Goal: Task Accomplishment & Management: Use online tool/utility

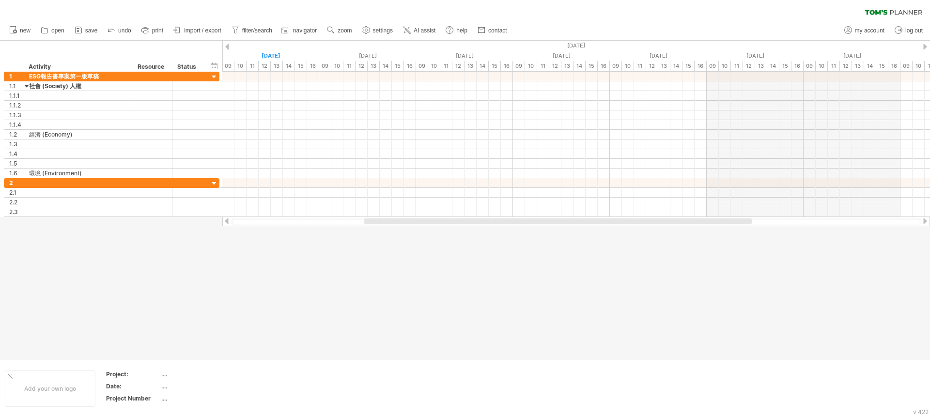
drag, startPoint x: 0, startPoint y: 0, endPoint x: 881, endPoint y: 392, distance: 964.0
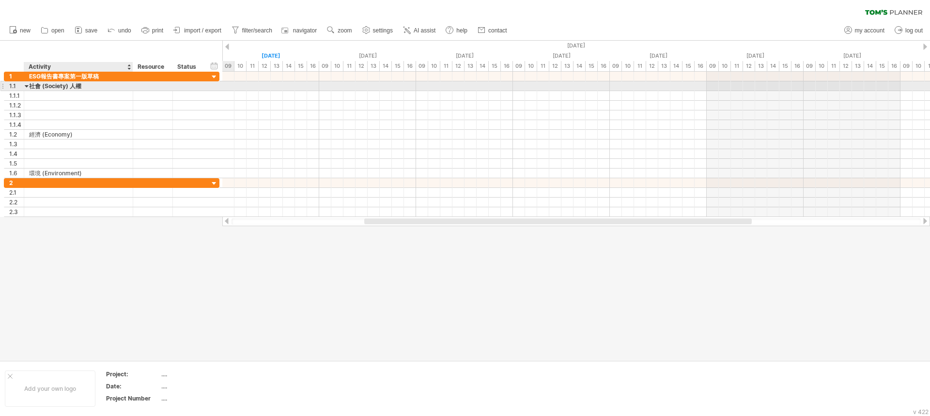
click at [93, 89] on div "社會 (Society) 人權" at bounding box center [78, 85] width 99 height 9
type input "**********"
click at [70, 97] on div at bounding box center [78, 95] width 99 height 9
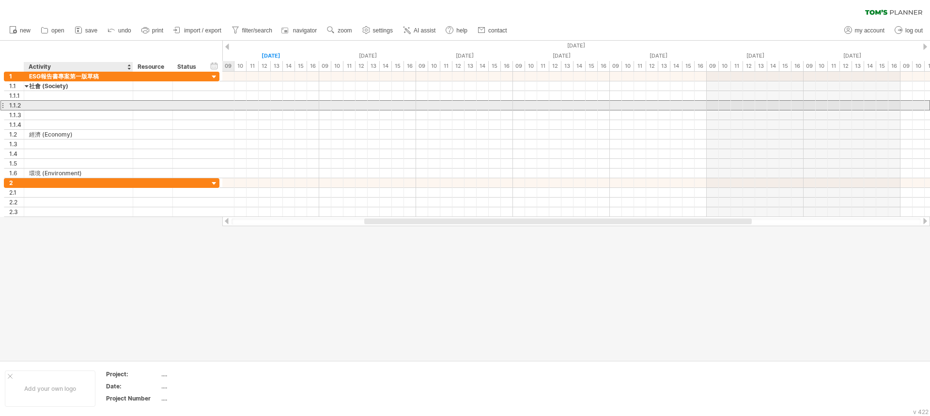
click at [59, 101] on div at bounding box center [78, 105] width 99 height 9
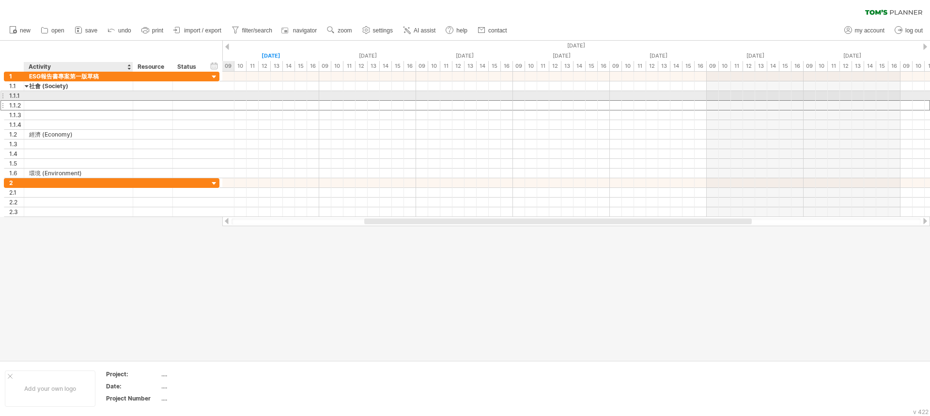
click at [55, 95] on div at bounding box center [78, 95] width 99 height 9
paste input "**"
type input "**"
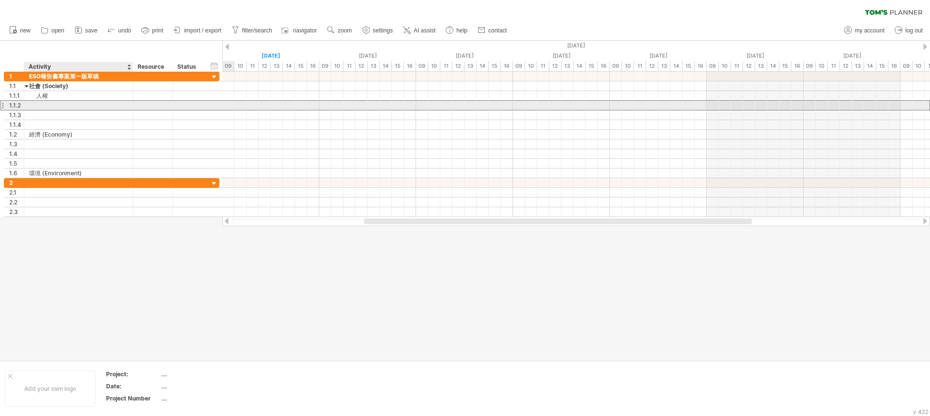
click at [45, 108] on div at bounding box center [78, 105] width 99 height 9
click at [42, 104] on div at bounding box center [78, 105] width 99 height 9
paste input "*******"
type input "*******"
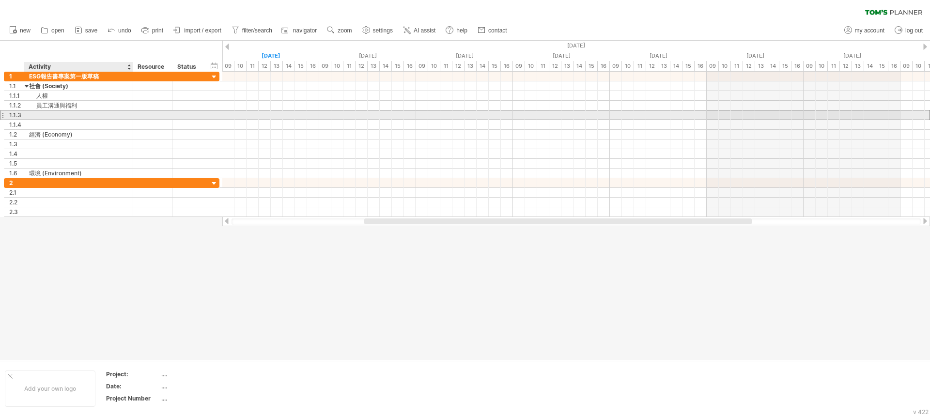
click at [49, 114] on div at bounding box center [78, 114] width 99 height 9
paste input "*****"
click at [51, 116] on input "*****" at bounding box center [78, 114] width 99 height 9
click at [48, 114] on font " 環安衛" at bounding box center [48, 115] width 25 height 7
click at [45, 115] on font " 環安衛" at bounding box center [48, 115] width 25 height 7
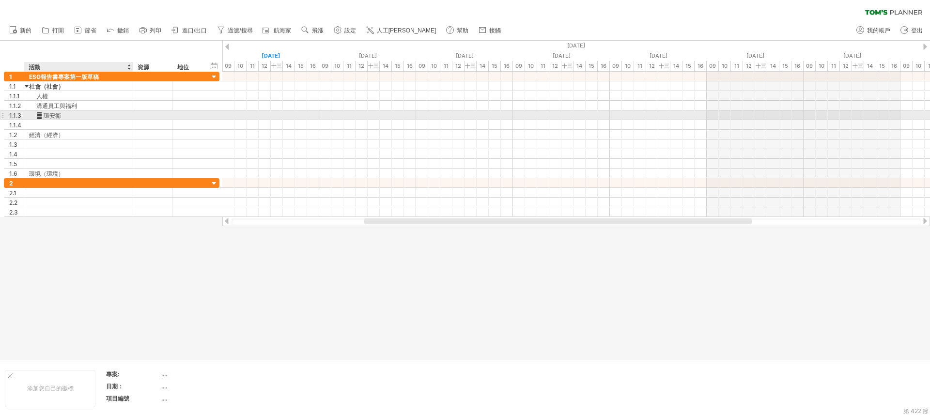
click at [45, 115] on font " 環安衛" at bounding box center [48, 115] width 25 height 7
click at [44, 114] on font " 環安衛" at bounding box center [48, 115] width 25 height 7
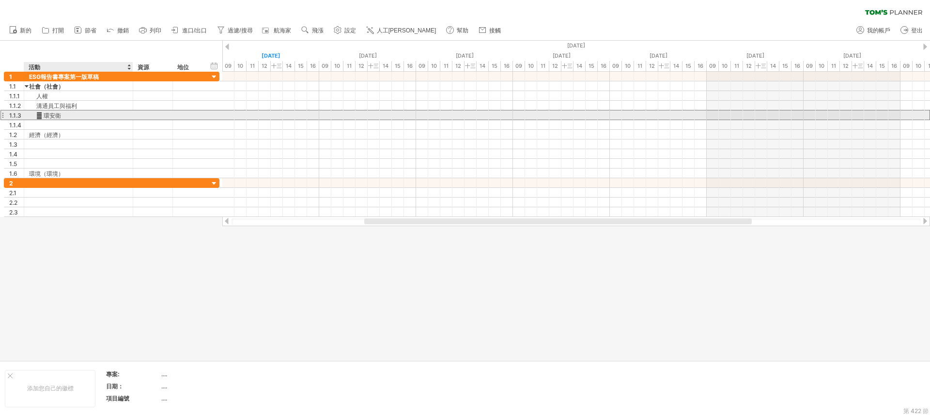
click at [61, 113] on font " 環安衛" at bounding box center [48, 115] width 25 height 7
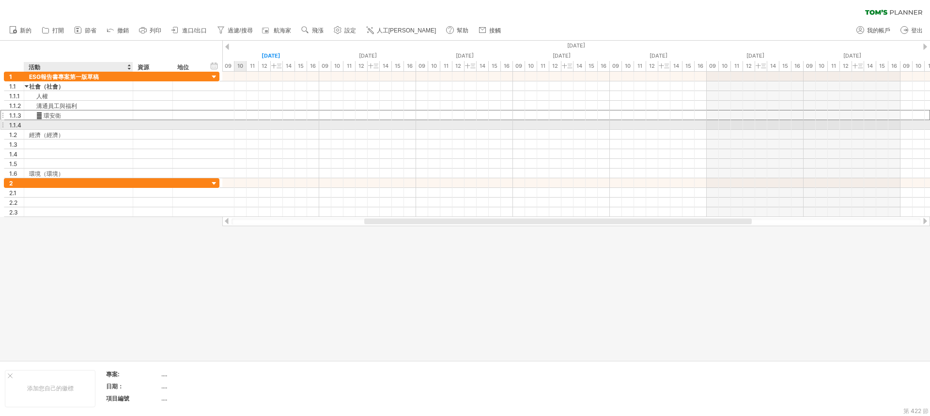
click at [44, 122] on div at bounding box center [78, 124] width 99 height 9
click at [47, 117] on font " 環安衛" at bounding box center [48, 115] width 25 height 7
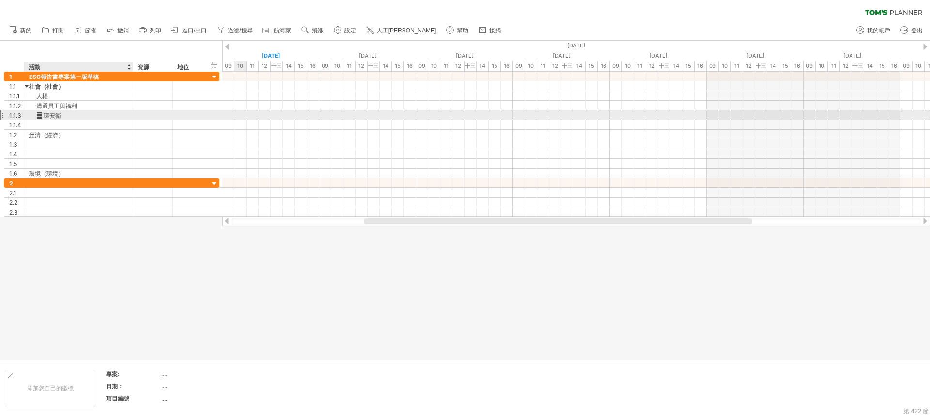
click at [47, 112] on font " 環安衛" at bounding box center [48, 115] width 25 height 7
click at [86, 115] on div " 環安衛" at bounding box center [78, 114] width 99 height 9
click at [86, 115] on input "*****" at bounding box center [78, 114] width 99 height 9
click at [77, 115] on input "*****" at bounding box center [78, 114] width 99 height 9
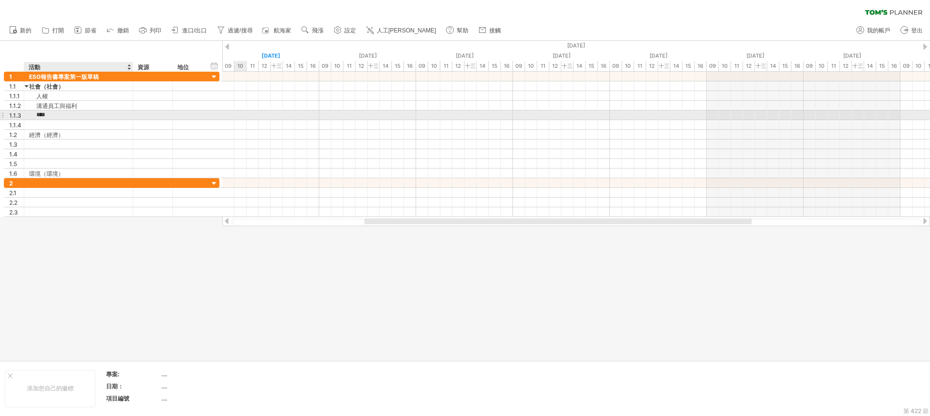
type input "***"
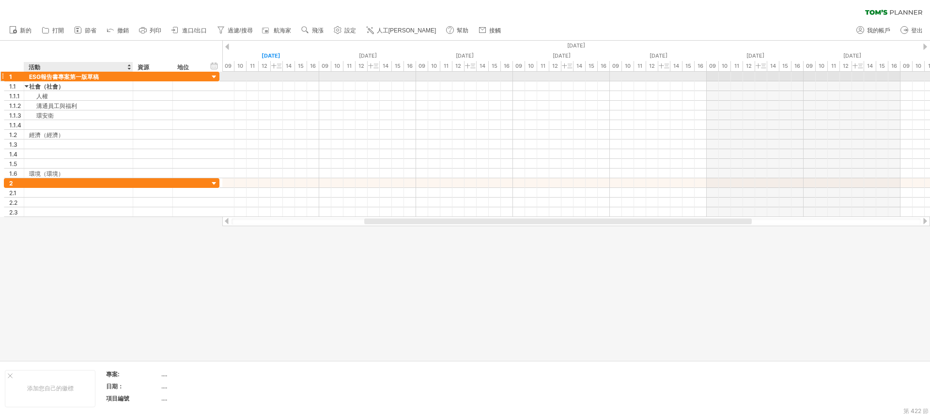
click at [85, 77] on font "ESG報告書專案第一版草稿" at bounding box center [64, 76] width 70 height 7
click at [102, 78] on div "ESG報告書專案第一版草稿" at bounding box center [78, 76] width 99 height 9
click at [103, 78] on input "**********" at bounding box center [78, 76] width 99 height 9
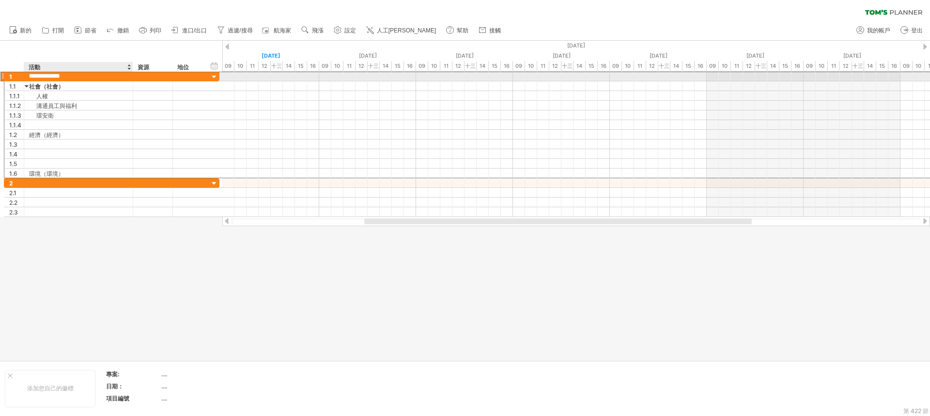
click at [104, 78] on input "**********" at bounding box center [78, 76] width 99 height 9
click at [68, 76] on input "**********" at bounding box center [78, 76] width 99 height 9
click at [89, 76] on input "**********" at bounding box center [78, 76] width 99 height 9
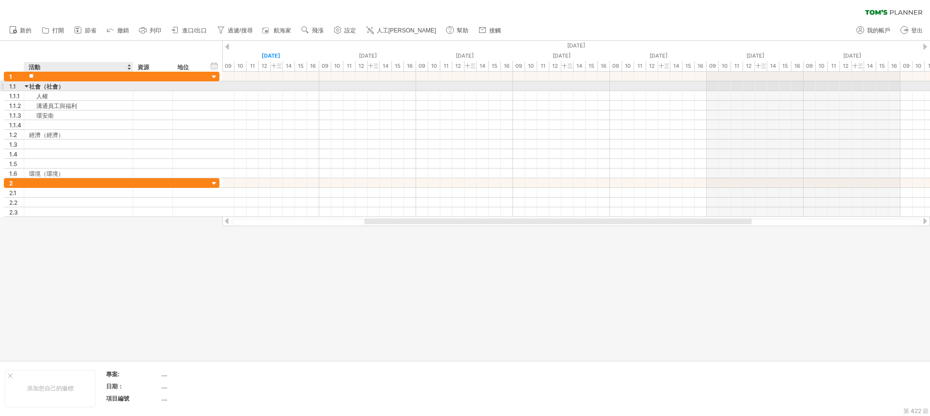
type input "*"
type input "*******"
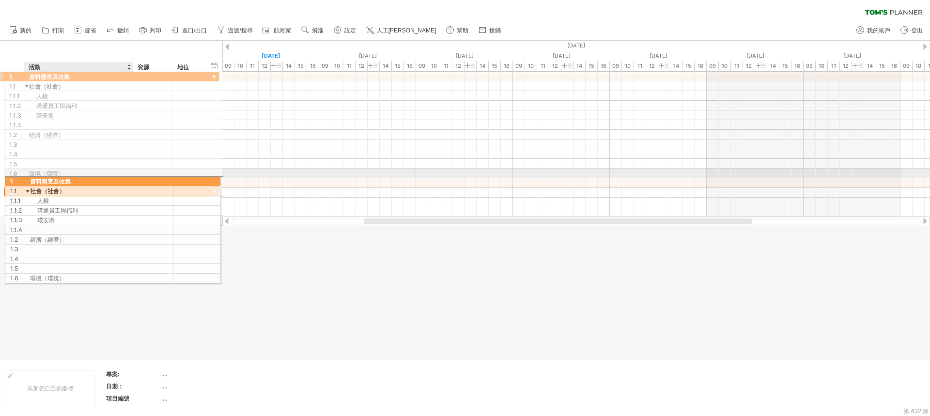
drag, startPoint x: 140, startPoint y: 78, endPoint x: 138, endPoint y: 180, distance: 101.3
click at [138, 180] on div "**********" at bounding box center [112, 148] width 216 height 155
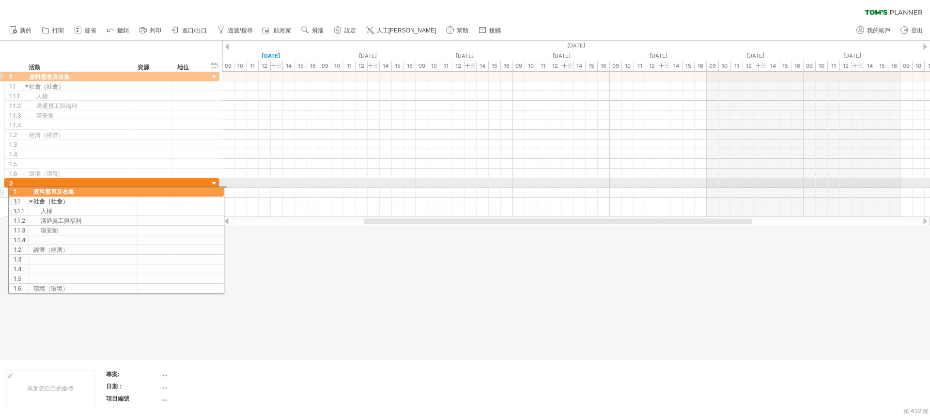
drag, startPoint x: 3, startPoint y: 76, endPoint x: 4, endPoint y: 190, distance: 113.8
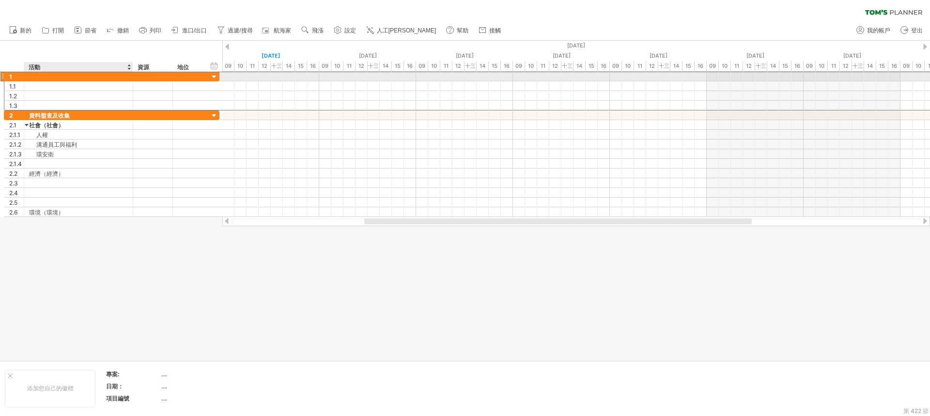
click at [54, 77] on div at bounding box center [78, 76] width 99 height 9
type input "****"
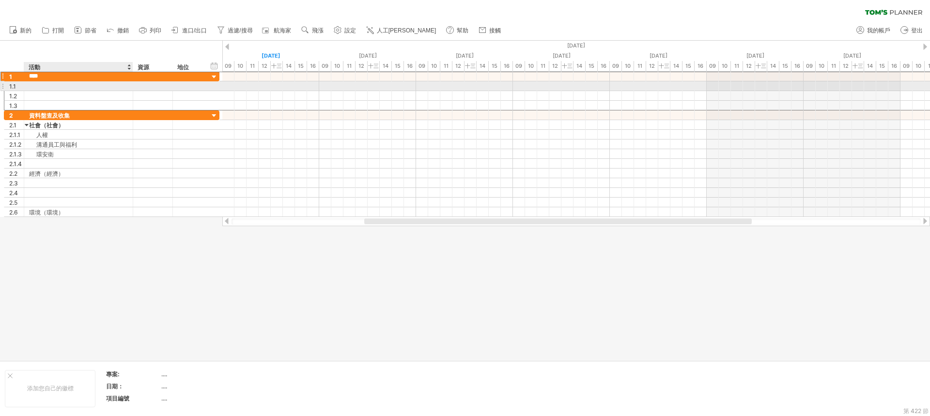
click at [61, 86] on div at bounding box center [78, 85] width 99 height 9
type input "*"
type input "*********"
click at [91, 96] on div at bounding box center [78, 95] width 99 height 9
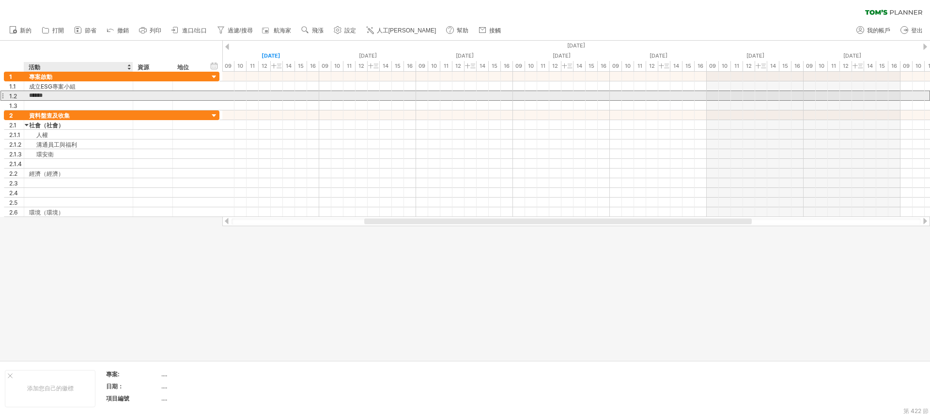
type input "******"
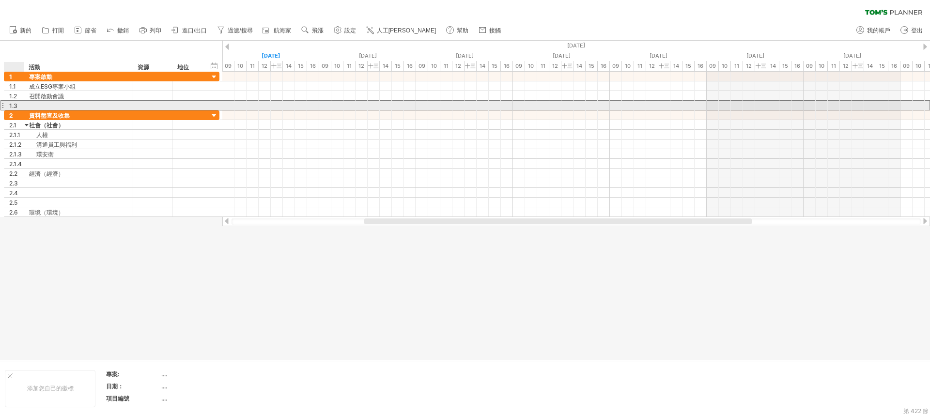
click at [12, 105] on font "1.3" at bounding box center [13, 105] width 8 height 7
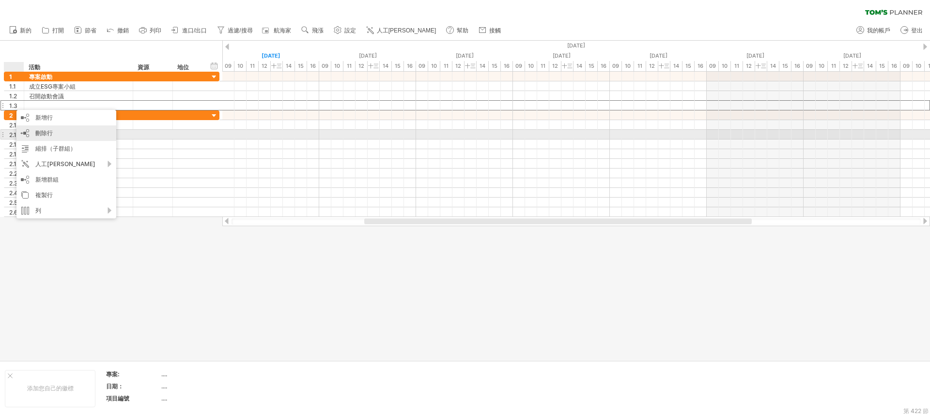
click at [41, 130] on font "刪除行" at bounding box center [43, 132] width 17 height 7
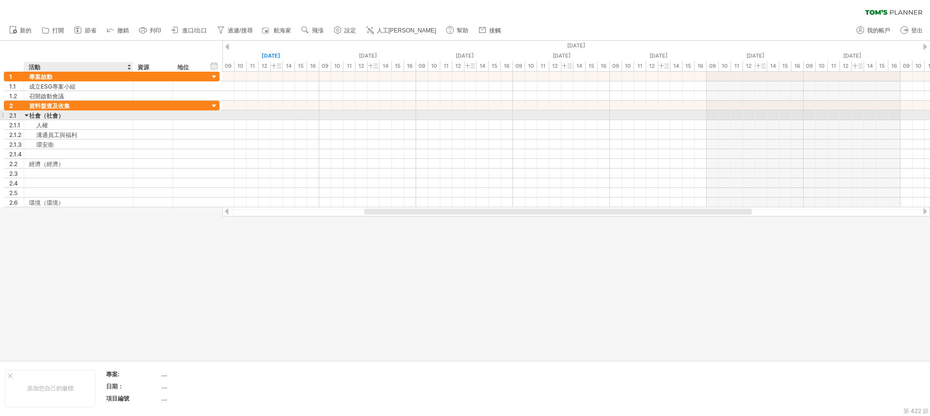
click at [55, 117] on font "社會（社會）" at bounding box center [46, 115] width 35 height 7
click at [58, 116] on font "社會（社會）" at bounding box center [46, 115] width 35 height 7
click at [57, 116] on font "社會（社會）" at bounding box center [46, 115] width 35 height 7
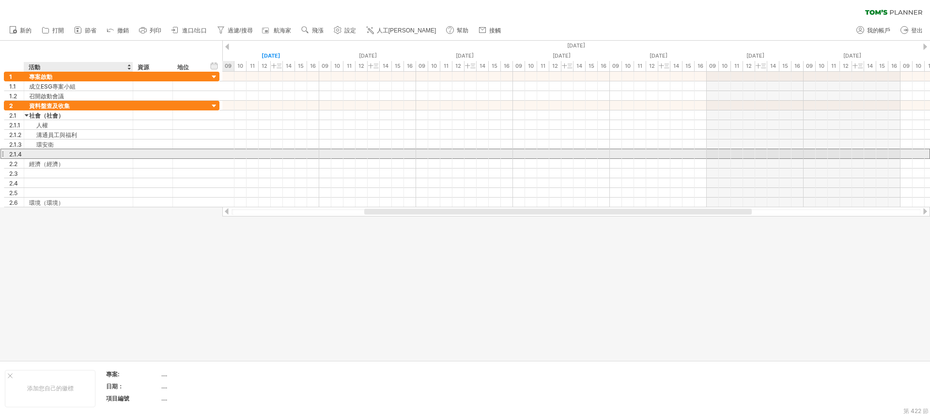
click at [75, 154] on div at bounding box center [78, 153] width 99 height 9
type input "*"
type input "******"
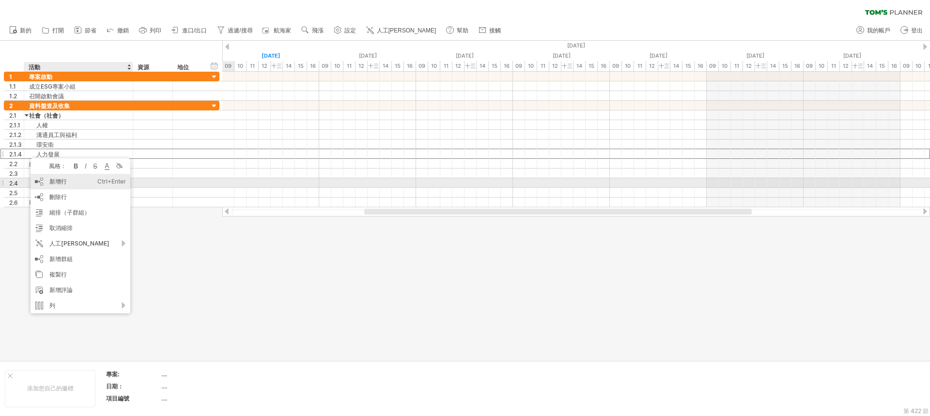
click at [45, 181] on div "新增行 Ctrl+Enter Cmd+回車" at bounding box center [81, 181] width 100 height 15
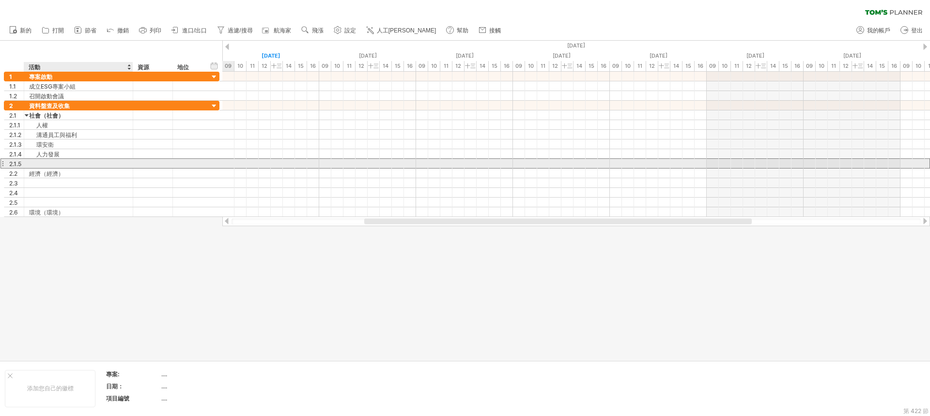
click at [45, 165] on div at bounding box center [78, 163] width 99 height 9
click at [62, 161] on div "多元" at bounding box center [78, 163] width 99 height 9
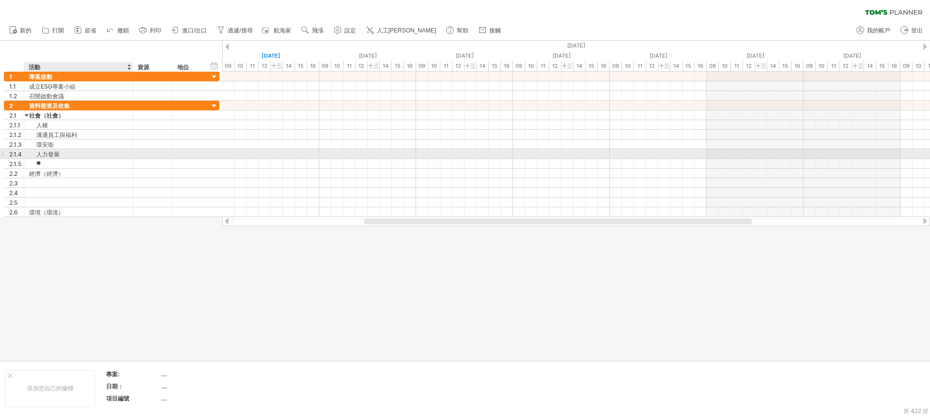
paste input "******"
type input "********"
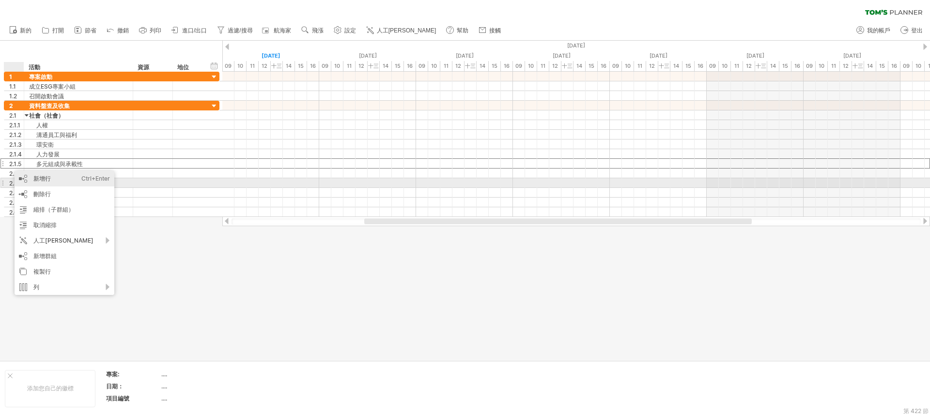
click at [34, 183] on div "新增行 Ctrl+Enter Cmd+回車" at bounding box center [65, 178] width 100 height 15
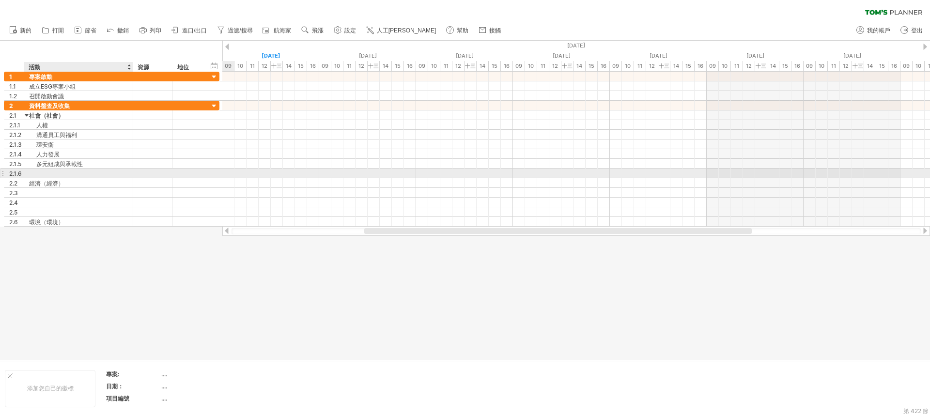
click at [63, 171] on div at bounding box center [78, 173] width 99 height 9
paste input "*******"
type input "*******"
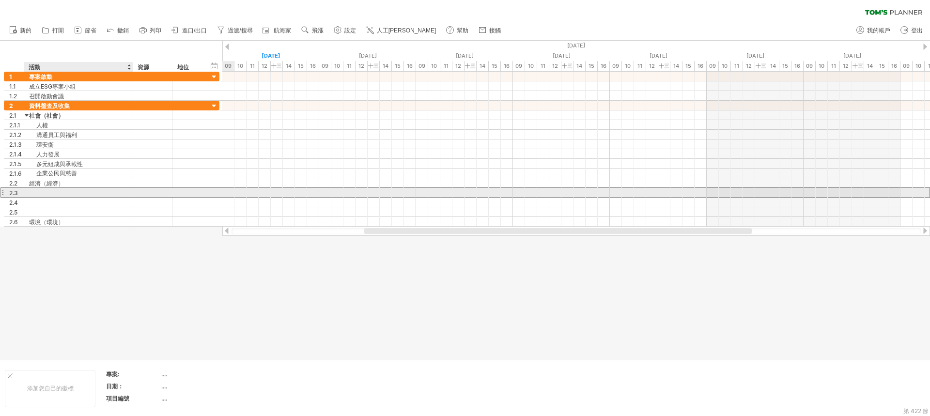
click at [59, 194] on div at bounding box center [78, 192] width 99 height 9
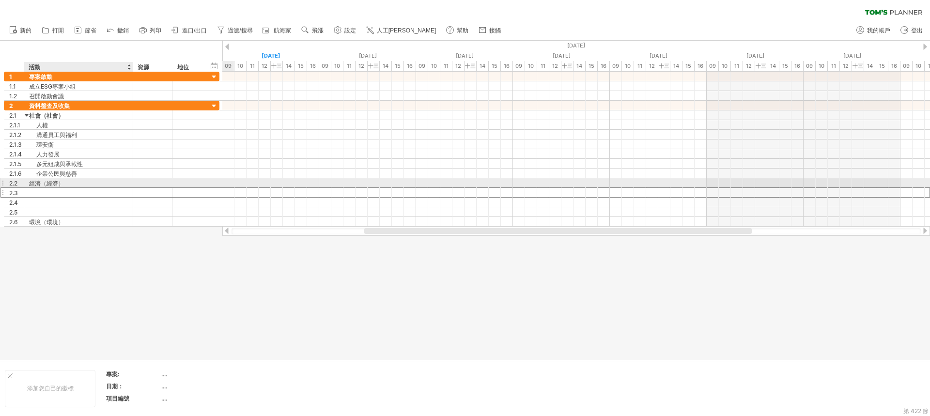
click at [43, 182] on font "經濟（經濟）" at bounding box center [46, 183] width 35 height 7
click at [50, 195] on div at bounding box center [78, 192] width 99 height 9
click at [57, 186] on font "經濟（經濟）" at bounding box center [46, 183] width 35 height 7
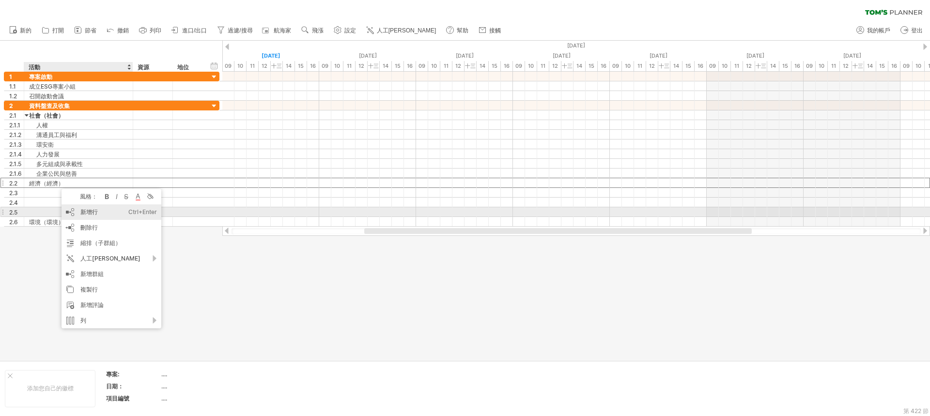
click at [92, 215] on font "新增行" at bounding box center [88, 211] width 17 height 7
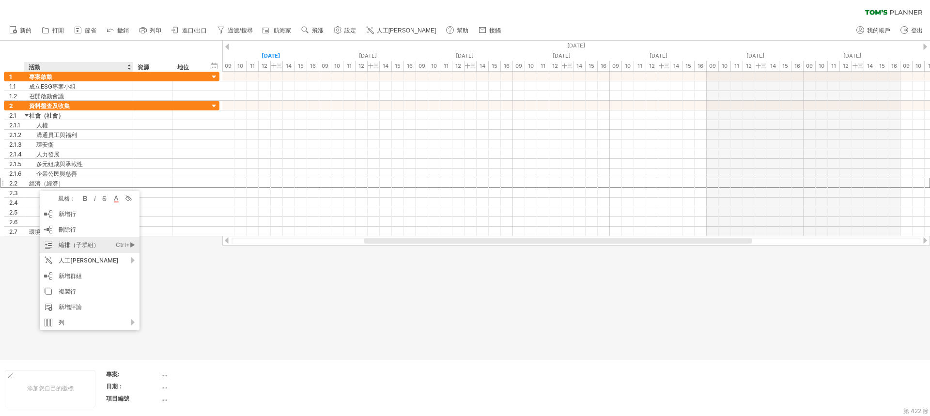
click at [76, 250] on div "縮排（子群組） Ctrl+► Cmd+►" at bounding box center [90, 244] width 100 height 15
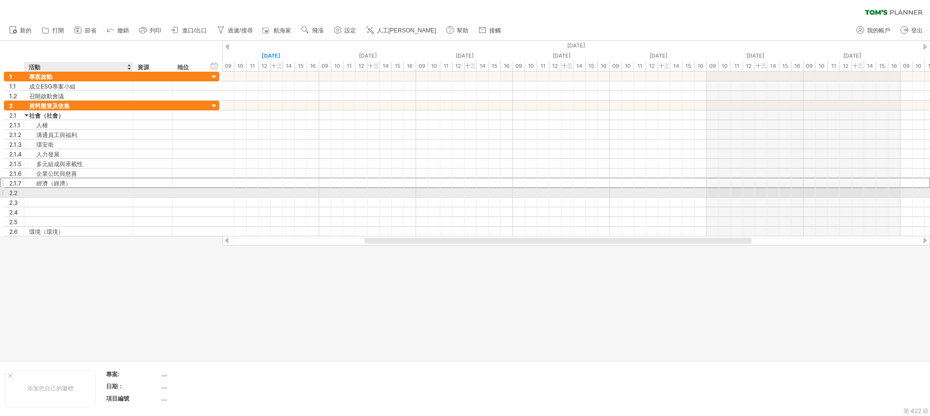
click at [54, 192] on div at bounding box center [78, 192] width 99 height 9
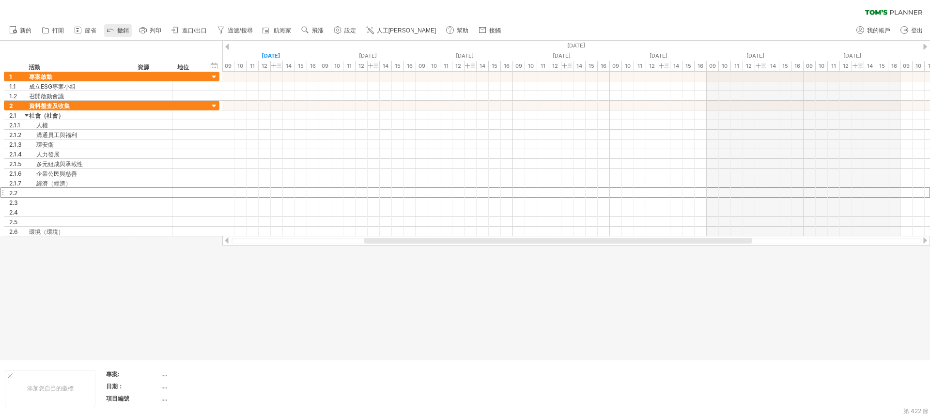
click at [117, 31] on font "撤銷" at bounding box center [123, 30] width 12 height 7
click at [31, 192] on div at bounding box center [78, 192] width 99 height 9
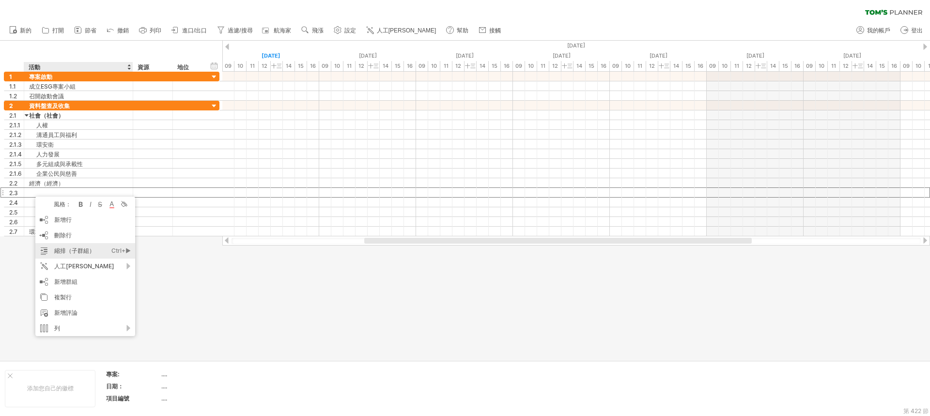
click at [63, 248] on font "縮排（子群組）" at bounding box center [74, 250] width 41 height 7
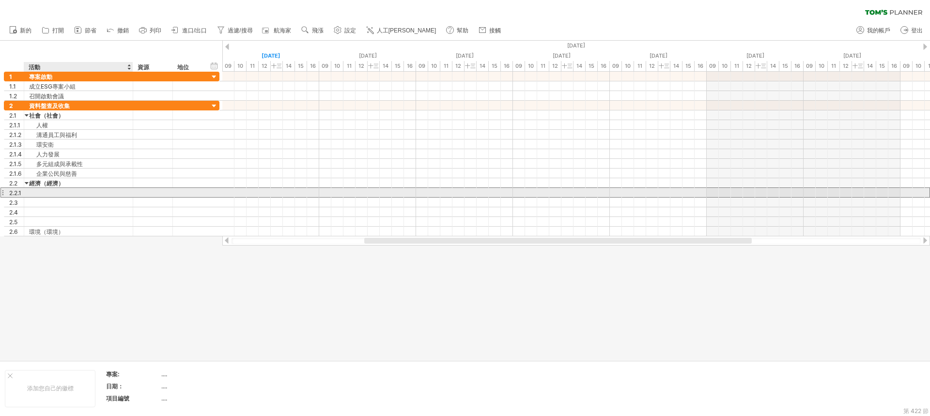
click at [53, 194] on div at bounding box center [78, 192] width 99 height 9
click at [56, 192] on div at bounding box center [78, 192] width 99 height 9
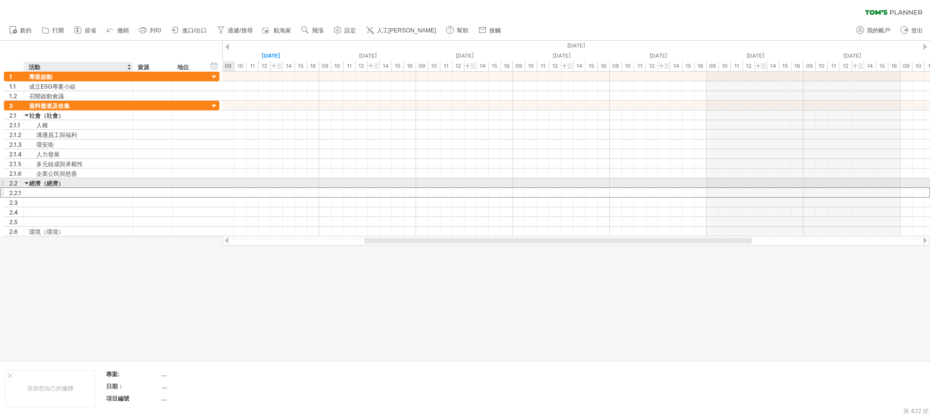
paste input "****"
type input "****"
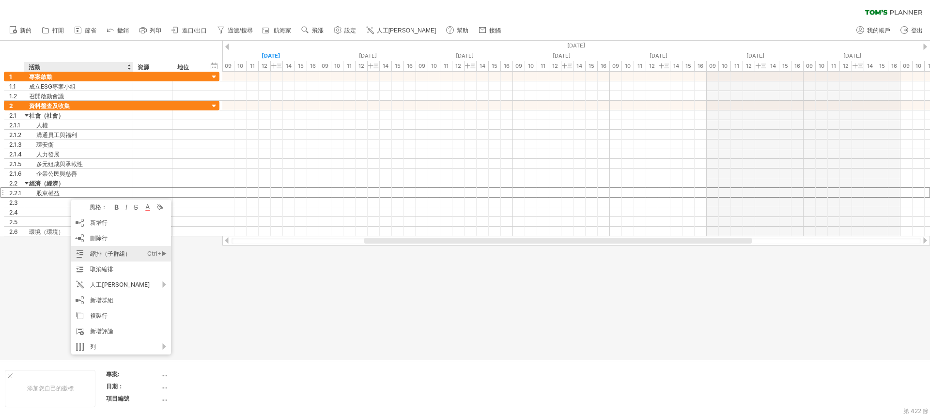
click at [108, 255] on font "縮排（子群組）" at bounding box center [110, 253] width 41 height 7
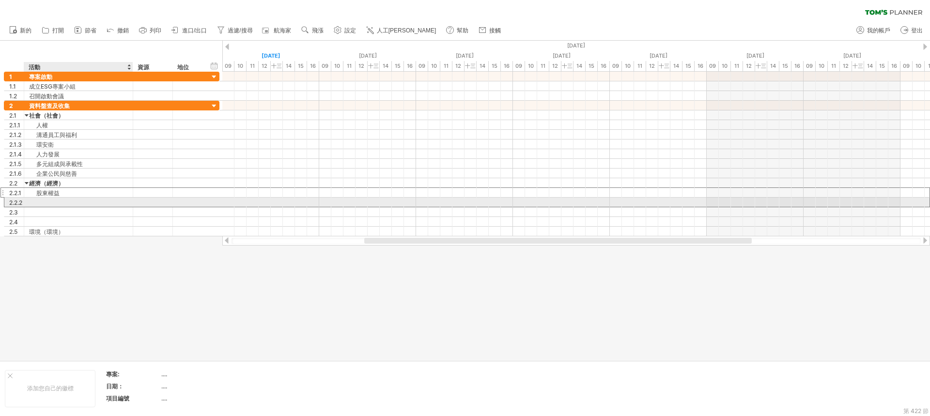
click at [41, 201] on div at bounding box center [78, 202] width 99 height 9
paste input "********"
type input "********"
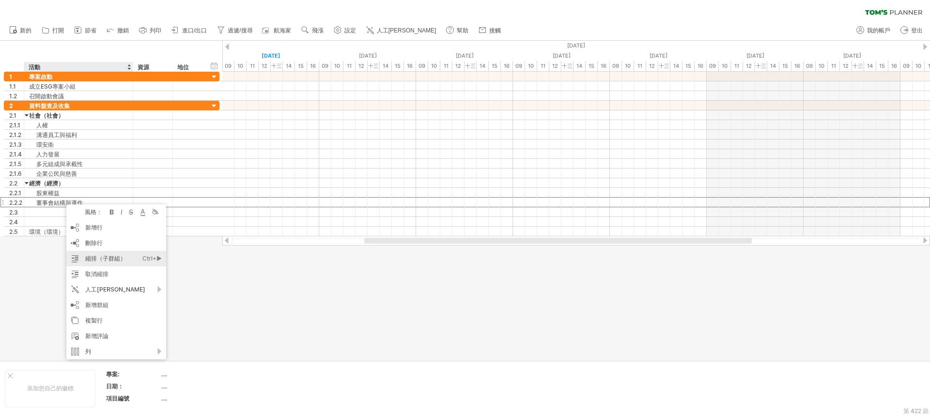
click at [89, 256] on font "縮排（子群組）" at bounding box center [105, 258] width 41 height 7
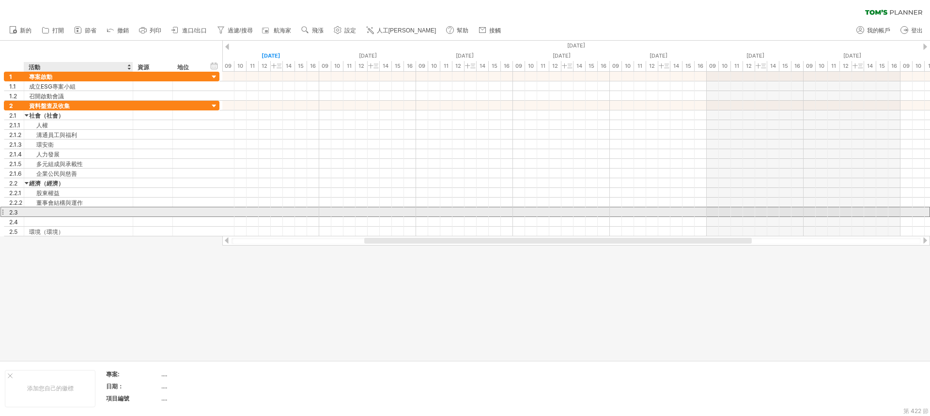
click at [61, 212] on div at bounding box center [78, 211] width 99 height 9
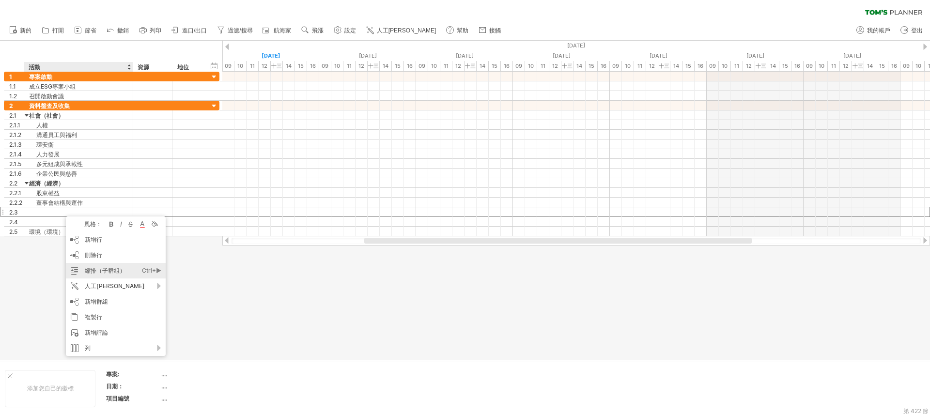
click at [98, 267] on font "縮排（子群組）" at bounding box center [105, 270] width 41 height 7
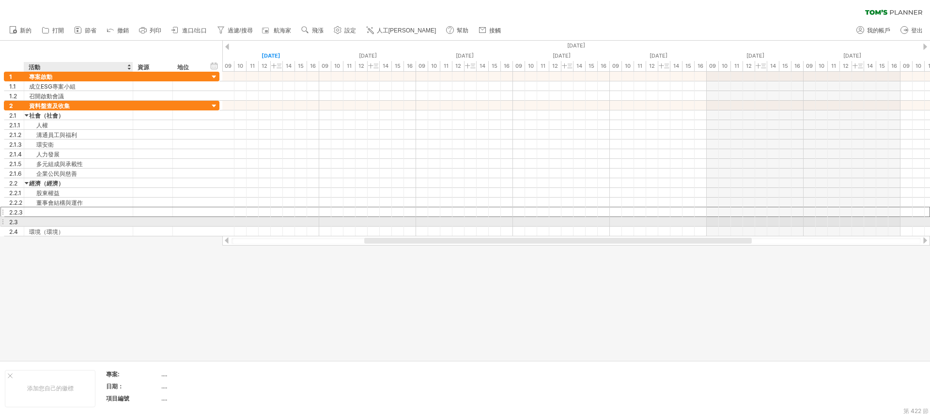
click at [49, 215] on div at bounding box center [78, 211] width 99 height 9
paste input "*******"
type input "*******"
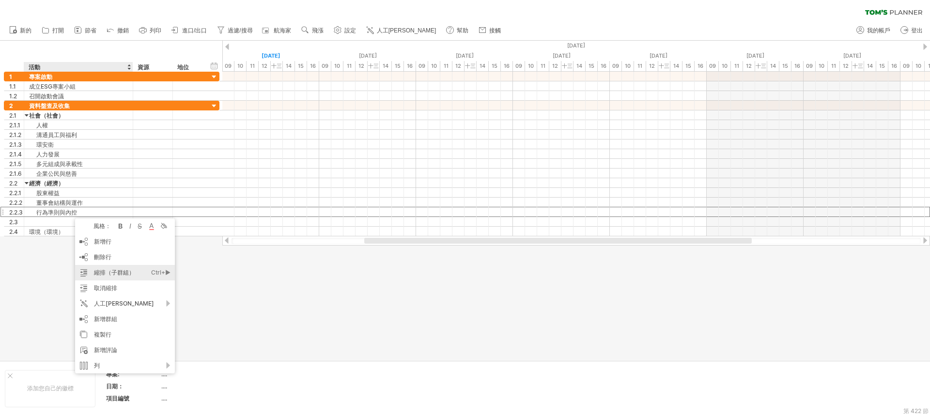
click at [118, 277] on div "縮排（子群組） Ctrl+► Cmd+►" at bounding box center [125, 272] width 100 height 15
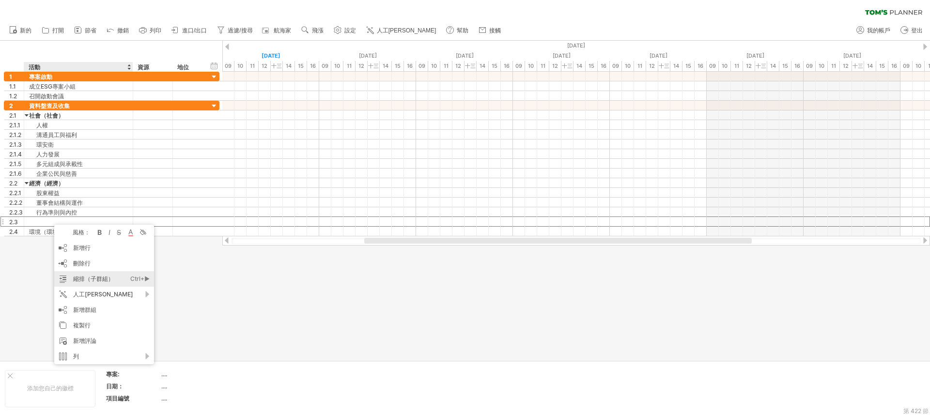
click at [90, 283] on div "縮排（子群組） Ctrl+► Cmd+►" at bounding box center [104, 278] width 100 height 15
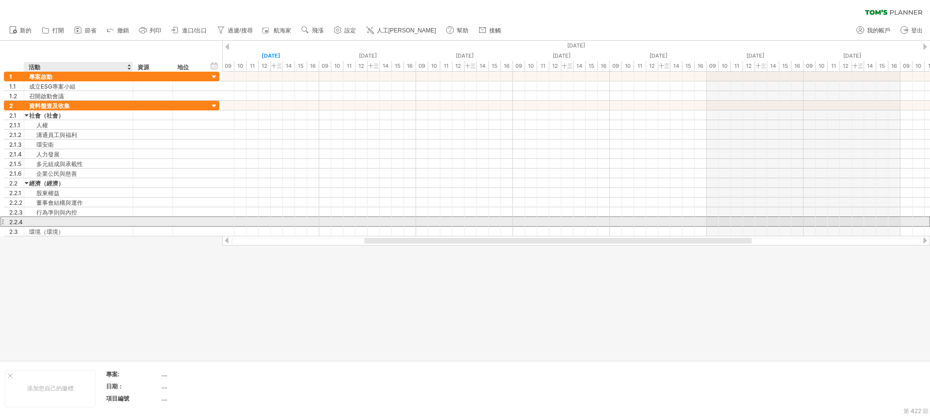
click at [50, 222] on div at bounding box center [78, 221] width 99 height 9
paste input "****"
click at [45, 224] on input "****" at bounding box center [78, 221] width 99 height 9
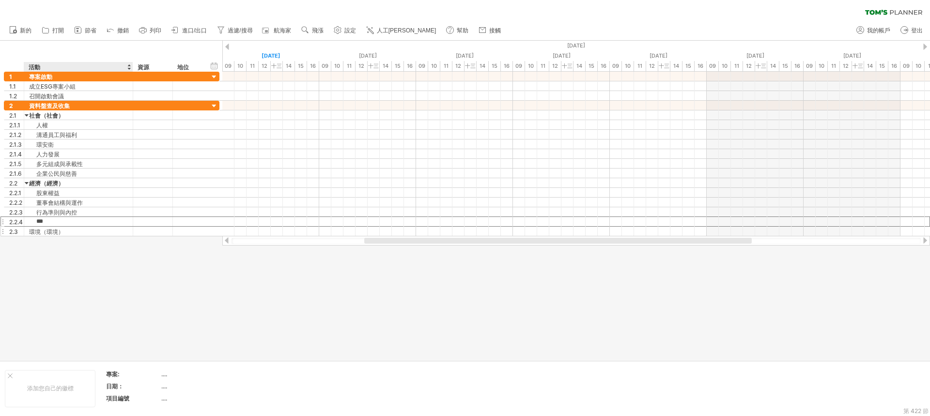
type input "**"
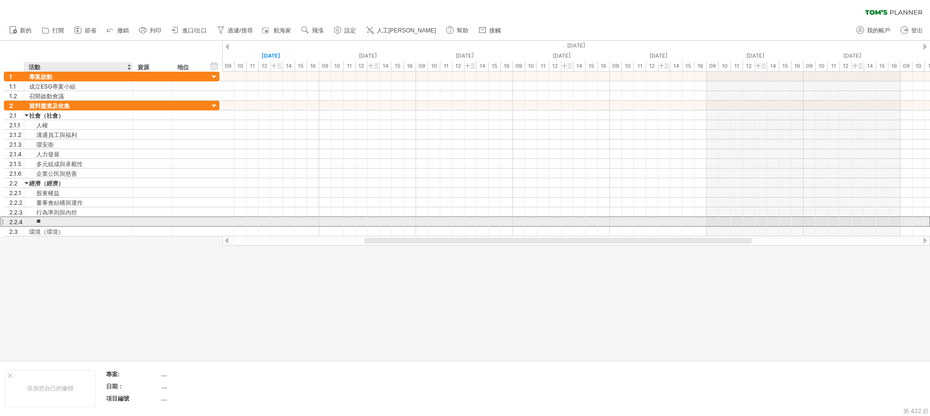
click at [65, 222] on input "**" at bounding box center [78, 221] width 99 height 9
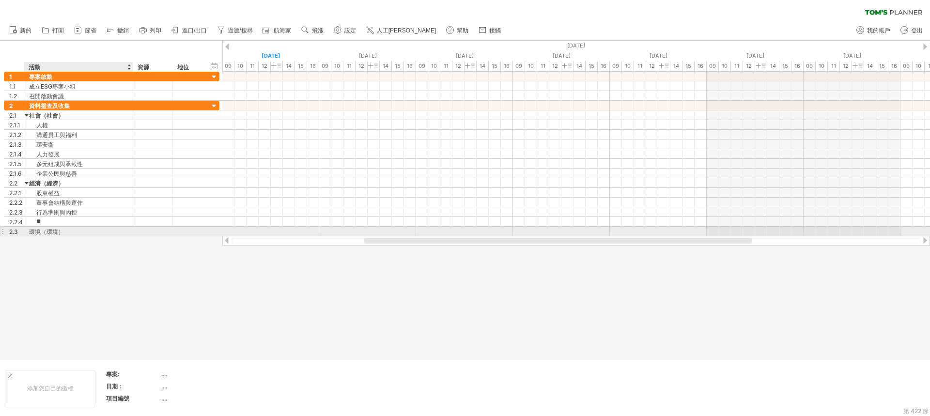
click at [41, 229] on font "環境（環境）" at bounding box center [46, 231] width 35 height 7
drag, startPoint x: 78, startPoint y: 262, endPoint x: 68, endPoint y: 260, distance: 10.8
click at [78, 262] on div "新增行 Ctrl+Enter Cmd+回車" at bounding box center [96, 256] width 100 height 15
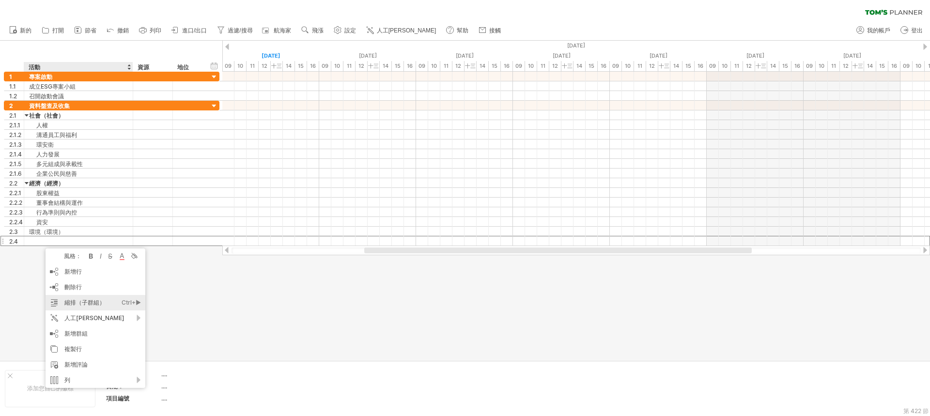
click at [81, 302] on font "縮排（子群組）" at bounding box center [84, 302] width 41 height 7
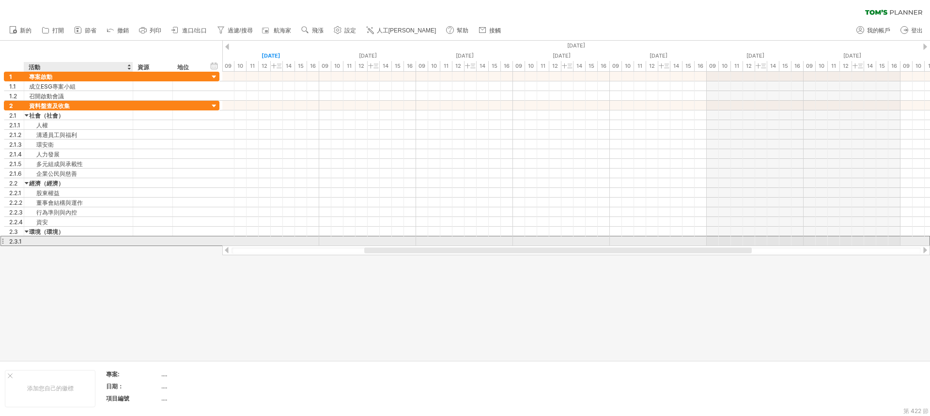
click at [39, 240] on div at bounding box center [78, 240] width 99 height 9
click at [40, 240] on input "text" at bounding box center [78, 240] width 99 height 9
paste input "*********"
type input "*********"
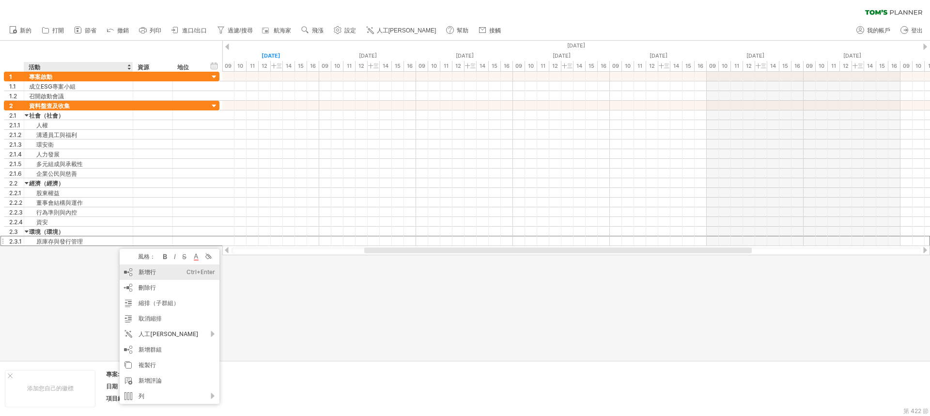
click at [151, 277] on div "新增行 Ctrl+Enter Cmd+回車" at bounding box center [170, 271] width 100 height 15
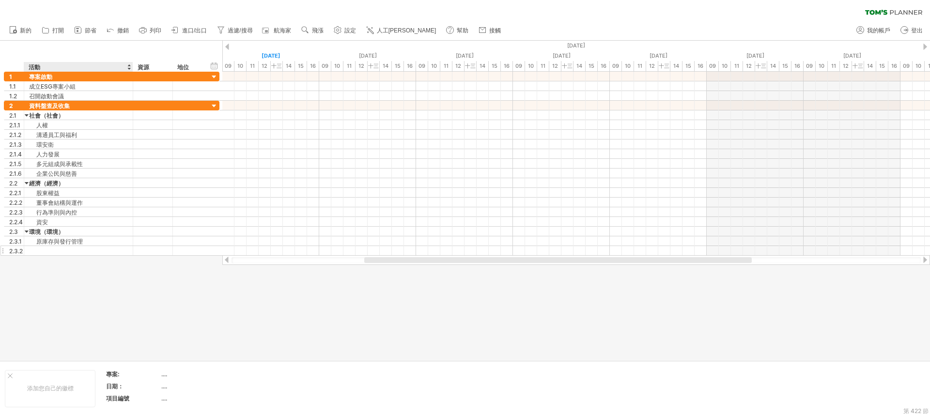
click at [44, 254] on div at bounding box center [78, 250] width 99 height 9
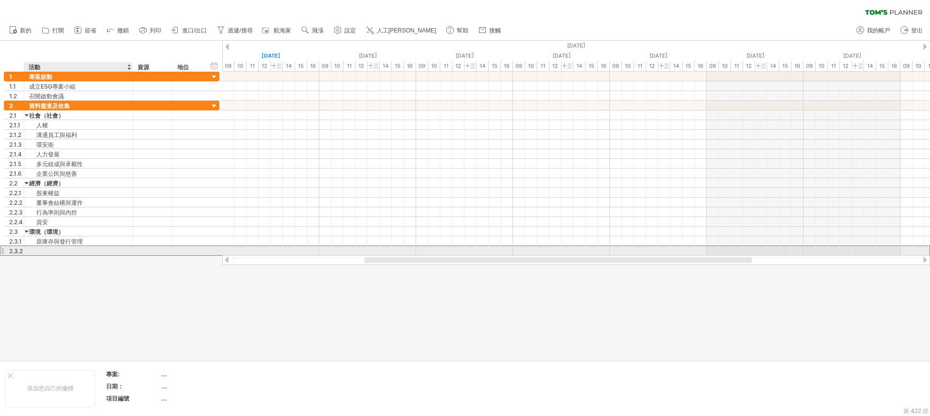
paste input "***"
type input "***"
click at [88, 253] on input "***" at bounding box center [78, 250] width 99 height 9
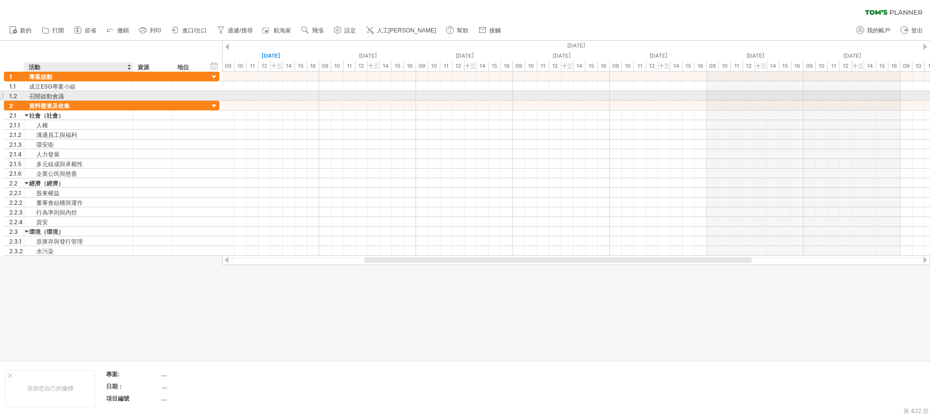
click at [68, 100] on div "1.2 ****** 召開啟動會議" at bounding box center [112, 96] width 216 height 10
click at [72, 104] on div "資料盤查及收集" at bounding box center [78, 105] width 99 height 9
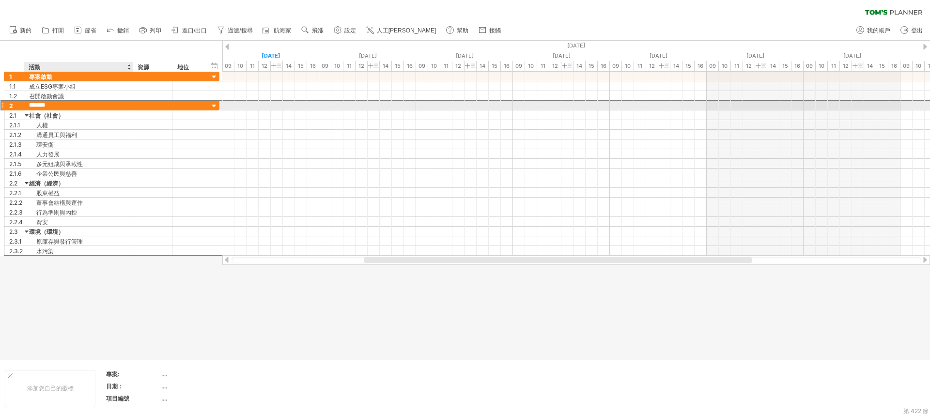
click at [76, 105] on input "*******" at bounding box center [78, 105] width 99 height 9
click at [83, 107] on input "*******" at bounding box center [78, 105] width 99 height 9
type input "*******"
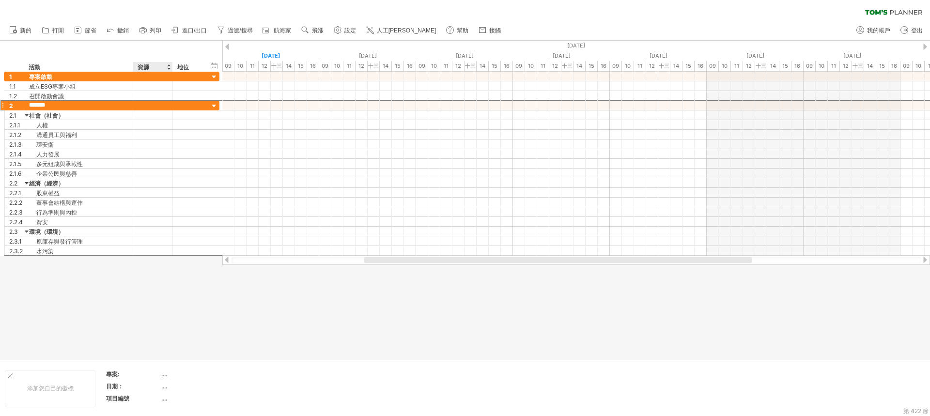
click at [153, 65] on div "資源" at bounding box center [153, 67] width 30 height 10
click at [169, 68] on div at bounding box center [169, 67] width 4 height 10
click at [153, 67] on div "資源" at bounding box center [153, 67] width 30 height 10
click at [0, 0] on input "********" at bounding box center [0, 0] width 0 height 0
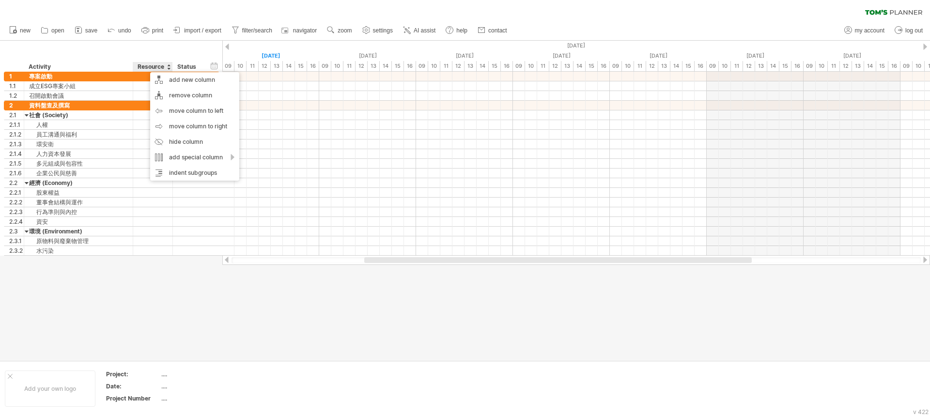
click at [155, 66] on div "Resource" at bounding box center [153, 67] width 30 height 10
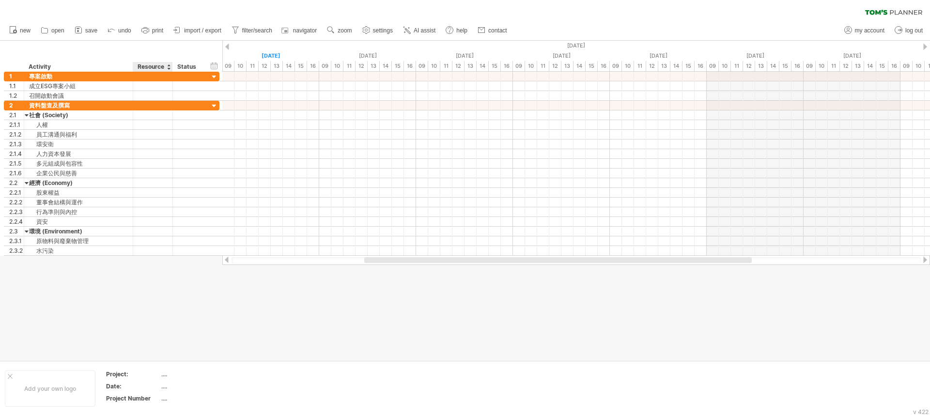
click at [162, 67] on div "Resource" at bounding box center [153, 67] width 30 height 10
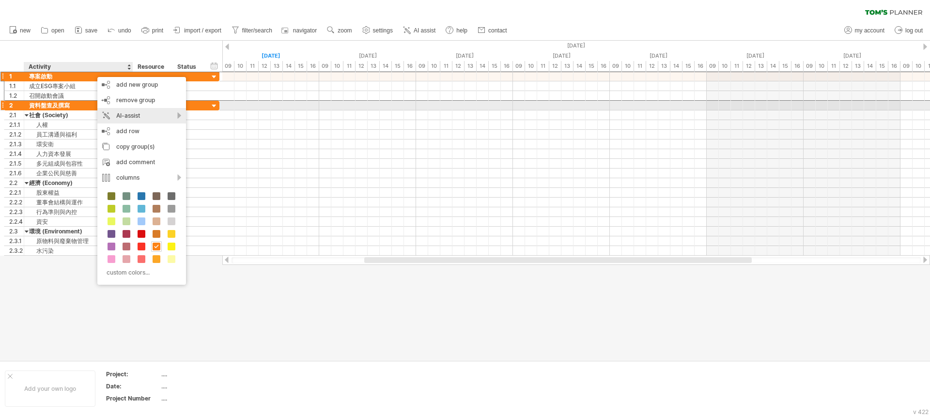
click at [133, 109] on div "AI-assist" at bounding box center [141, 115] width 89 height 15
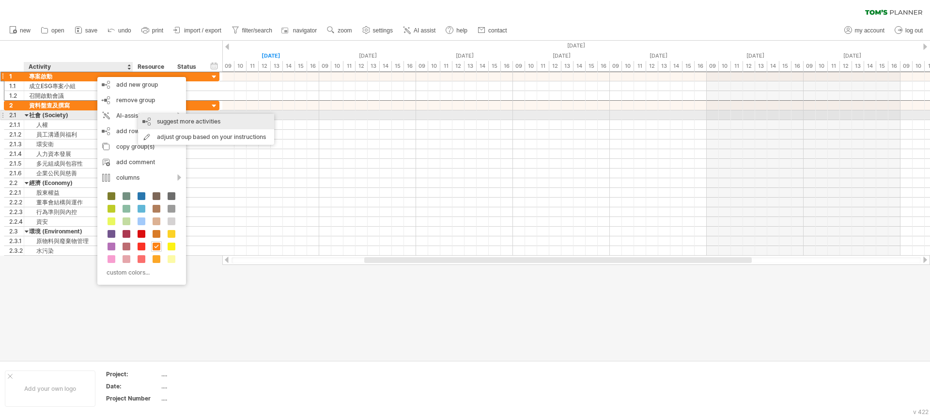
click at [176, 120] on div "suggest more activities" at bounding box center [206, 121] width 136 height 15
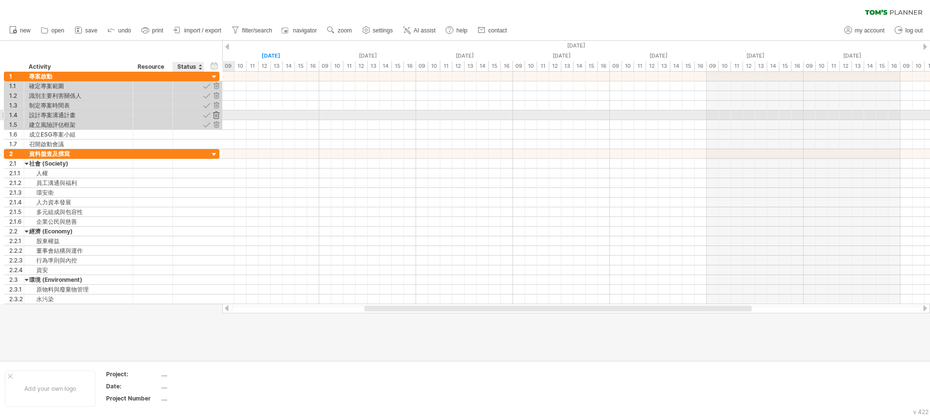
click at [218, 114] on div at bounding box center [216, 114] width 9 height 9
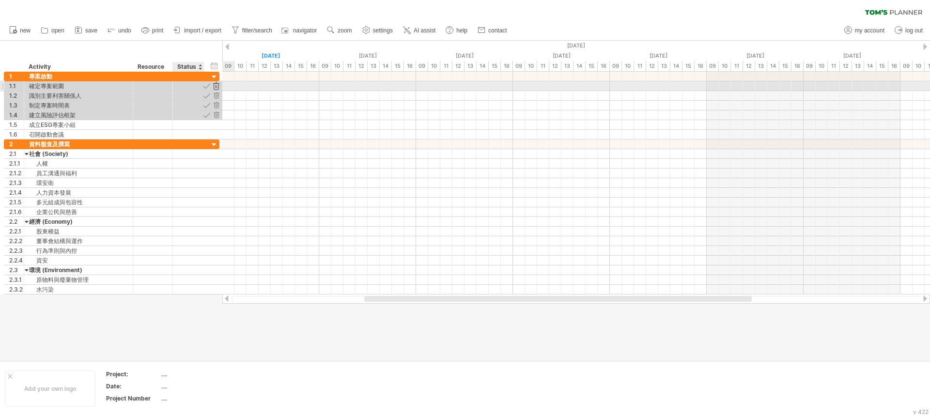
click at [218, 84] on div at bounding box center [216, 85] width 9 height 9
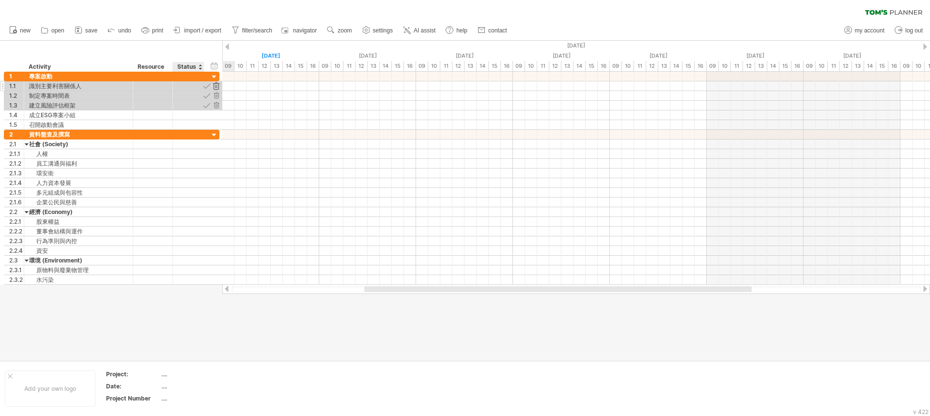
click at [218, 87] on div at bounding box center [216, 85] width 9 height 9
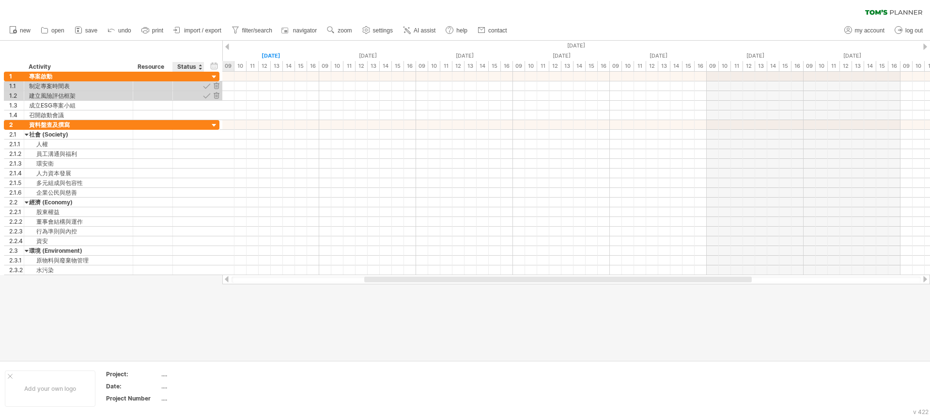
click at [218, 87] on div at bounding box center [216, 85] width 9 height 9
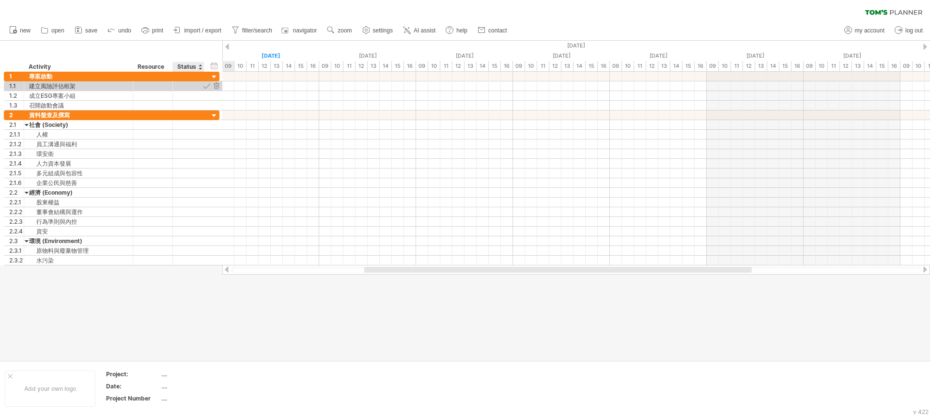
click at [218, 87] on div at bounding box center [216, 85] width 9 height 9
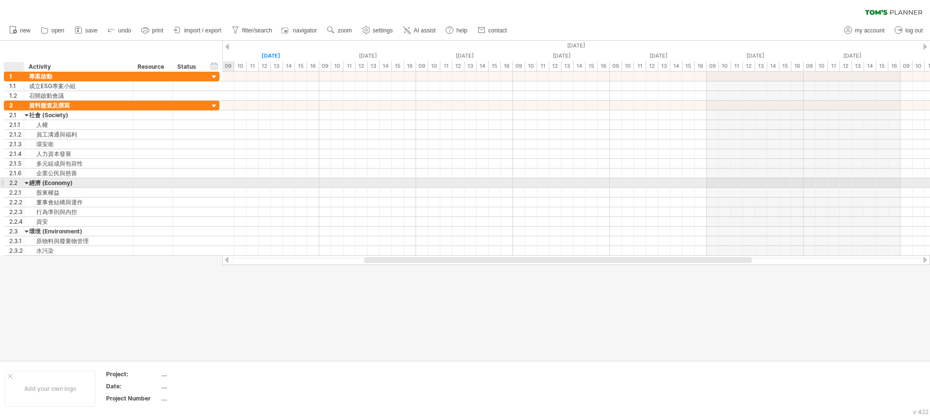
click at [26, 181] on div at bounding box center [27, 182] width 4 height 9
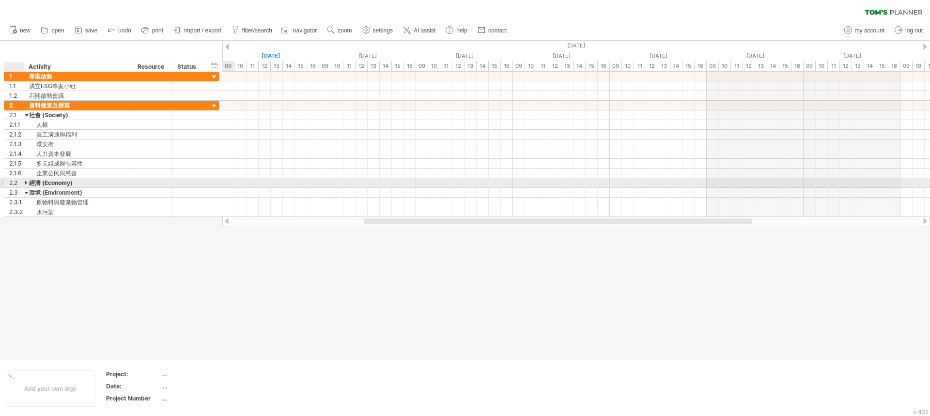
click at [26, 181] on div at bounding box center [27, 182] width 4 height 9
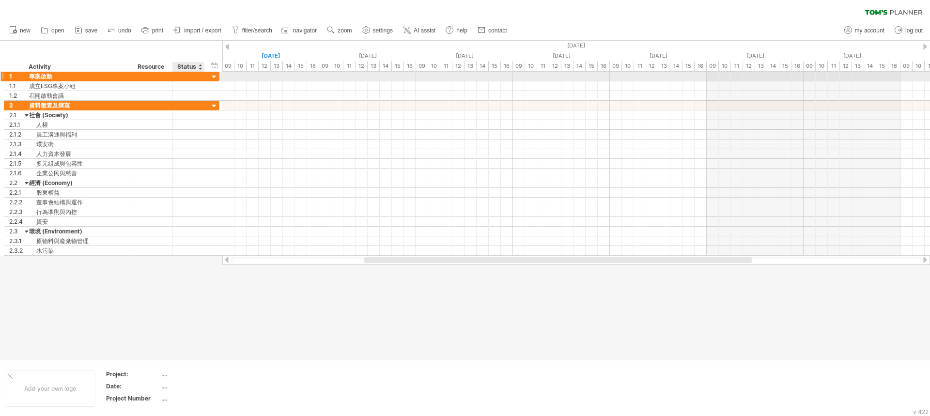
click at [213, 77] on div at bounding box center [214, 77] width 9 height 9
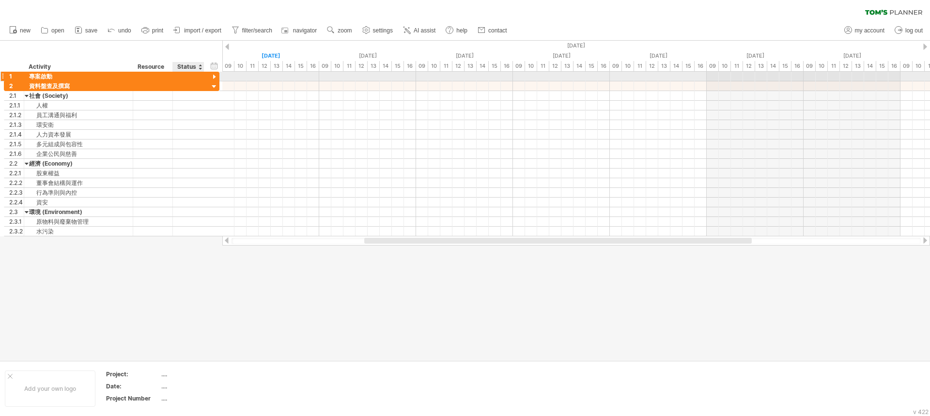
click at [213, 77] on div at bounding box center [214, 77] width 9 height 9
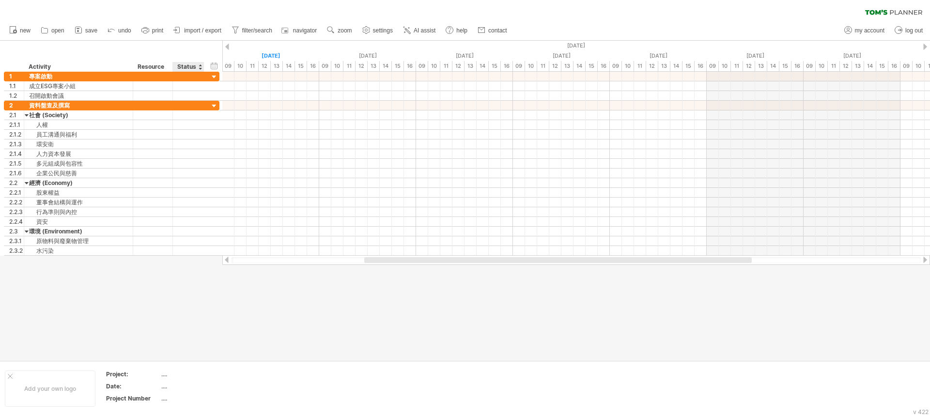
click at [201, 65] on div at bounding box center [200, 67] width 4 height 10
click at [157, 70] on div "Resource" at bounding box center [153, 67] width 30 height 10
click at [163, 68] on input "********" at bounding box center [153, 67] width 30 height 10
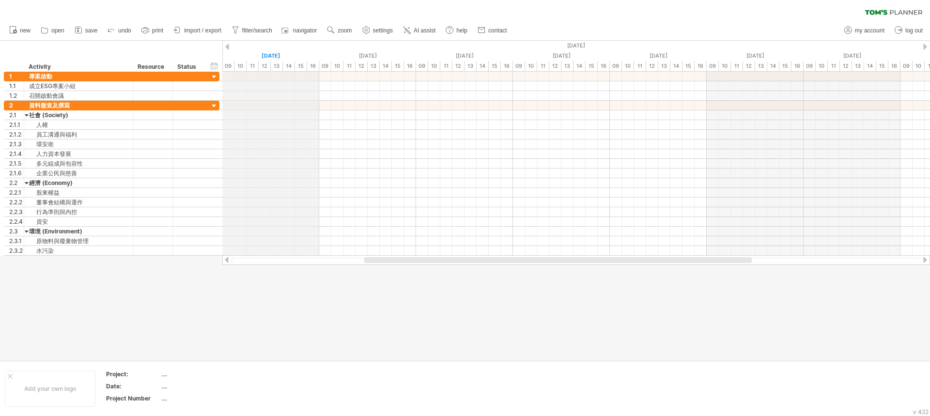
click at [273, 61] on div "13" at bounding box center [277, 66] width 12 height 10
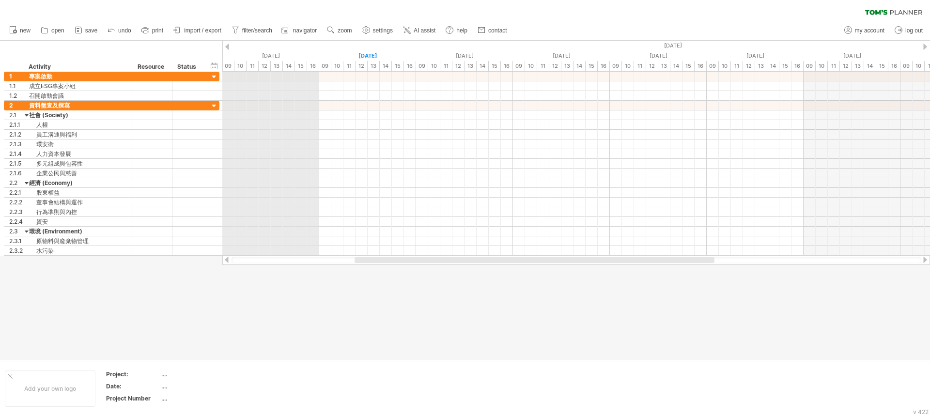
drag, startPoint x: 234, startPoint y: 66, endPoint x: 303, endPoint y: 65, distance: 68.8
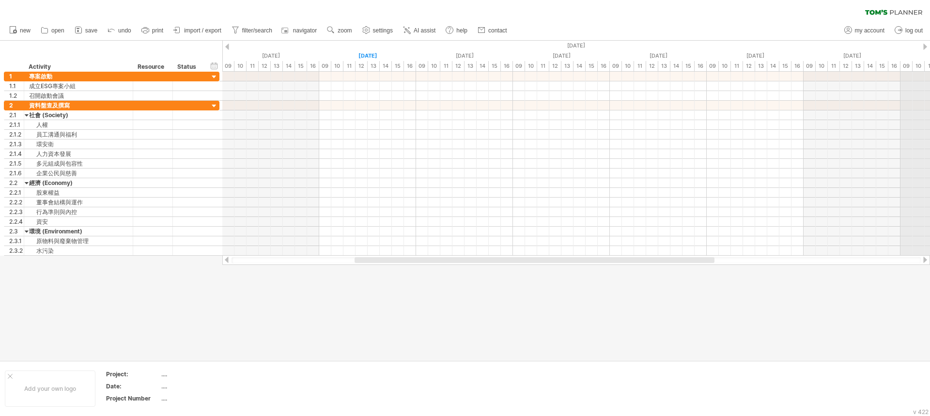
click at [928, 41] on div "[DATE]" at bounding box center [754, 46] width 2809 height 10
click at [927, 42] on div "[DATE]" at bounding box center [754, 46] width 2809 height 10
click at [924, 42] on div "[DATE]" at bounding box center [754, 46] width 2809 height 10
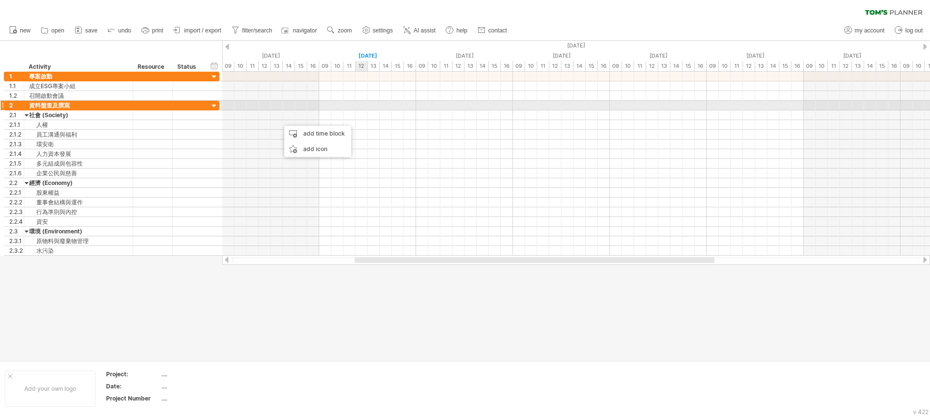
click at [346, 105] on div at bounding box center [576, 106] width 708 height 10
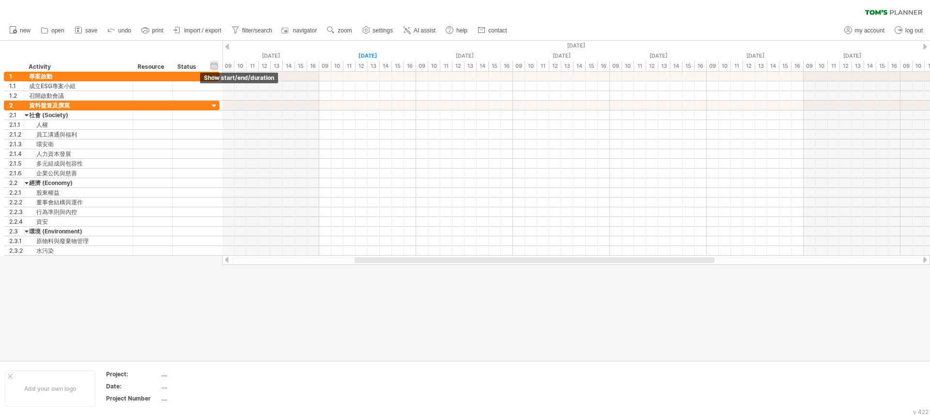
click at [217, 64] on div "hide start/end/duration show start/end/duration" at bounding box center [214, 66] width 9 height 10
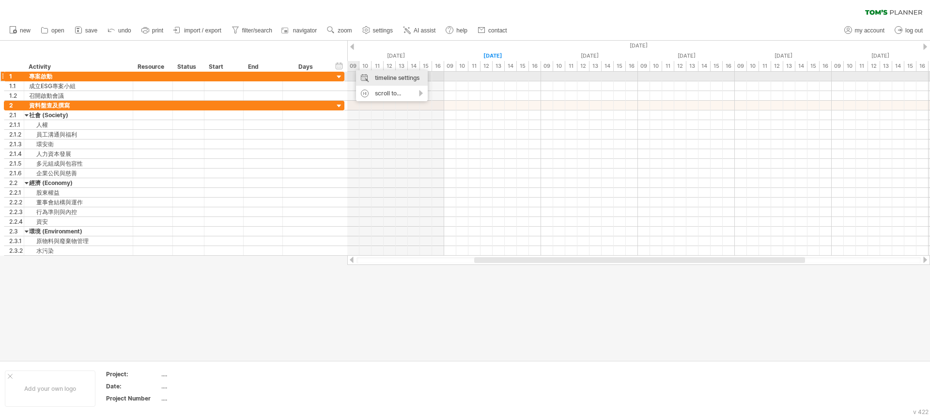
click at [394, 75] on div "timeline settings" at bounding box center [392, 77] width 72 height 15
select select "*"
select select "**"
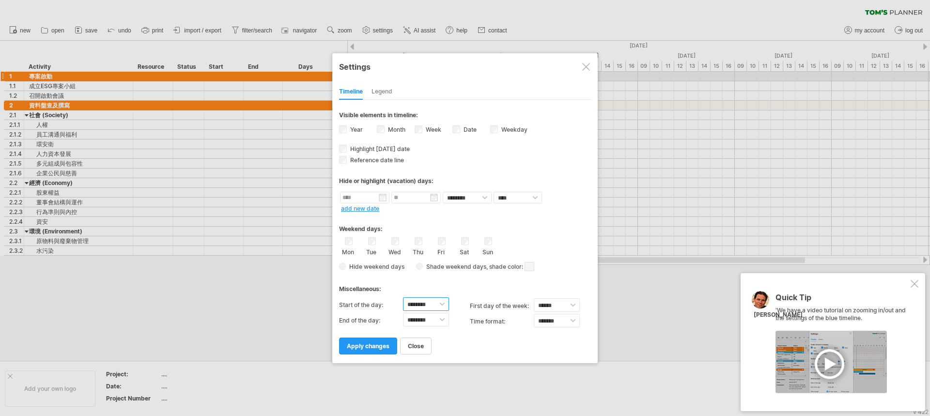
click at [440, 306] on select "******** ******** ******** ******** ******** ******** ******** ******** *******…" at bounding box center [426, 304] width 46 height 14
click at [386, 95] on div "Legend" at bounding box center [382, 91] width 21 height 15
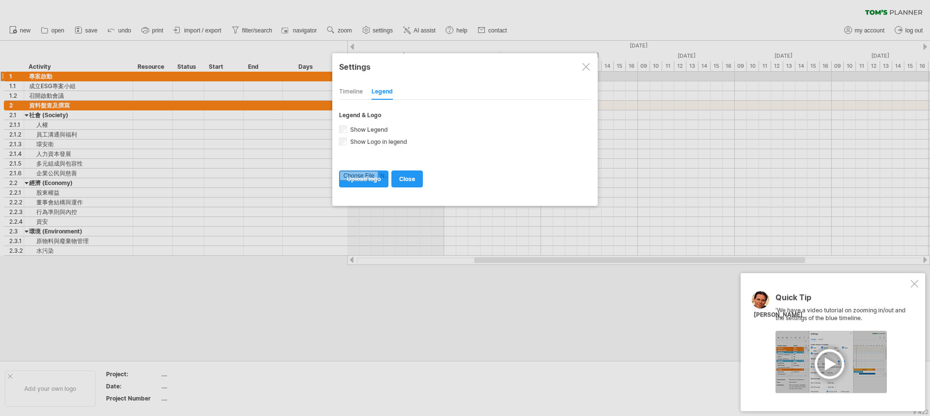
click at [344, 90] on div "Timeline" at bounding box center [351, 91] width 24 height 15
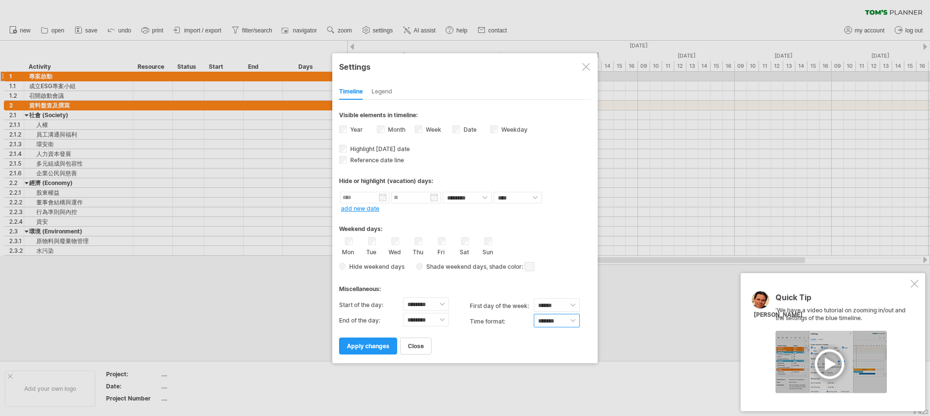
click at [559, 323] on select "******* *******" at bounding box center [557, 321] width 46 height 14
click at [584, 66] on div at bounding box center [586, 67] width 8 height 8
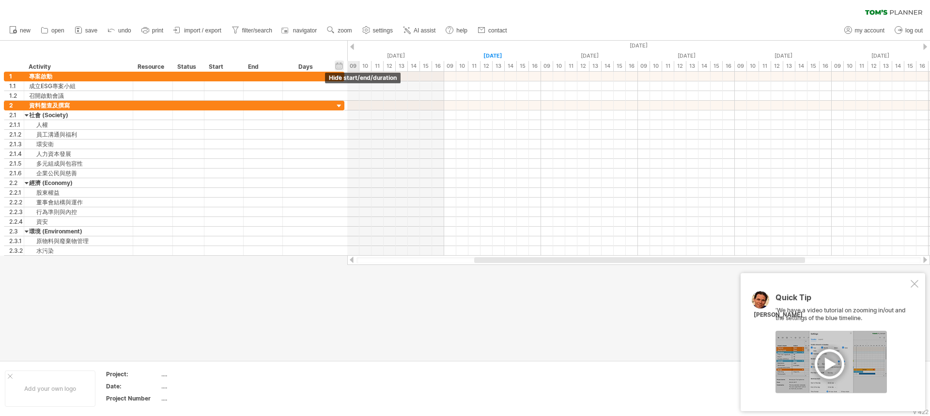
click at [343, 64] on div "hide start/end/duration show start/end/duration ******** Activity ******** Reso…" at bounding box center [173, 56] width 347 height 31
click at [341, 64] on div "hide start/end/duration show start/end/duration" at bounding box center [339, 66] width 9 height 10
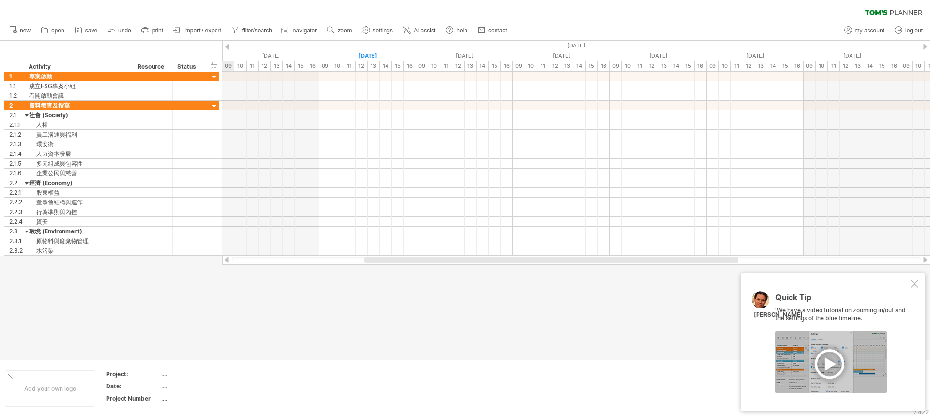
click at [226, 48] on div at bounding box center [227, 47] width 4 height 6
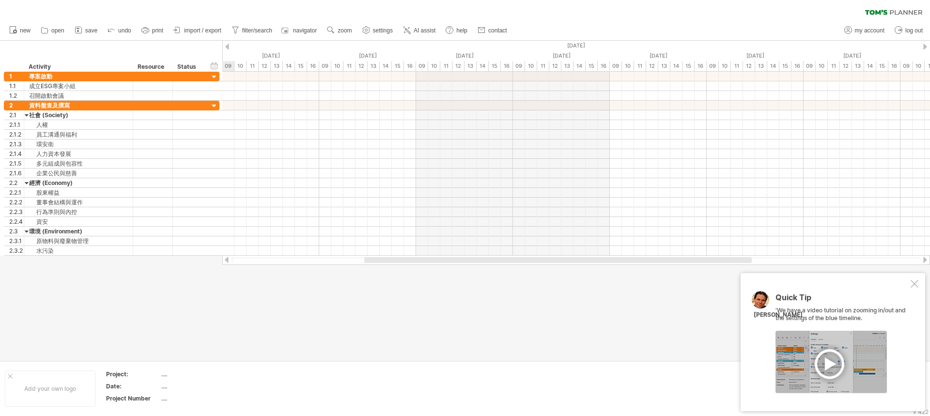
click at [226, 48] on div at bounding box center [227, 47] width 4 height 6
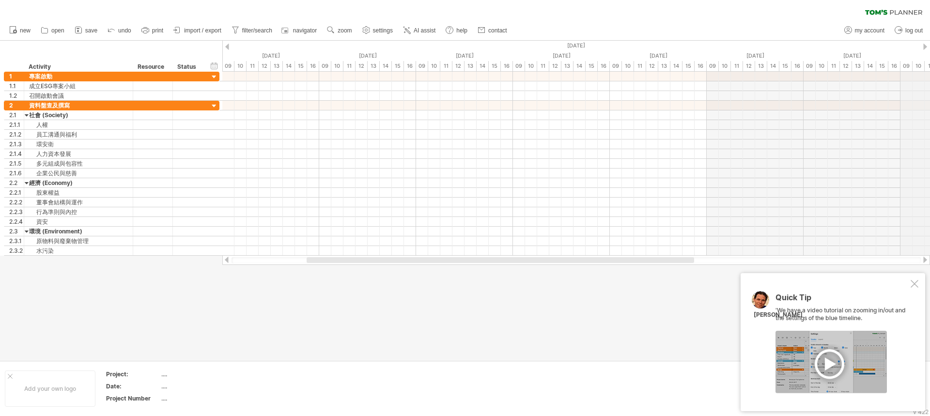
click at [928, 46] on div "[DATE]" at bounding box center [174, 46] width 1841 height 10
click at [925, 44] on div at bounding box center [925, 47] width 4 height 6
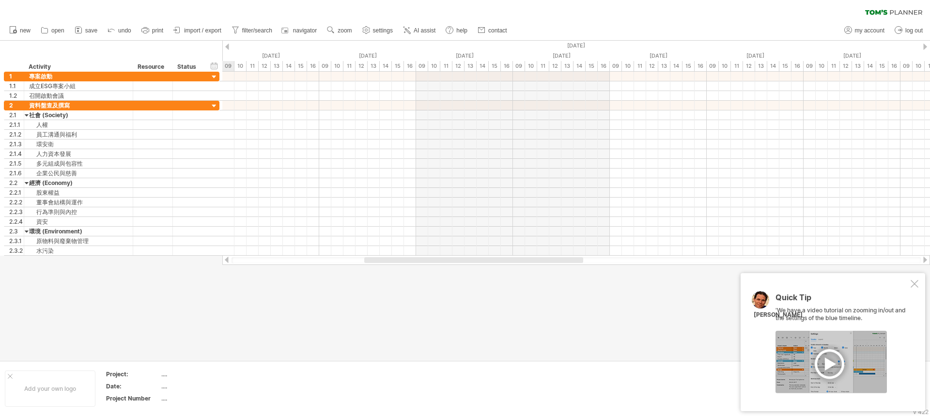
click at [925, 44] on div at bounding box center [925, 47] width 4 height 6
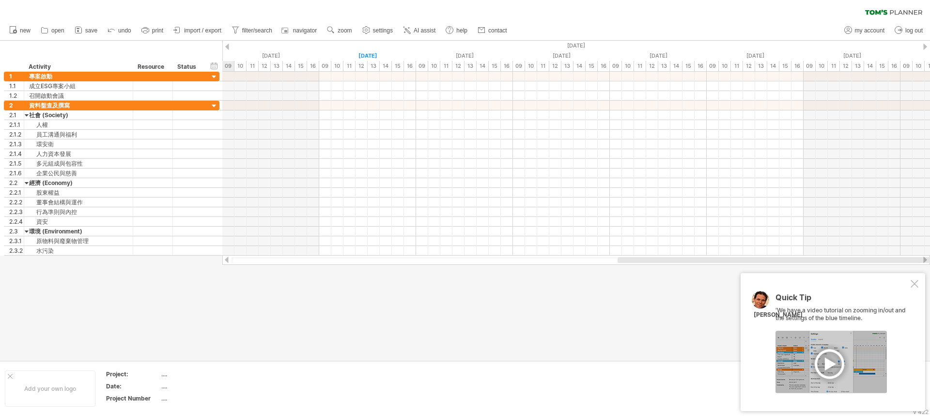
click at [925, 44] on div at bounding box center [925, 47] width 4 height 6
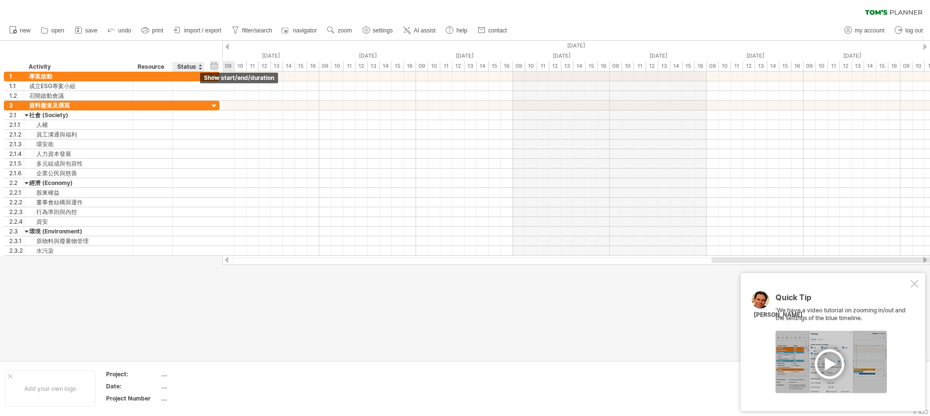
click at [216, 65] on div "hide start/end/duration show start/end/duration" at bounding box center [214, 66] width 9 height 10
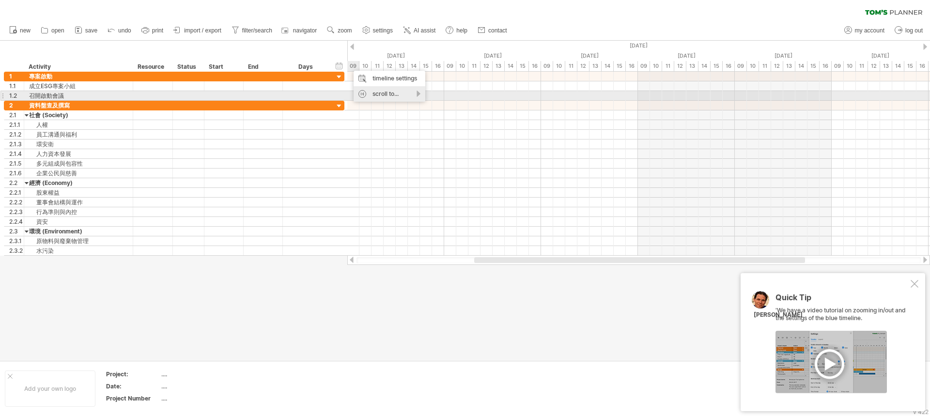
click at [395, 94] on div "scroll to..." at bounding box center [390, 93] width 72 height 15
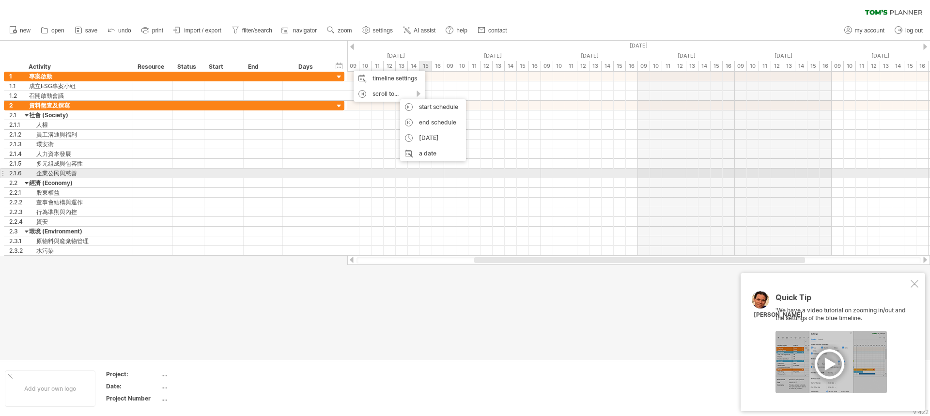
click at [425, 170] on div at bounding box center [638, 174] width 583 height 10
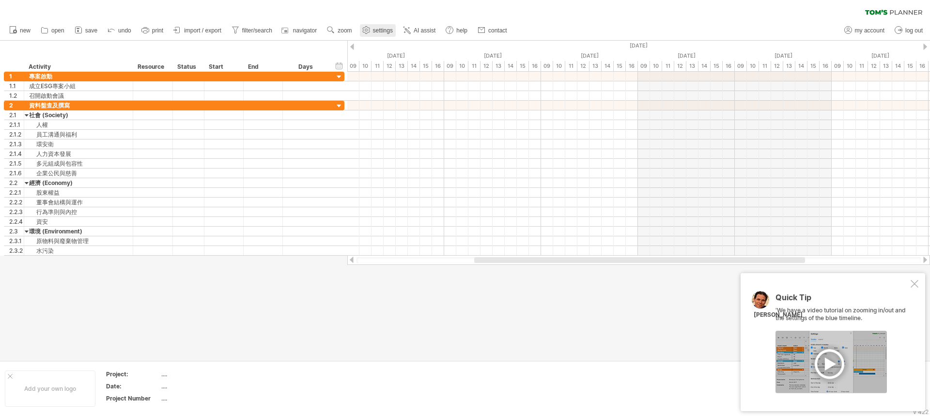
click at [384, 30] on span "settings" at bounding box center [383, 30] width 20 height 7
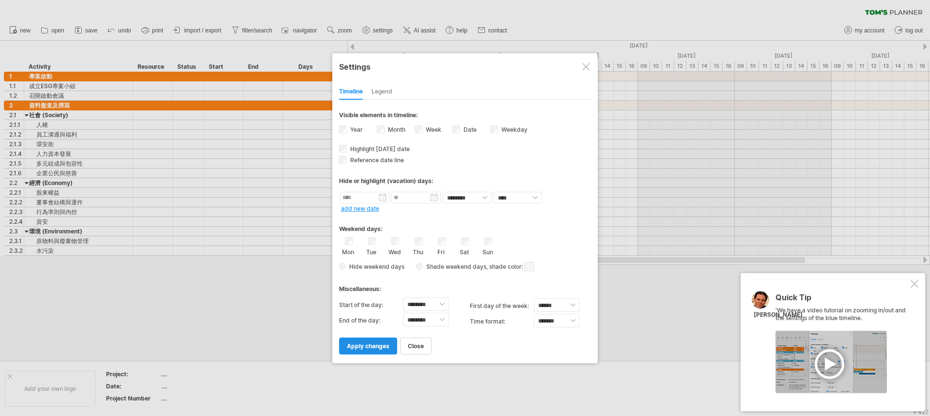
click at [365, 344] on span "apply changes" at bounding box center [368, 345] width 43 height 7
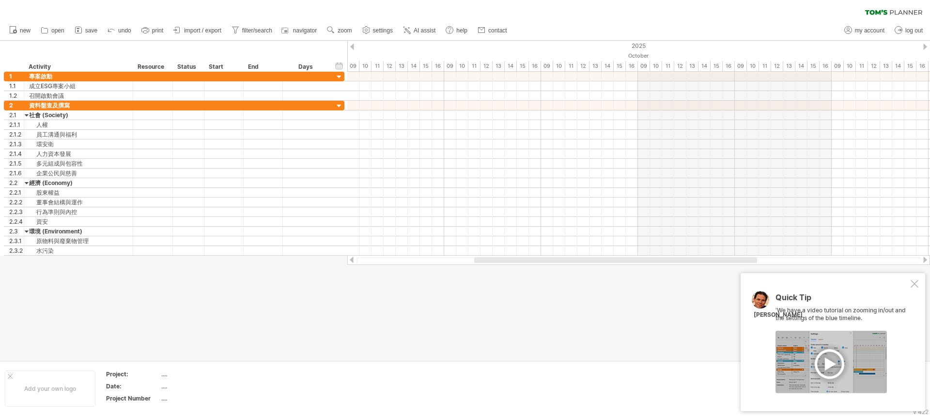
click at [368, 27] on use at bounding box center [366, 30] width 10 height 10
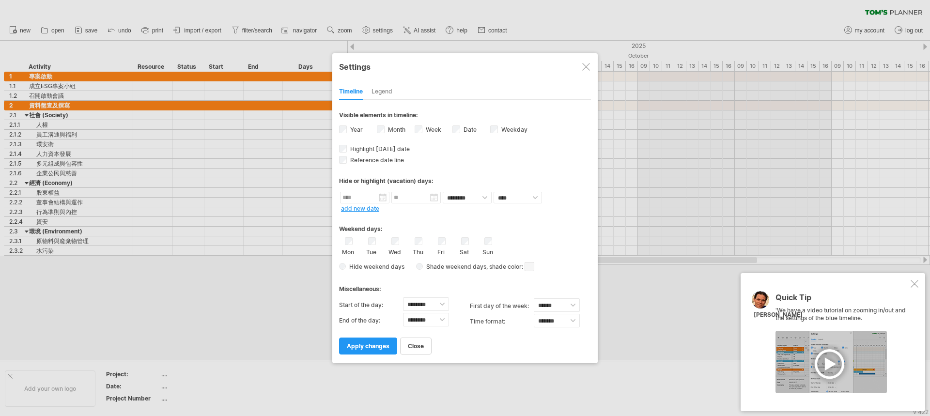
click at [362, 349] on span "apply changes" at bounding box center [368, 345] width 43 height 7
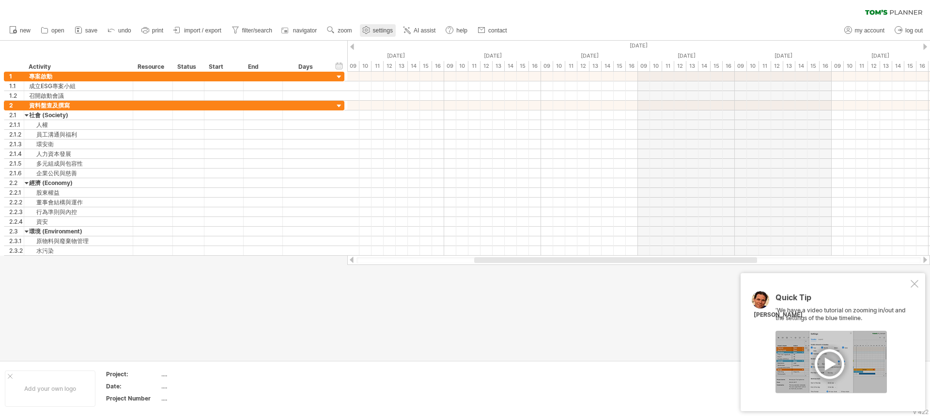
click at [383, 28] on span "settings" at bounding box center [383, 30] width 20 height 7
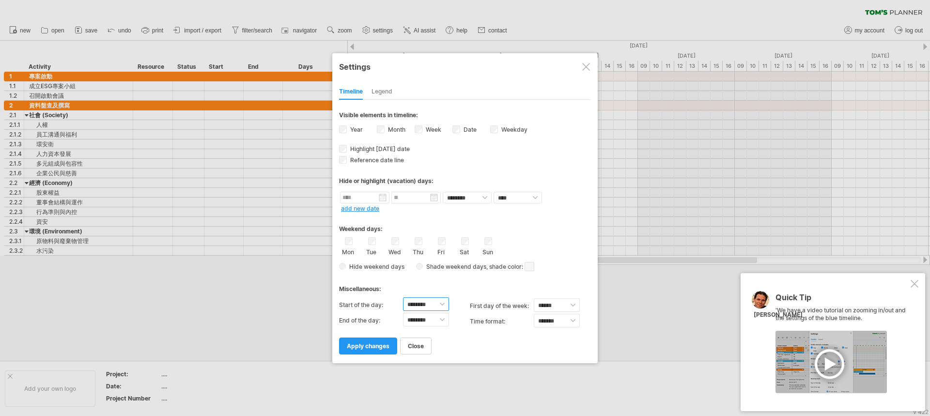
click at [441, 306] on select "******** ******** ******** ******** ******** ******** ******** ******** *******…" at bounding box center [426, 304] width 46 height 14
click at [441, 302] on select "******** ******** ******** ******** ******** ******** ******** ******** *******…" at bounding box center [426, 304] width 46 height 14
click at [583, 67] on div at bounding box center [586, 67] width 8 height 8
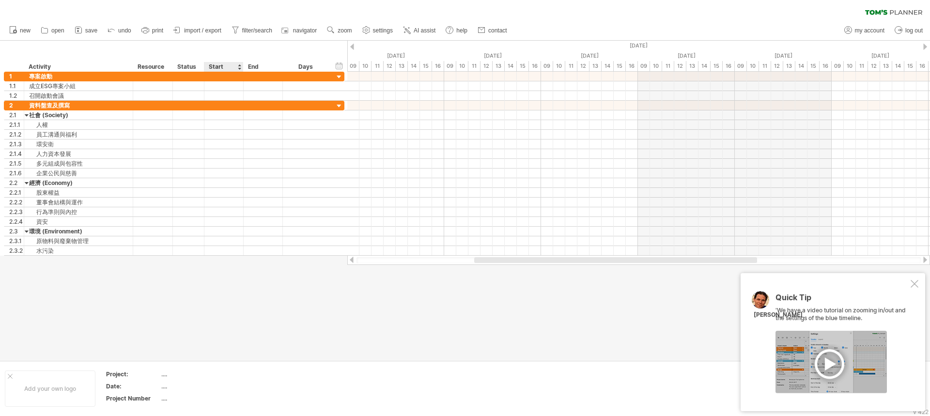
click at [217, 66] on div "Start" at bounding box center [223, 67] width 29 height 10
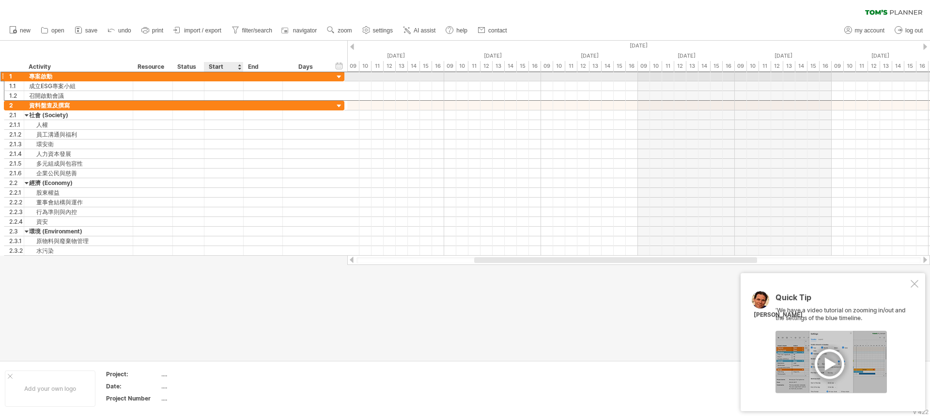
click at [222, 77] on div at bounding box center [223, 76] width 39 height 9
click at [225, 77] on div at bounding box center [223, 76] width 39 height 9
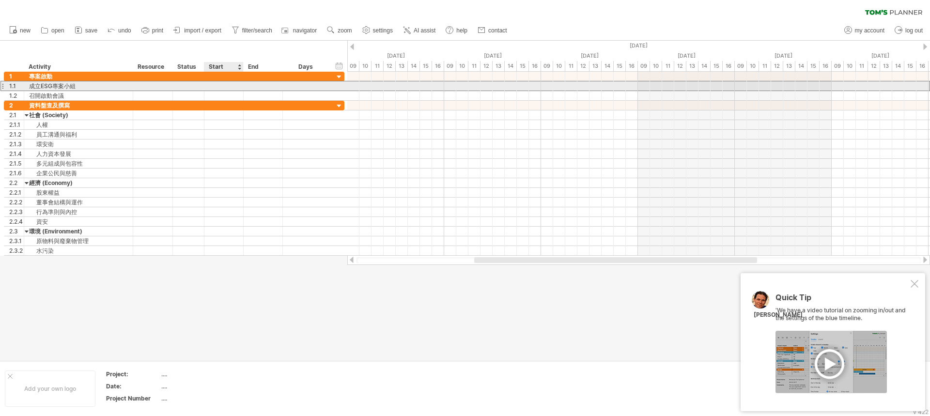
click at [210, 86] on div at bounding box center [223, 85] width 39 height 9
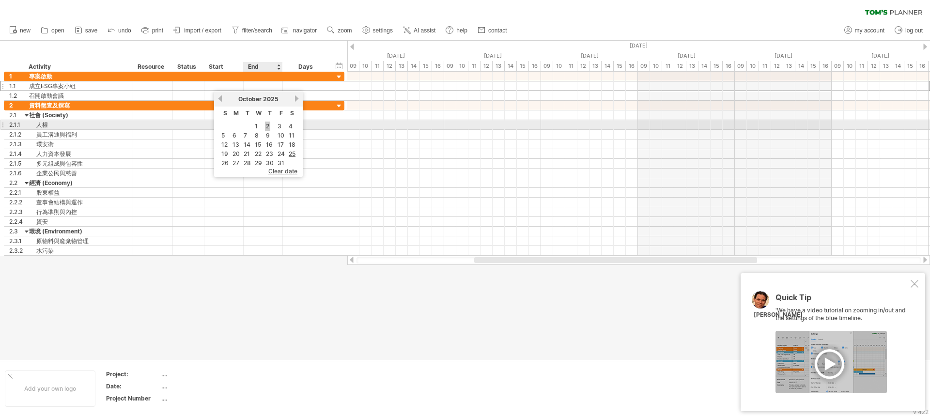
click at [266, 127] on link "2" at bounding box center [267, 126] width 5 height 9
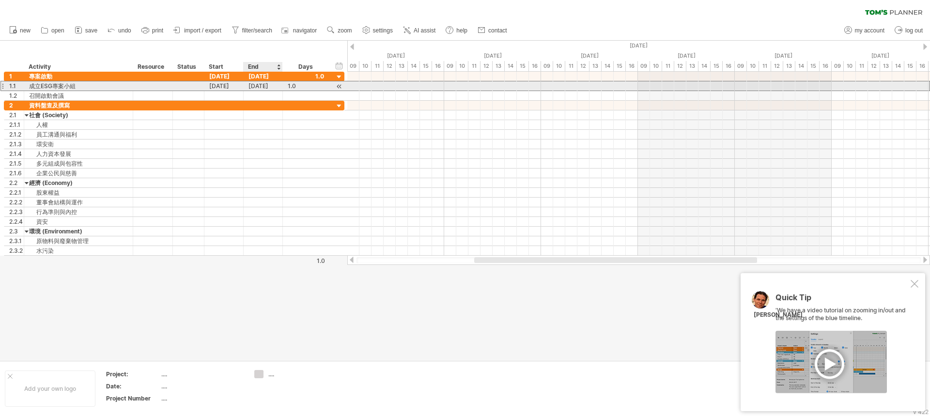
click at [273, 85] on div "[DATE]" at bounding box center [263, 85] width 39 height 9
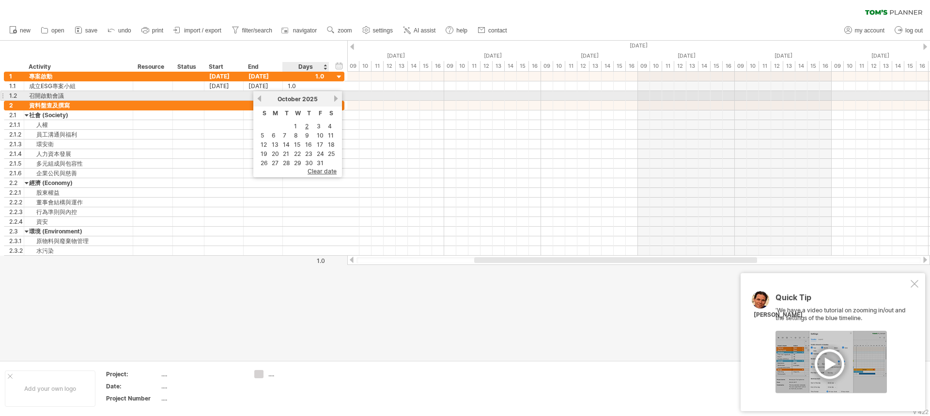
click at [333, 97] on link "next" at bounding box center [335, 98] width 7 height 7
click at [335, 96] on link "next" at bounding box center [334, 98] width 7 height 7
click at [335, 96] on link "next" at bounding box center [335, 98] width 7 height 7
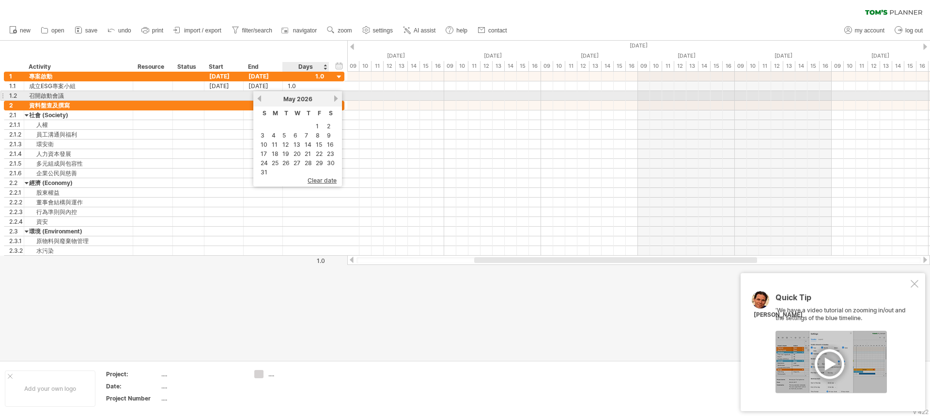
click at [337, 100] on link "next" at bounding box center [335, 98] width 7 height 7
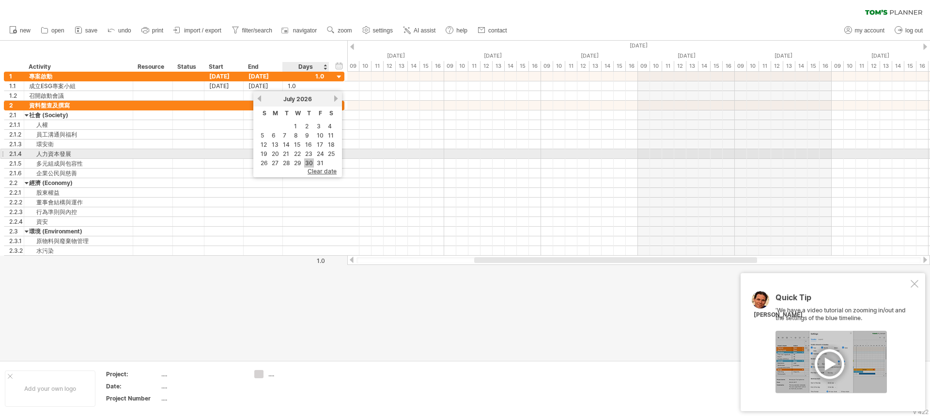
click at [311, 159] on link "30" at bounding box center [309, 162] width 10 height 9
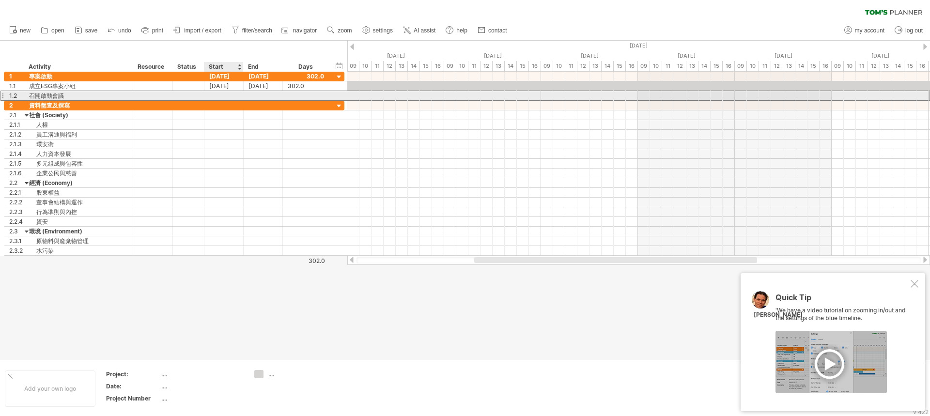
click at [217, 93] on div at bounding box center [223, 95] width 39 height 9
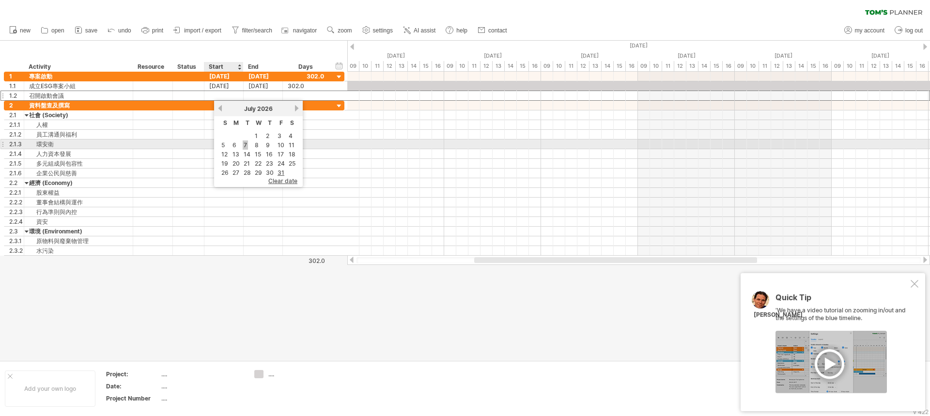
click at [243, 143] on link "7" at bounding box center [245, 144] width 5 height 9
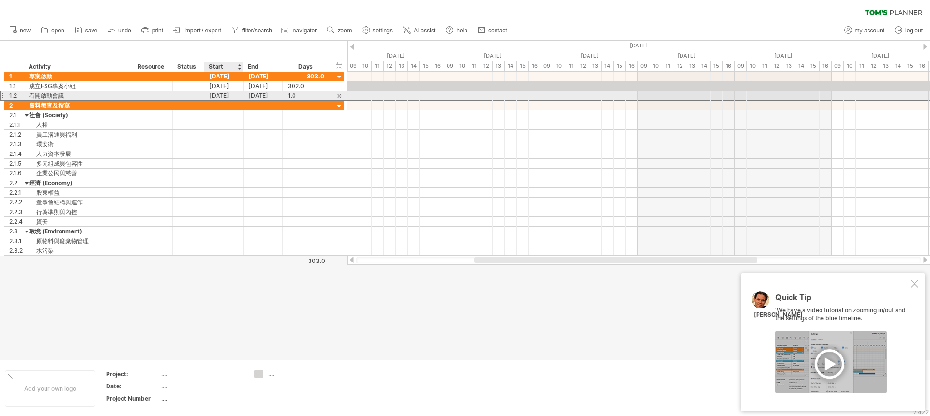
click at [232, 93] on div "[DATE]" at bounding box center [223, 95] width 39 height 9
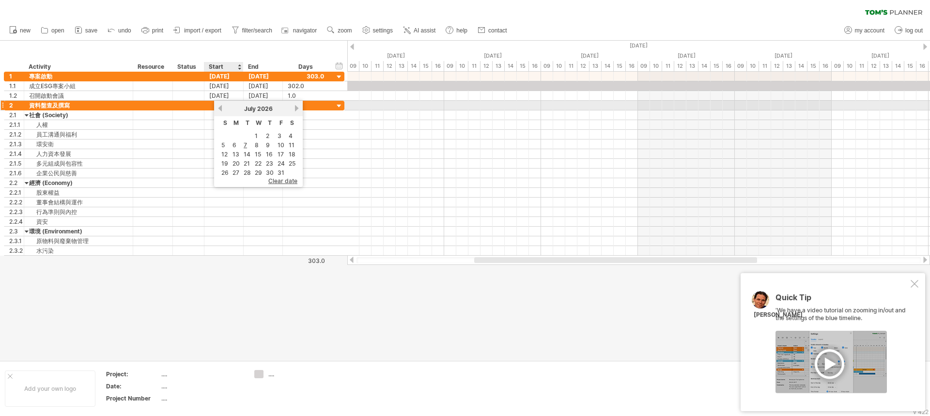
click at [219, 106] on link "previous" at bounding box center [220, 108] width 7 height 7
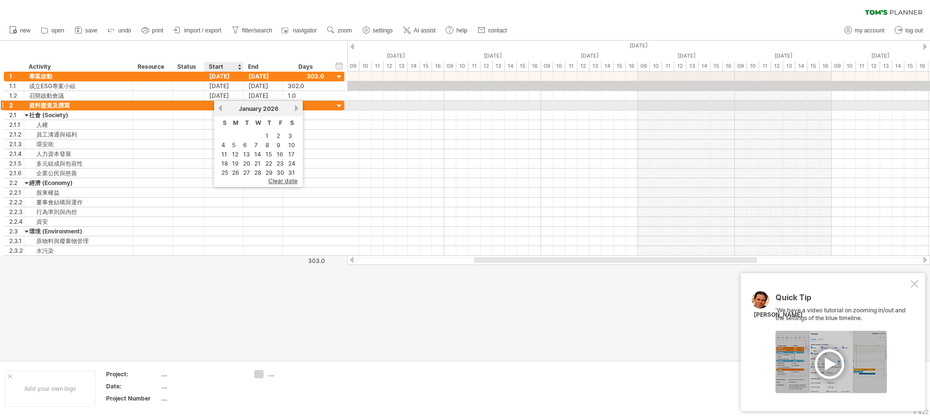
click at [219, 108] on link "previous" at bounding box center [220, 108] width 7 height 7
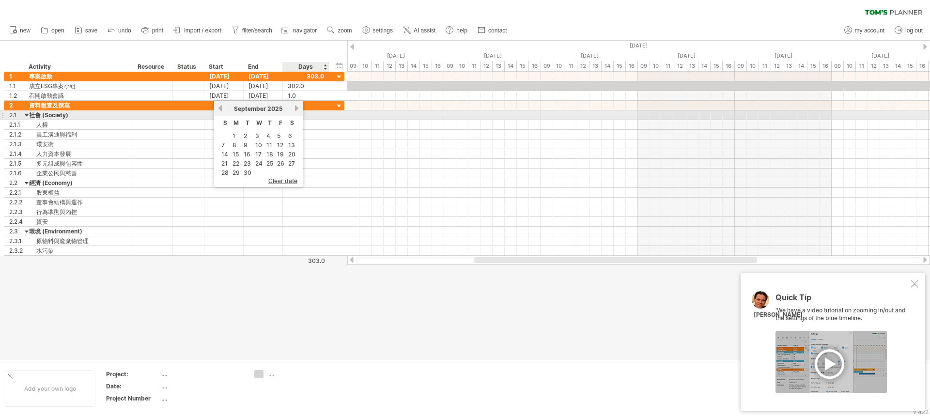
click at [300, 111] on link "next" at bounding box center [296, 108] width 7 height 7
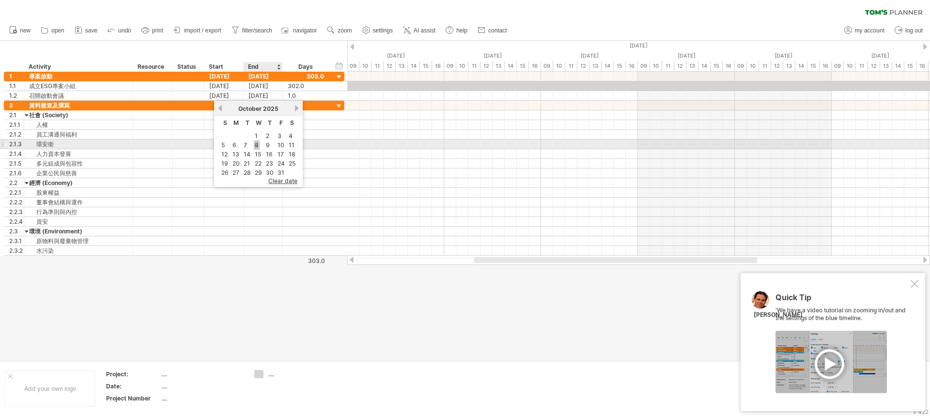
click at [258, 144] on link "8" at bounding box center [257, 144] width 6 height 9
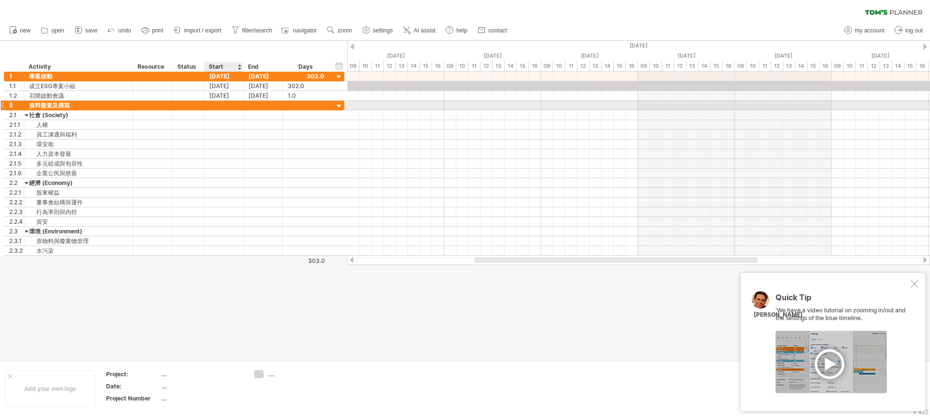
click at [213, 110] on div "2 ******* 資料盤查及撰寫" at bounding box center [174, 106] width 341 height 10
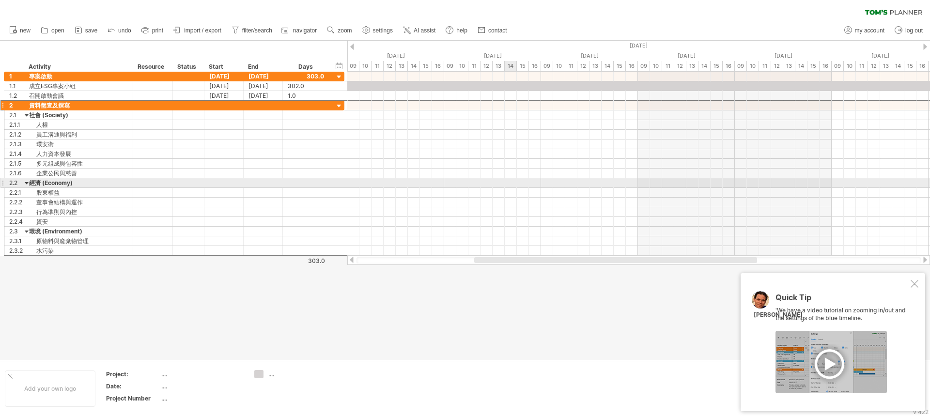
click at [514, 182] on div at bounding box center [638, 183] width 583 height 10
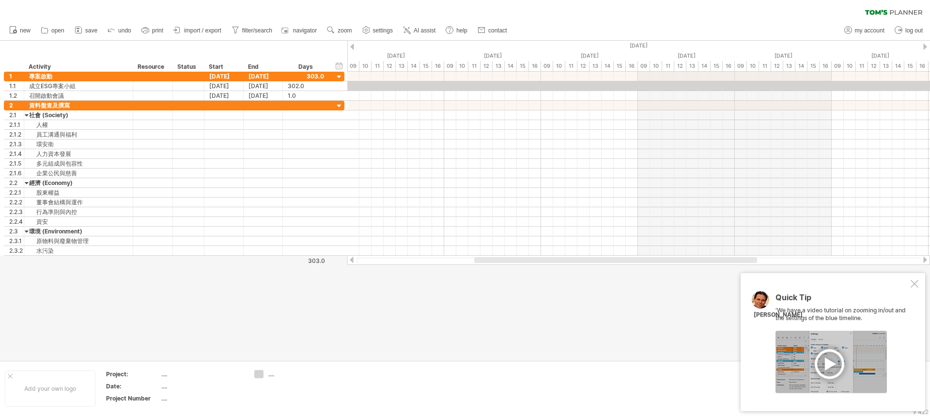
click at [354, 47] on div at bounding box center [352, 47] width 4 height 6
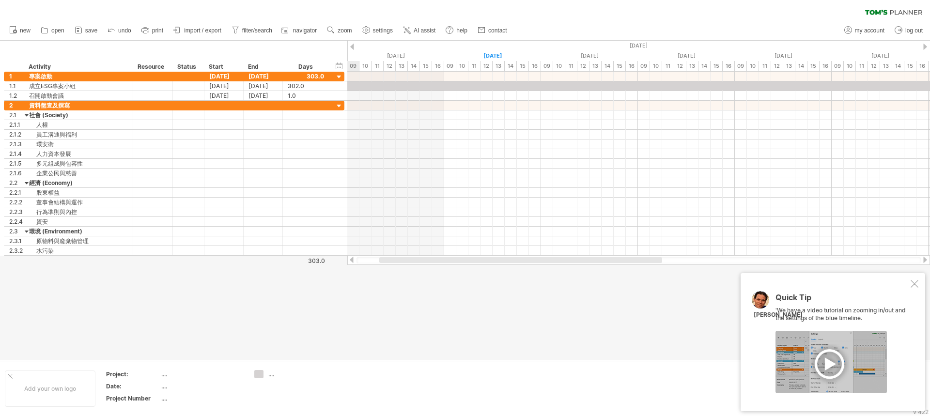
click at [354, 49] on div at bounding box center [352, 47] width 4 height 6
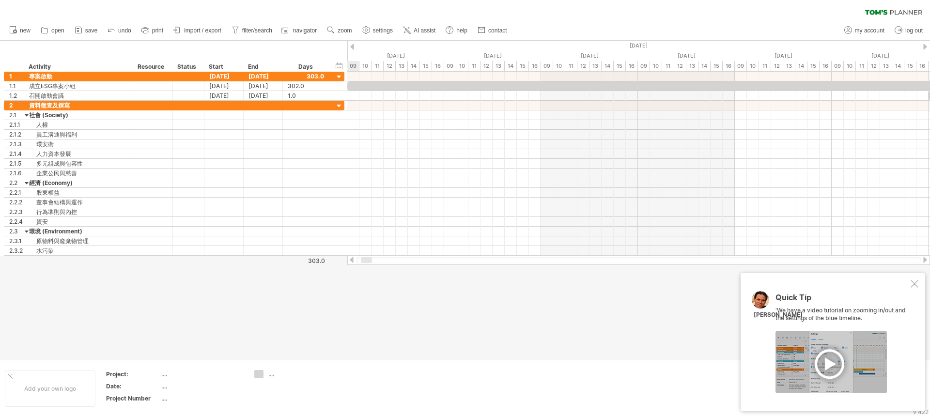
click at [925, 47] on div at bounding box center [925, 47] width 4 height 6
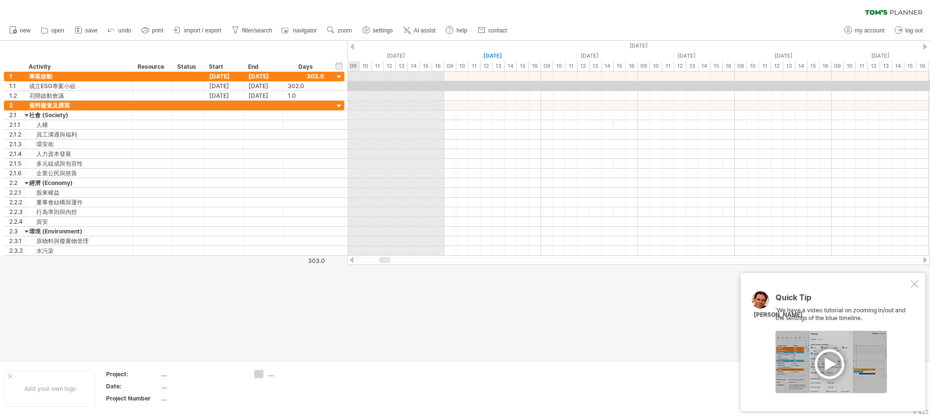
click at [353, 43] on div "[DATE]" at bounding box center [832, 46] width 2906 height 10
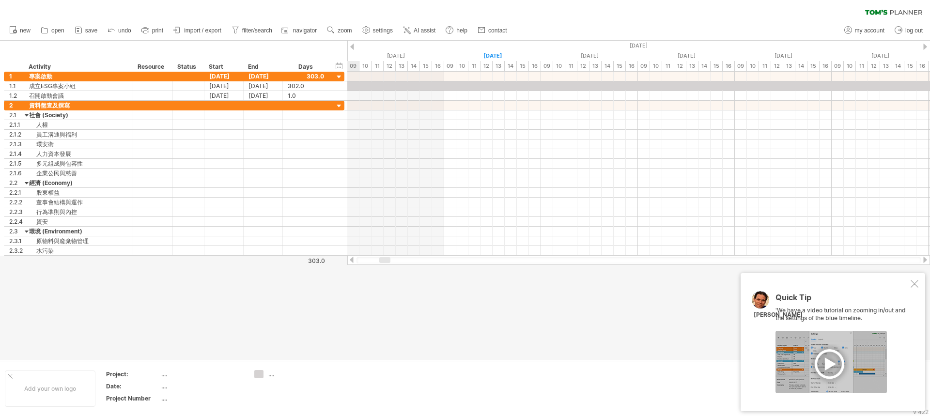
click at [352, 48] on div at bounding box center [352, 47] width 4 height 6
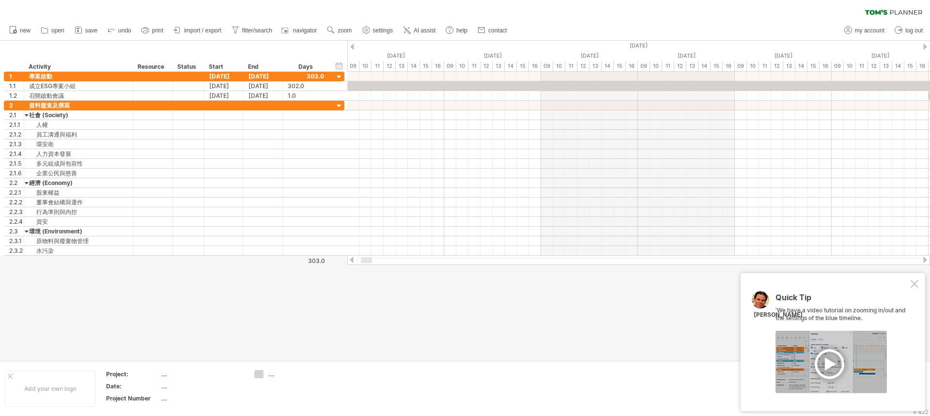
click at [925, 259] on div at bounding box center [925, 260] width 8 height 6
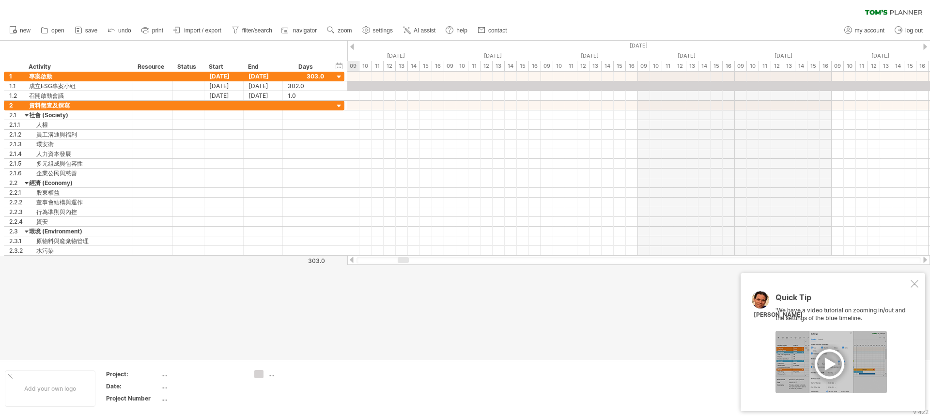
click at [925, 259] on div at bounding box center [925, 260] width 8 height 6
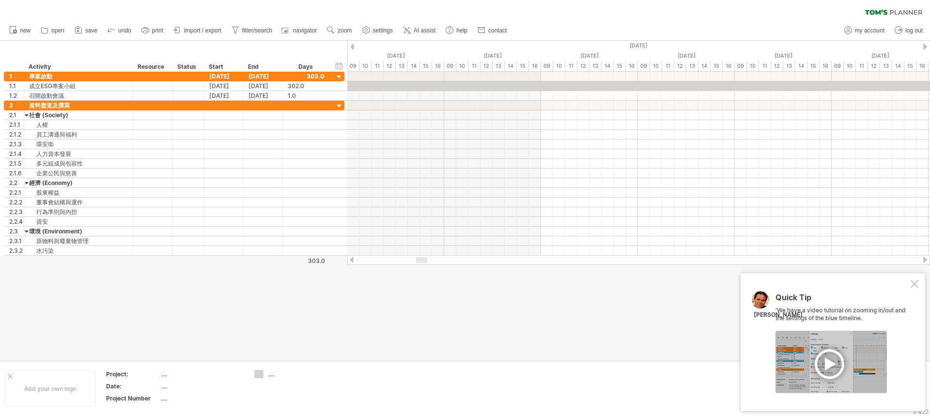
click at [354, 259] on div at bounding box center [352, 260] width 8 height 6
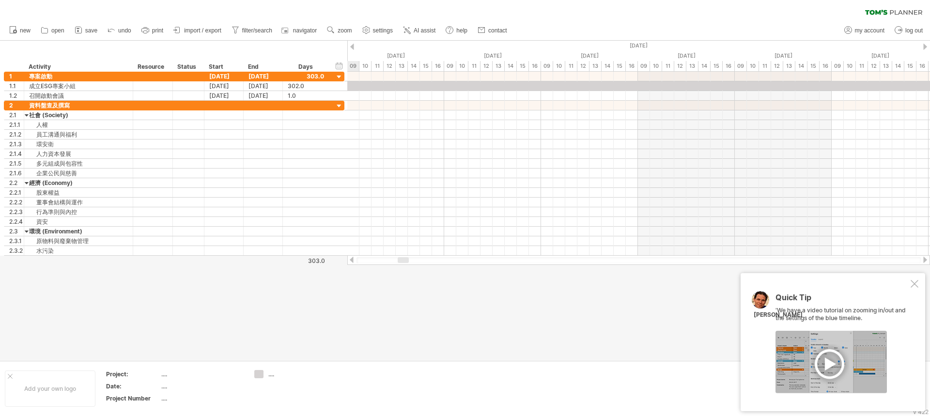
click at [354, 259] on div at bounding box center [352, 260] width 8 height 6
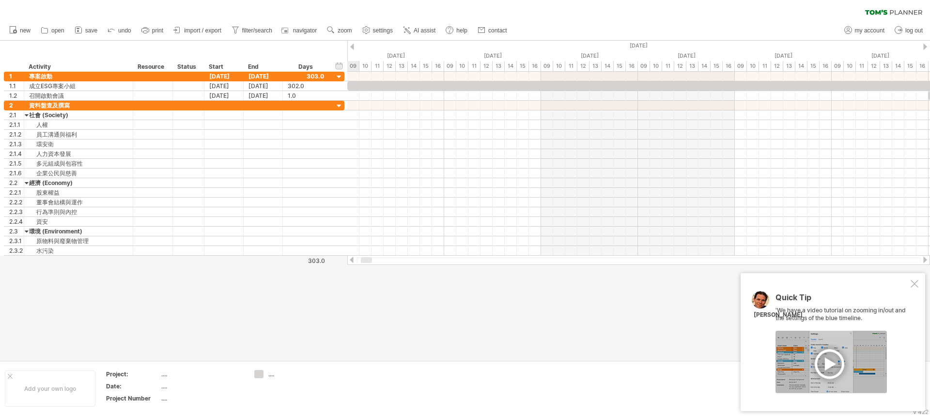
click at [354, 259] on div at bounding box center [352, 260] width 8 height 6
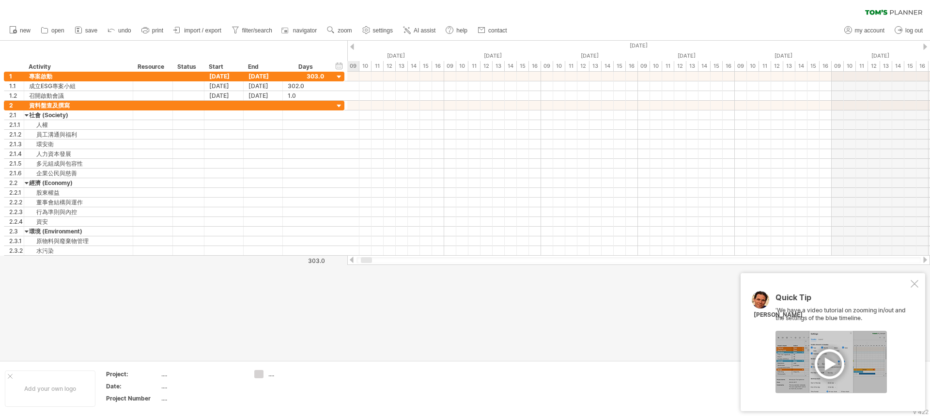
click at [920, 258] on div at bounding box center [638, 260] width 564 height 6
click at [923, 257] on div at bounding box center [925, 260] width 8 height 6
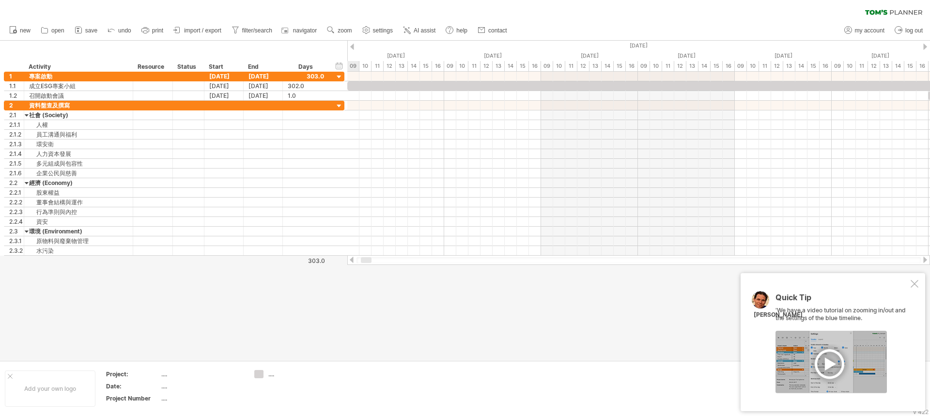
click at [923, 257] on div at bounding box center [925, 260] width 8 height 6
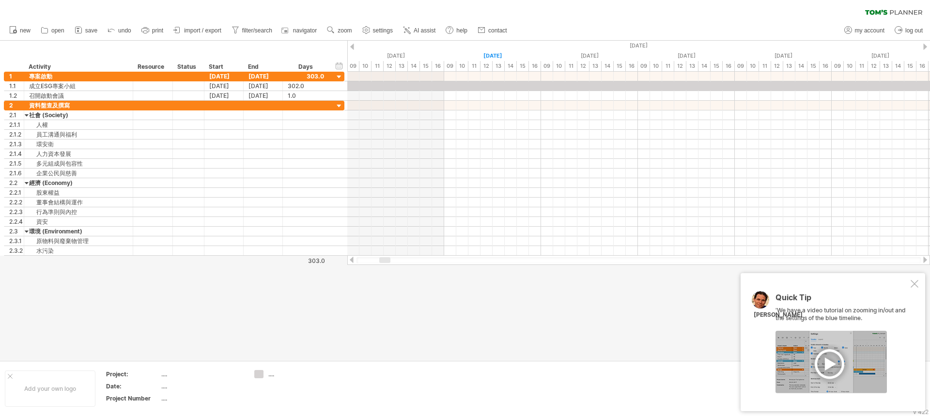
click at [352, 48] on div at bounding box center [352, 47] width 4 height 6
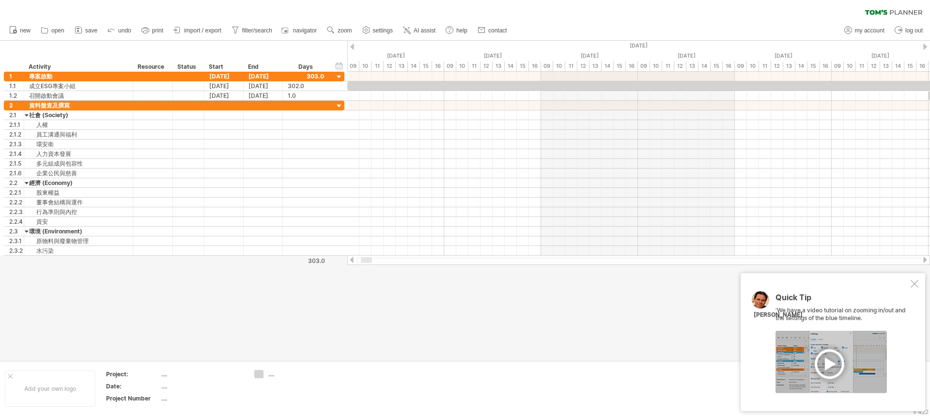
click at [923, 48] on div at bounding box center [925, 47] width 4 height 6
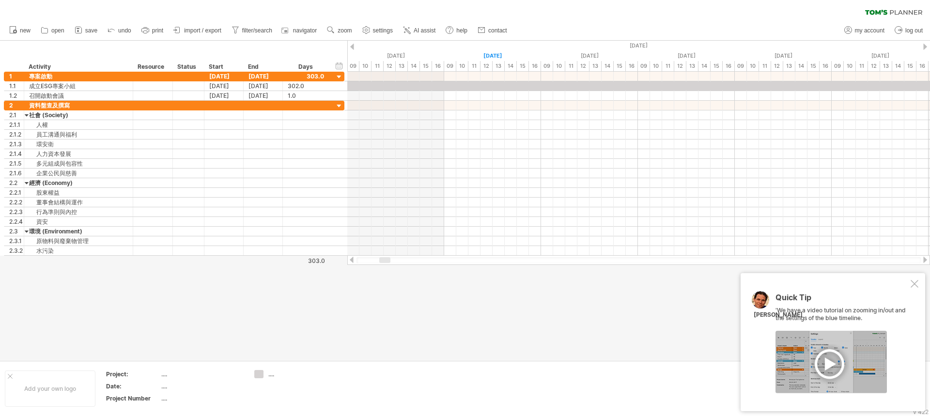
click at [352, 47] on div at bounding box center [352, 47] width 4 height 6
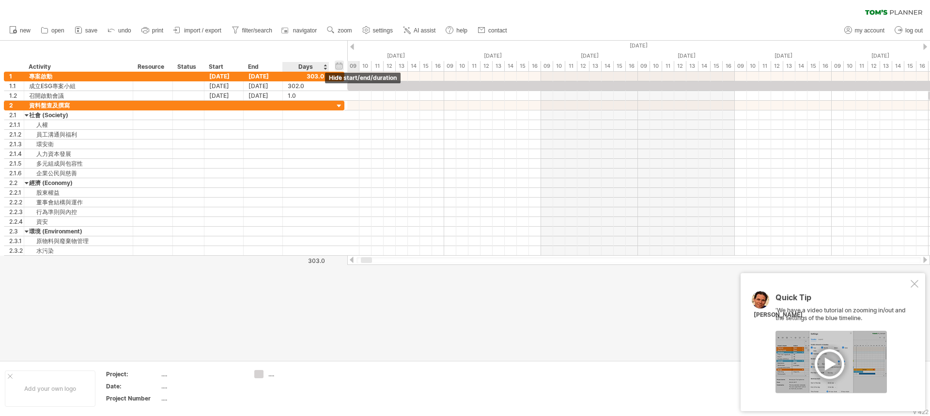
click at [341, 65] on div "hide start/end/duration show start/end/duration" at bounding box center [339, 66] width 9 height 10
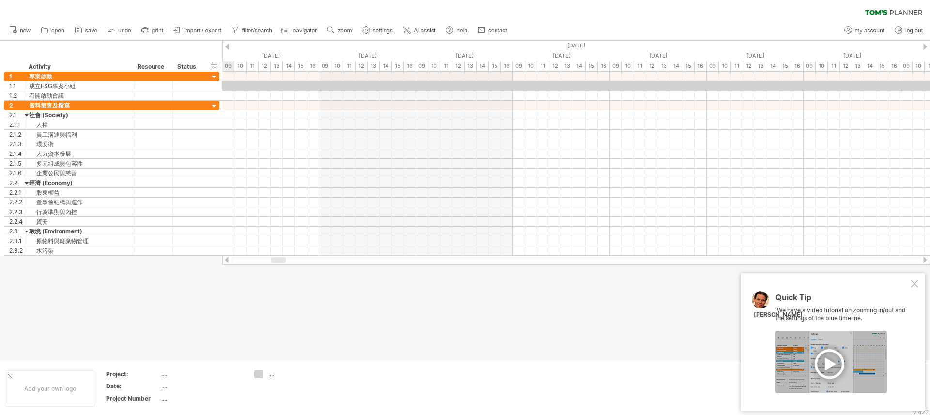
drag, startPoint x: 248, startPoint y: 259, endPoint x: 297, endPoint y: 257, distance: 49.5
click at [282, 259] on div at bounding box center [278, 260] width 15 height 6
click at [264, 33] on span "filter/search" at bounding box center [257, 30] width 30 height 7
type input "**********"
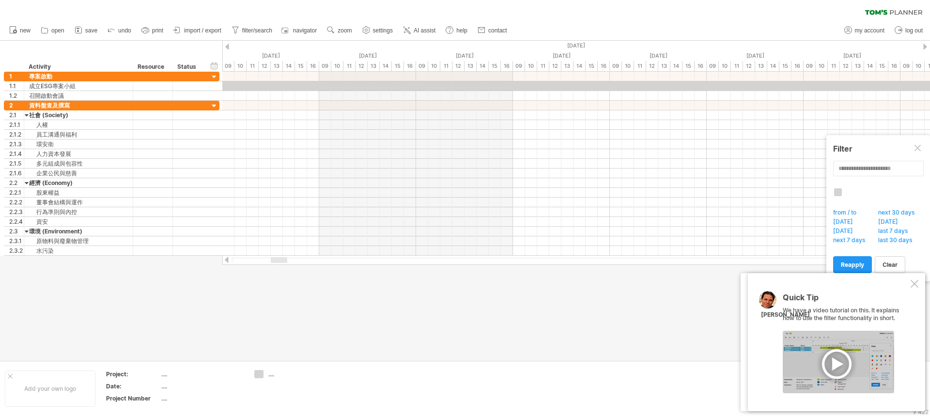
click at [912, 283] on div at bounding box center [915, 284] width 8 height 8
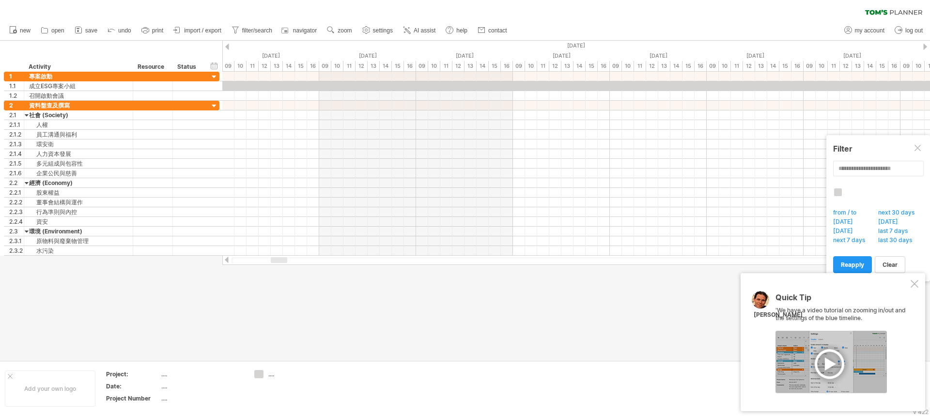
click at [914, 287] on div at bounding box center [915, 284] width 8 height 8
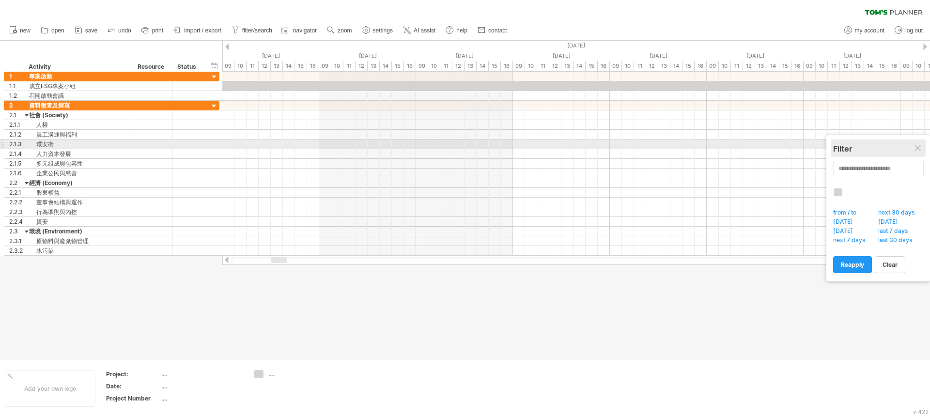
click at [921, 144] on div "Filter" at bounding box center [878, 149] width 90 height 10
click at [920, 144] on div "Filter" at bounding box center [878, 149] width 90 height 10
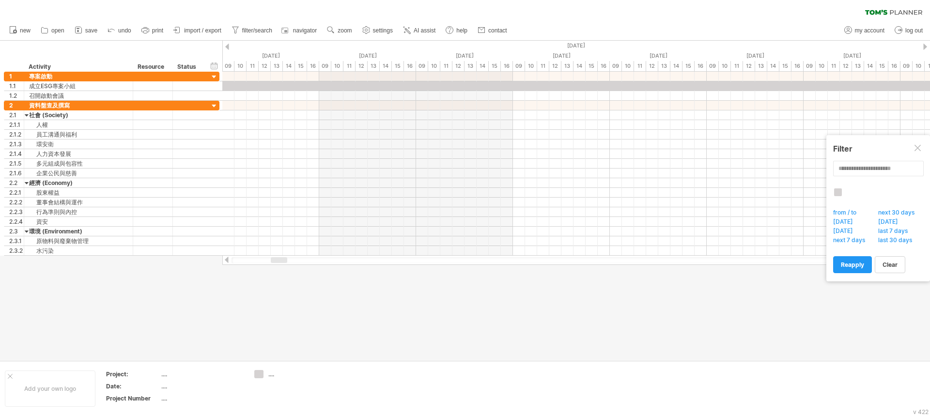
click at [227, 45] on div at bounding box center [227, 47] width 4 height 6
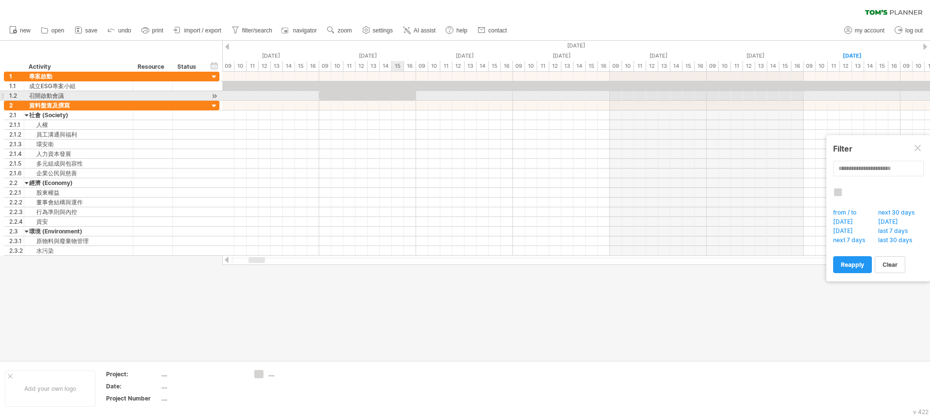
click at [400, 96] on div at bounding box center [367, 95] width 97 height 9
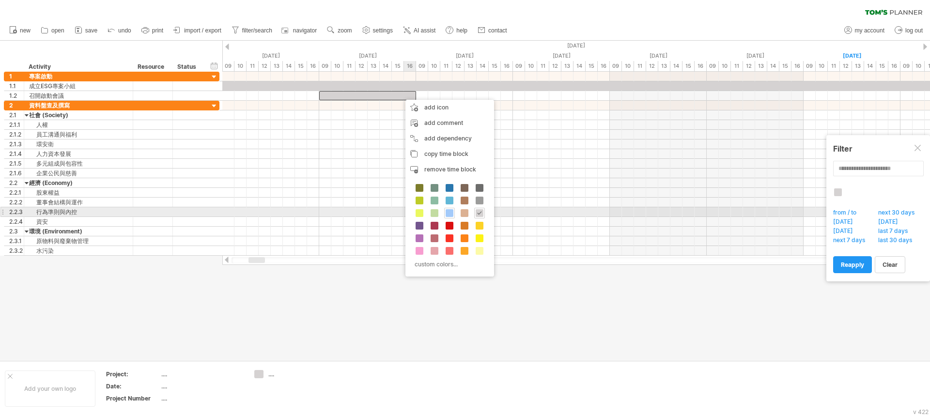
click at [449, 211] on span at bounding box center [450, 213] width 8 height 8
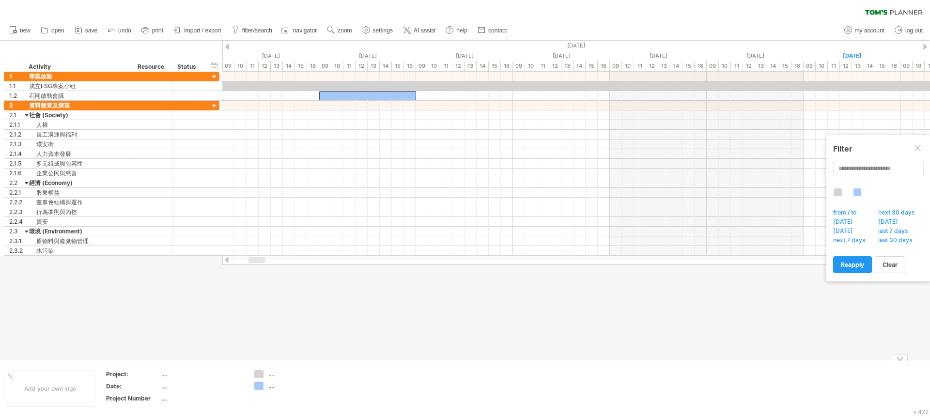
click at [273, 385] on div "...." at bounding box center [294, 386] width 53 height 8
type input "***"
click at [275, 374] on div "...." at bounding box center [294, 374] width 53 height 8
type input "*"
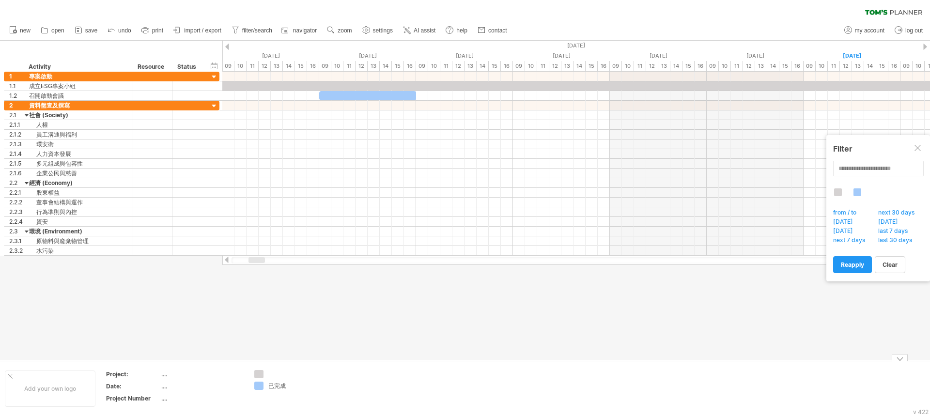
click at [287, 385] on div "已完成" at bounding box center [294, 386] width 53 height 8
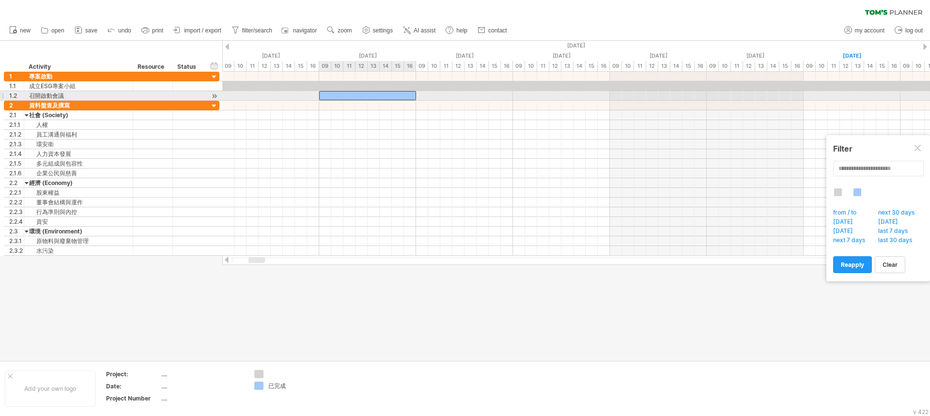
click at [348, 93] on div at bounding box center [367, 95] width 97 height 9
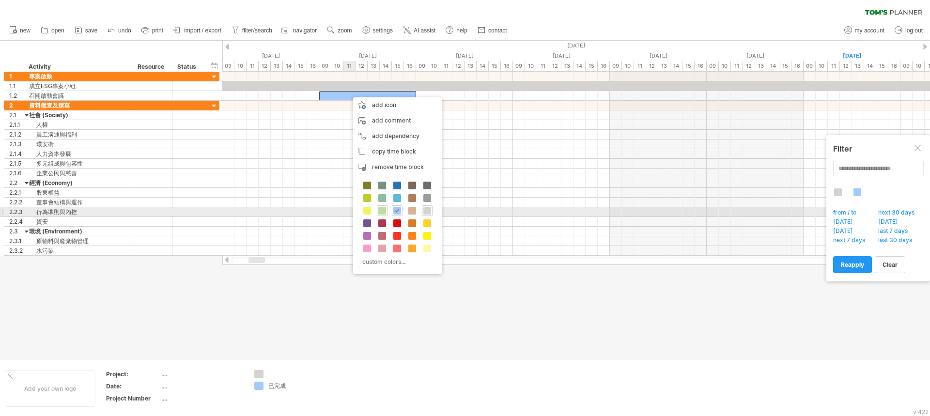
click at [383, 209] on span at bounding box center [382, 211] width 8 height 8
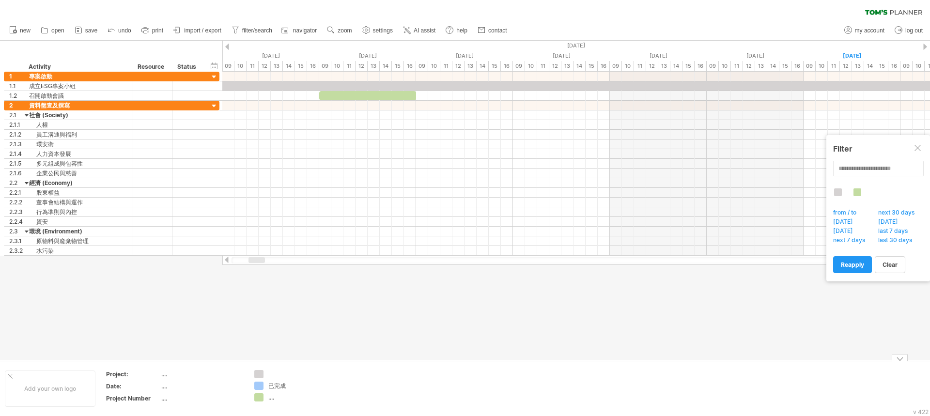
click at [285, 385] on div "已完成" at bounding box center [294, 386] width 53 height 8
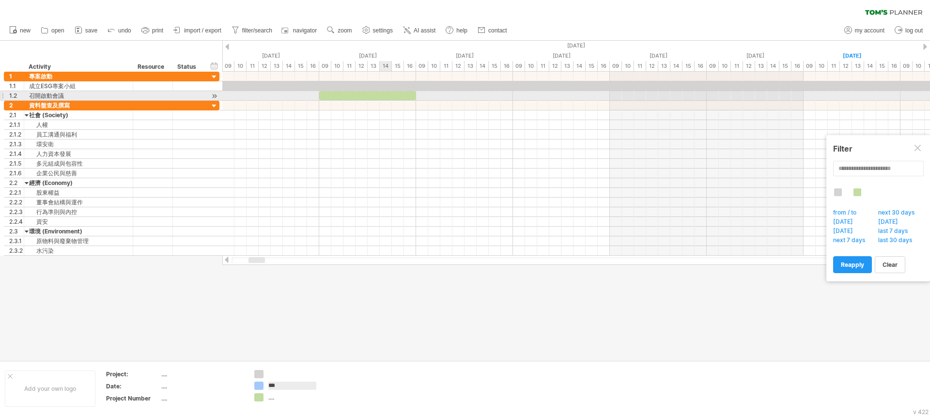
click at [389, 96] on div at bounding box center [367, 95] width 97 height 9
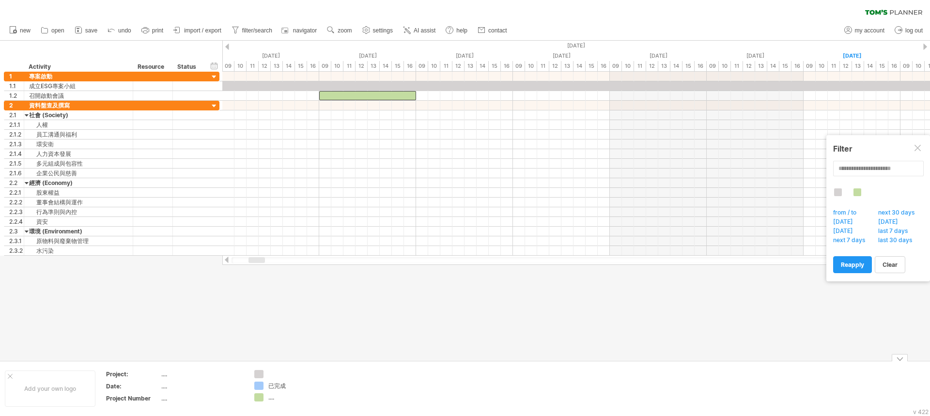
click at [277, 398] on div "...." at bounding box center [294, 397] width 53 height 8
type input "***"
click at [275, 372] on div at bounding box center [294, 374] width 53 height 8
type input "***"
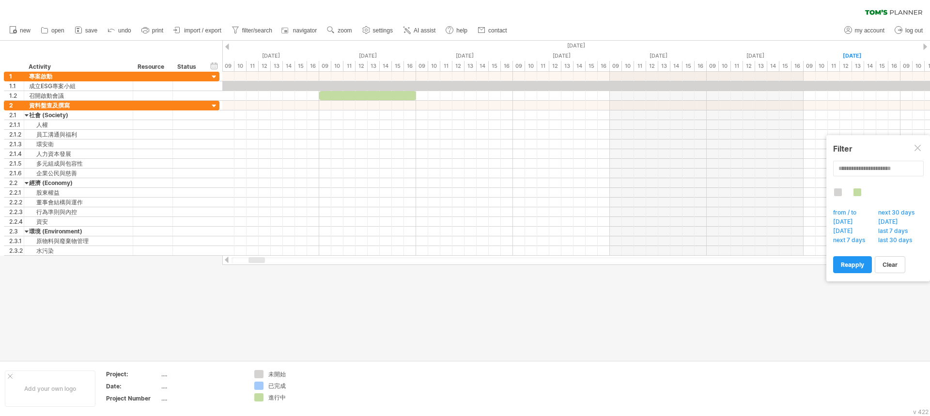
click at [434, 333] on div at bounding box center [465, 201] width 930 height 320
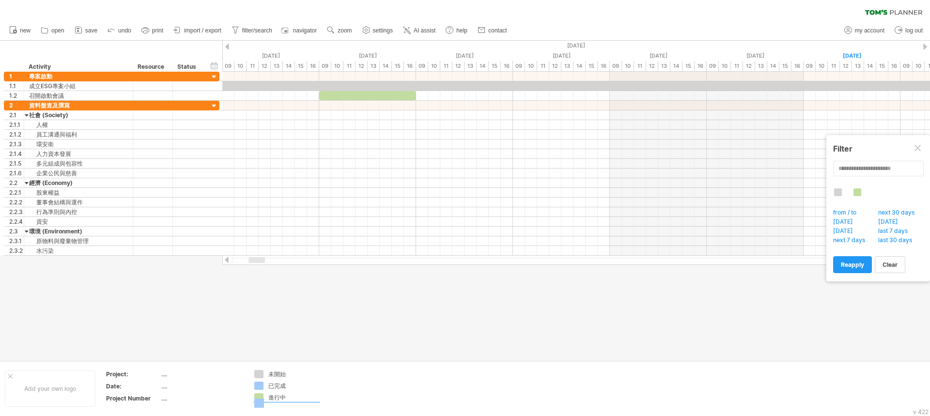
drag, startPoint x: 257, startPoint y: 384, endPoint x: 258, endPoint y: 401, distance: 17.0
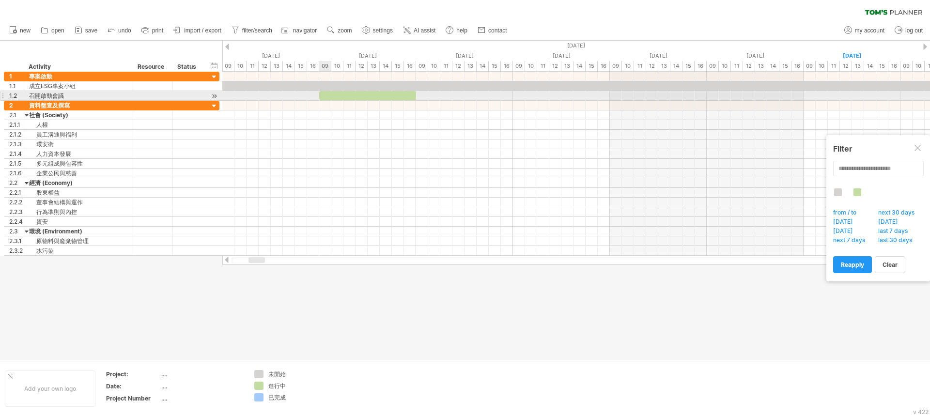
click at [325, 96] on div at bounding box center [367, 95] width 97 height 9
click at [329, 96] on div at bounding box center [367, 95] width 97 height 9
click at [380, 96] on div at bounding box center [367, 95] width 97 height 9
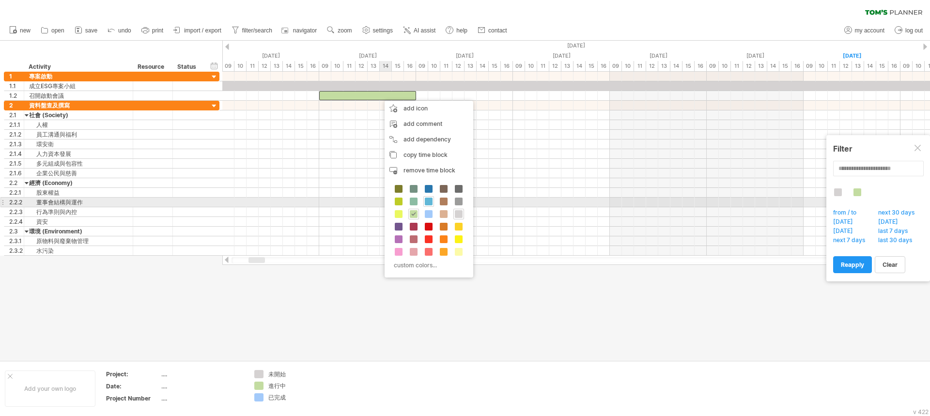
click at [429, 203] on span at bounding box center [429, 202] width 8 height 8
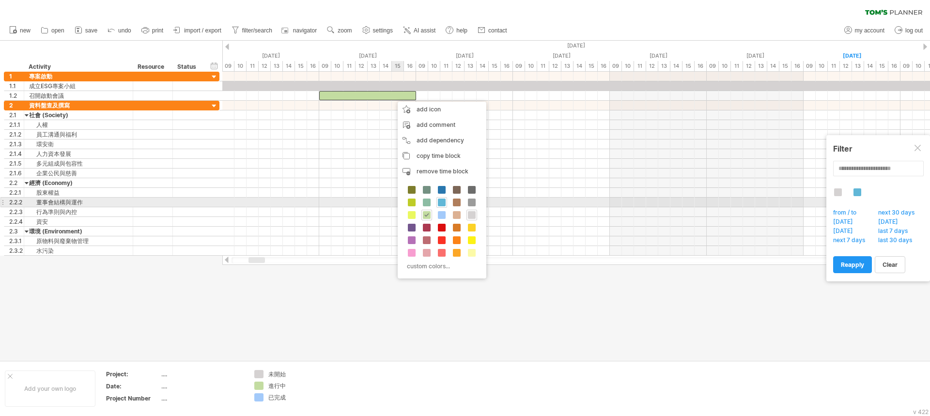
click at [444, 201] on span at bounding box center [442, 203] width 8 height 8
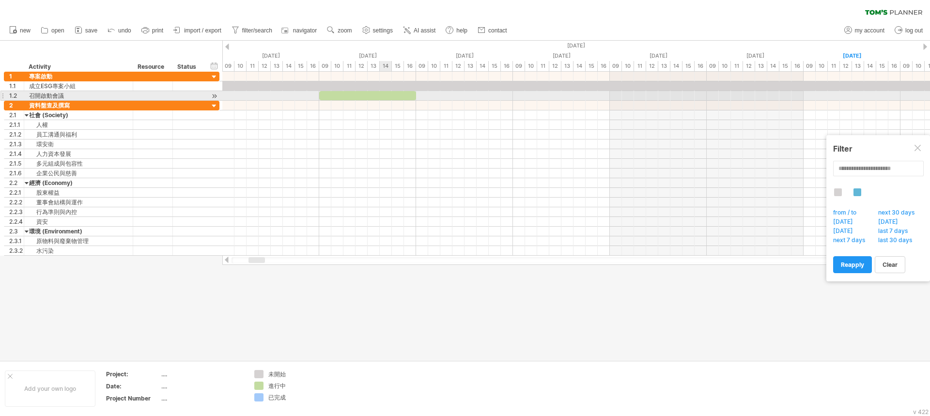
click at [387, 98] on div at bounding box center [367, 95] width 97 height 9
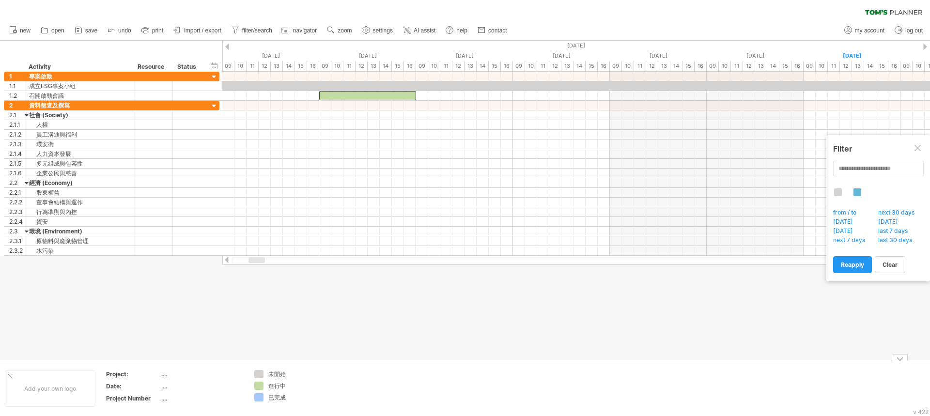
click at [259, 398] on div "Trying to reach [DOMAIN_NAME] Connected again... 0% clear filter new 1" at bounding box center [465, 208] width 930 height 416
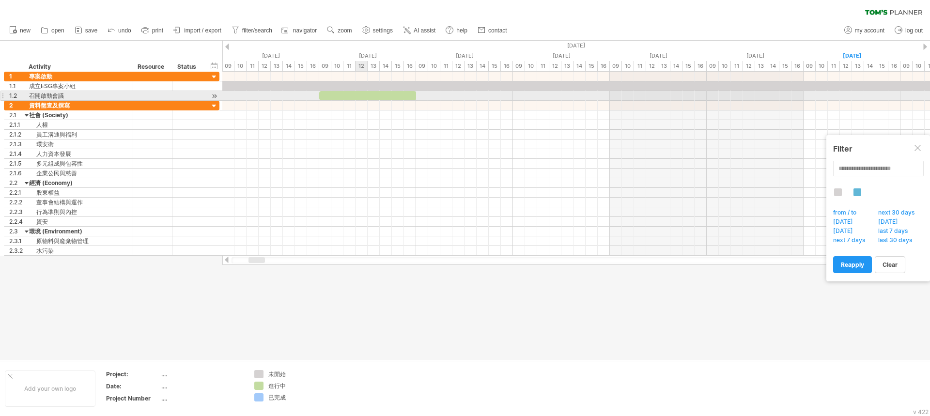
click at [357, 99] on div at bounding box center [367, 95] width 97 height 9
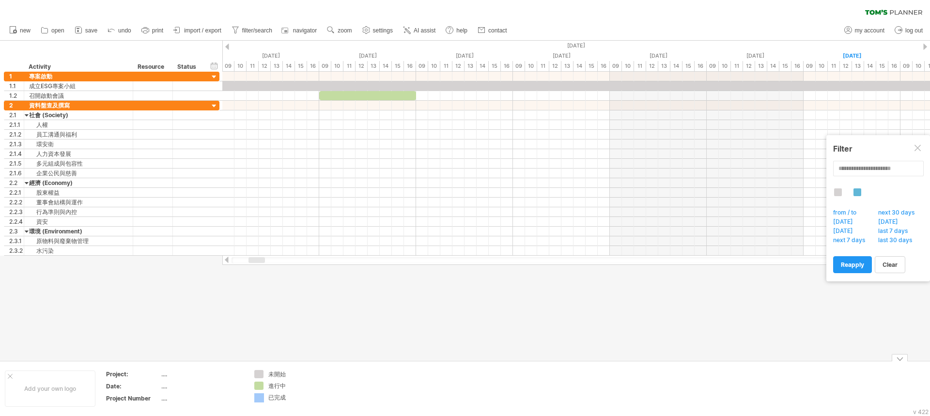
click at [261, 398] on div "Trying to reach [DOMAIN_NAME] Connected again... 0% clear filter new 1" at bounding box center [465, 208] width 930 height 416
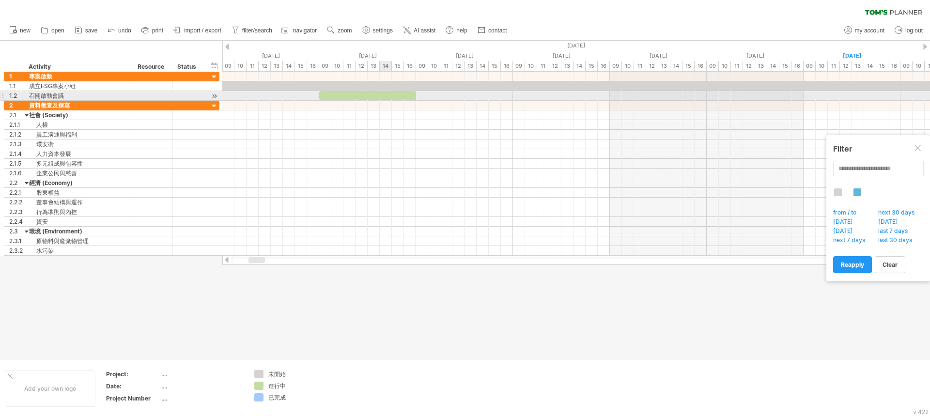
click at [384, 97] on div at bounding box center [367, 95] width 97 height 9
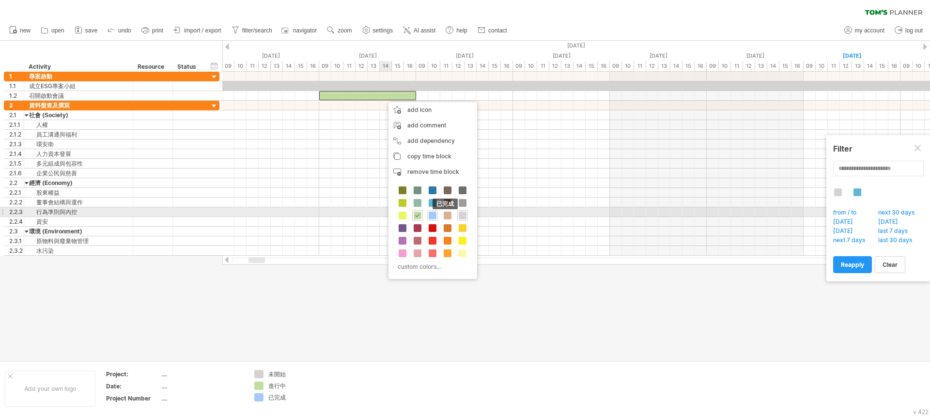
click at [432, 217] on span at bounding box center [433, 216] width 8 height 8
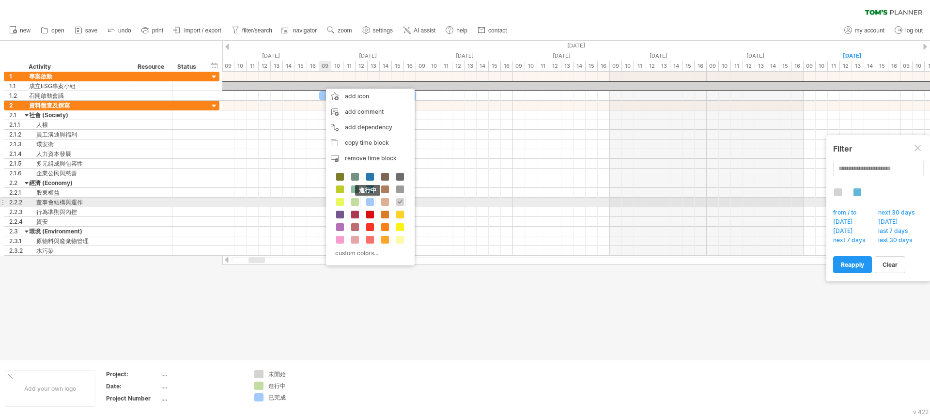
click at [359, 202] on div "進行中" at bounding box center [355, 202] width 11 height 11
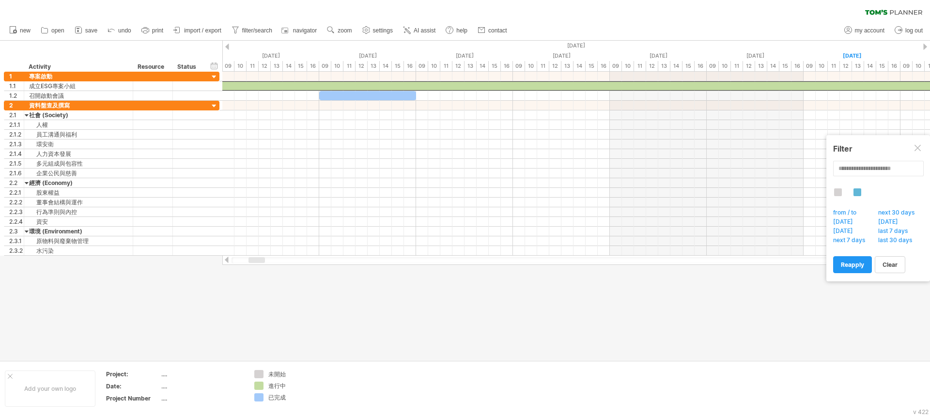
click at [374, 349] on div at bounding box center [465, 201] width 930 height 320
click at [218, 62] on div "hide start/end/duration show start/end/duration" at bounding box center [214, 66] width 9 height 10
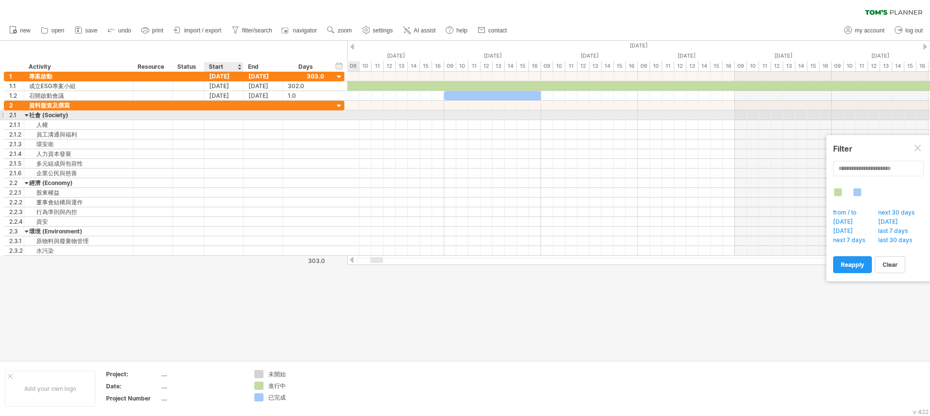
click at [217, 114] on div at bounding box center [223, 114] width 39 height 9
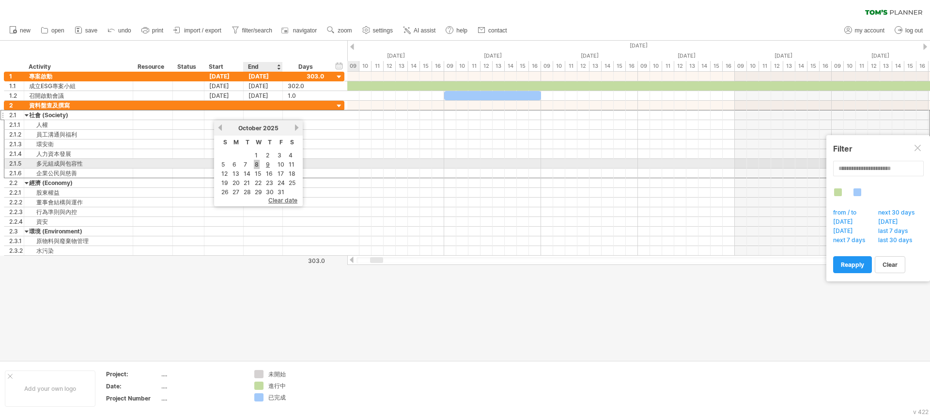
click at [255, 164] on link "8" at bounding box center [257, 164] width 6 height 9
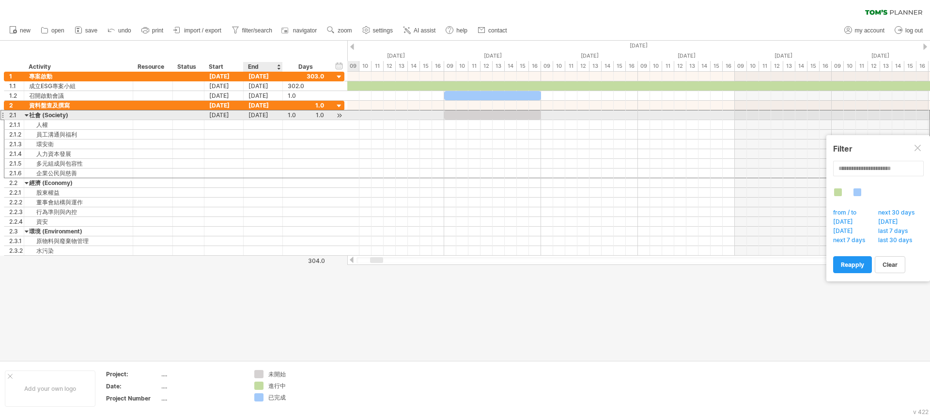
click at [263, 115] on div "[DATE]" at bounding box center [263, 114] width 39 height 9
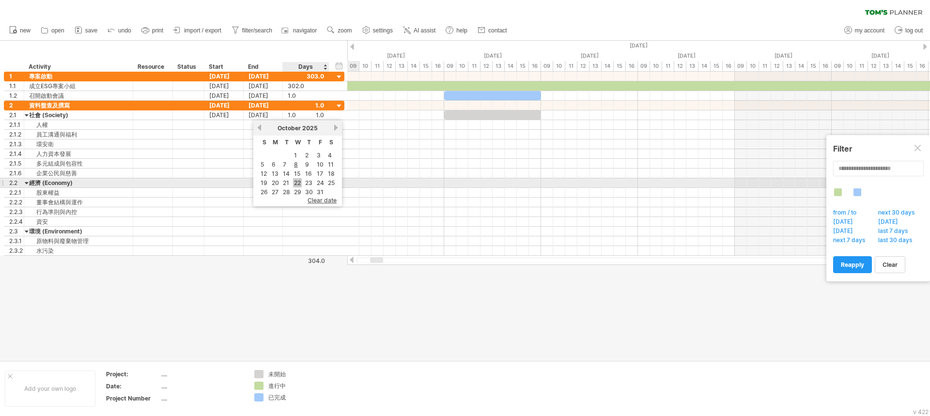
click at [296, 185] on link "22" at bounding box center [297, 182] width 9 height 9
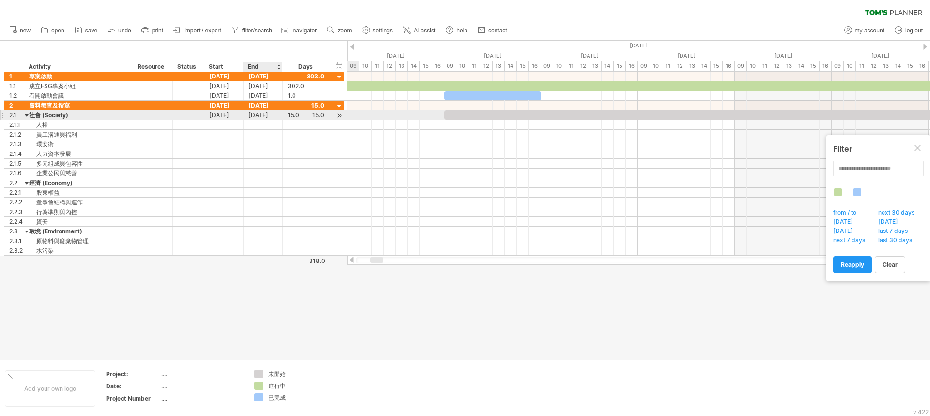
click at [276, 118] on div "[DATE]" at bounding box center [263, 114] width 39 height 9
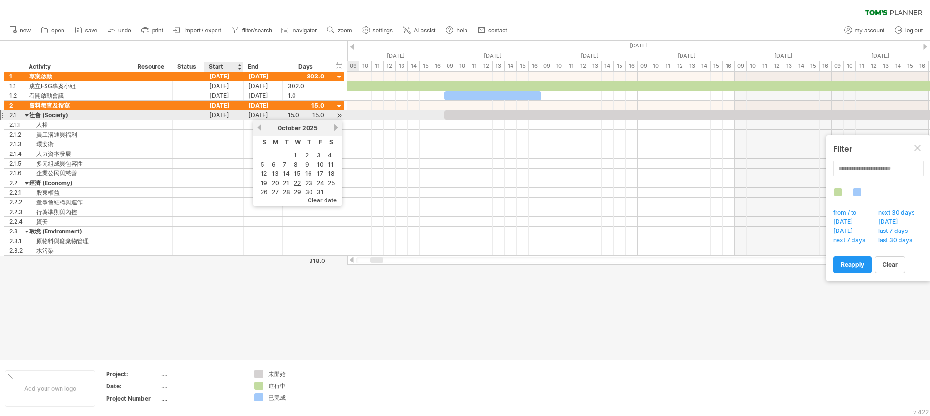
click at [234, 116] on div "[DATE]" at bounding box center [223, 114] width 39 height 9
click at [241, 117] on div "[DATE]" at bounding box center [223, 114] width 39 height 9
click at [236, 116] on div "[DATE]" at bounding box center [223, 114] width 39 height 9
click at [236, 105] on div "[DATE]" at bounding box center [223, 105] width 39 height 9
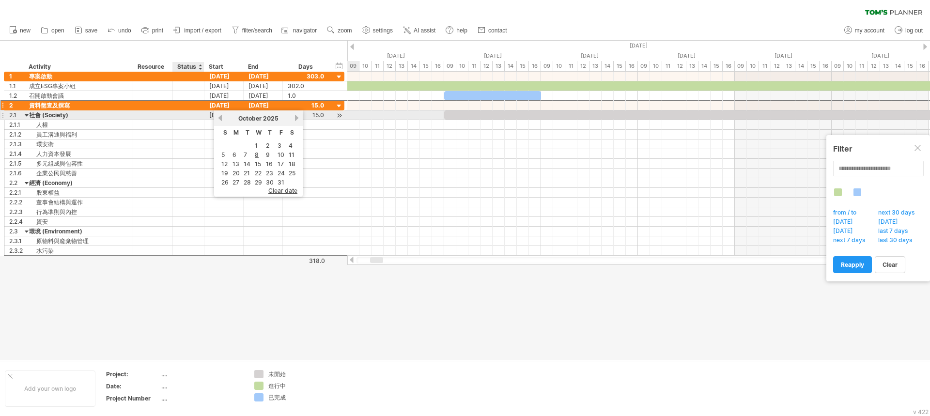
click at [209, 112] on div "[DATE]" at bounding box center [223, 114] width 39 height 9
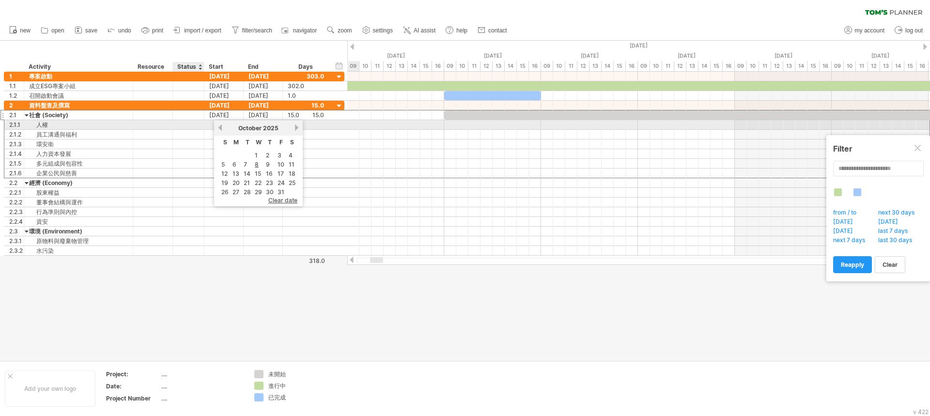
click at [209, 129] on div at bounding box center [223, 124] width 39 height 9
click at [209, 124] on div at bounding box center [223, 124] width 39 height 9
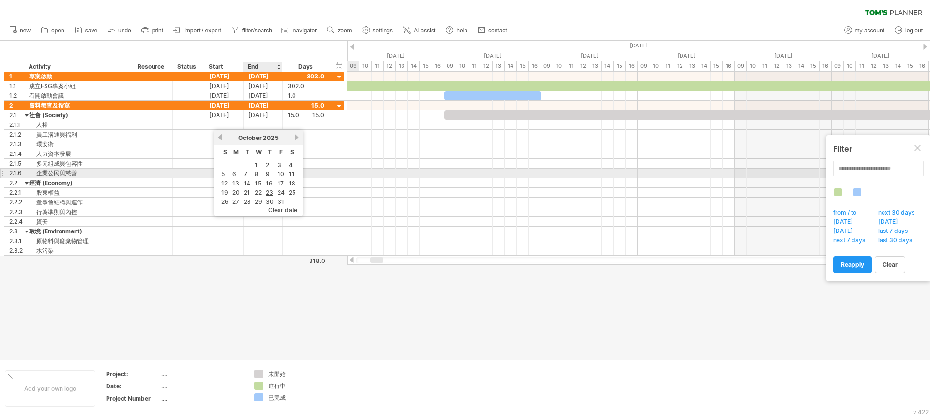
click at [253, 171] on table "S M T W T F S 1 2 3 4 5 6 7 8 9 10 11 12 13 14 15 16 17 18 19 20 21 22 23 24 25…" at bounding box center [258, 176] width 79 height 62
click at [255, 172] on link "8" at bounding box center [257, 174] width 6 height 9
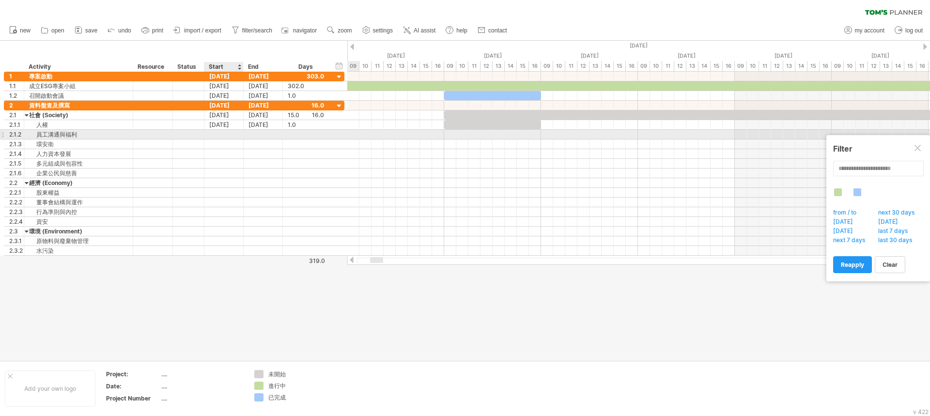
click at [232, 136] on div at bounding box center [223, 134] width 39 height 9
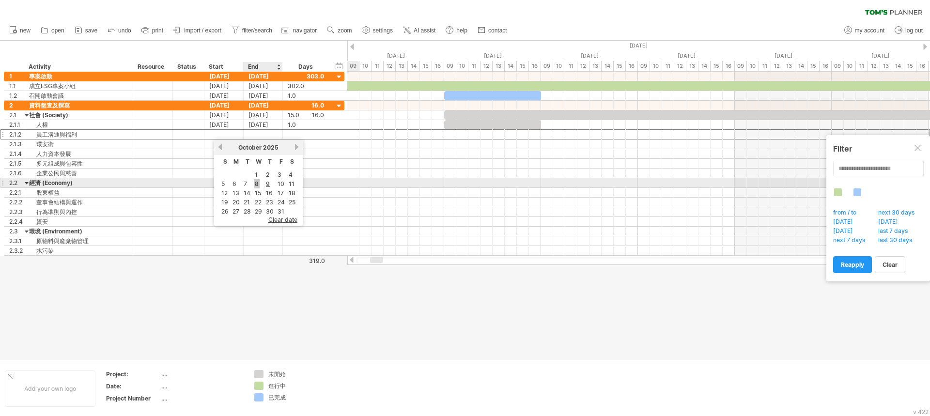
click at [259, 181] on link "8" at bounding box center [257, 183] width 6 height 9
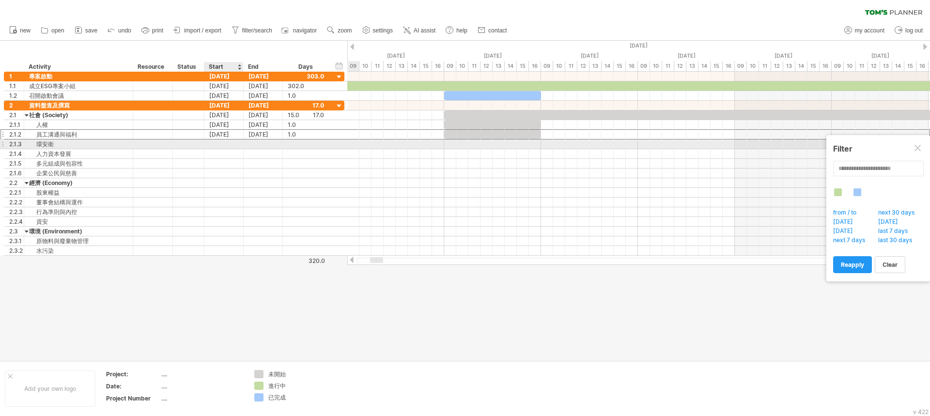
click at [222, 144] on div at bounding box center [223, 143] width 39 height 9
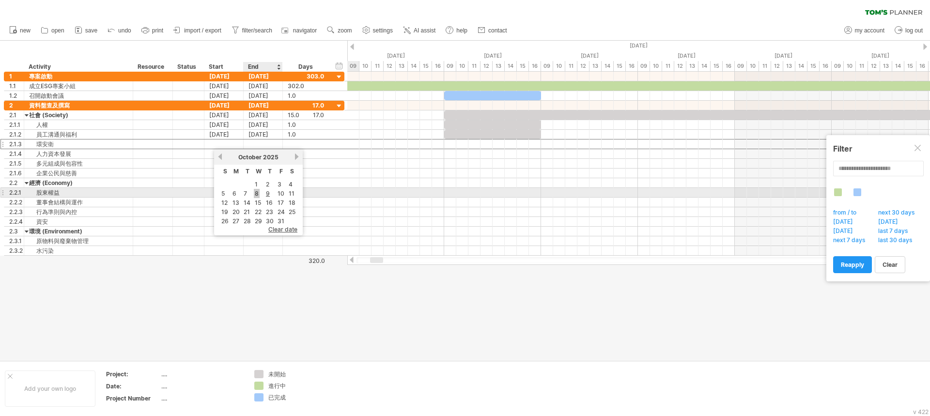
click at [257, 192] on link "8" at bounding box center [257, 193] width 6 height 9
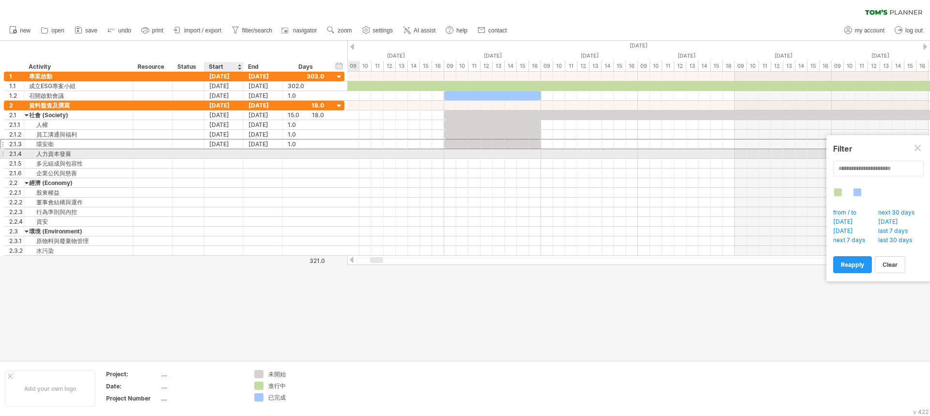
click at [226, 155] on div at bounding box center [223, 153] width 39 height 9
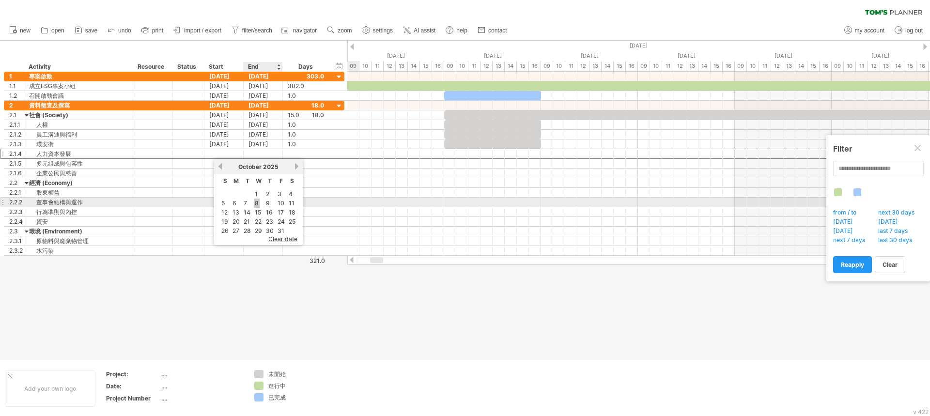
click at [258, 204] on link "8" at bounding box center [257, 203] width 6 height 9
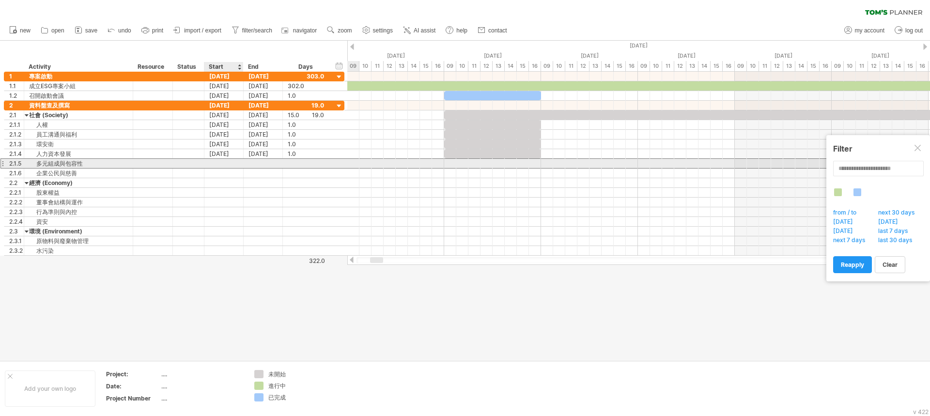
click at [220, 164] on div at bounding box center [223, 163] width 39 height 9
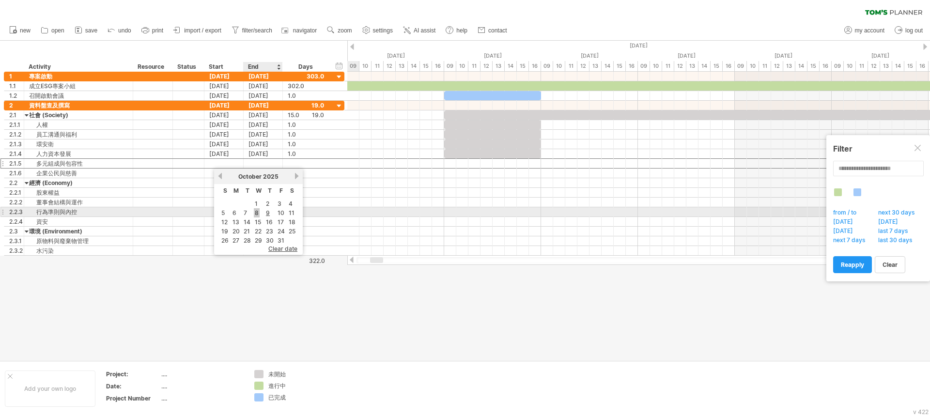
click at [256, 215] on link "8" at bounding box center [257, 212] width 6 height 9
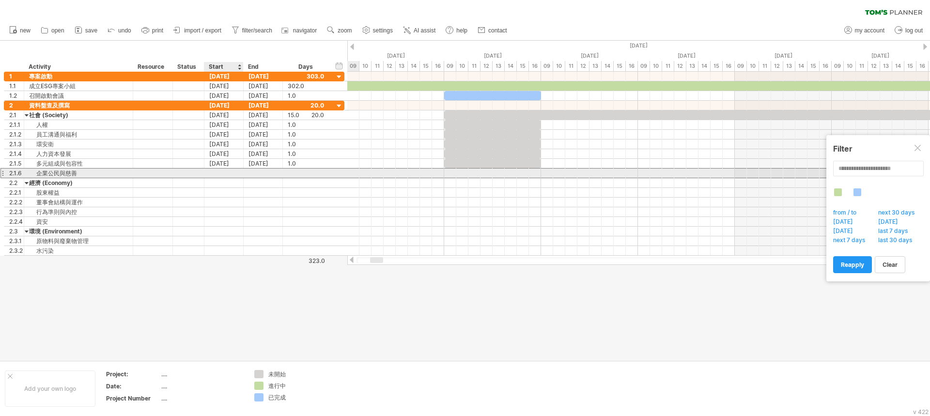
click at [232, 175] on div at bounding box center [223, 173] width 39 height 9
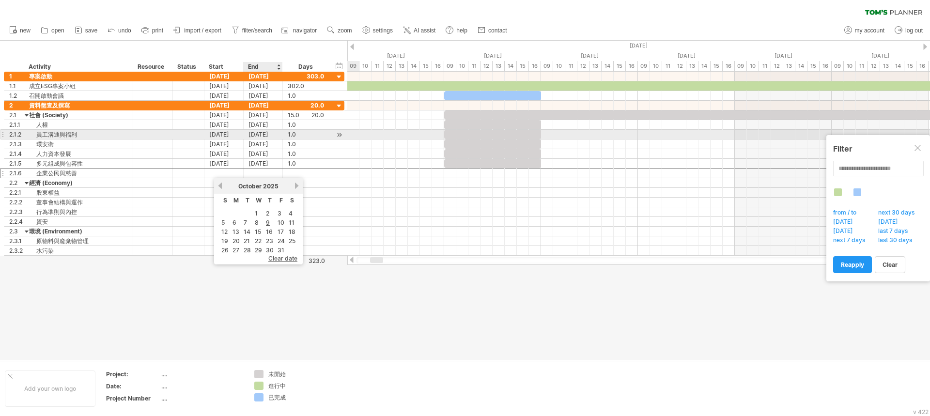
click at [250, 132] on div "[DATE]" at bounding box center [263, 134] width 39 height 9
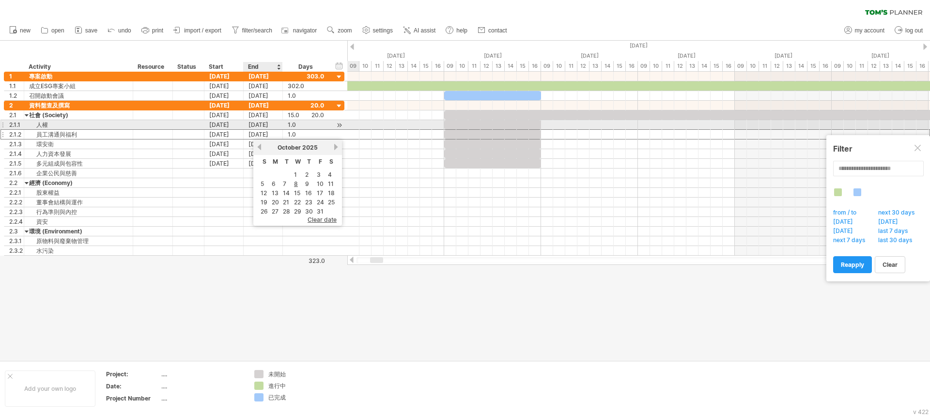
click at [268, 124] on div "[DATE]" at bounding box center [263, 124] width 39 height 9
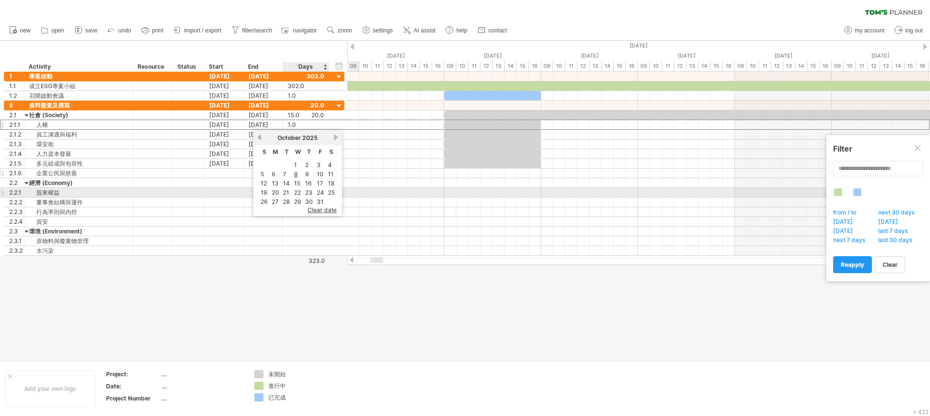
drag, startPoint x: 298, startPoint y: 189, endPoint x: 288, endPoint y: 176, distance: 16.3
click at [298, 190] on link "22" at bounding box center [297, 192] width 9 height 9
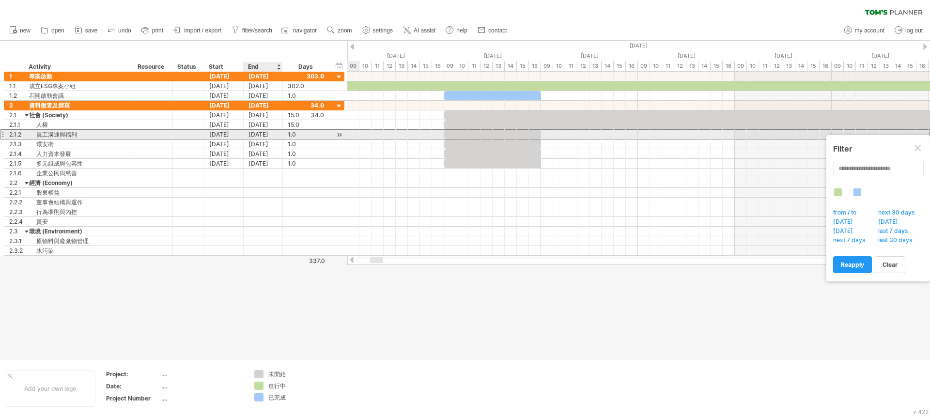
click at [275, 135] on div "[DATE]" at bounding box center [263, 134] width 39 height 9
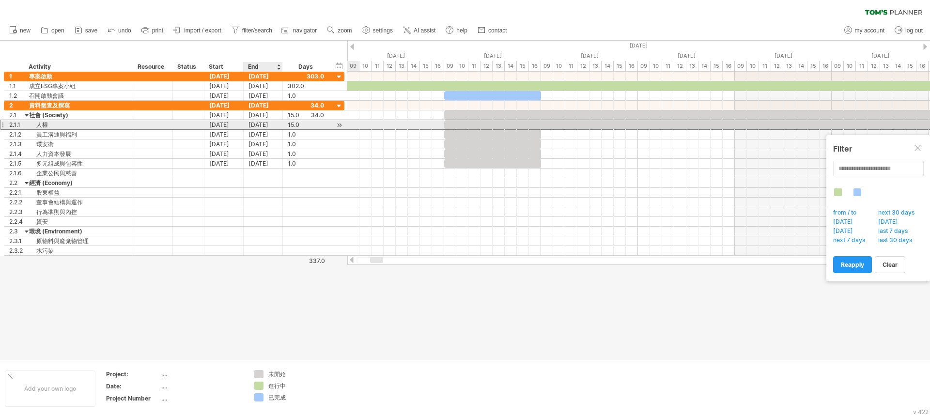
click at [274, 121] on div "[DATE]" at bounding box center [263, 124] width 39 height 9
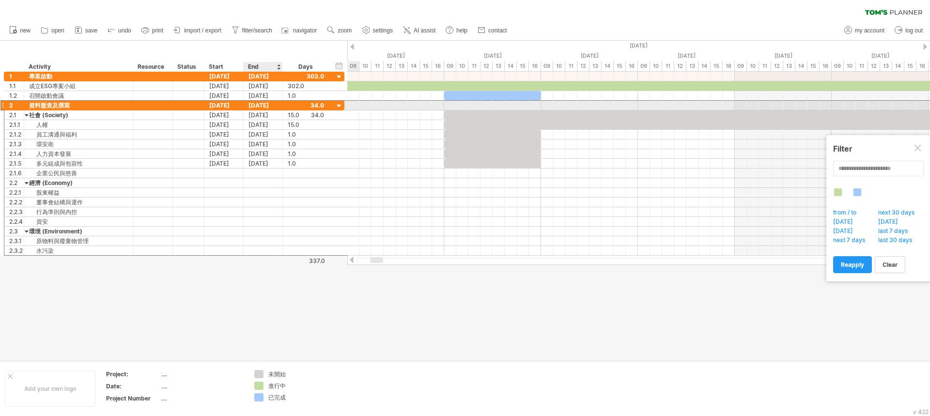
click at [263, 105] on div "[DATE]" at bounding box center [263, 105] width 39 height 9
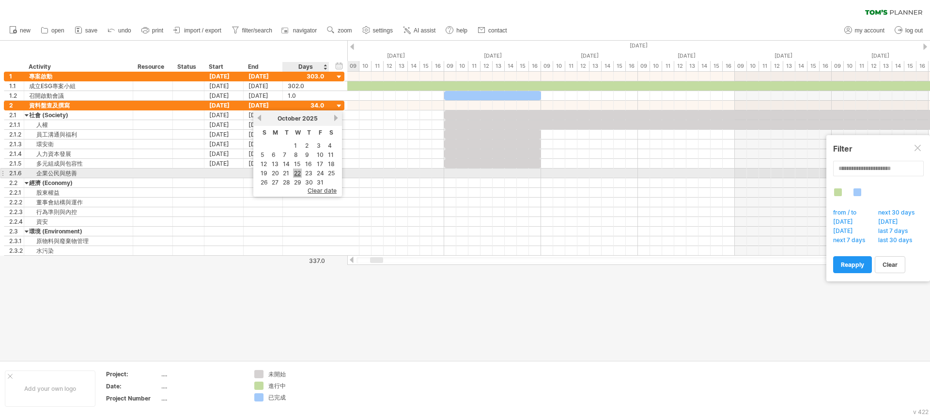
click at [299, 172] on link "22" at bounding box center [297, 173] width 9 height 9
click at [264, 171] on div at bounding box center [263, 173] width 39 height 9
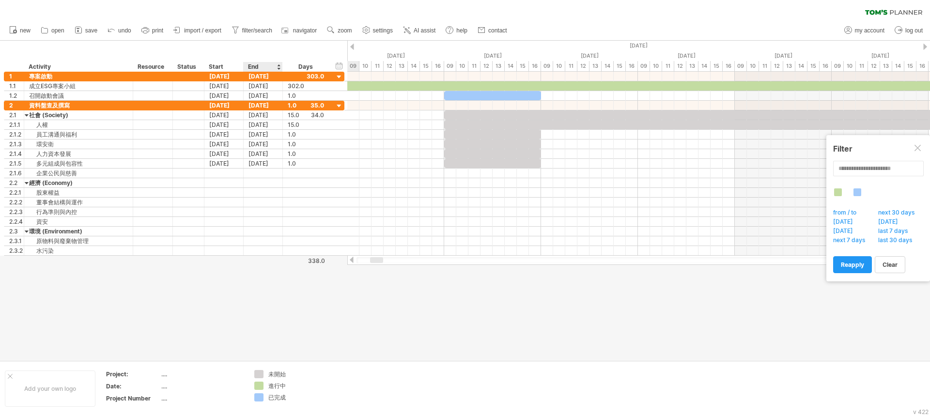
click at [264, 68] on div "End" at bounding box center [262, 67] width 29 height 10
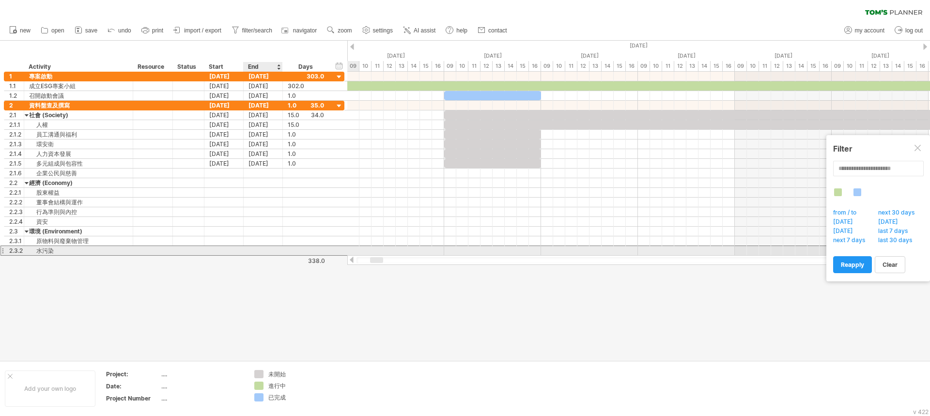
click at [265, 248] on div at bounding box center [263, 250] width 39 height 9
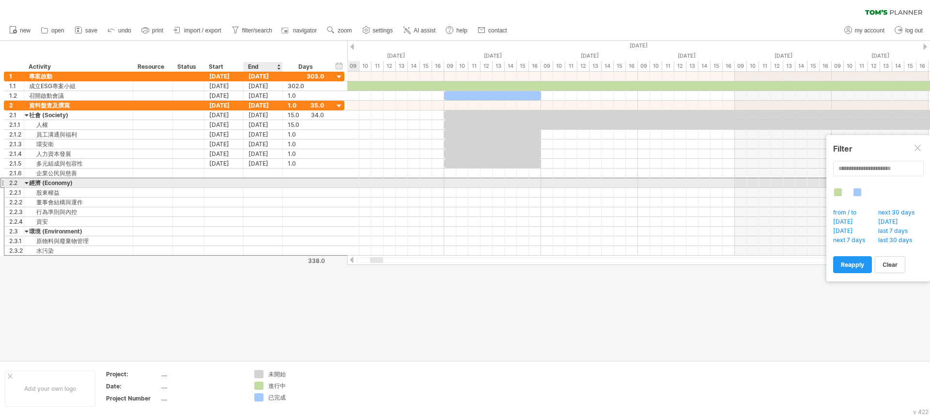
click at [265, 179] on div at bounding box center [263, 182] width 39 height 9
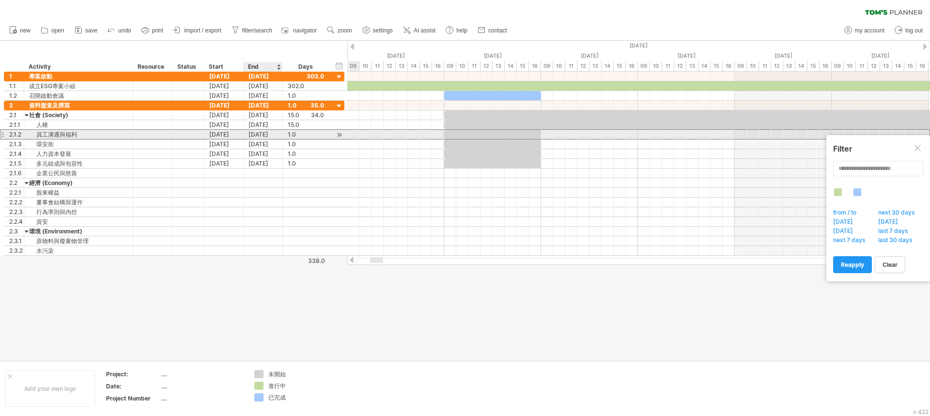
click at [278, 130] on div "[DATE]" at bounding box center [263, 134] width 39 height 9
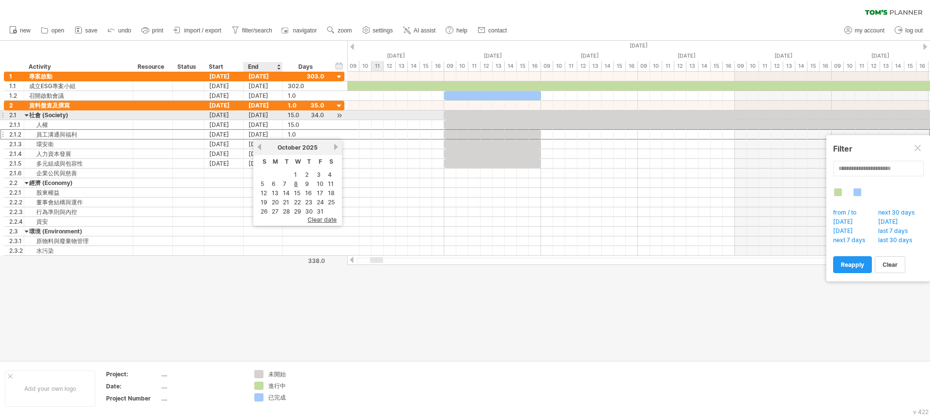
click at [268, 117] on div "[DATE]" at bounding box center [263, 114] width 39 height 9
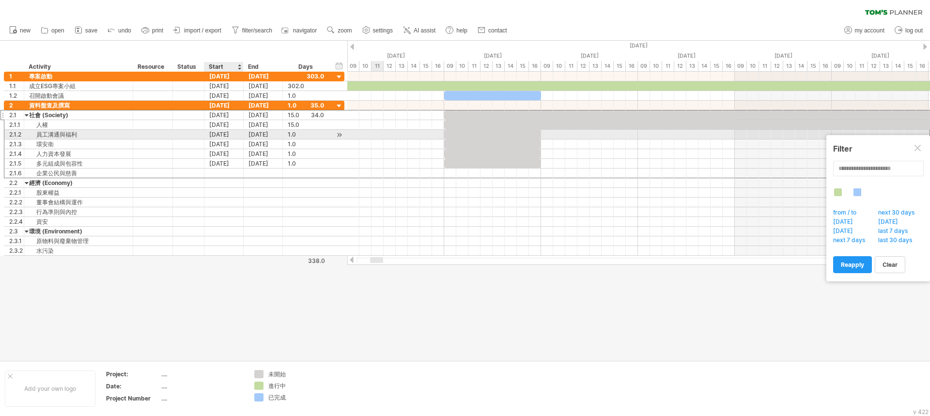
click at [239, 137] on div "[DATE]" at bounding box center [223, 134] width 39 height 9
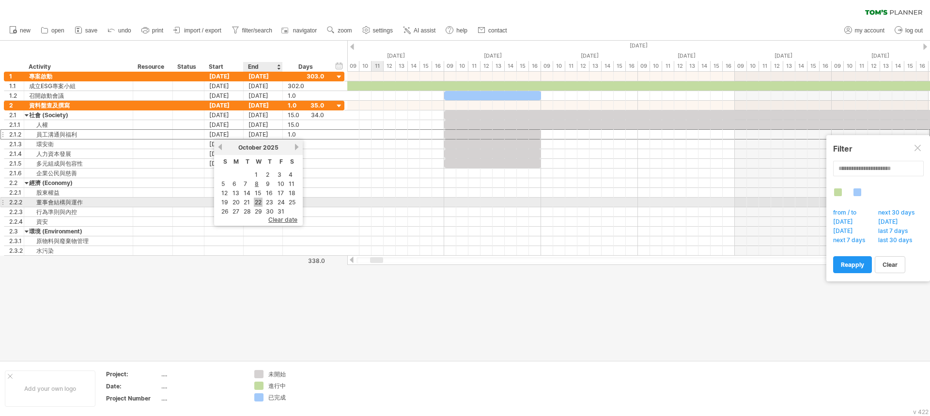
click at [261, 201] on link "22" at bounding box center [258, 202] width 9 height 9
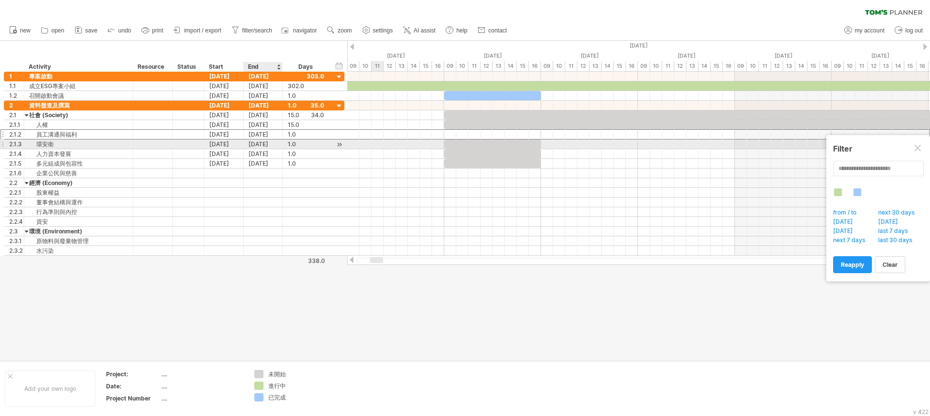
click at [267, 145] on div "[DATE]" at bounding box center [263, 143] width 39 height 9
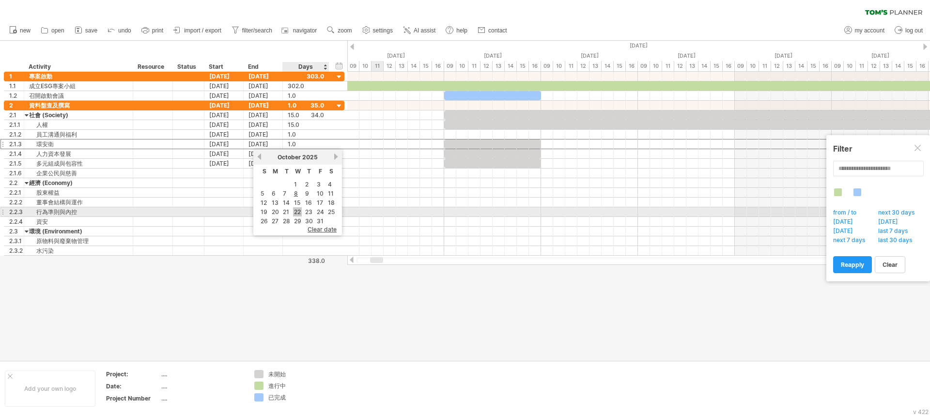
click at [297, 207] on link "22" at bounding box center [297, 211] width 9 height 9
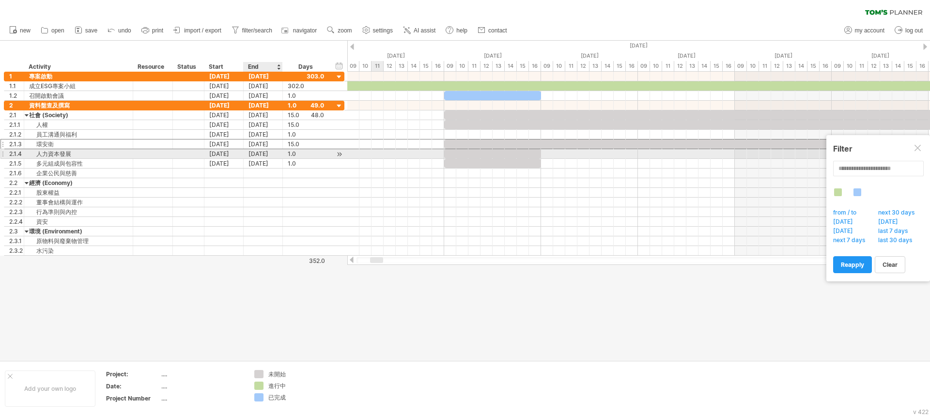
click at [263, 153] on div "[DATE]" at bounding box center [263, 153] width 39 height 9
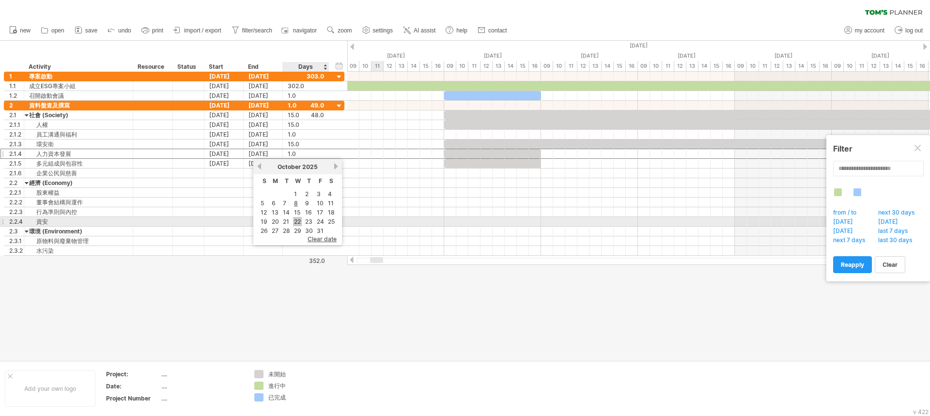
click at [297, 220] on link "22" at bounding box center [297, 221] width 9 height 9
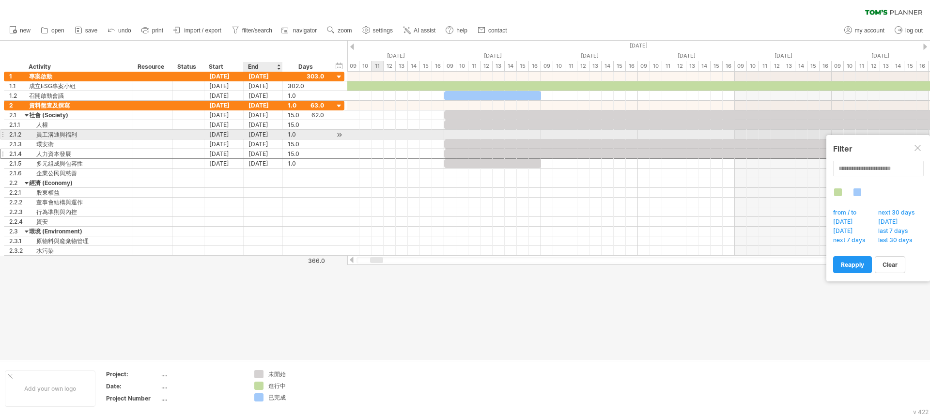
click at [260, 136] on div "[DATE]" at bounding box center [263, 134] width 39 height 9
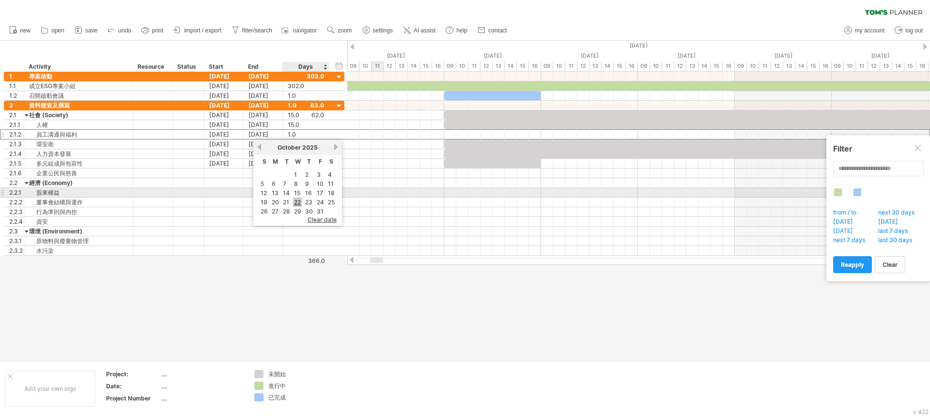
click at [298, 200] on link "22" at bounding box center [297, 202] width 9 height 9
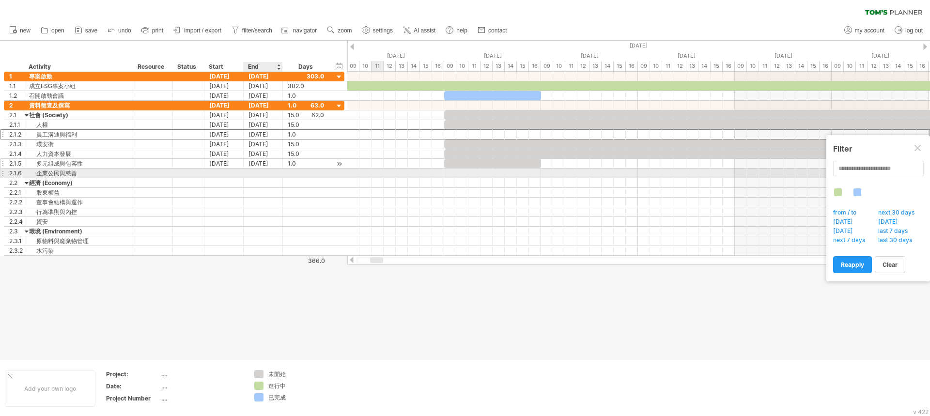
click at [263, 165] on div "[DATE]" at bounding box center [263, 163] width 39 height 9
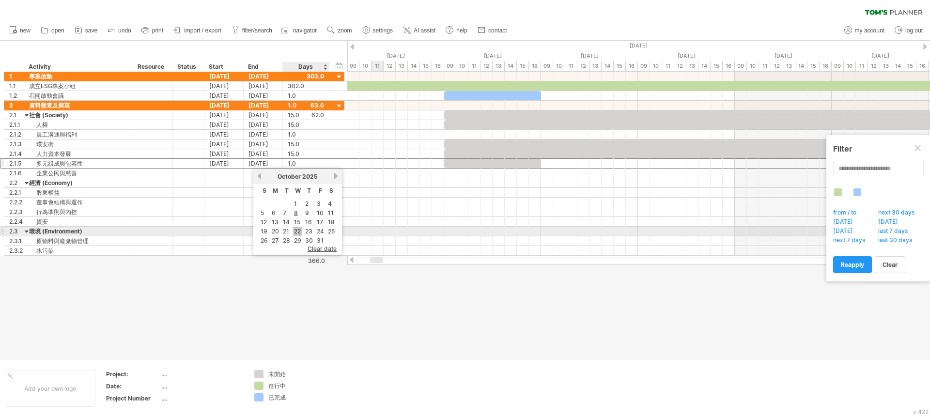
click at [299, 229] on link "22" at bounding box center [297, 231] width 9 height 9
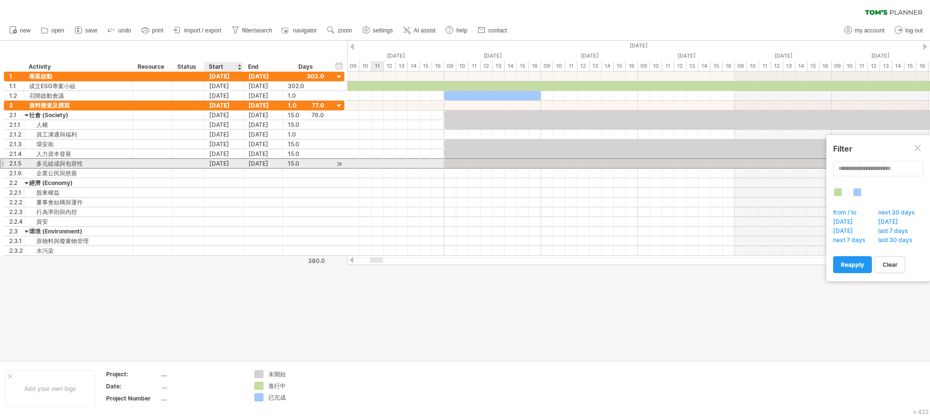
click at [235, 164] on div "[DATE]" at bounding box center [223, 163] width 39 height 9
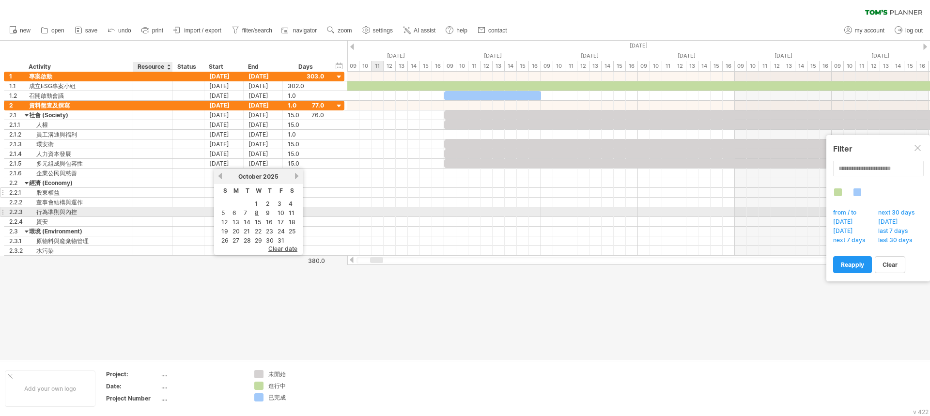
click at [186, 197] on div at bounding box center [188, 192] width 21 height 9
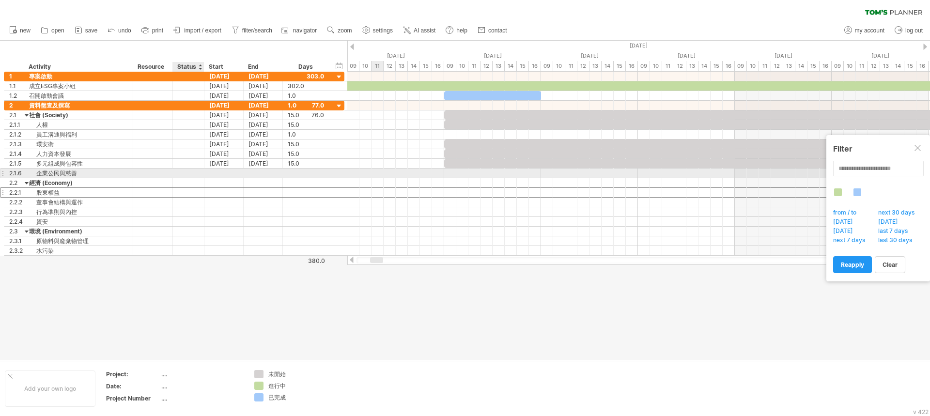
click at [206, 172] on div at bounding box center [223, 173] width 39 height 9
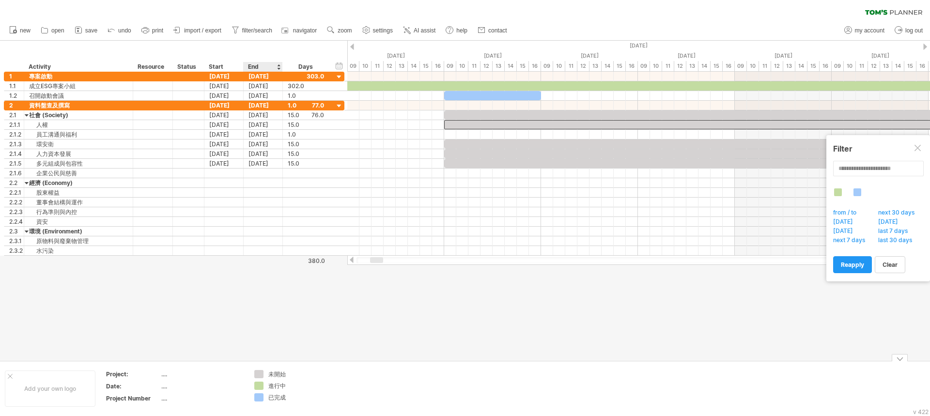
click at [258, 387] on div "Trying to reach [DOMAIN_NAME] Connected again... 0% clear filter new 1" at bounding box center [465, 208] width 930 height 416
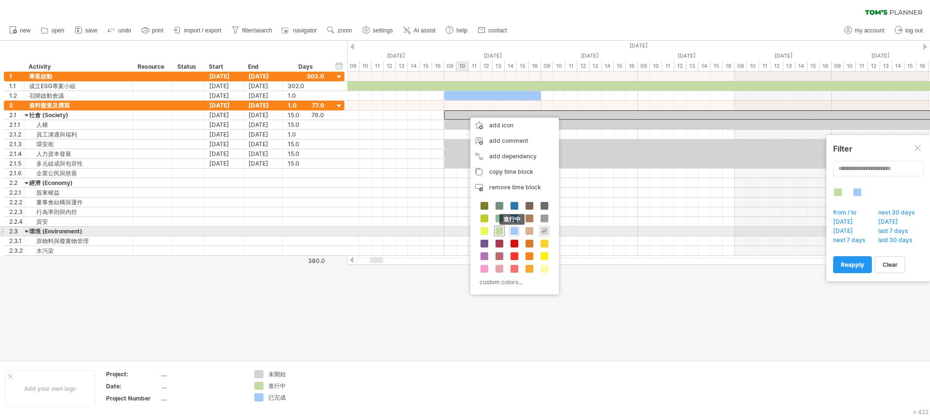
click at [497, 231] on span at bounding box center [499, 231] width 8 height 8
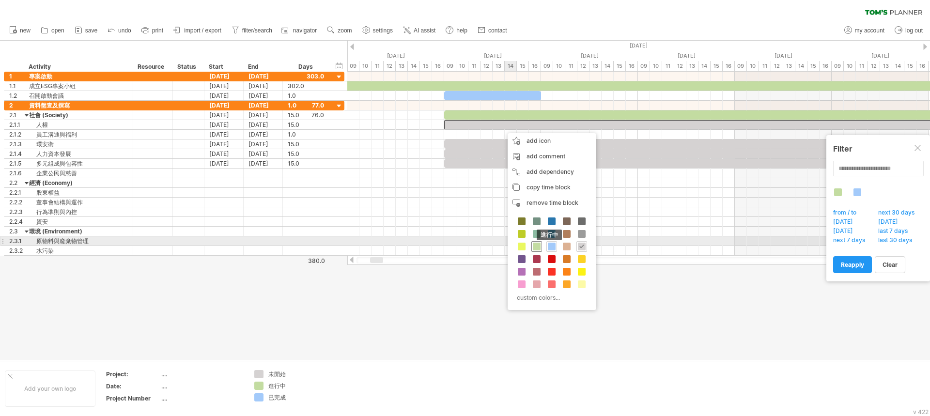
click at [539, 247] on span at bounding box center [537, 247] width 8 height 8
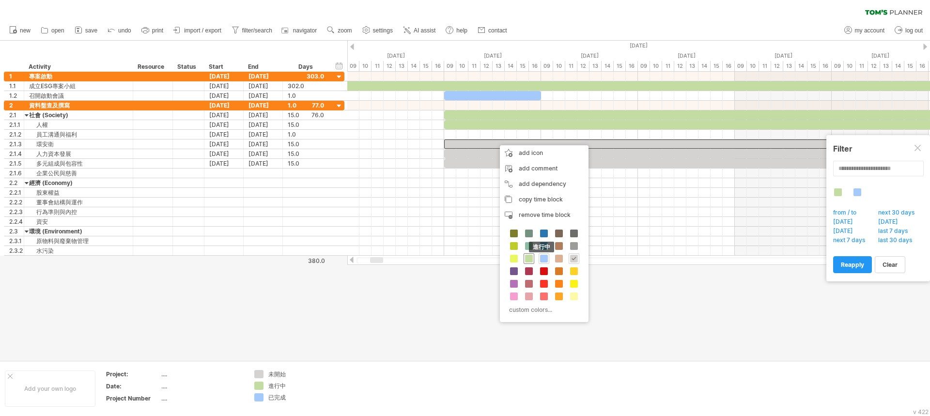
click at [528, 260] on span at bounding box center [529, 259] width 8 height 8
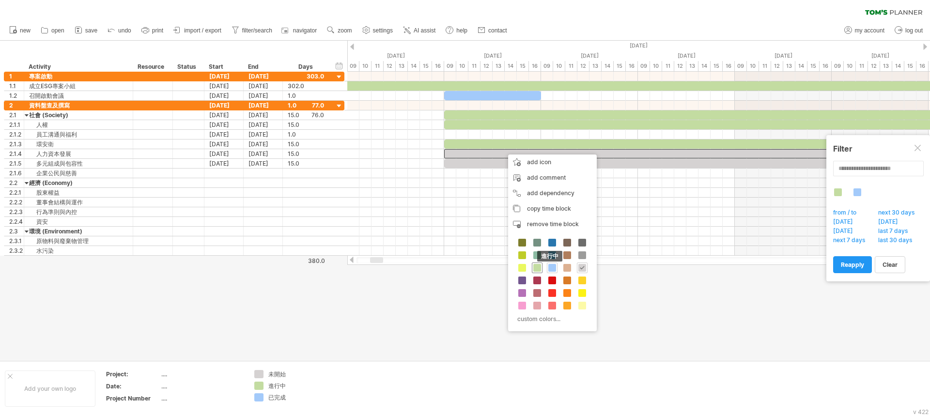
click at [537, 268] on span at bounding box center [537, 268] width 8 height 8
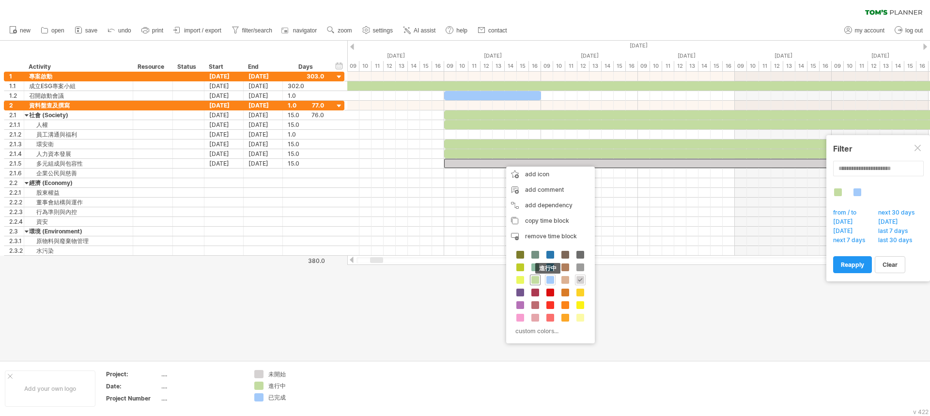
click at [533, 279] on span at bounding box center [535, 280] width 8 height 8
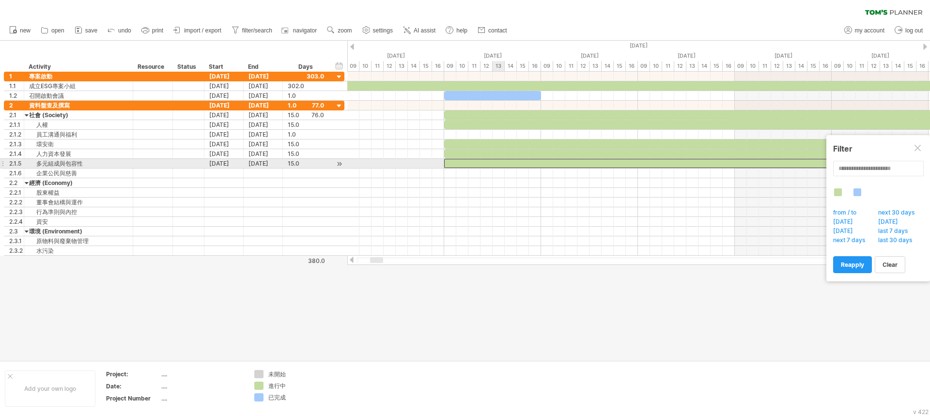
click at [484, 178] on div at bounding box center [638, 174] width 583 height 10
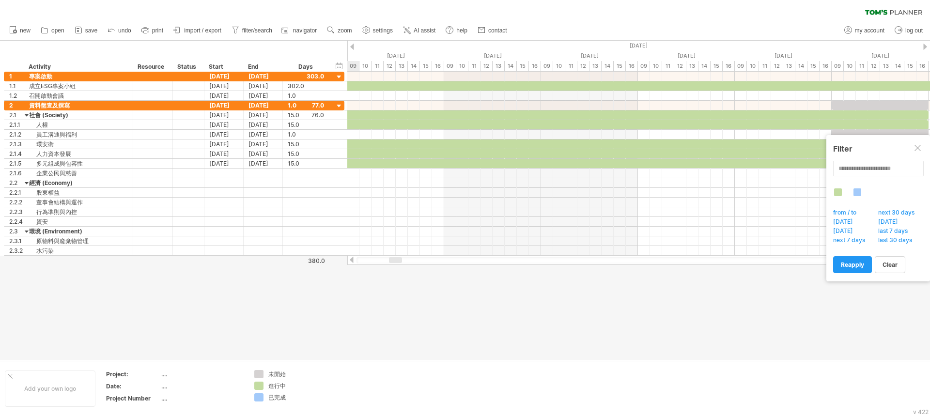
drag, startPoint x: 382, startPoint y: 259, endPoint x: 401, endPoint y: 260, distance: 18.9
click at [401, 260] on div at bounding box center [395, 260] width 13 height 6
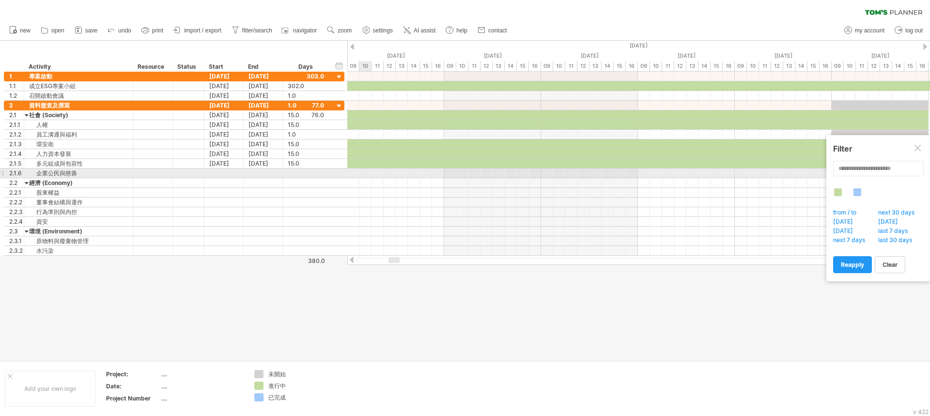
click at [371, 175] on div at bounding box center [638, 174] width 583 height 10
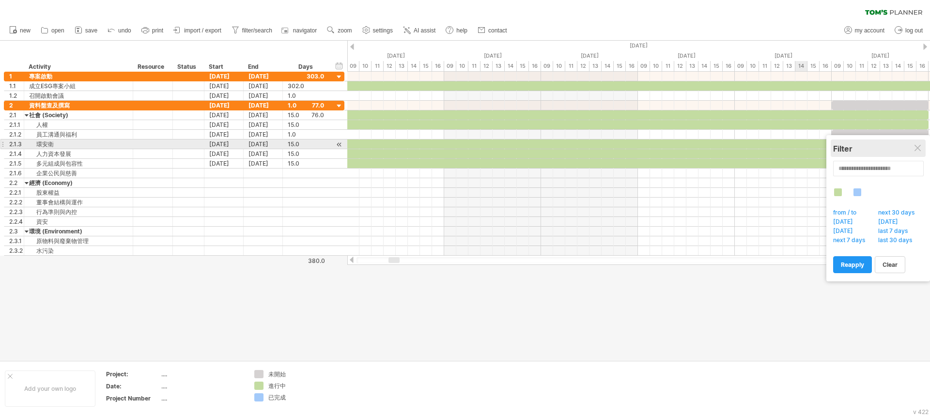
click at [923, 145] on div "Filter" at bounding box center [878, 149] width 90 height 10
click at [922, 148] on div at bounding box center [918, 149] width 8 height 8
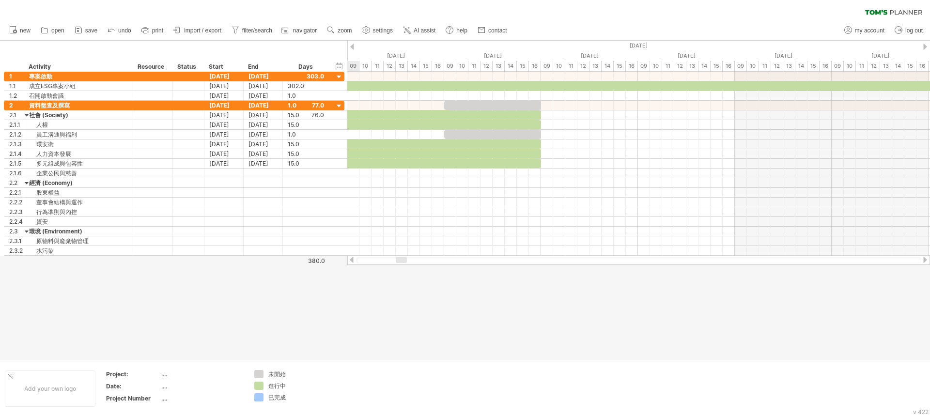
drag, startPoint x: 398, startPoint y: 261, endPoint x: 405, endPoint y: 269, distance: 11.0
click at [405, 269] on div "Trying to reach [DOMAIN_NAME] Connected again... 0% clear filter new 1" at bounding box center [465, 208] width 930 height 416
click at [516, 103] on div at bounding box center [492, 105] width 97 height 9
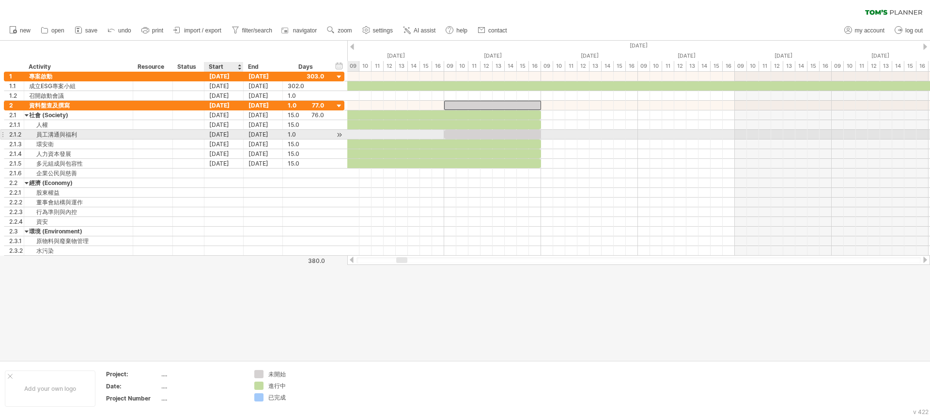
click at [217, 134] on div "[DATE]" at bounding box center [223, 134] width 39 height 9
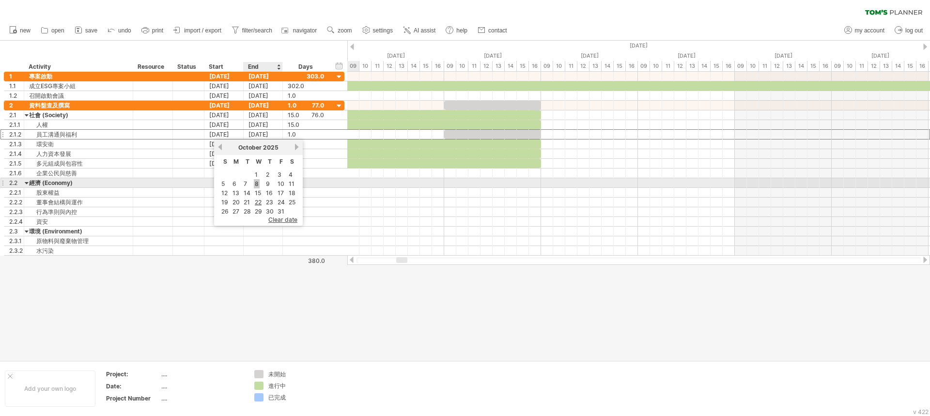
click at [258, 184] on link "8" at bounding box center [257, 183] width 6 height 9
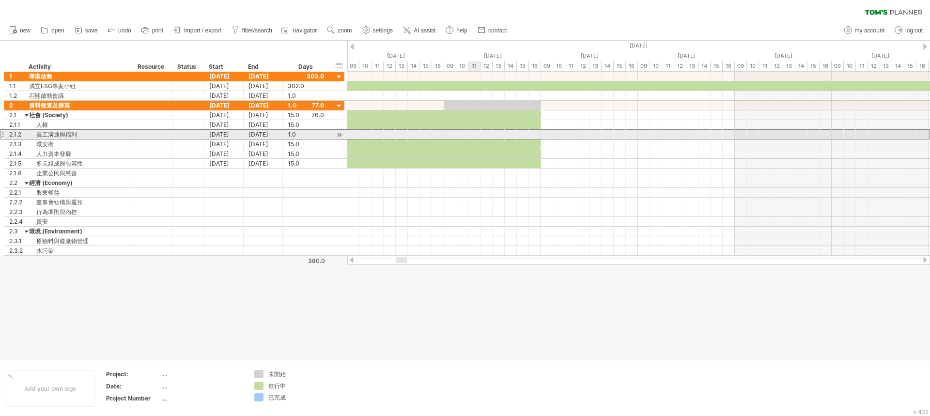
click at [496, 135] on div at bounding box center [638, 135] width 583 height 10
click at [259, 134] on div "[DATE]" at bounding box center [263, 134] width 39 height 9
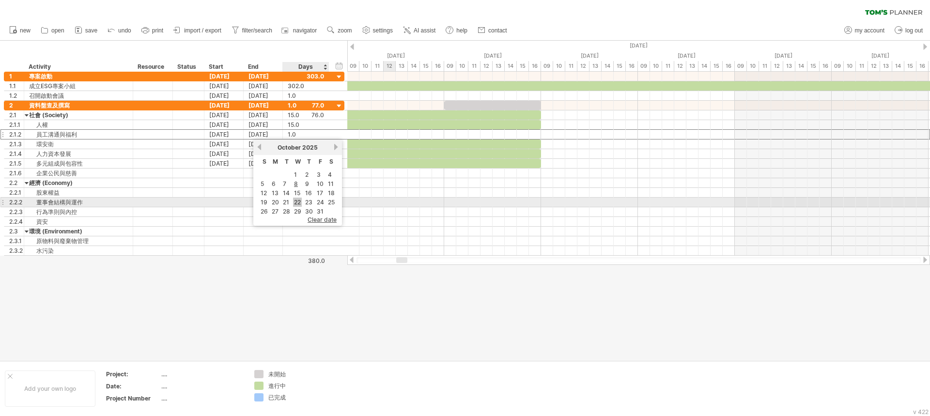
click at [297, 201] on link "22" at bounding box center [297, 202] width 9 height 9
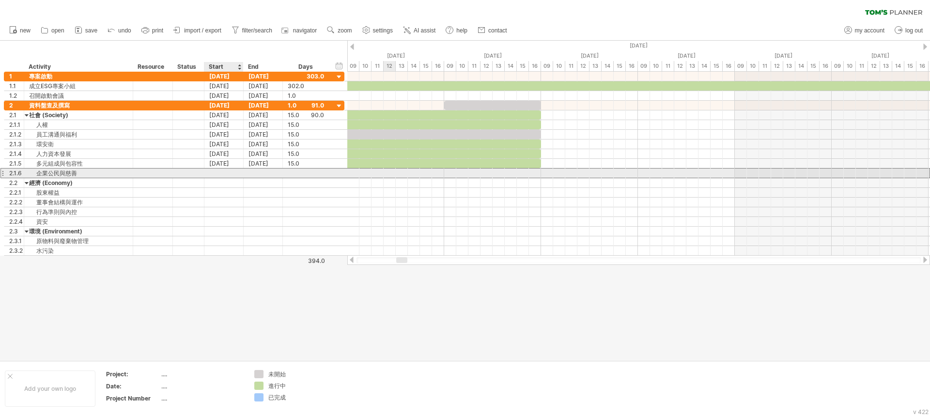
click at [222, 175] on div at bounding box center [223, 173] width 39 height 9
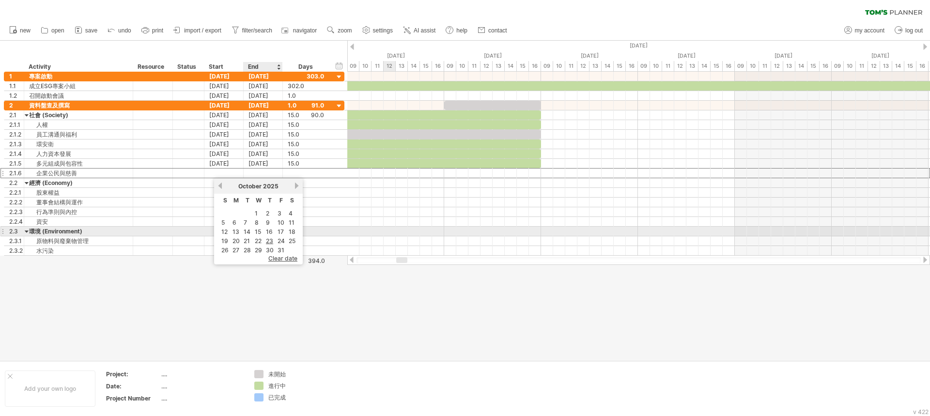
click at [259, 227] on tbody "1 2 3 4 5 6 7 8 9 10 11 12 13 14 15 16 17 18 19 20 21 22 23 24 25 26 27 28 29 3…" at bounding box center [258, 231] width 77 height 45
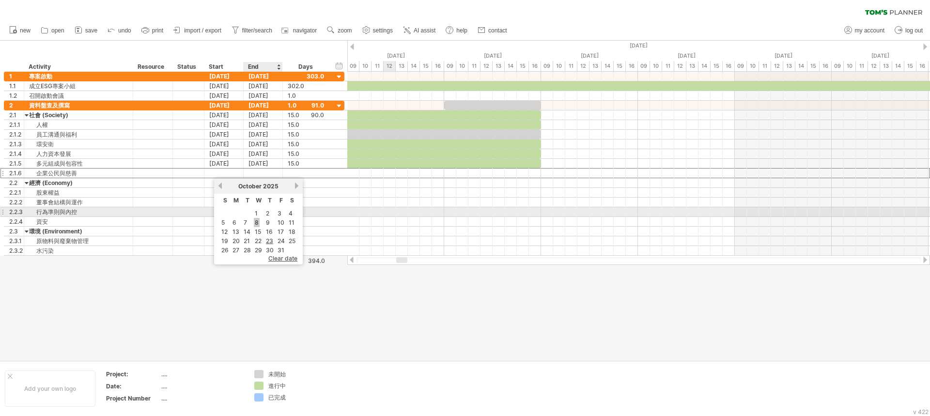
click at [254, 220] on link "8" at bounding box center [257, 222] width 6 height 9
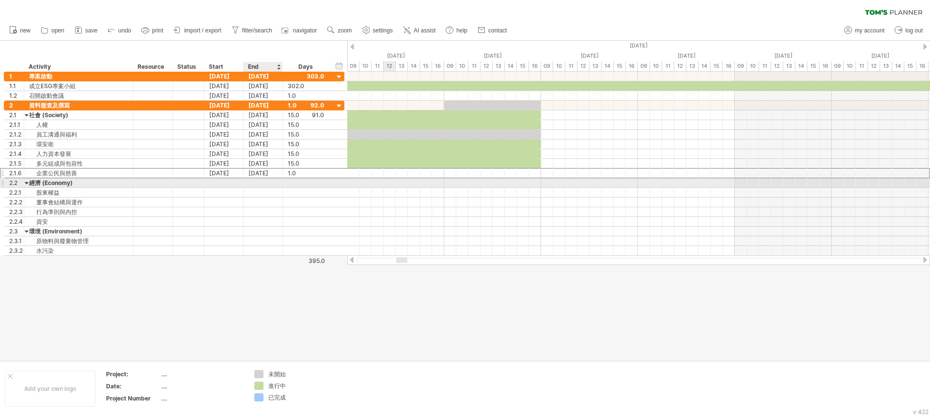
click at [265, 181] on div at bounding box center [263, 182] width 39 height 9
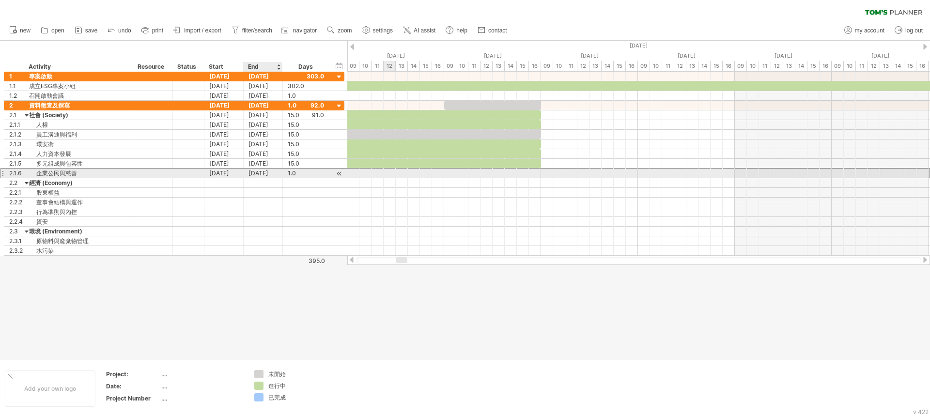
click at [266, 172] on div "[DATE]" at bounding box center [263, 173] width 39 height 9
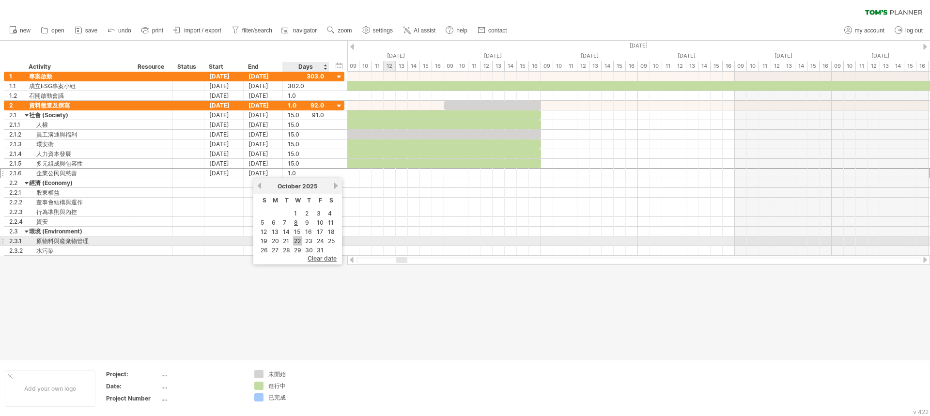
click at [298, 239] on link "22" at bounding box center [297, 240] width 9 height 9
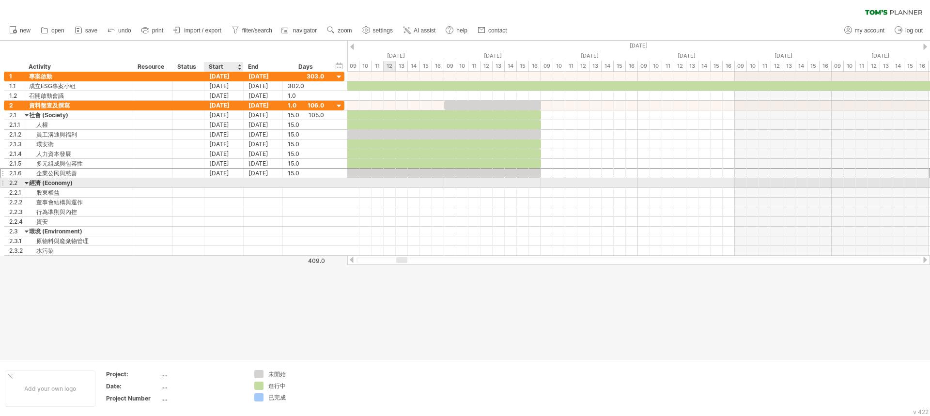
click at [223, 180] on div at bounding box center [223, 182] width 39 height 9
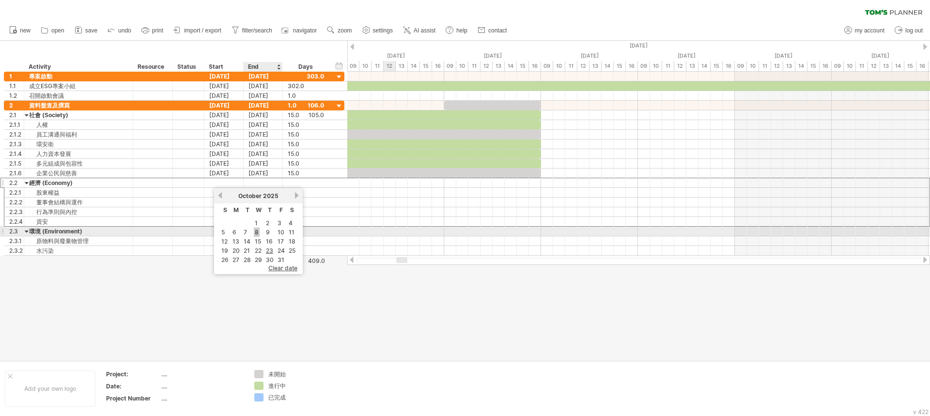
click at [257, 230] on link "8" at bounding box center [257, 232] width 6 height 9
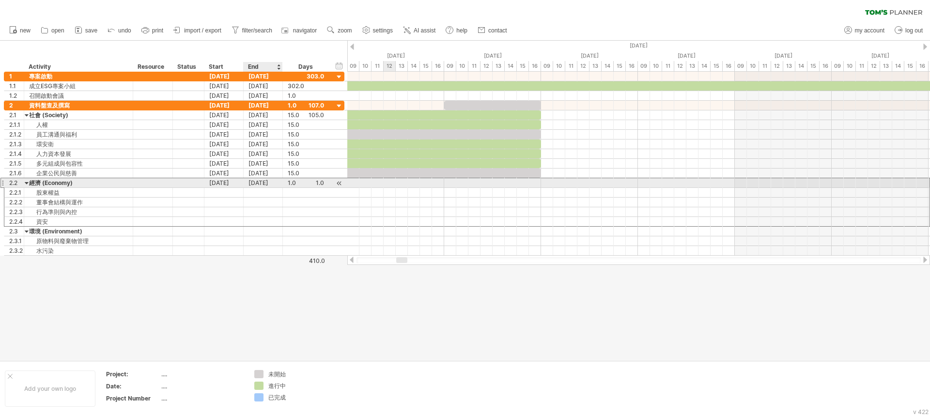
click at [269, 185] on div "[DATE]" at bounding box center [263, 182] width 39 height 9
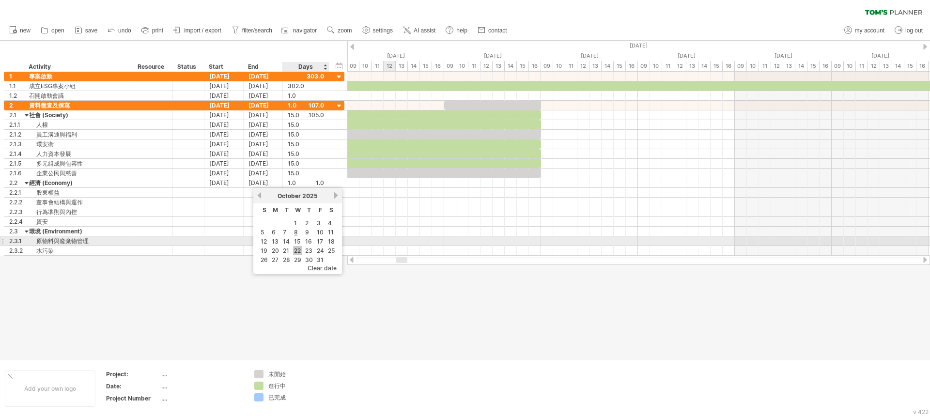
click at [296, 247] on link "22" at bounding box center [297, 250] width 9 height 9
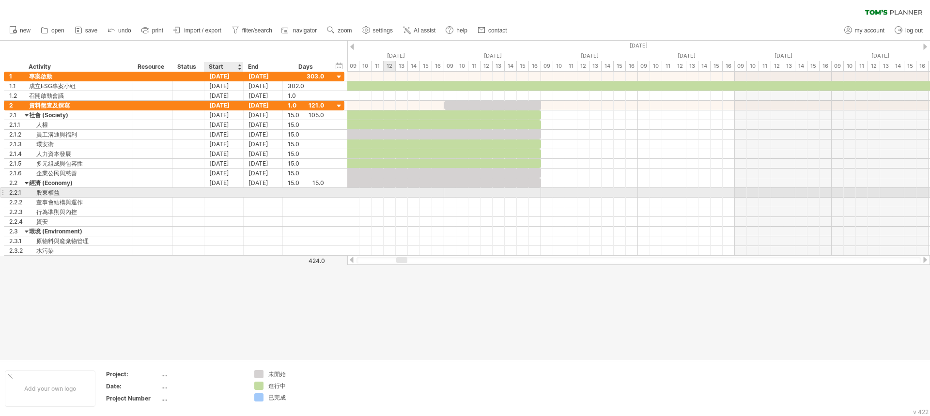
click at [224, 193] on div at bounding box center [223, 192] width 39 height 9
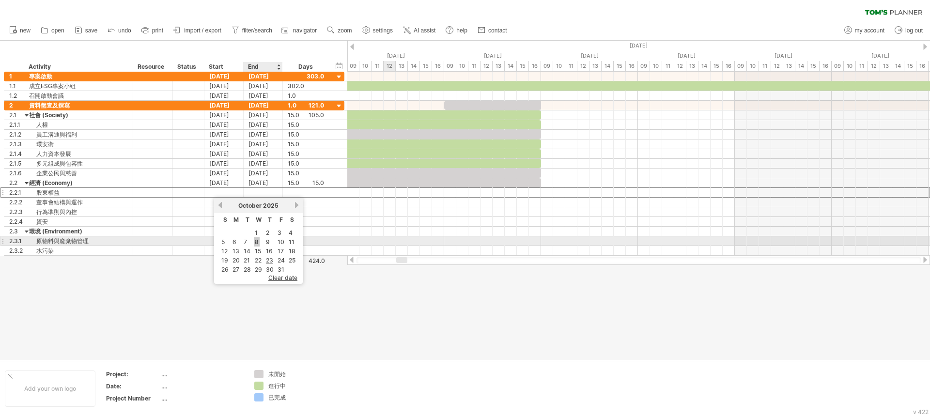
click at [254, 241] on link "8" at bounding box center [257, 241] width 6 height 9
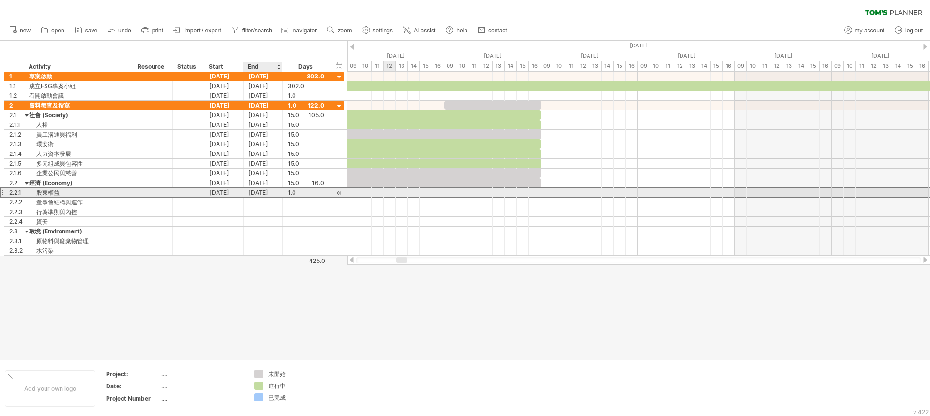
click at [259, 195] on div "[DATE]" at bounding box center [263, 192] width 39 height 9
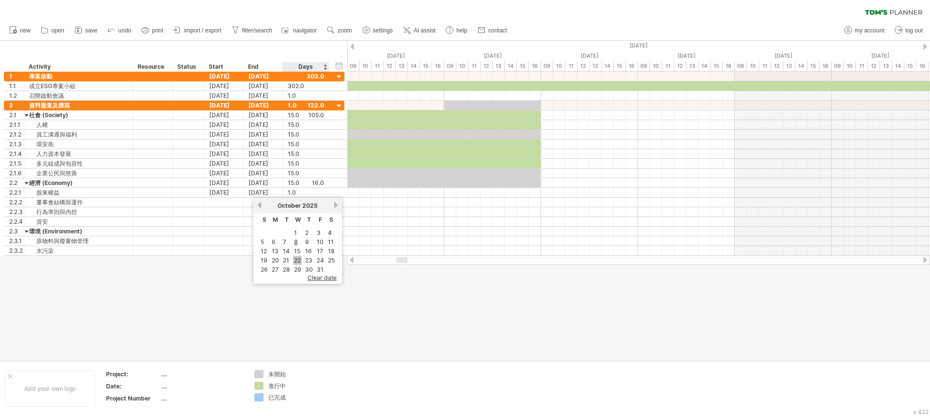
click at [299, 263] on link "22" at bounding box center [297, 260] width 9 height 9
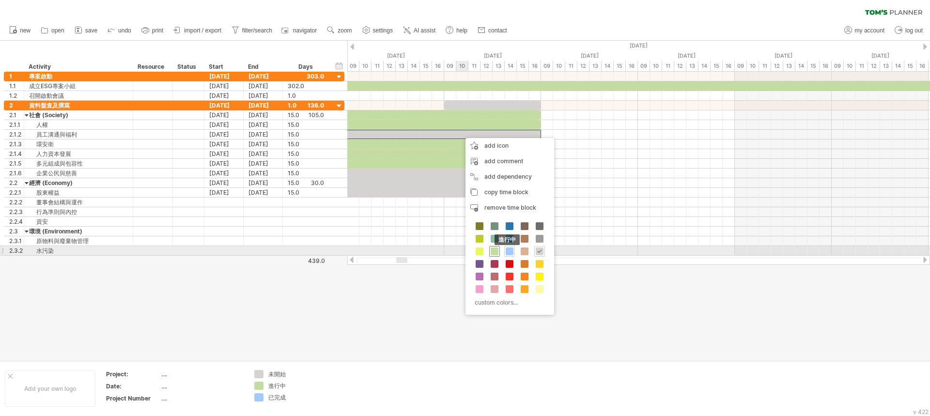
click at [493, 251] on span at bounding box center [495, 252] width 8 height 8
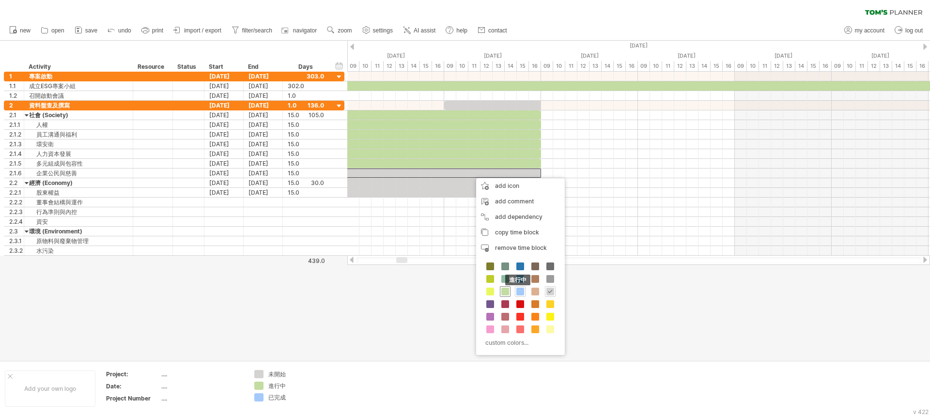
click at [504, 294] on span at bounding box center [505, 292] width 8 height 8
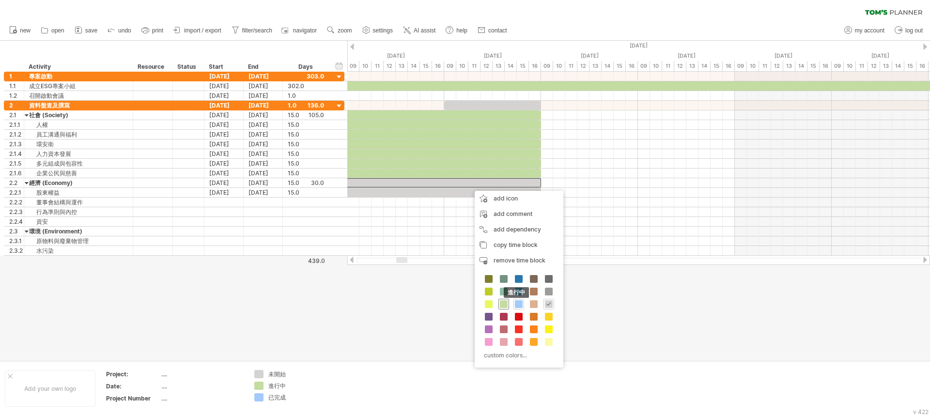
click at [505, 303] on span at bounding box center [504, 304] width 8 height 8
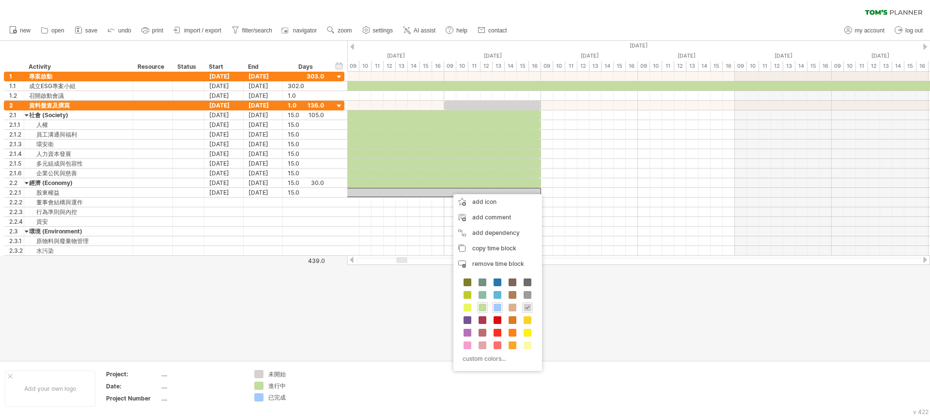
click at [483, 304] on span at bounding box center [483, 308] width 8 height 8
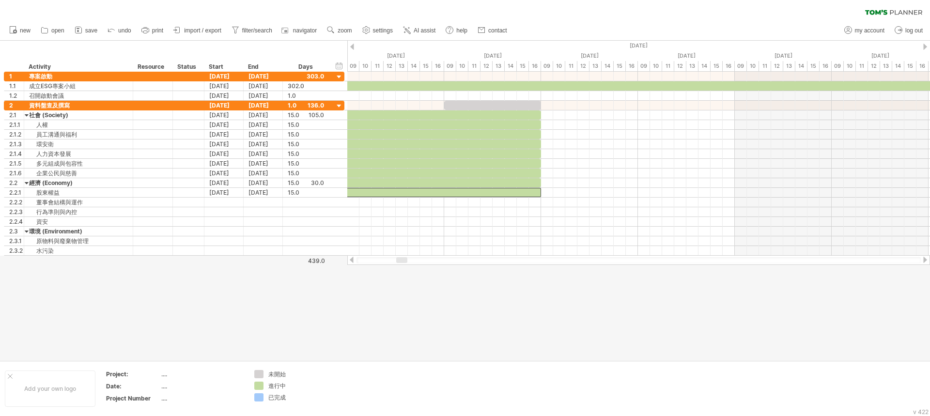
click at [386, 283] on div at bounding box center [465, 201] width 930 height 320
click at [158, 64] on div "Resource" at bounding box center [153, 67] width 30 height 10
drag, startPoint x: 164, startPoint y: 67, endPoint x: 128, endPoint y: 66, distance: 35.9
click at [128, 66] on div "******** Activity ******** Resource ****** Status Start End Days" at bounding box center [166, 67] width 325 height 10
click at [181, 48] on div "hide start/end/duration show start/end/duration ******** Activity ******** Reso…" at bounding box center [173, 56] width 347 height 31
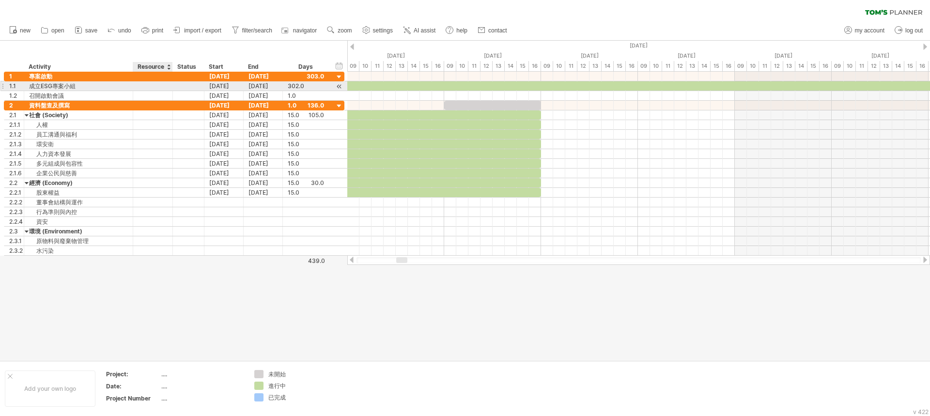
click at [146, 87] on div at bounding box center [153, 85] width 30 height 9
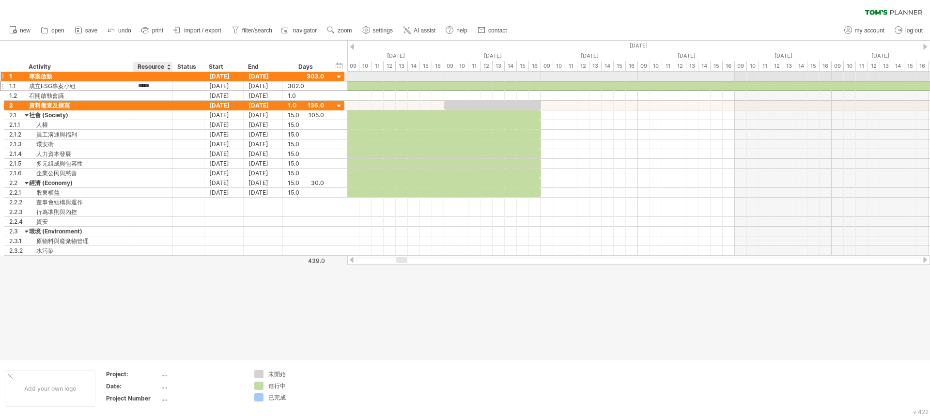
type input "******"
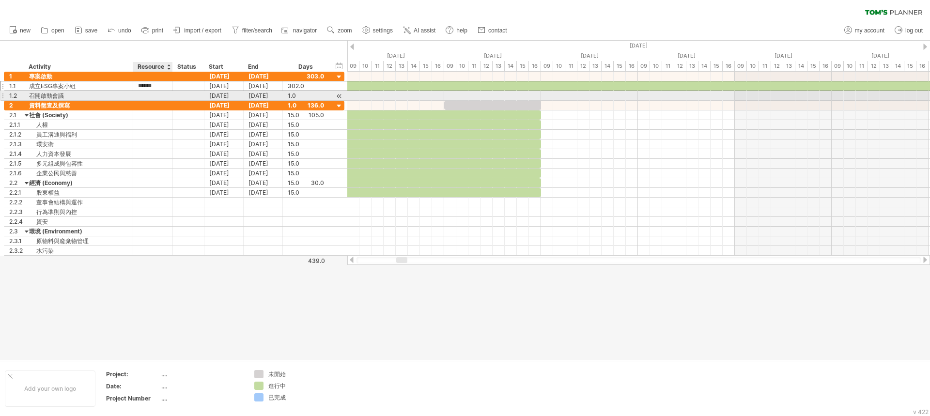
click at [152, 95] on div at bounding box center [153, 95] width 30 height 9
type input "******"
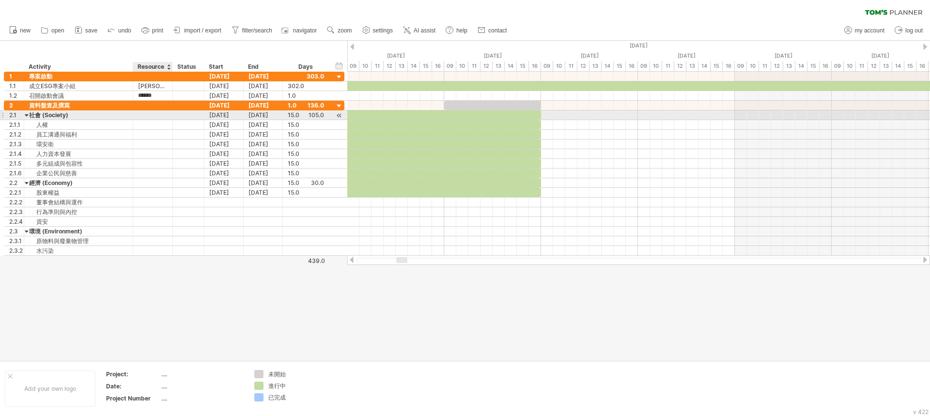
click at [150, 111] on div at bounding box center [153, 114] width 30 height 9
click at [141, 113] on div at bounding box center [153, 114] width 30 height 9
type input "*"
click at [159, 119] on input "text" at bounding box center [153, 114] width 30 height 9
click at [156, 124] on div at bounding box center [153, 124] width 30 height 9
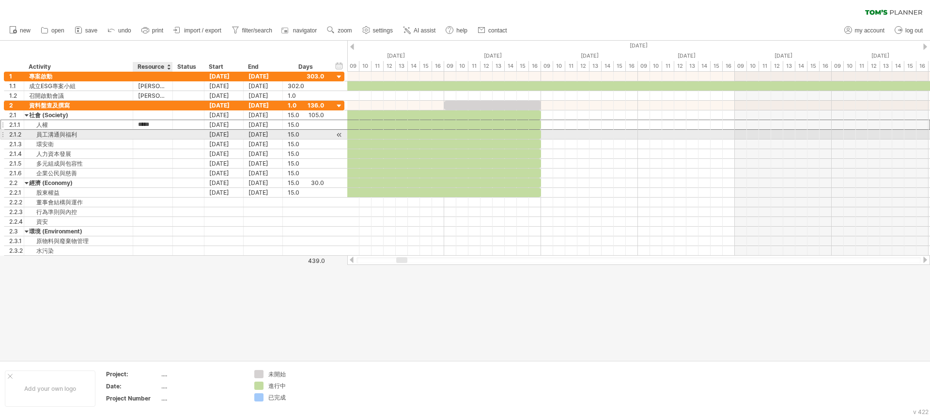
type input "*****"
click at [157, 132] on div at bounding box center [153, 134] width 30 height 9
click at [164, 129] on div "2.1.2 ******* 員工溝通與福利 [DATE] [DATE] 15.0 15.0" at bounding box center [174, 134] width 341 height 10
click at [166, 127] on div "[PERSON_NAME]" at bounding box center [153, 124] width 30 height 9
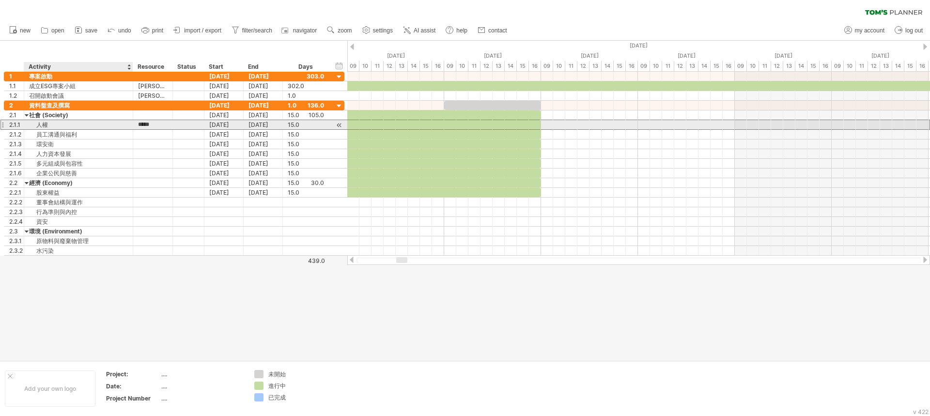
drag, startPoint x: 157, startPoint y: 127, endPoint x: 137, endPoint y: 126, distance: 19.9
click at [137, 126] on div "***** [PERSON_NAME]" at bounding box center [153, 124] width 40 height 9
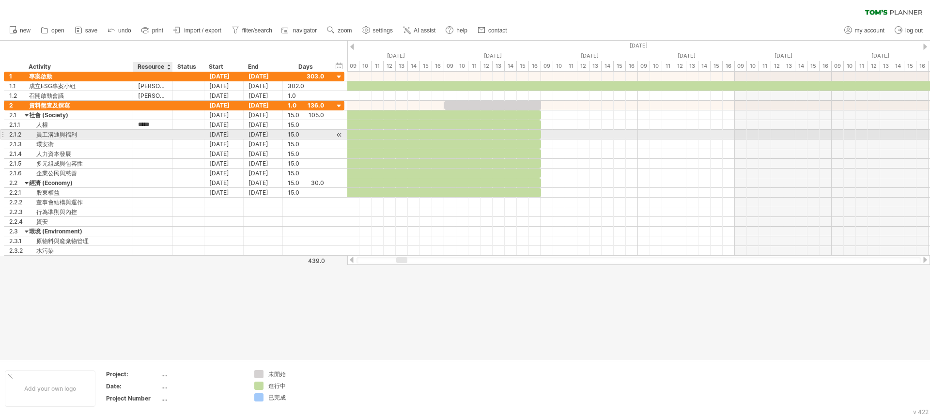
click at [145, 136] on div at bounding box center [153, 134] width 30 height 9
paste input "*****"
type input "*****"
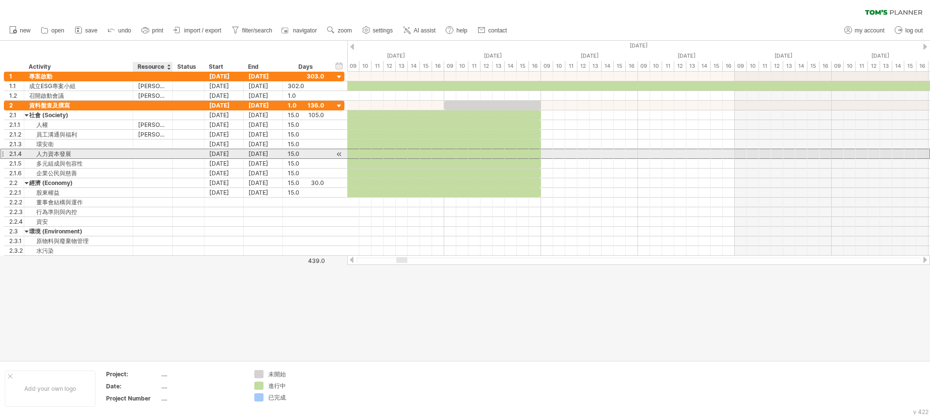
click at [148, 151] on div at bounding box center [153, 153] width 30 height 9
paste input "*****"
type input "*****"
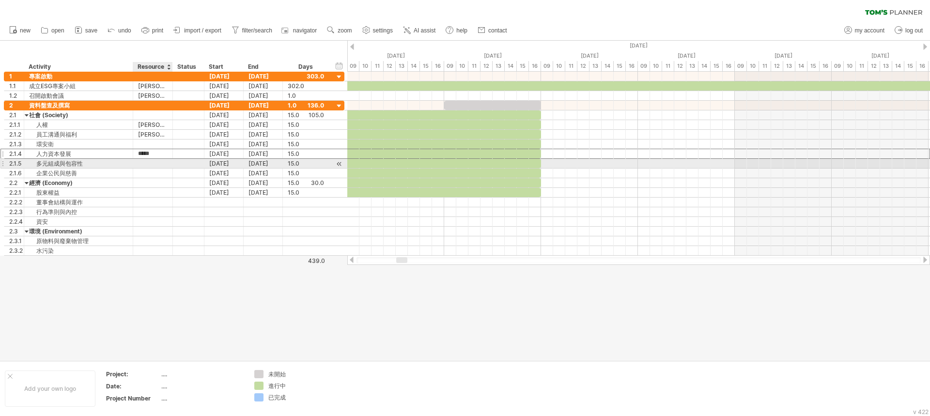
click at [147, 162] on div at bounding box center [153, 163] width 30 height 9
paste input "*****"
type input "*****"
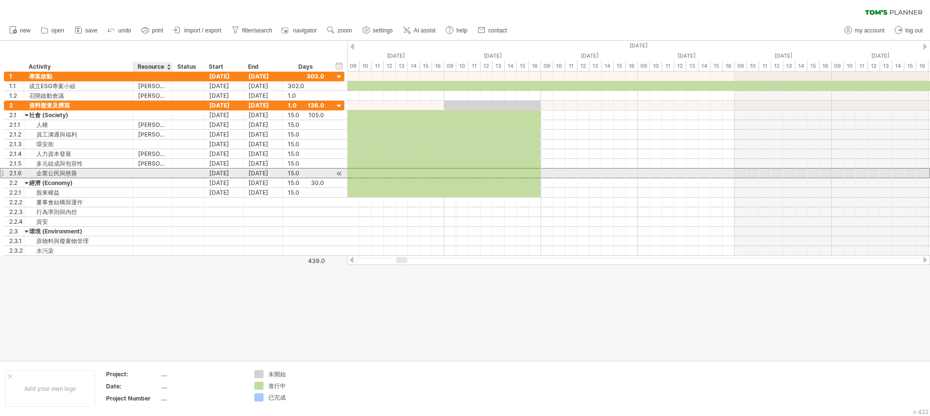
click at [150, 176] on div at bounding box center [153, 173] width 30 height 9
click at [156, 170] on div "Archer" at bounding box center [153, 173] width 30 height 9
click at [156, 174] on input "******" at bounding box center [153, 173] width 30 height 9
drag, startPoint x: 156, startPoint y: 174, endPoint x: 132, endPoint y: 174, distance: 24.2
click at [132, 174] on div "2.1.6 ******* 企業公民與慈善 ****** Archer [DATE] [DATE] 15.0 15.0" at bounding box center [174, 173] width 341 height 10
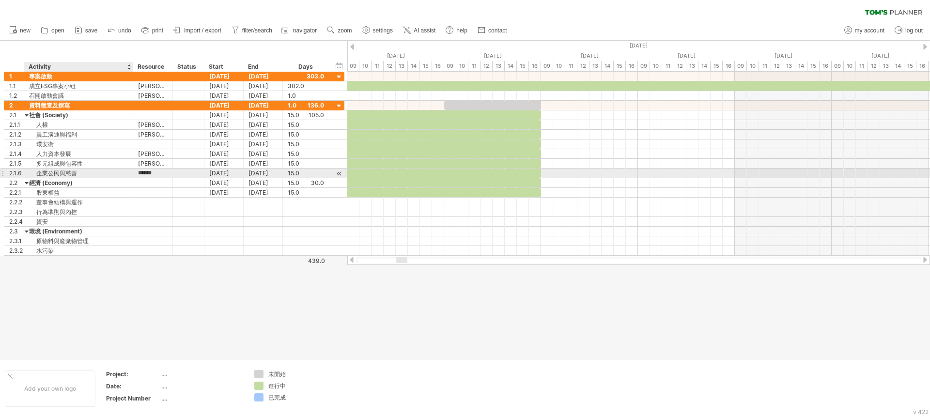
paste input "*********"
type input "**********"
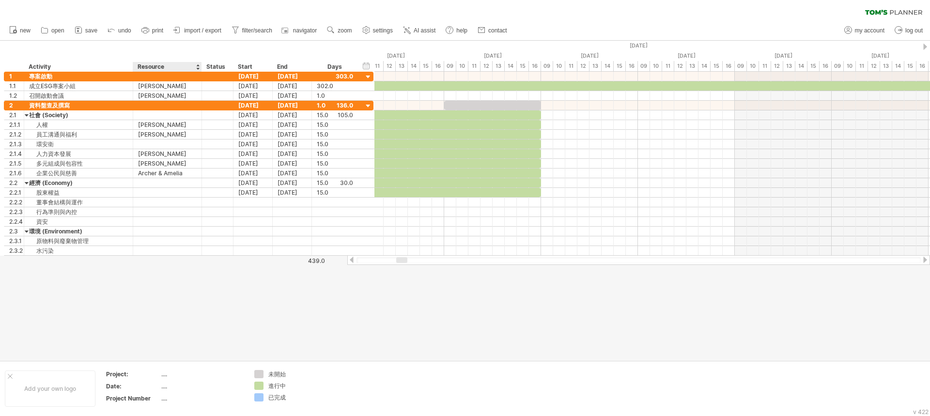
drag, startPoint x: 171, startPoint y: 67, endPoint x: 201, endPoint y: 69, distance: 29.1
click at [201, 69] on div at bounding box center [201, 67] width 3 height 10
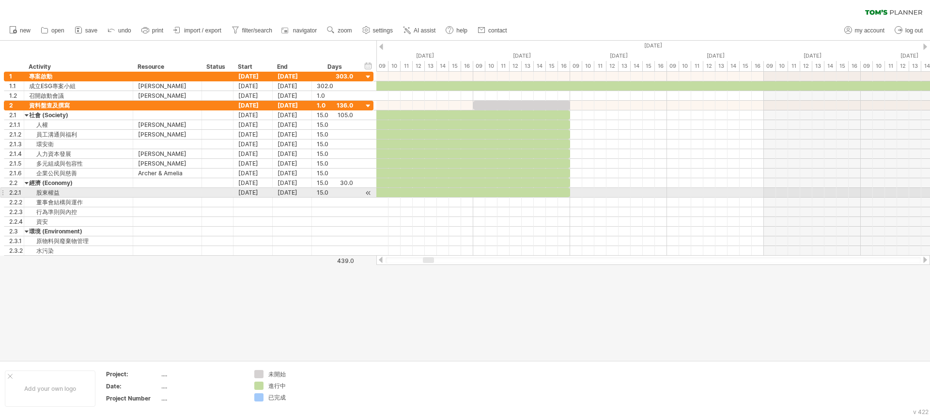
click at [160, 195] on div at bounding box center [167, 192] width 59 height 9
paste input "**********"
type input "**********"
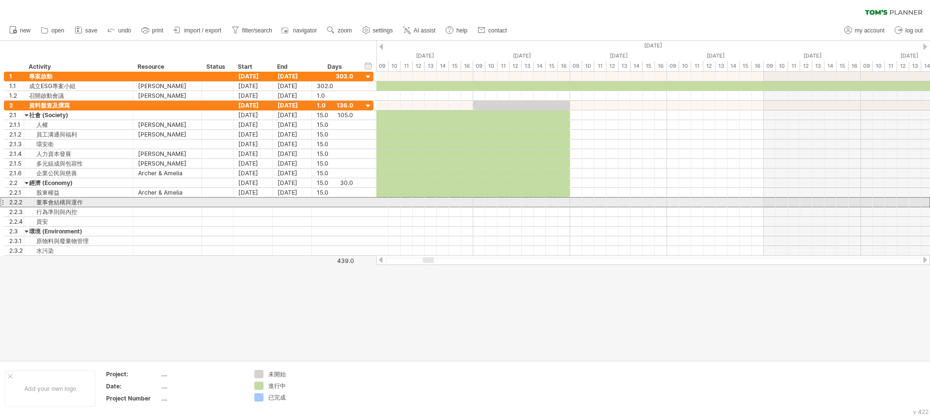
click at [160, 202] on div at bounding box center [167, 202] width 59 height 9
paste input "**********"
type input "**********"
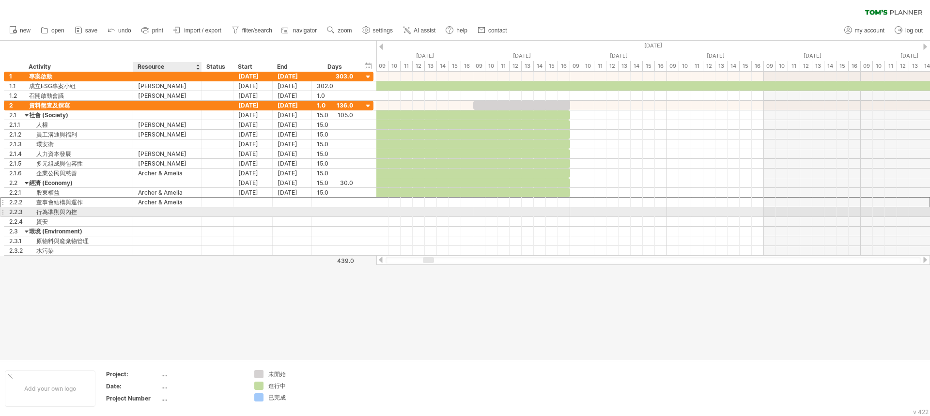
click at [154, 210] on div at bounding box center [167, 211] width 59 height 9
paste input "**********"
type input "**********"
click at [136, 211] on div "**********" at bounding box center [167, 211] width 69 height 9
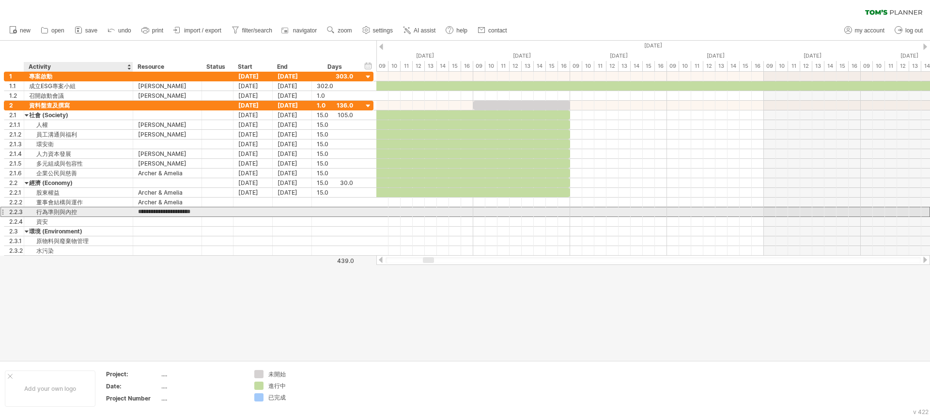
scroll to position [0, 0]
click at [138, 211] on div "**********" at bounding box center [167, 211] width 69 height 9
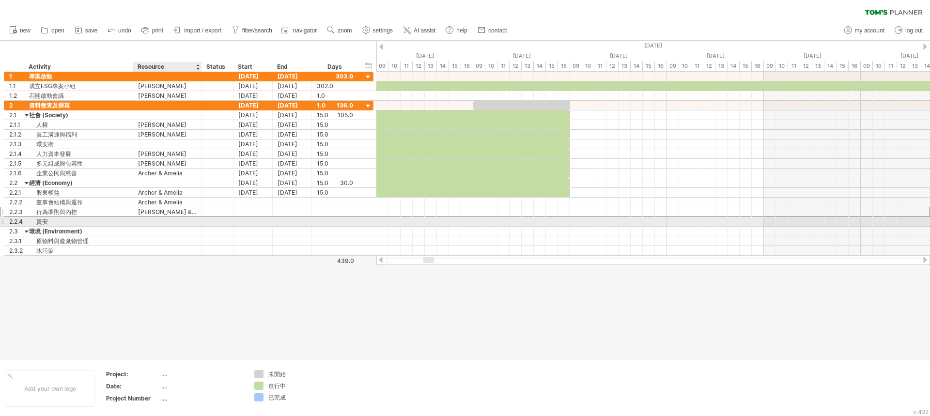
click at [158, 222] on div at bounding box center [167, 221] width 59 height 9
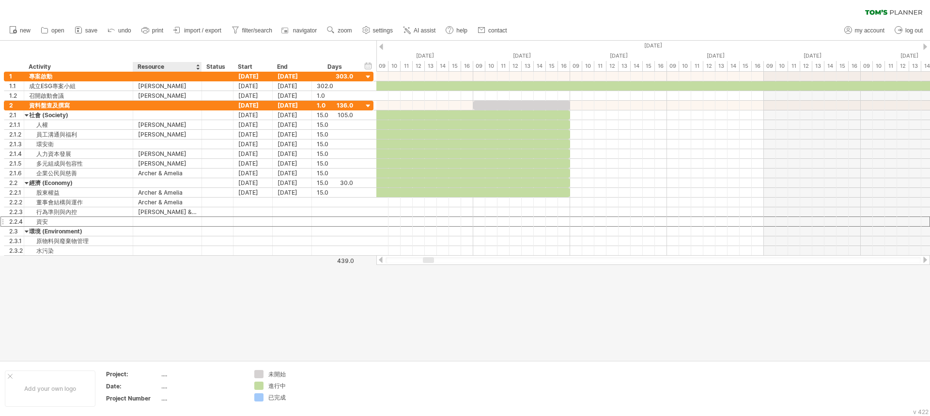
click at [199, 67] on div at bounding box center [198, 67] width 4 height 10
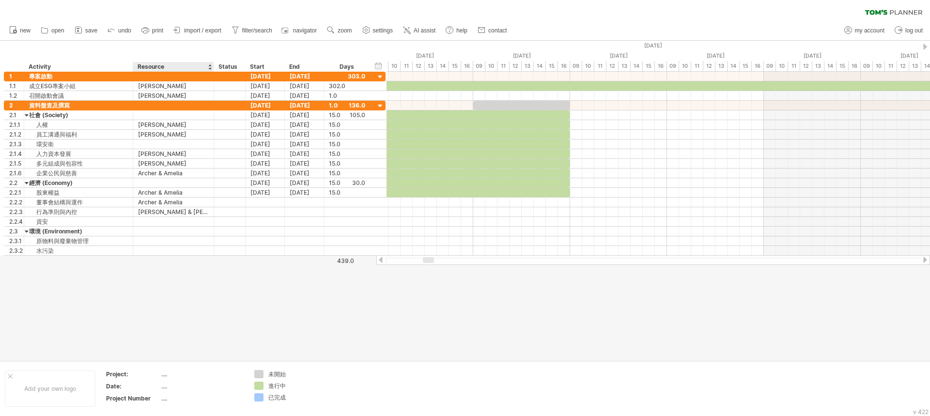
drag, startPoint x: 201, startPoint y: 67, endPoint x: 213, endPoint y: 71, distance: 12.9
click at [213, 71] on div at bounding box center [213, 67] width 3 height 10
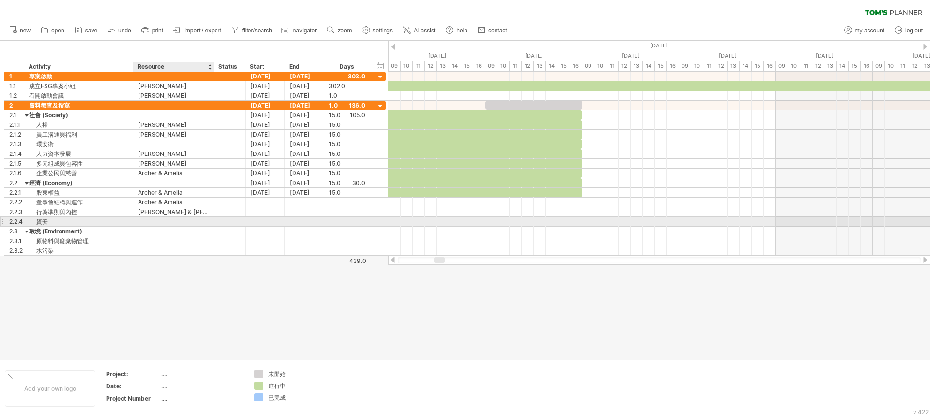
click at [145, 219] on div at bounding box center [173, 221] width 71 height 9
paste input "******"
type input "******"
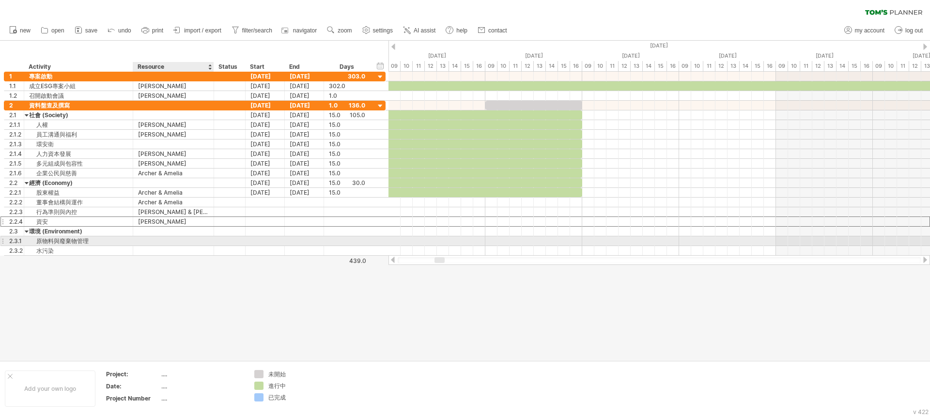
click at [160, 241] on div at bounding box center [173, 240] width 71 height 9
paste input "******"
type input "******"
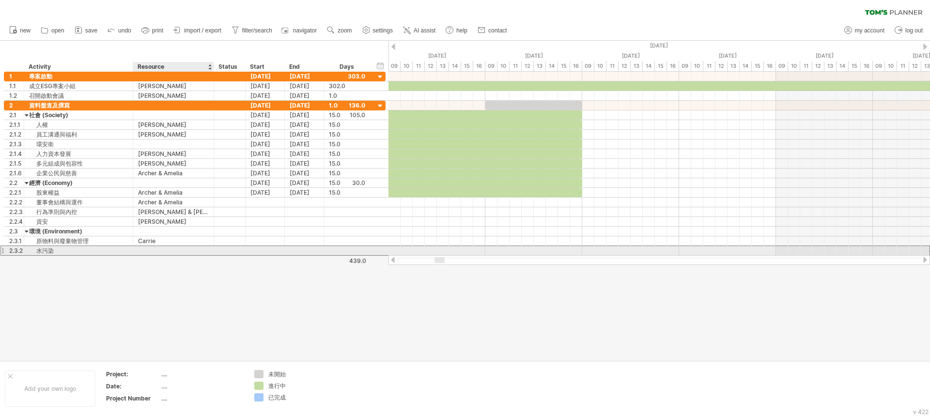
click at [163, 253] on div at bounding box center [173, 250] width 71 height 9
paste input "******"
type input "******"
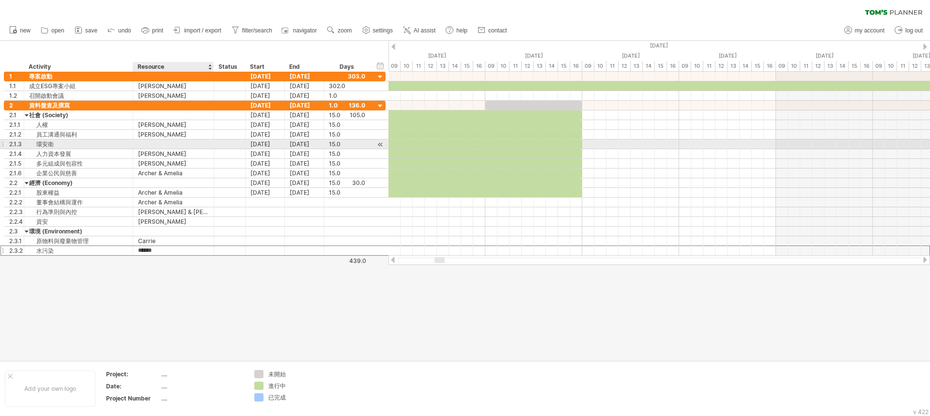
click at [152, 144] on div at bounding box center [173, 143] width 71 height 9
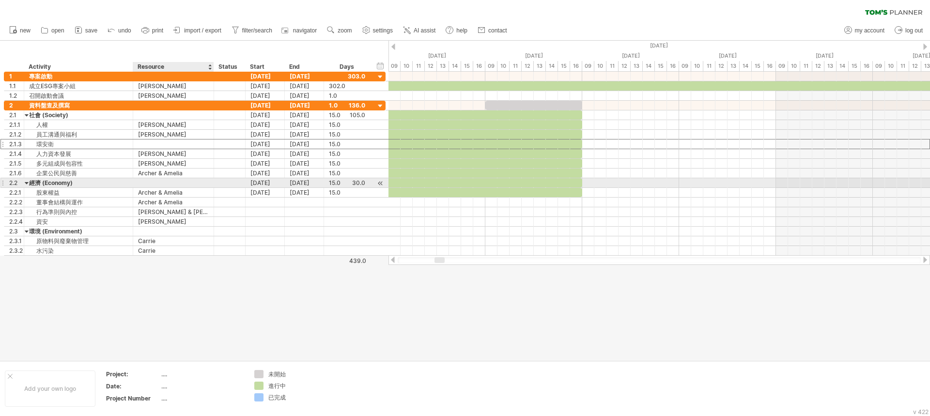
click at [146, 181] on div at bounding box center [173, 182] width 71 height 9
paste input "****"
type input "****"
click at [149, 142] on div at bounding box center [173, 143] width 71 height 9
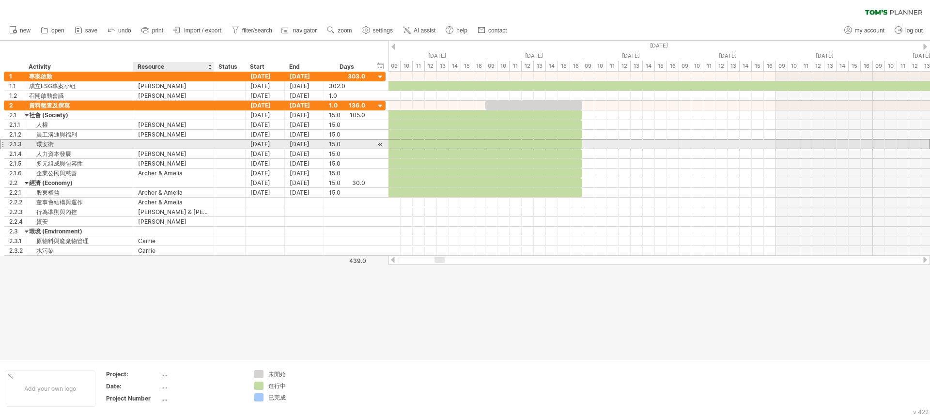
paste input "****"
type input "****"
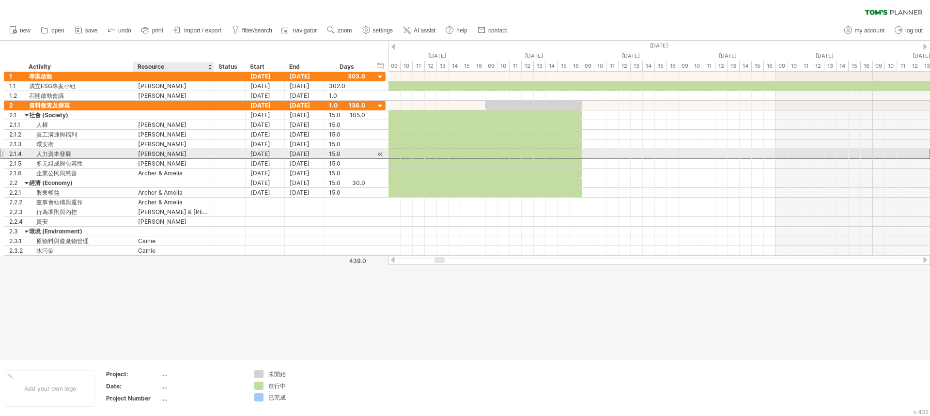
click at [179, 151] on div "[PERSON_NAME]" at bounding box center [173, 153] width 71 height 9
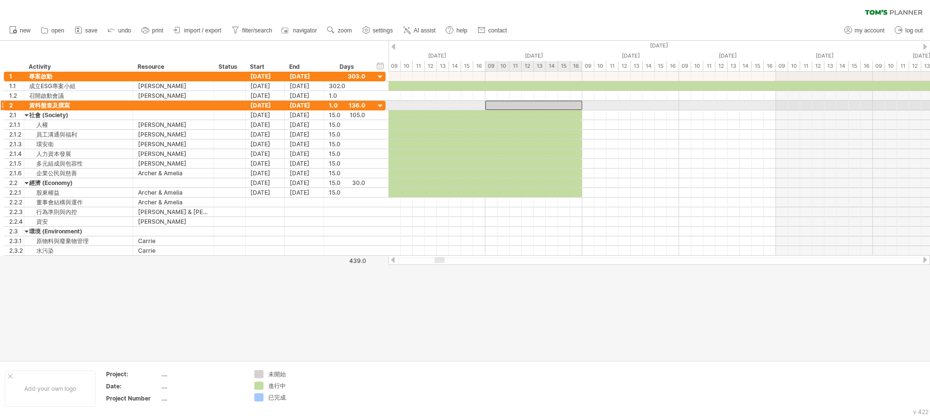
click at [575, 108] on div at bounding box center [533, 105] width 97 height 9
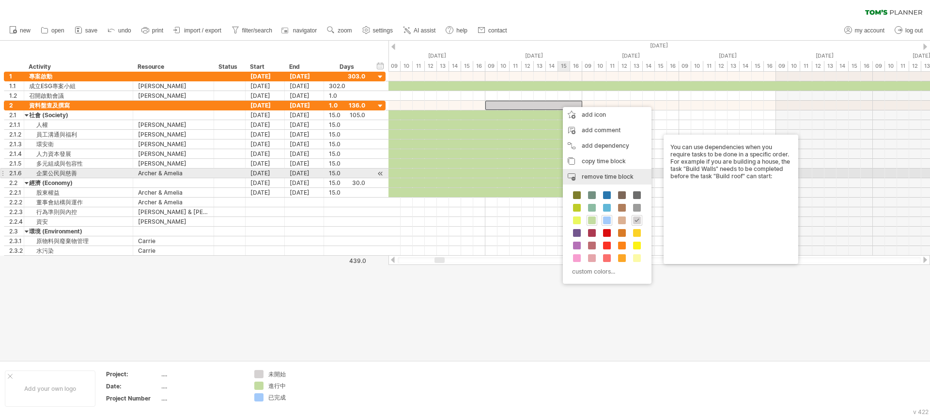
click at [601, 174] on span "remove time block" at bounding box center [608, 176] width 52 height 7
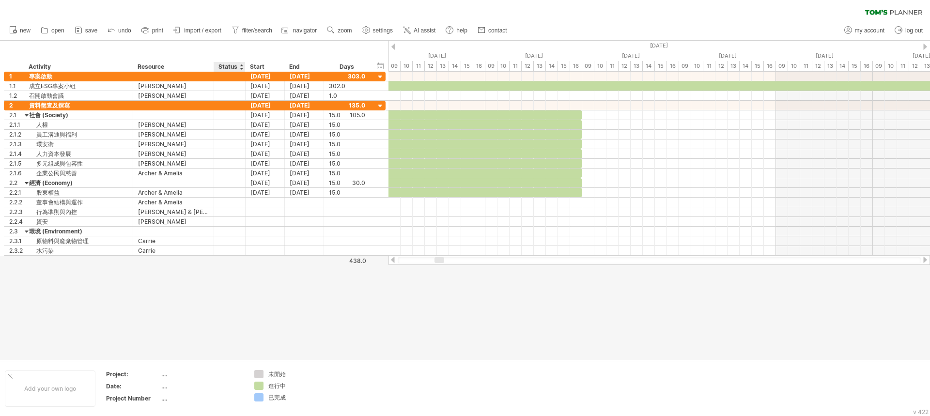
click at [234, 67] on div "Status" at bounding box center [228, 67] width 21 height 10
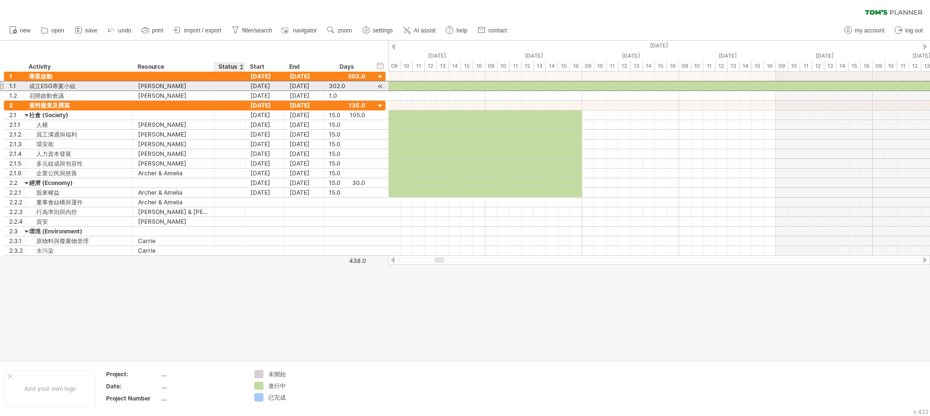
click at [236, 90] on div at bounding box center [229, 85] width 21 height 9
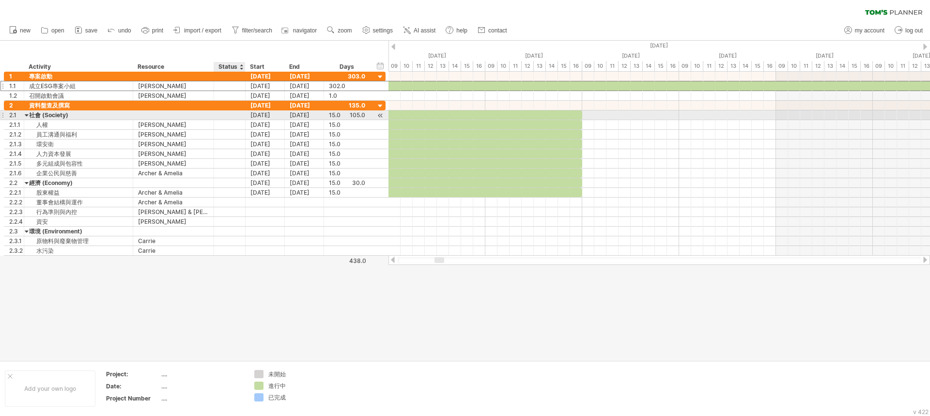
click at [239, 119] on div at bounding box center [229, 114] width 21 height 9
click at [236, 128] on div at bounding box center [229, 124] width 21 height 9
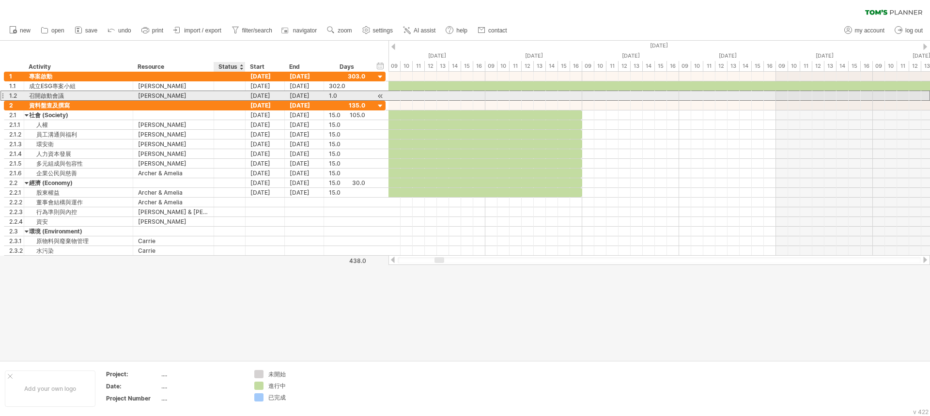
click at [235, 91] on div at bounding box center [229, 95] width 21 height 9
click at [237, 96] on input "text" at bounding box center [229, 95] width 21 height 9
click at [234, 94] on input "text" at bounding box center [229, 95] width 21 height 9
type input "*"
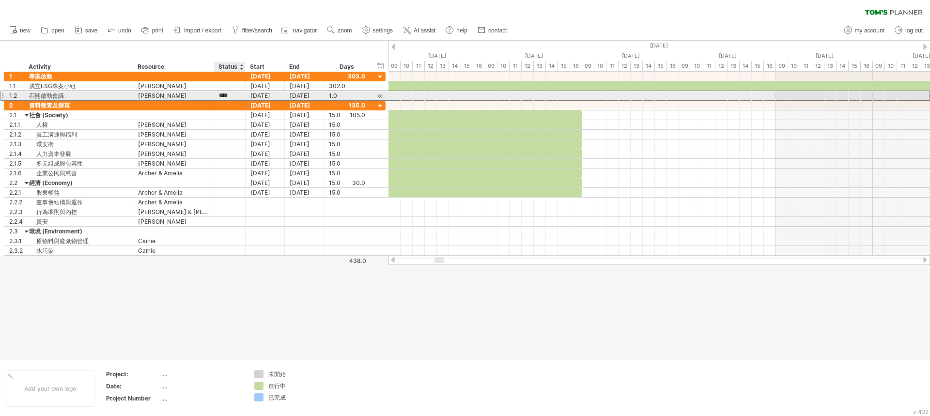
type input "***"
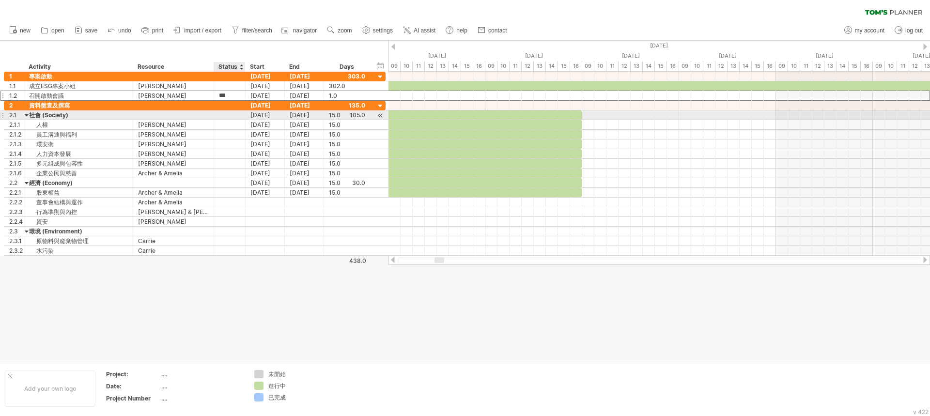
click at [237, 114] on div at bounding box center [229, 114] width 21 height 9
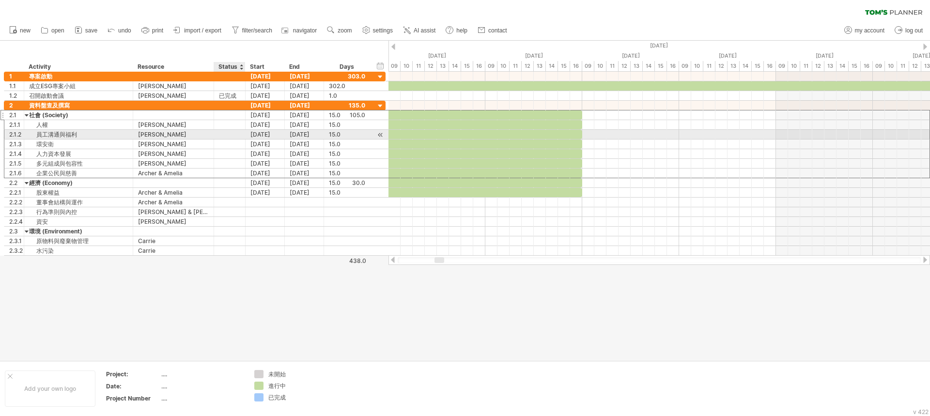
click at [237, 130] on div at bounding box center [229, 134] width 21 height 9
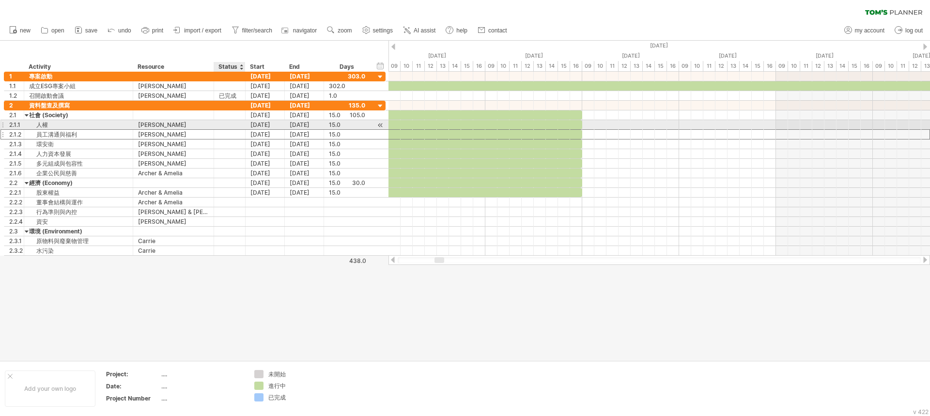
click at [232, 125] on div at bounding box center [229, 124] width 21 height 9
type input "*"
type input "***"
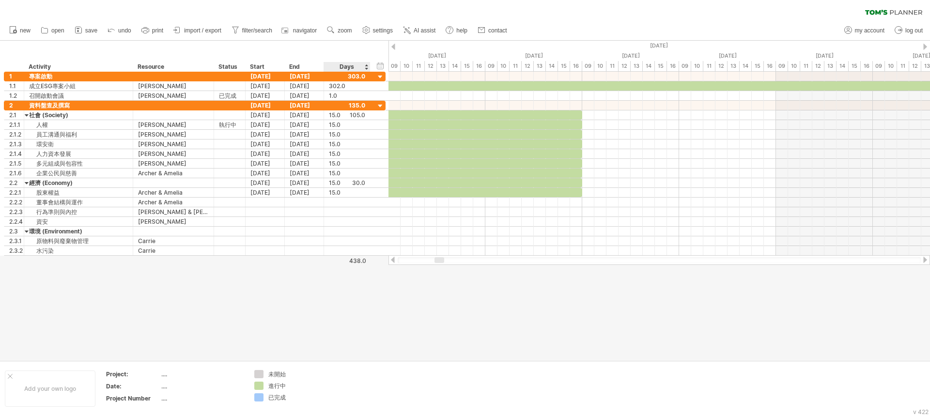
click at [364, 68] on div "Days" at bounding box center [347, 67] width 46 height 10
click at [367, 67] on div "Days" at bounding box center [347, 67] width 46 height 10
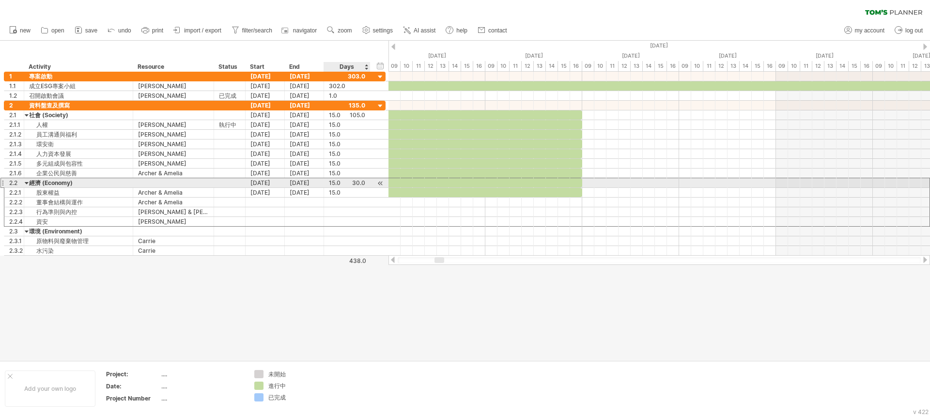
click at [358, 181] on div "15.0" at bounding box center [347, 182] width 36 height 9
click at [358, 182] on div "****" at bounding box center [347, 182] width 36 height 9
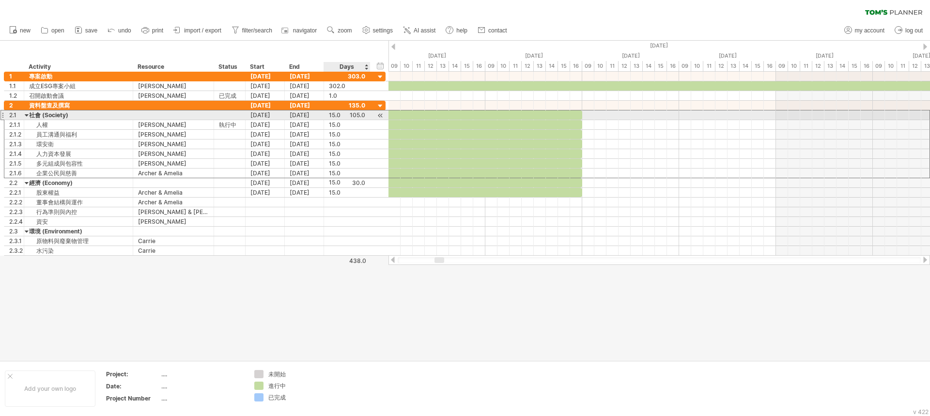
click at [356, 112] on div "15.0" at bounding box center [347, 114] width 36 height 9
click at [356, 115] on div "****" at bounding box center [347, 114] width 36 height 9
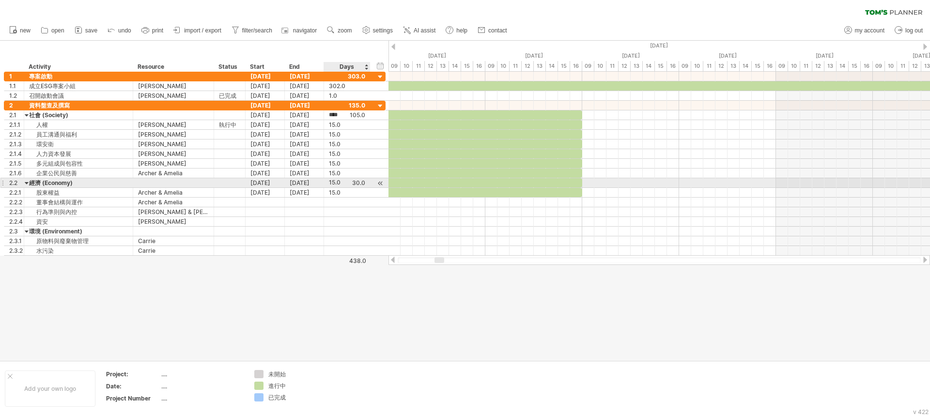
click at [358, 182] on div "15.0" at bounding box center [347, 182] width 36 height 9
click at [358, 182] on div "****" at bounding box center [347, 182] width 36 height 9
click at [377, 184] on div at bounding box center [380, 183] width 9 height 10
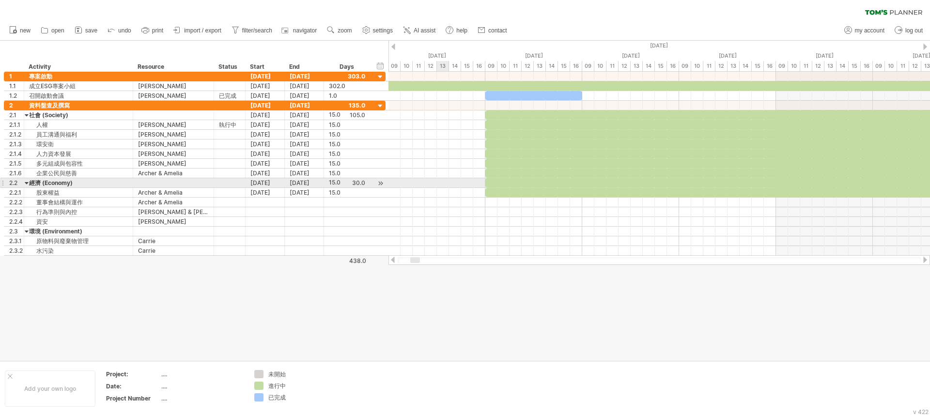
click at [438, 184] on div at bounding box center [659, 183] width 542 height 10
click at [382, 181] on div at bounding box center [380, 183] width 9 height 10
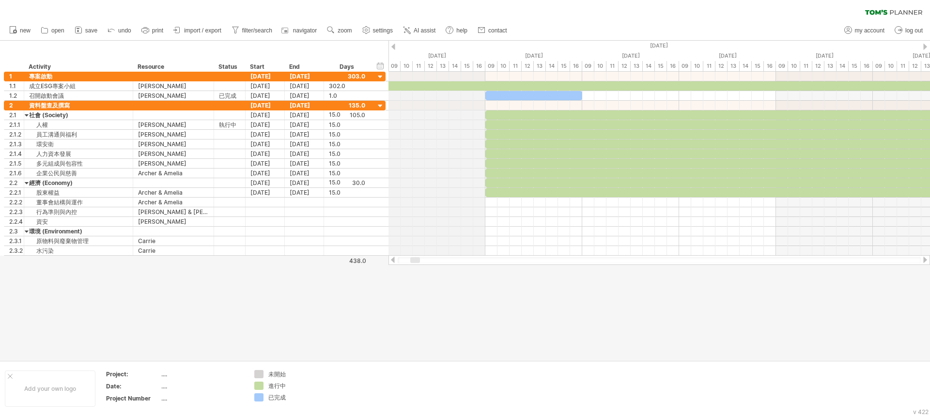
click at [393, 53] on div "[DATE]" at bounding box center [436, 56] width 97 height 10
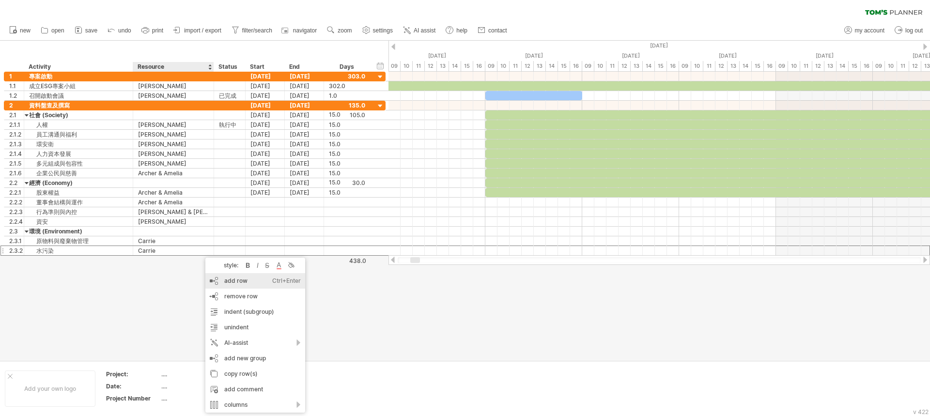
click at [223, 283] on div "add row Ctrl+Enter Cmd+Enter" at bounding box center [255, 280] width 100 height 15
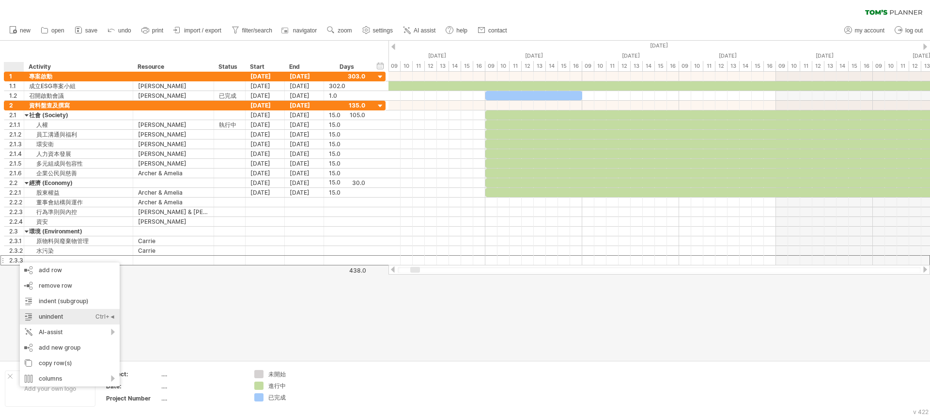
click at [62, 314] on div "unindent Ctrl+◄ Cmd+◄" at bounding box center [70, 316] width 100 height 15
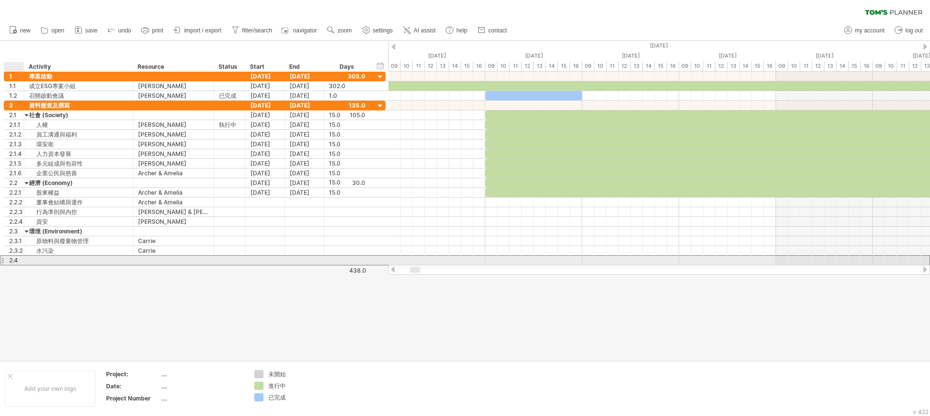
click at [76, 256] on div at bounding box center [78, 260] width 99 height 9
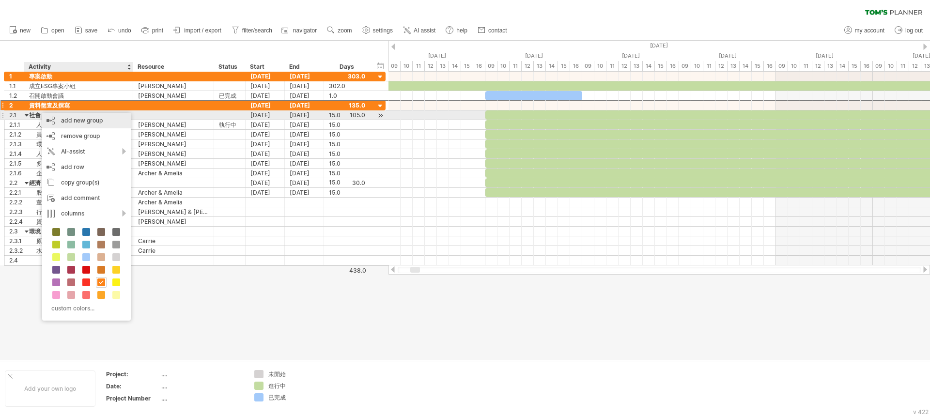
click at [66, 119] on div "add new group" at bounding box center [86, 120] width 89 height 15
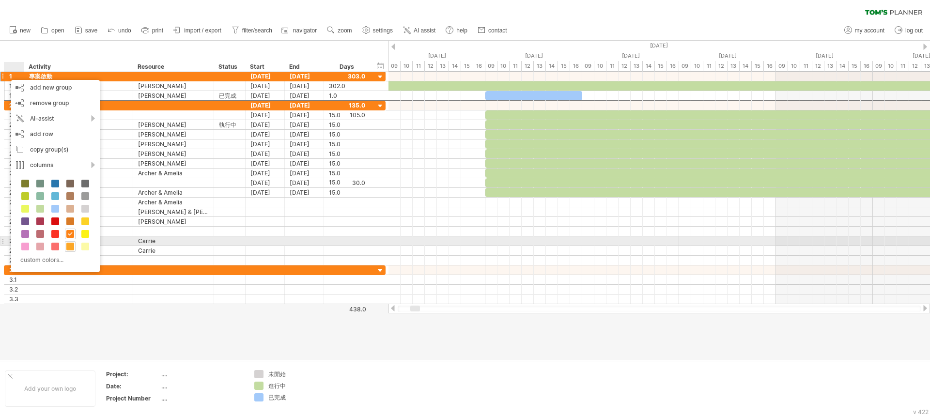
click at [66, 244] on span at bounding box center [70, 247] width 8 height 8
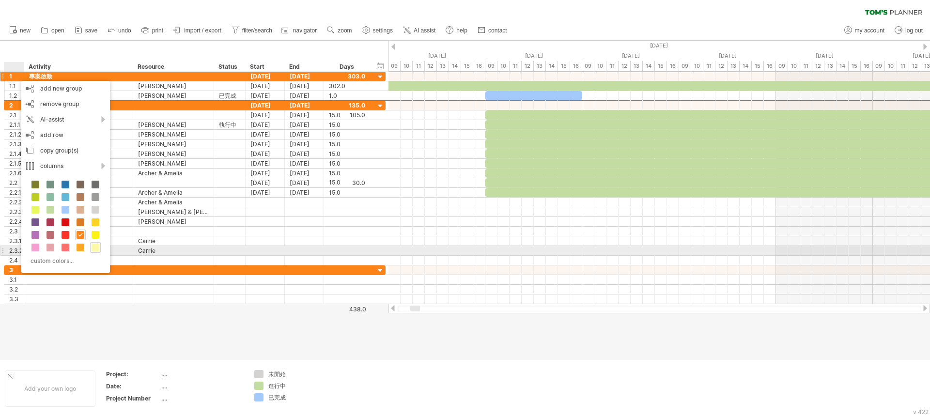
click at [93, 247] on span at bounding box center [96, 248] width 8 height 8
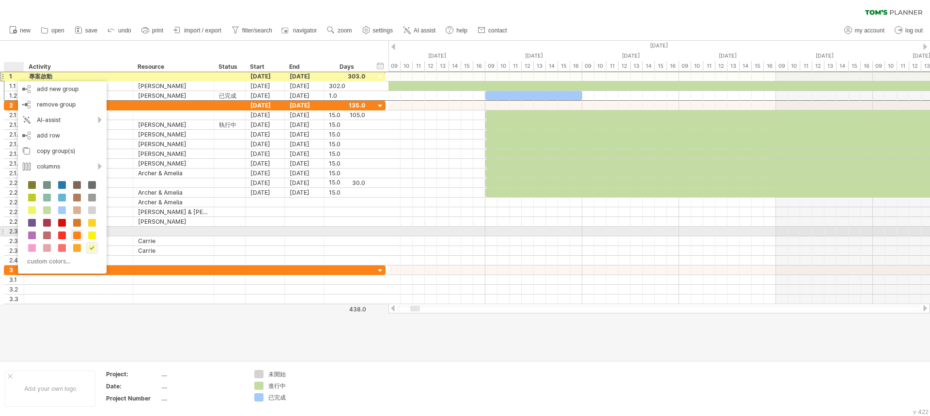
click at [90, 224] on span at bounding box center [92, 223] width 8 height 8
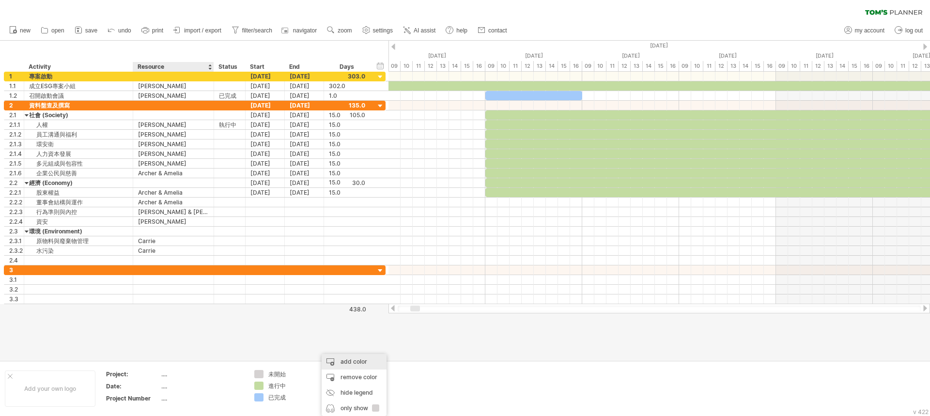
click at [367, 364] on div "add color" at bounding box center [354, 361] width 65 height 15
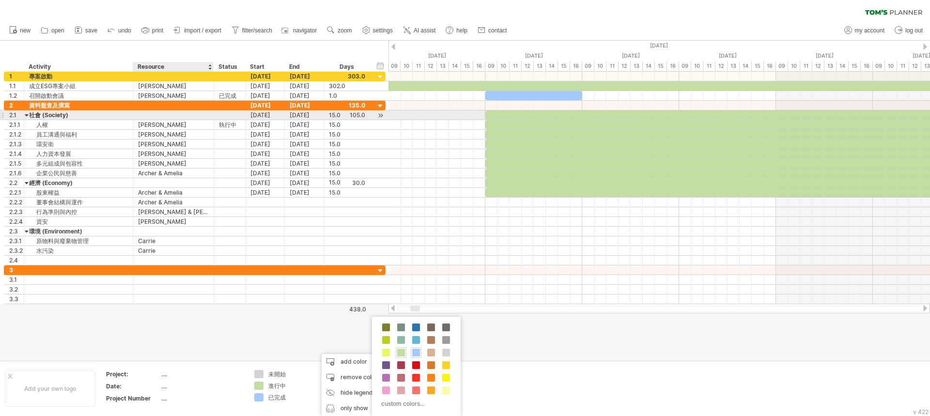
click at [25, 115] on div at bounding box center [27, 114] width 4 height 9
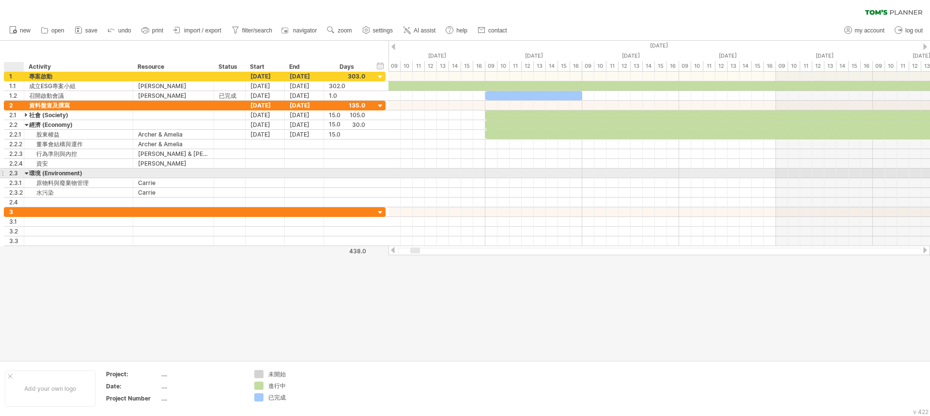
click at [27, 172] on div at bounding box center [27, 173] width 4 height 9
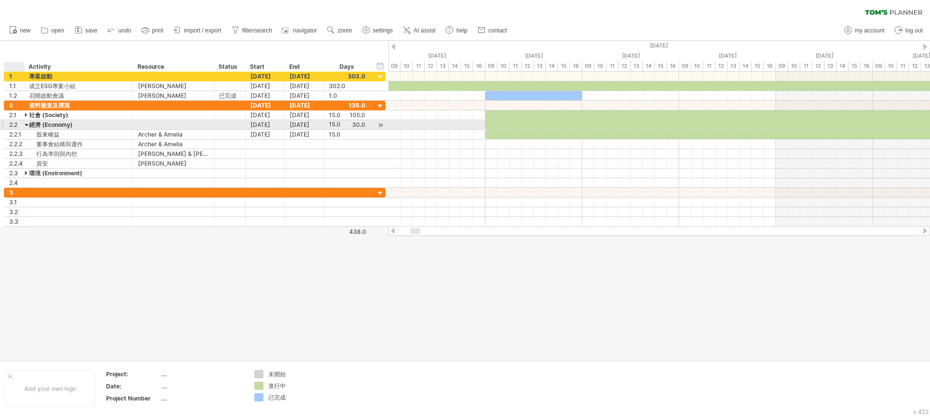
click at [28, 125] on div at bounding box center [27, 124] width 4 height 9
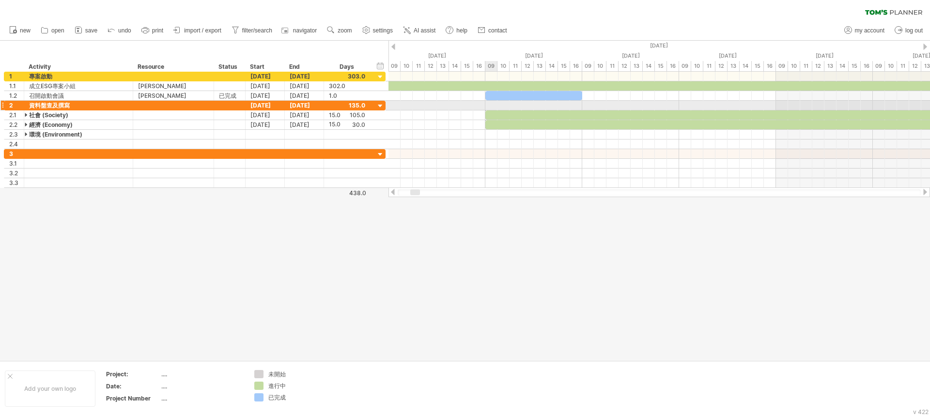
click at [496, 104] on div at bounding box center [659, 106] width 542 height 10
click at [488, 108] on div at bounding box center [659, 106] width 542 height 10
click at [488, 107] on div at bounding box center [659, 106] width 542 height 10
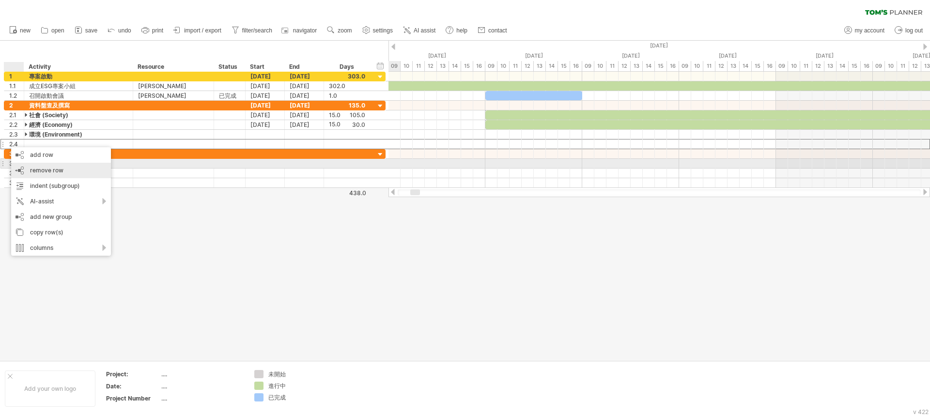
click at [32, 167] on span "remove row" at bounding box center [46, 170] width 33 height 7
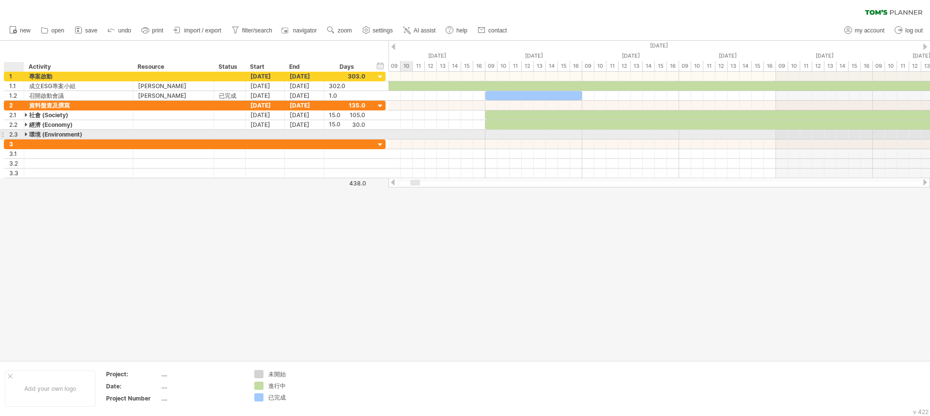
click at [24, 135] on div "**********" at bounding box center [78, 134] width 109 height 9
click at [35, 135] on div "環境 (Environment)" at bounding box center [78, 134] width 99 height 9
click at [24, 133] on div "2.3" at bounding box center [14, 134] width 20 height 9
click at [25, 133] on div at bounding box center [27, 134] width 4 height 9
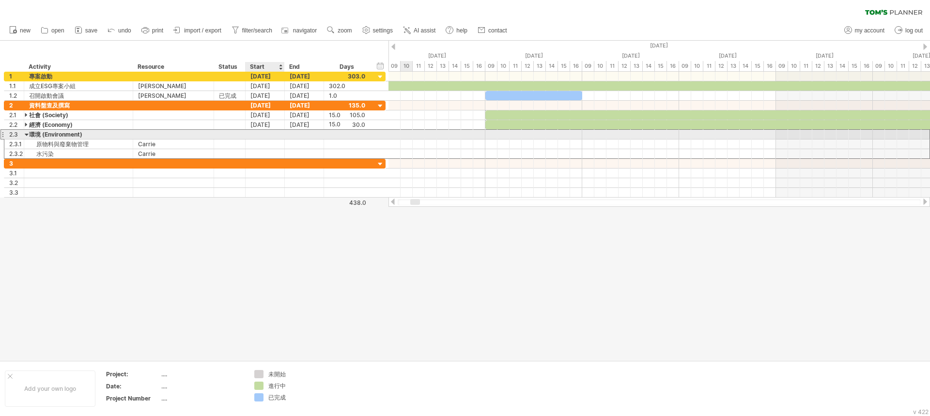
click at [265, 134] on div at bounding box center [265, 134] width 39 height 9
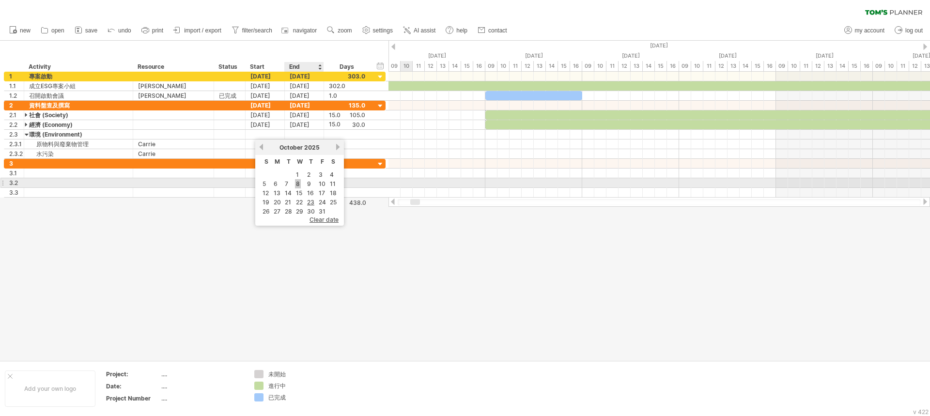
click at [297, 185] on link "8" at bounding box center [298, 183] width 6 height 9
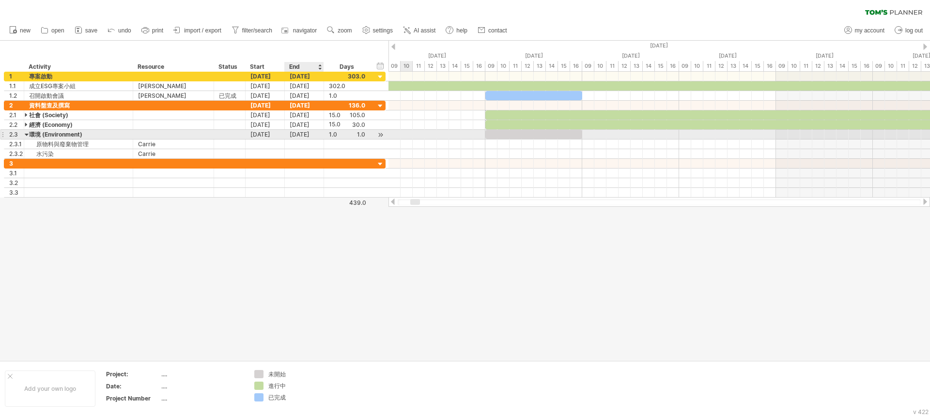
drag, startPoint x: 306, startPoint y: 133, endPoint x: 309, endPoint y: 138, distance: 5.5
click at [305, 133] on div "[DATE]" at bounding box center [304, 134] width 39 height 9
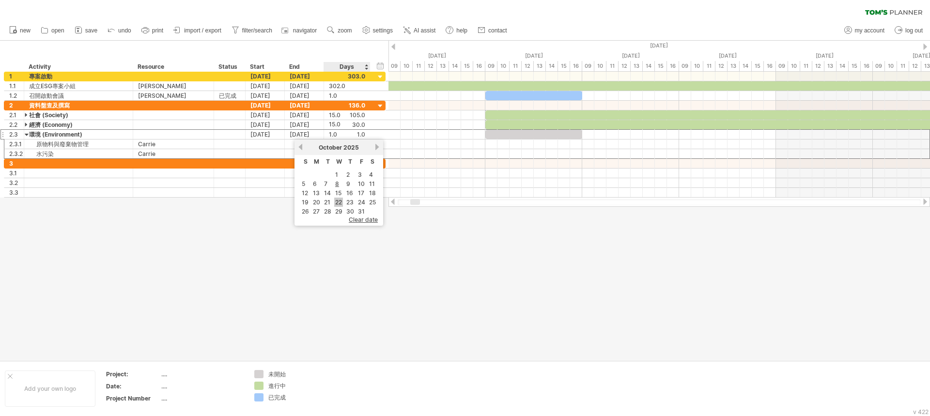
click at [341, 200] on link "22" at bounding box center [338, 202] width 9 height 9
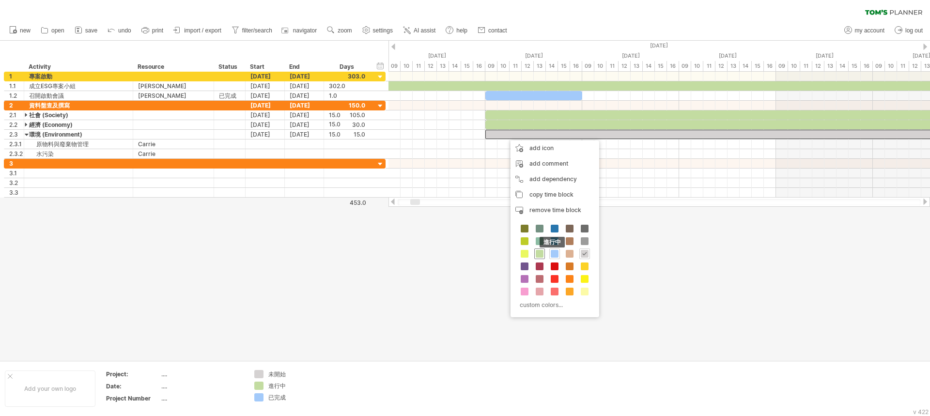
click at [539, 252] on span at bounding box center [540, 254] width 8 height 8
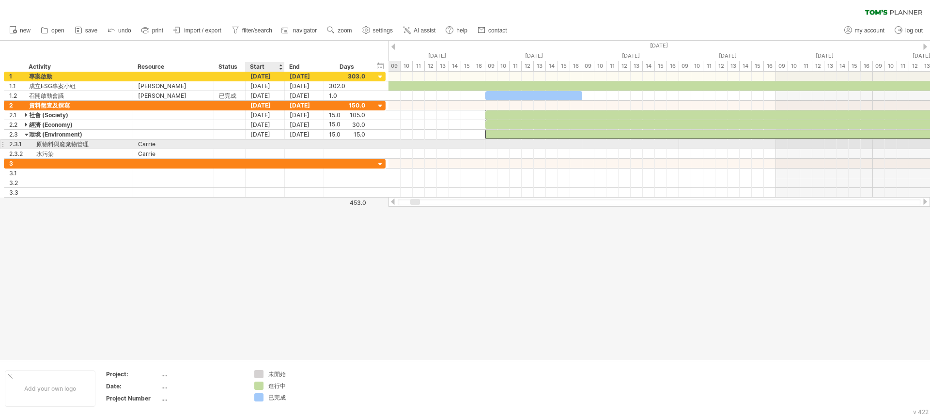
click at [267, 143] on div at bounding box center [265, 143] width 39 height 9
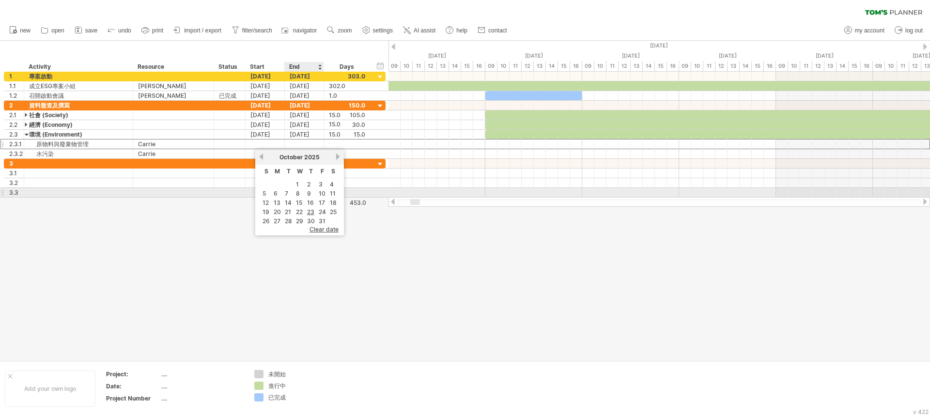
click at [298, 194] on link "8" at bounding box center [298, 193] width 6 height 9
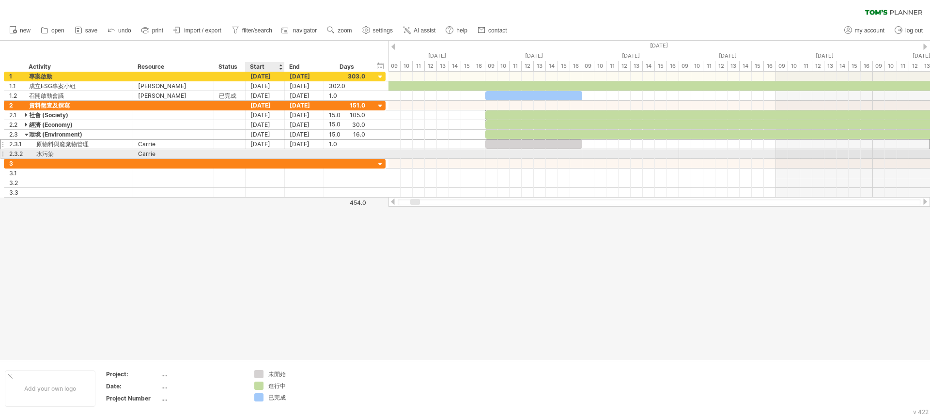
click at [272, 153] on div at bounding box center [265, 153] width 39 height 9
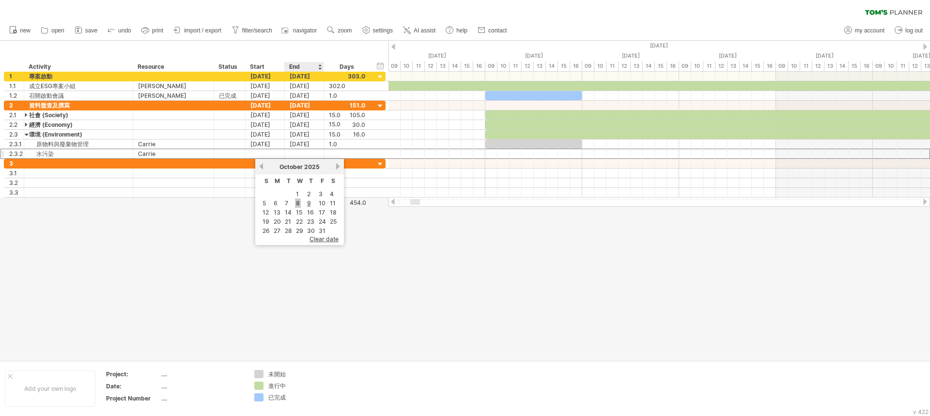
click at [297, 205] on link "8" at bounding box center [298, 203] width 6 height 9
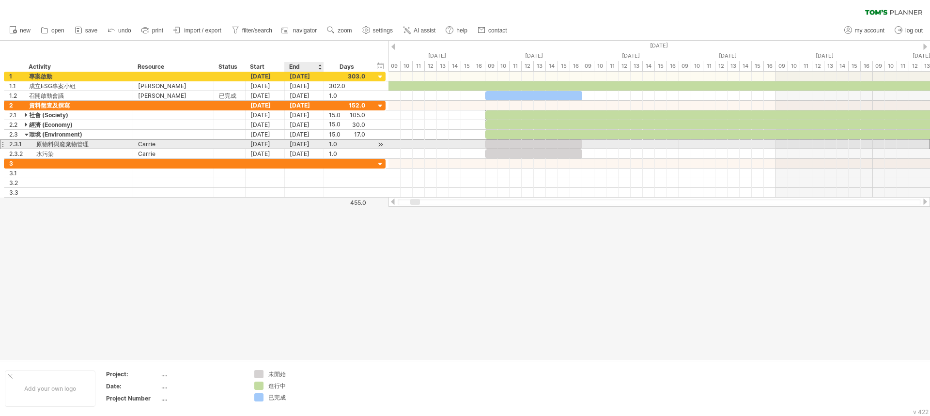
click at [305, 145] on div "[DATE]" at bounding box center [304, 143] width 39 height 9
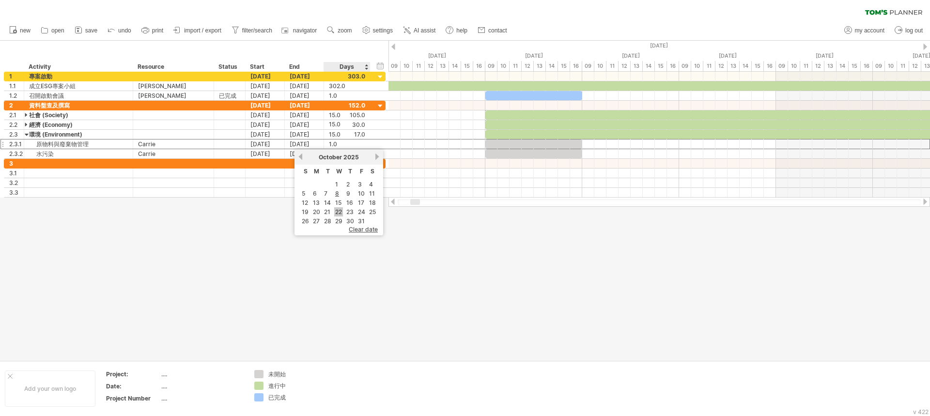
click at [341, 212] on link "22" at bounding box center [338, 211] width 9 height 9
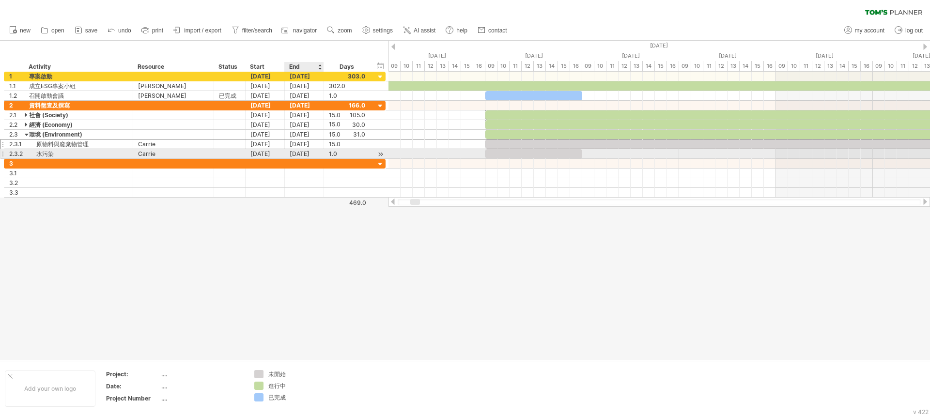
click at [306, 153] on div "[DATE]" at bounding box center [304, 153] width 39 height 9
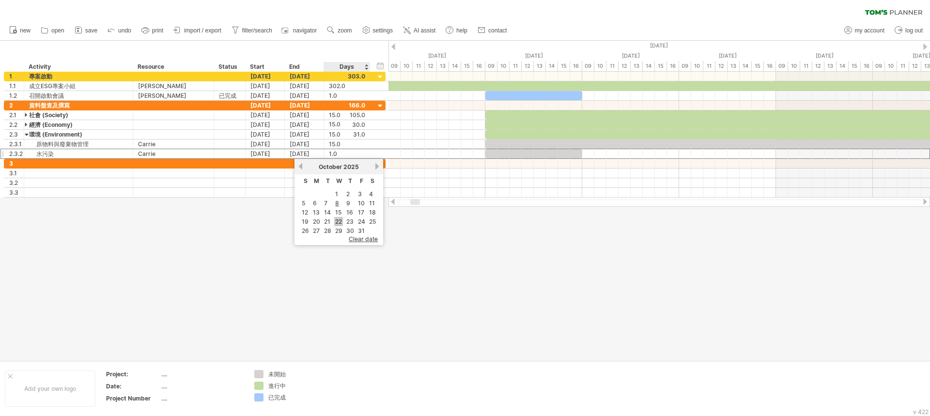
click at [340, 222] on link "22" at bounding box center [338, 221] width 9 height 9
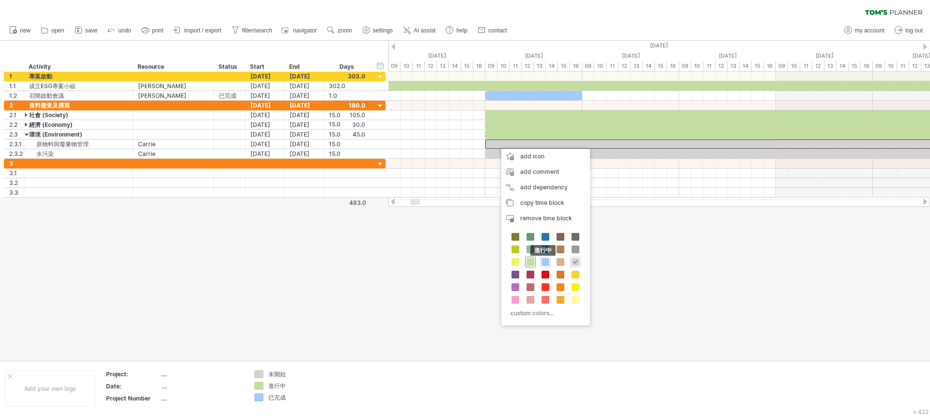
click at [530, 259] on span at bounding box center [530, 262] width 8 height 8
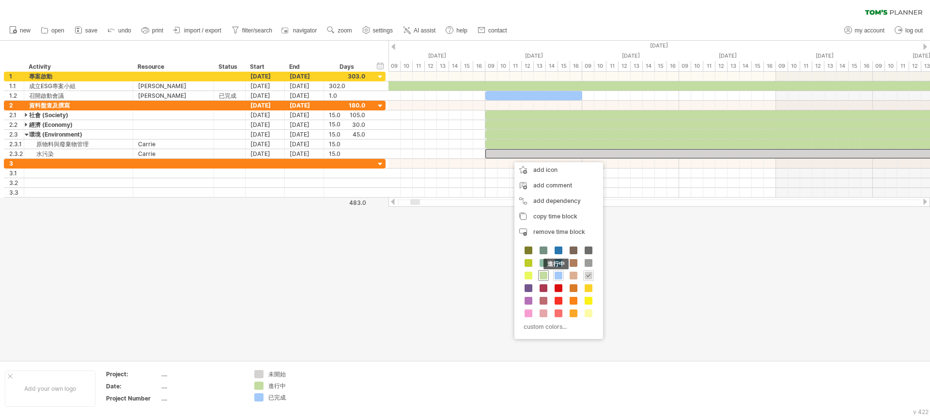
click at [544, 273] on span at bounding box center [544, 276] width 8 height 8
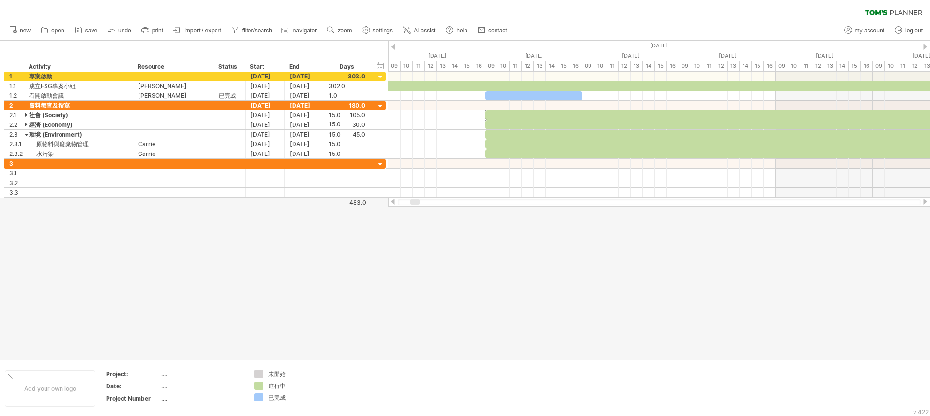
click at [517, 247] on div at bounding box center [465, 201] width 930 height 320
click at [27, 127] on div at bounding box center [27, 124] width 4 height 9
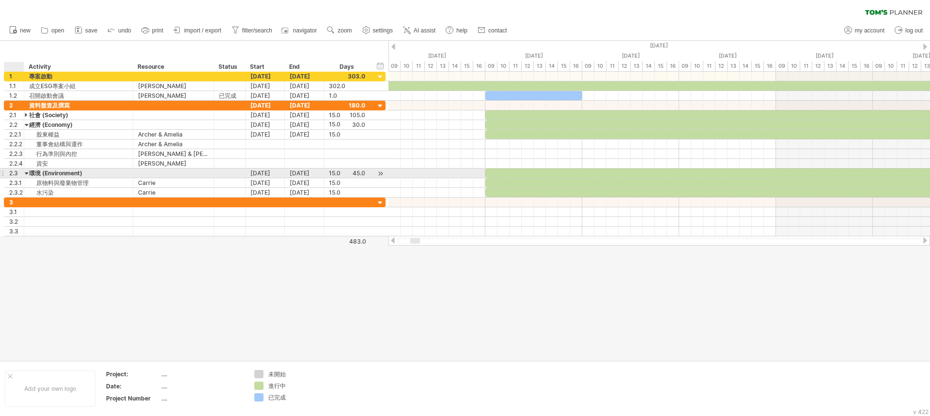
click at [26, 172] on div at bounding box center [27, 173] width 4 height 9
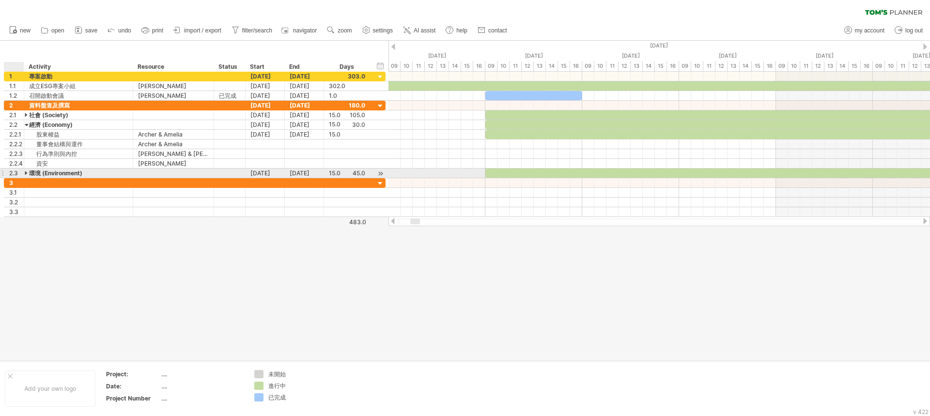
click at [25, 172] on div at bounding box center [27, 173] width 4 height 9
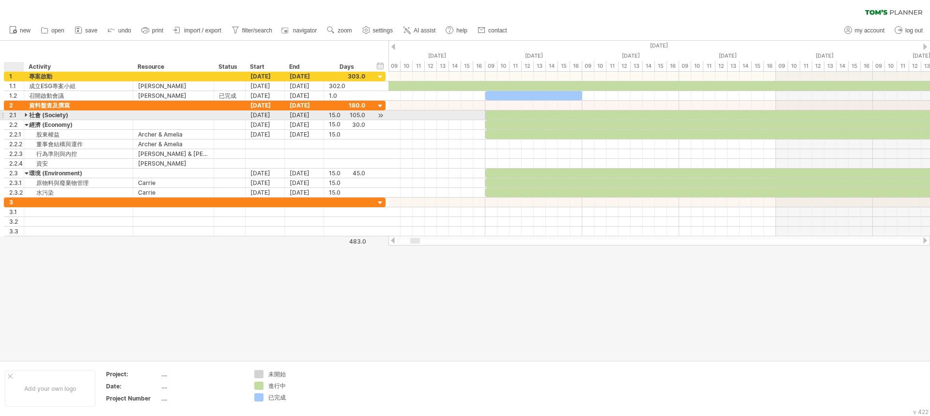
click at [26, 114] on div at bounding box center [27, 114] width 4 height 9
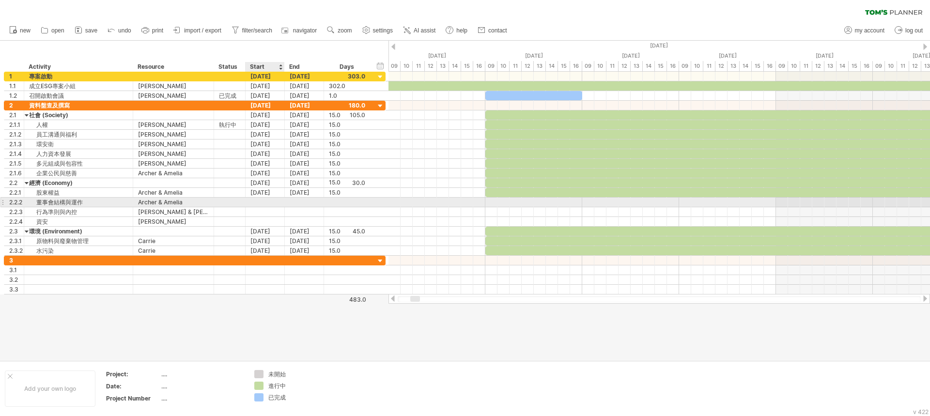
click at [252, 206] on div at bounding box center [265, 202] width 39 height 9
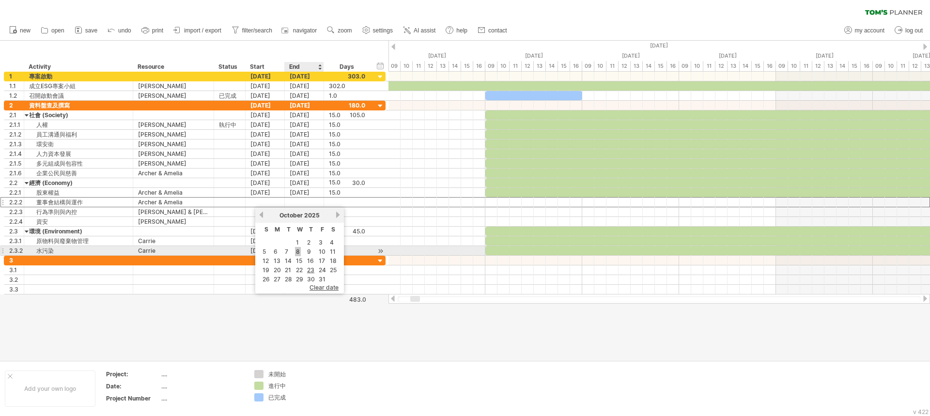
click at [296, 253] on link "8" at bounding box center [298, 251] width 6 height 9
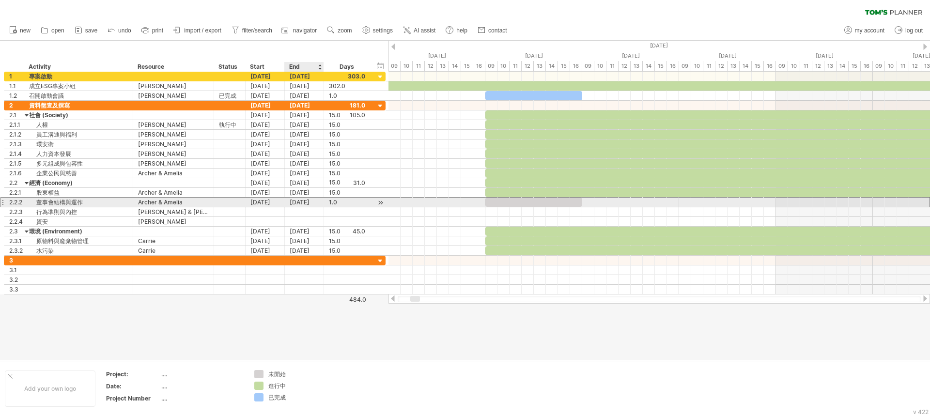
click at [306, 205] on div "[DATE]" at bounding box center [304, 202] width 39 height 9
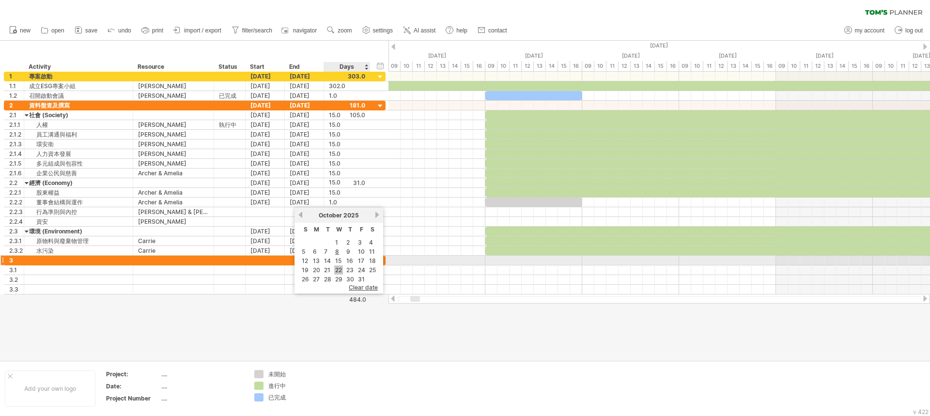
click at [340, 265] on link "22" at bounding box center [338, 269] width 9 height 9
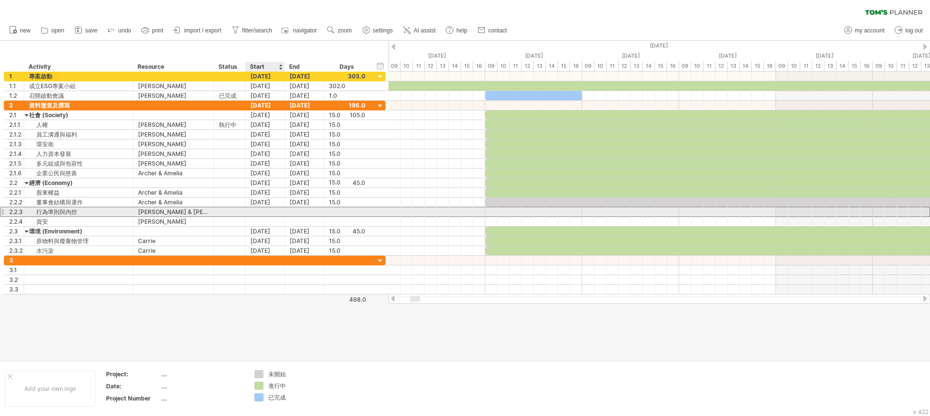
click at [265, 214] on div at bounding box center [265, 211] width 39 height 9
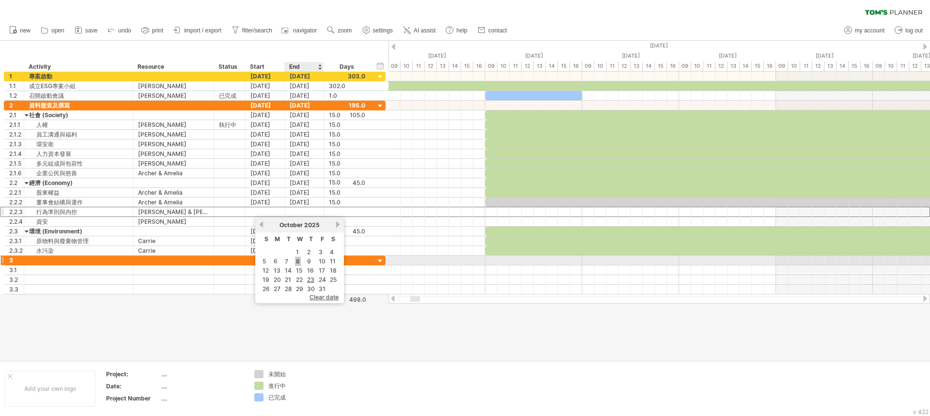
click at [296, 262] on link "8" at bounding box center [298, 261] width 6 height 9
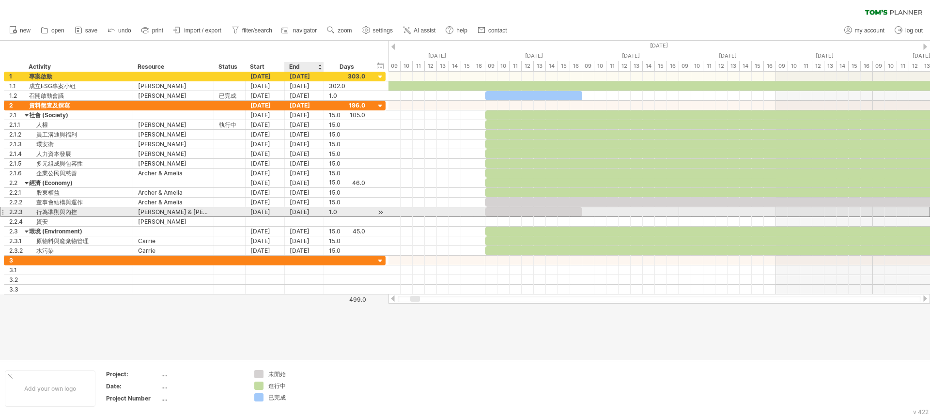
click at [297, 213] on div "[DATE]" at bounding box center [304, 211] width 39 height 9
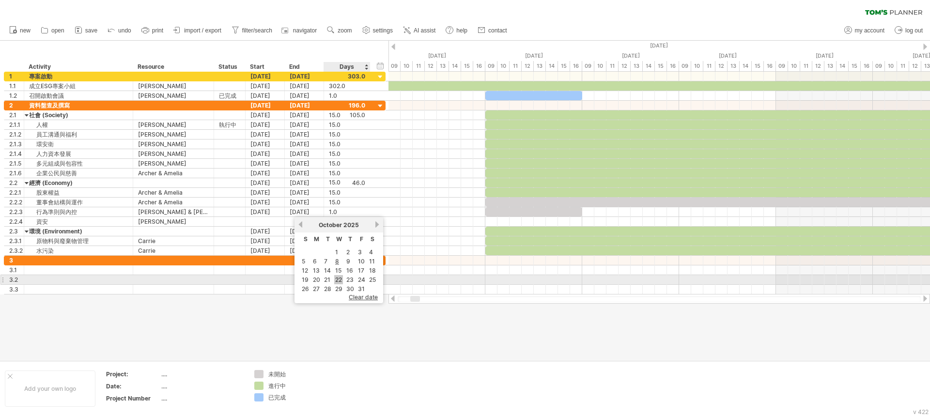
click at [338, 277] on link "22" at bounding box center [338, 279] width 9 height 9
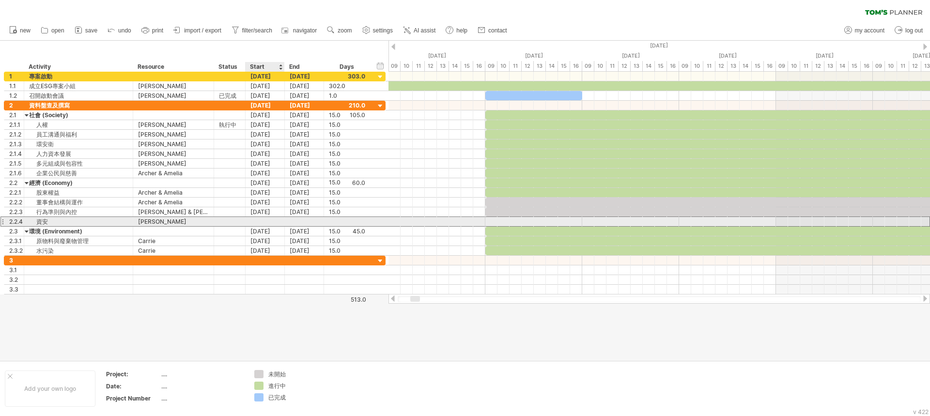
click at [271, 224] on div at bounding box center [265, 221] width 39 height 9
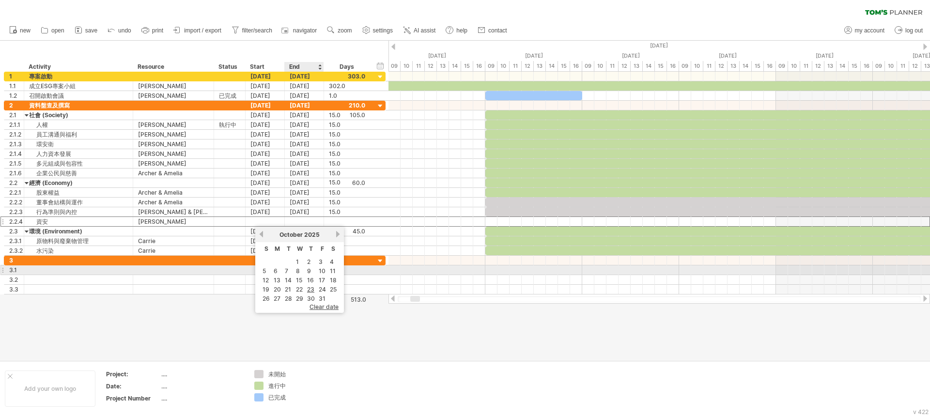
click at [296, 270] on link "8" at bounding box center [298, 270] width 6 height 9
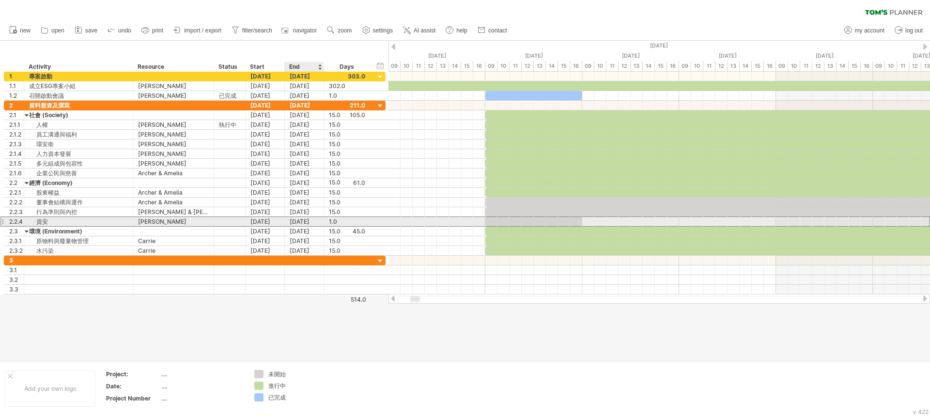
click at [302, 225] on div "[DATE]" at bounding box center [304, 221] width 39 height 9
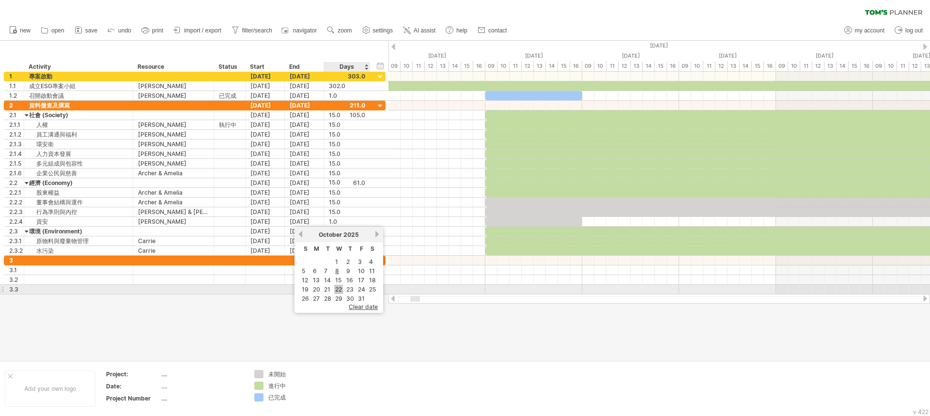
click at [336, 287] on link "22" at bounding box center [338, 289] width 9 height 9
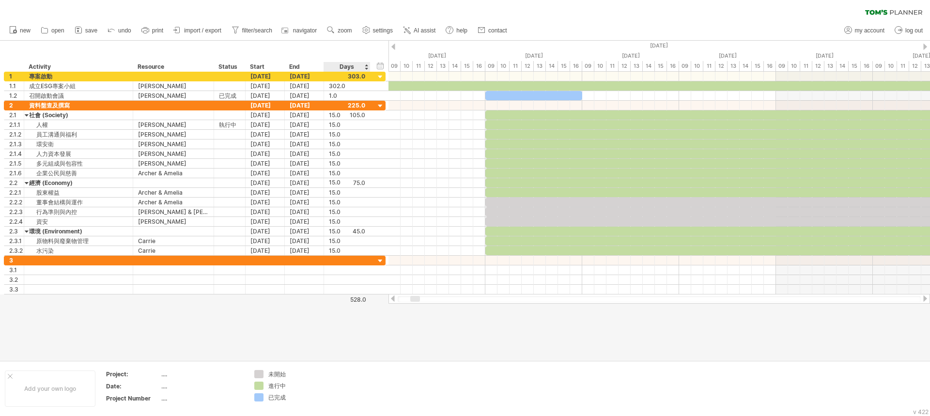
click at [356, 317] on div at bounding box center [465, 201] width 930 height 320
click at [358, 118] on div "15.0" at bounding box center [347, 114] width 36 height 9
click at [267, 31] on span "filter/search" at bounding box center [257, 30] width 30 height 7
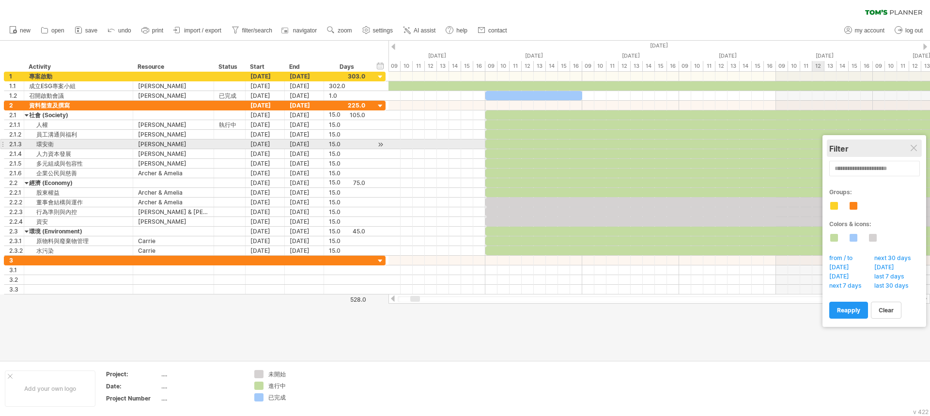
click at [916, 144] on div "Filter" at bounding box center [874, 149] width 90 height 10
click at [909, 147] on div "Filter" at bounding box center [874, 149] width 90 height 10
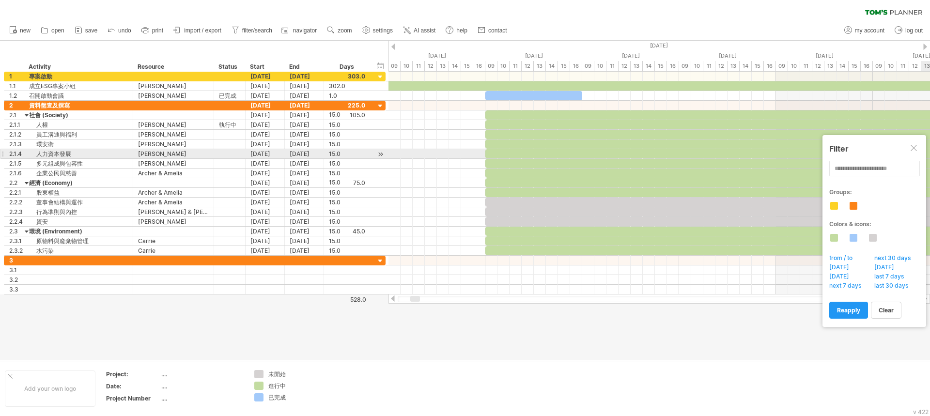
click at [916, 150] on div at bounding box center [915, 149] width 8 height 8
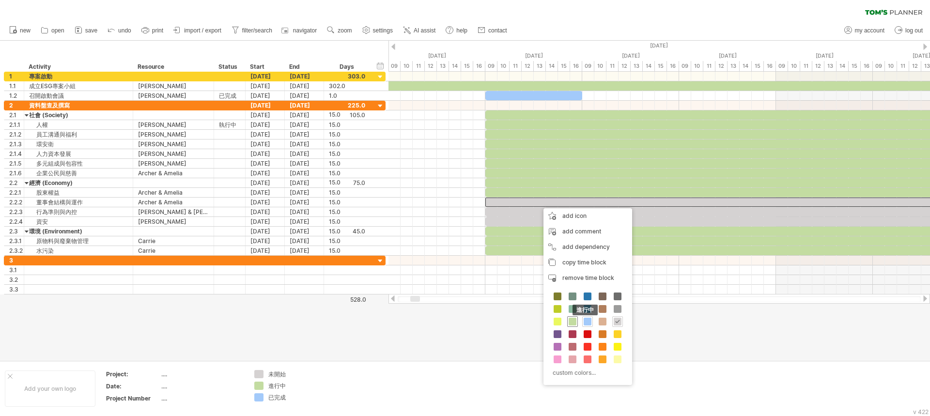
click at [573, 322] on span at bounding box center [573, 322] width 8 height 8
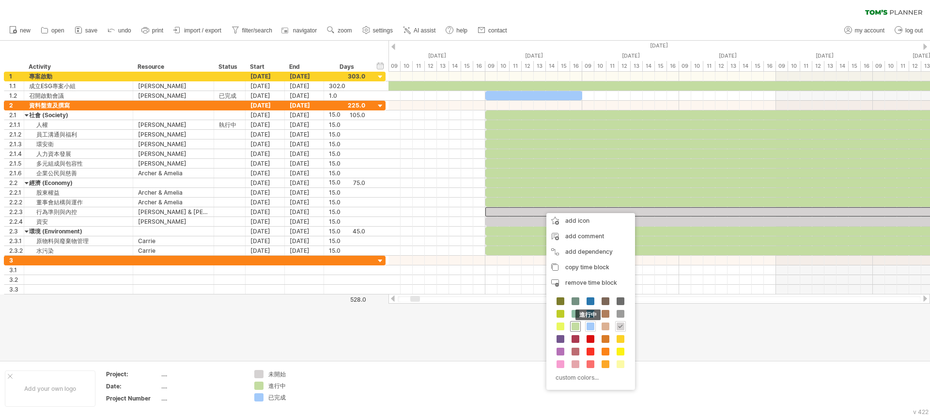
click at [574, 325] on span at bounding box center [576, 327] width 8 height 8
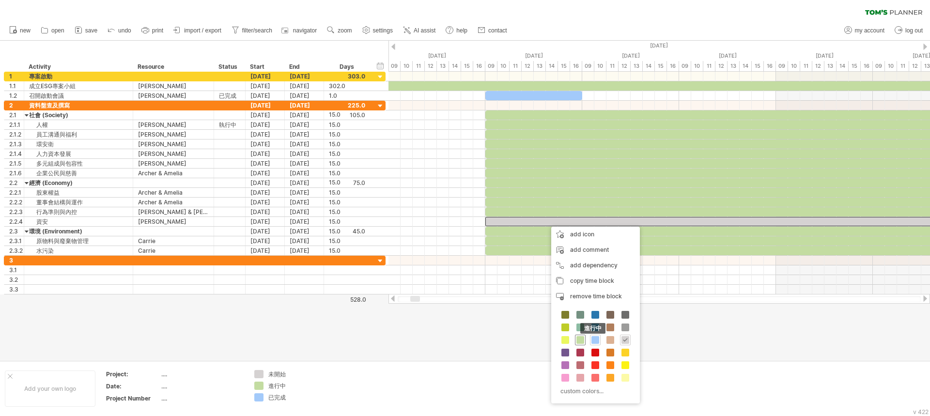
click at [582, 339] on span at bounding box center [580, 340] width 8 height 8
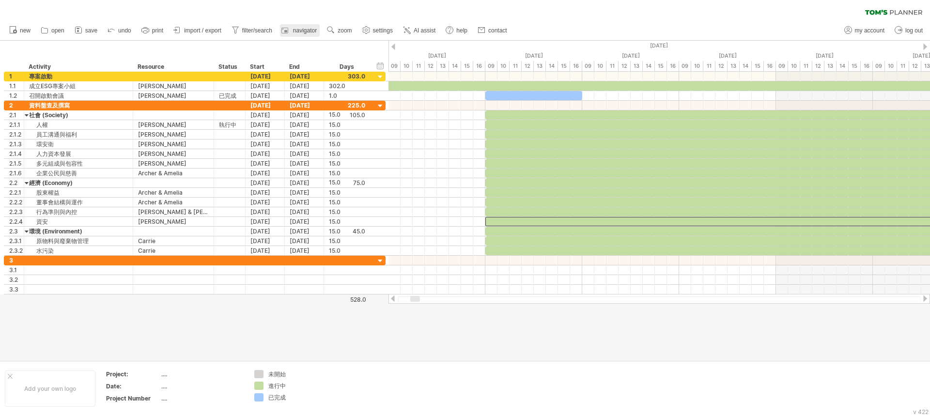
click at [310, 31] on span "navigator" at bounding box center [305, 30] width 24 height 7
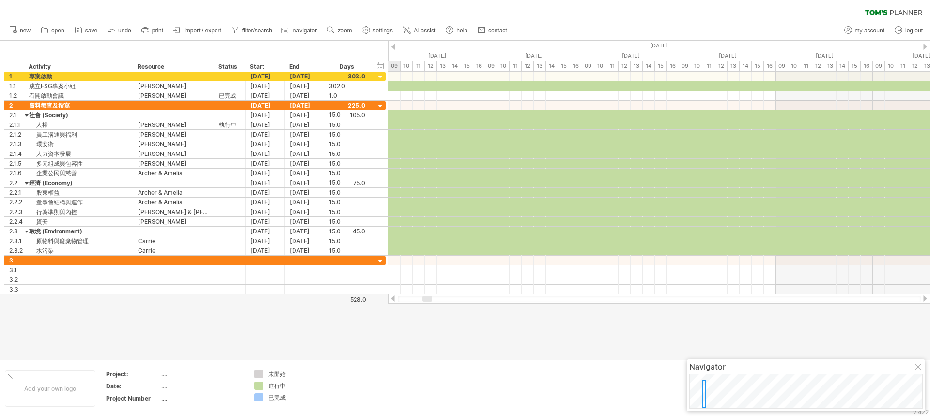
drag, startPoint x: 697, startPoint y: 390, endPoint x: 703, endPoint y: 395, distance: 6.9
click at [703, 395] on div at bounding box center [704, 394] width 4 height 28
click at [918, 367] on div at bounding box center [919, 368] width 8 height 8
click at [342, 28] on span "zoom" at bounding box center [345, 30] width 14 height 7
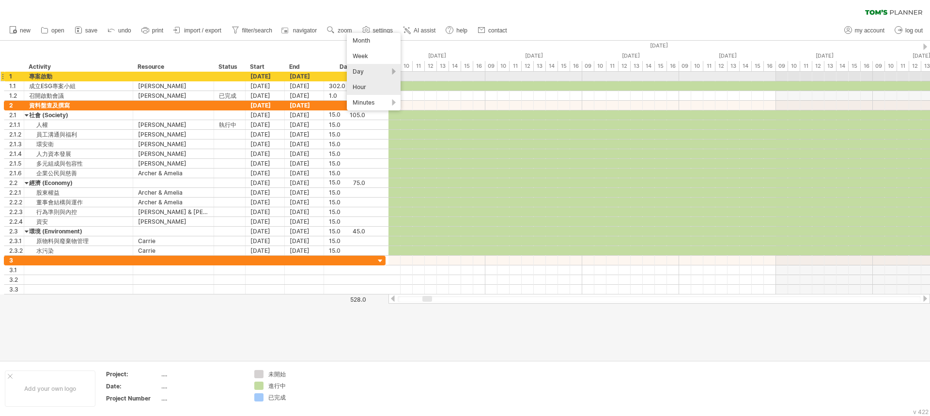
click at [369, 72] on div "Day" at bounding box center [374, 71] width 54 height 15
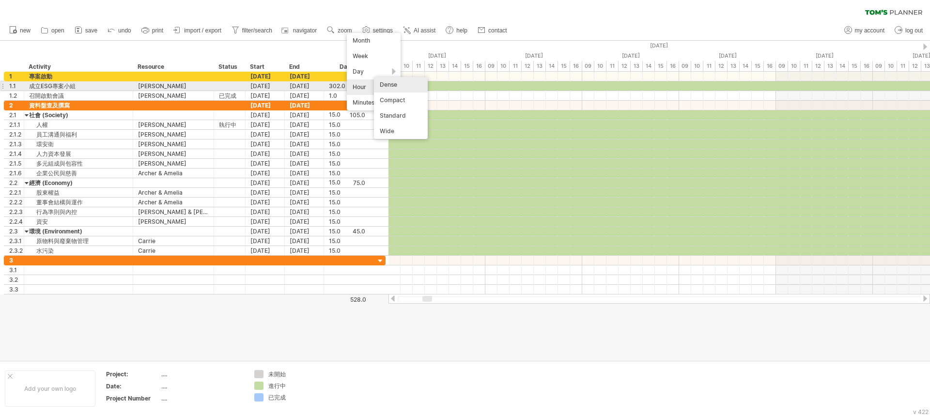
click at [394, 89] on div "Dense" at bounding box center [401, 84] width 54 height 15
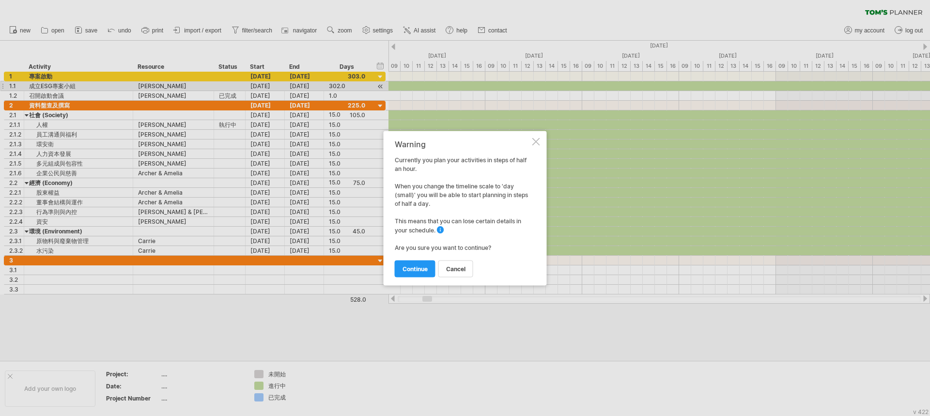
click at [528, 141] on div "Warning" at bounding box center [463, 143] width 136 height 9
click at [457, 269] on span "cancel" at bounding box center [455, 268] width 19 height 7
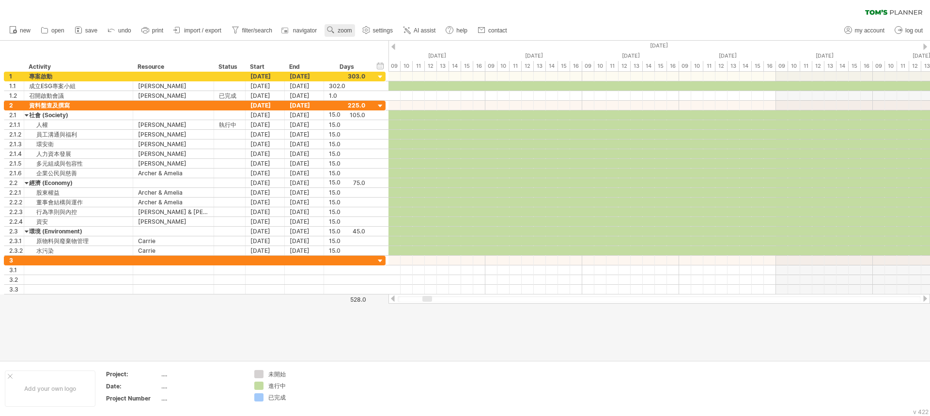
click at [346, 33] on span "zoom" at bounding box center [345, 30] width 14 height 7
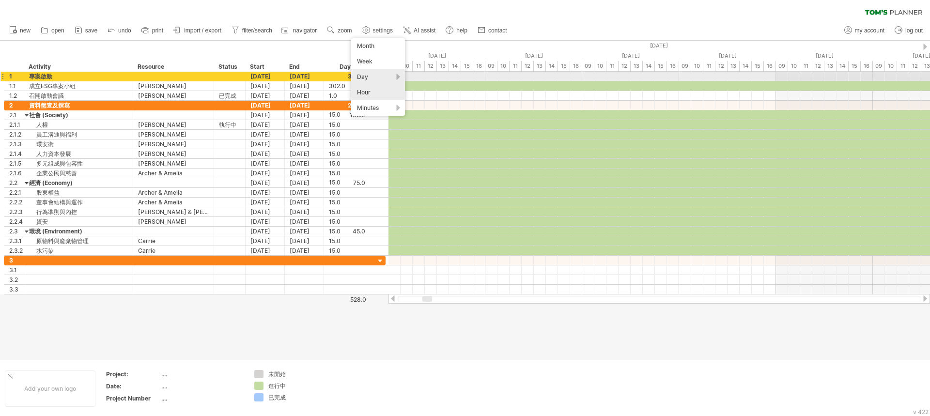
click at [389, 74] on div "Day" at bounding box center [378, 76] width 54 height 15
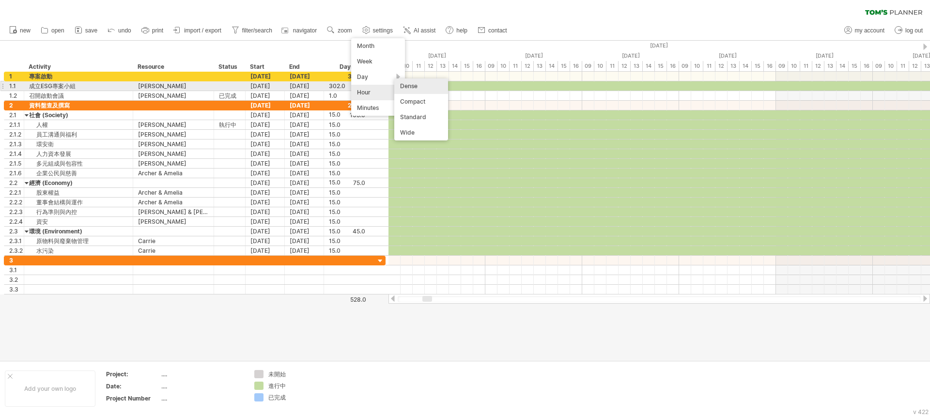
click at [415, 89] on div "Dense" at bounding box center [421, 85] width 54 height 15
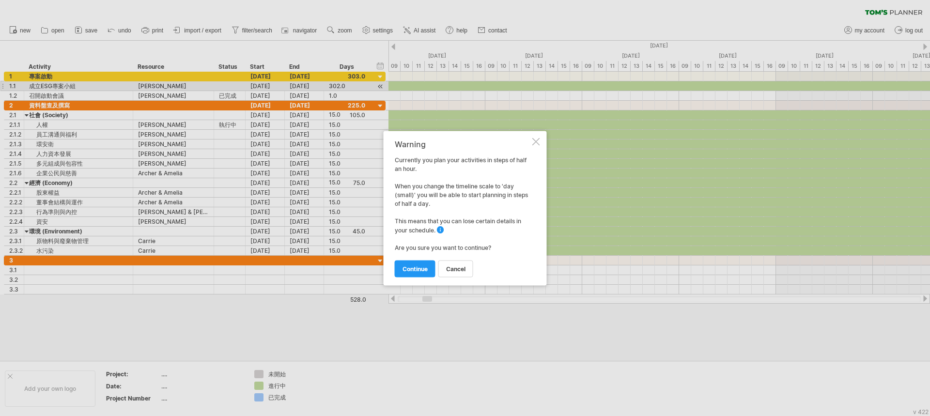
click at [538, 138] on div at bounding box center [536, 142] width 8 height 8
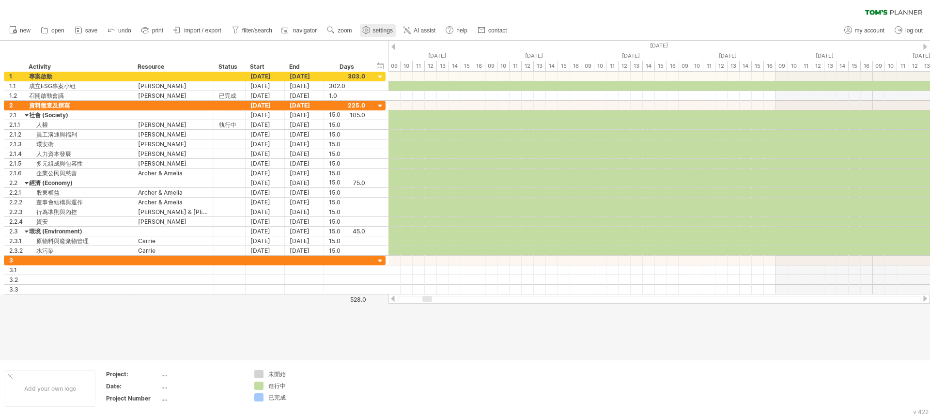
click at [379, 28] on span "settings" at bounding box center [383, 30] width 20 height 7
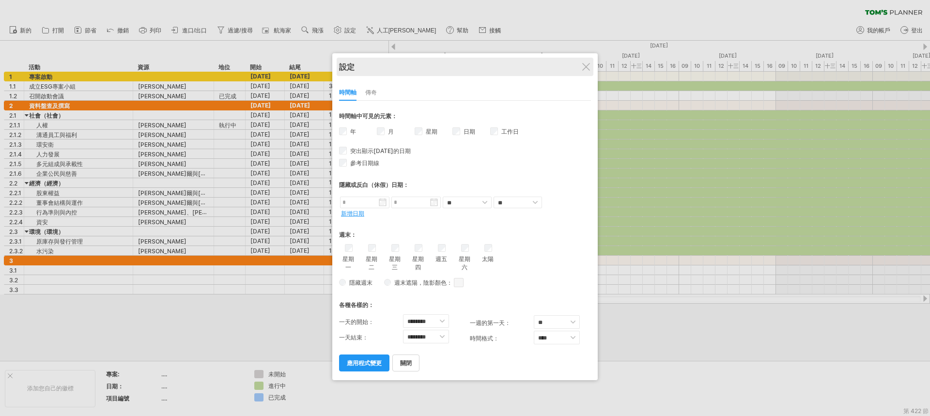
click at [591, 63] on div "設定" at bounding box center [465, 67] width 252 height 18
click at [571, 63] on div "設定" at bounding box center [465, 66] width 252 height 18
click at [582, 66] on div "設定" at bounding box center [465, 66] width 252 height 18
click at [585, 67] on div at bounding box center [587, 66] width 8 height 8
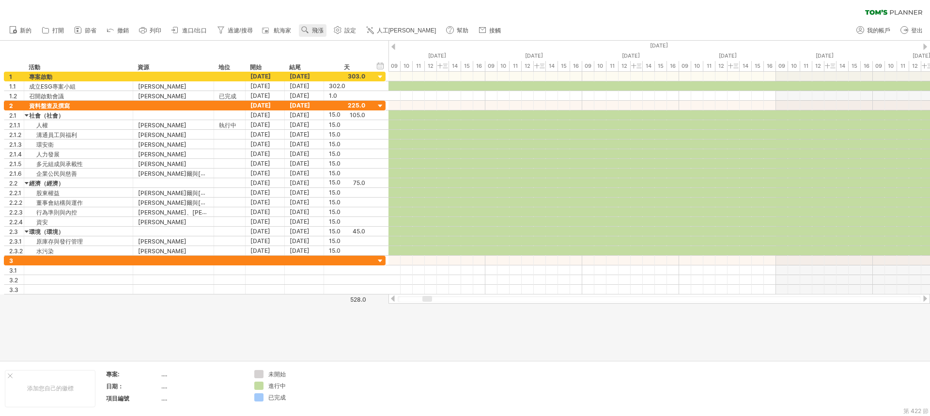
click at [315, 33] on font "飛漲" at bounding box center [318, 30] width 12 height 7
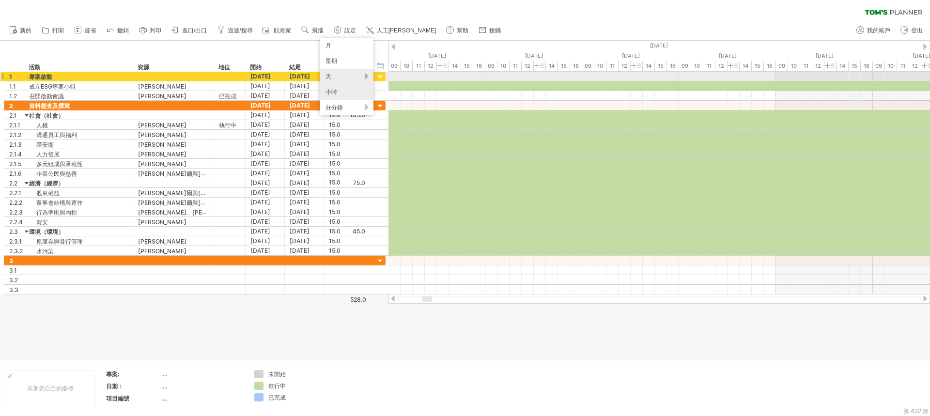
click at [341, 73] on div "天" at bounding box center [347, 76] width 54 height 15
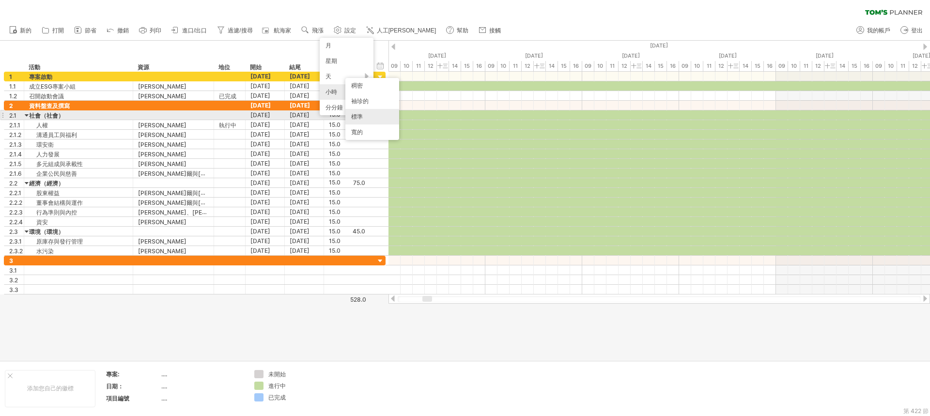
click at [375, 115] on div "標準" at bounding box center [372, 116] width 54 height 15
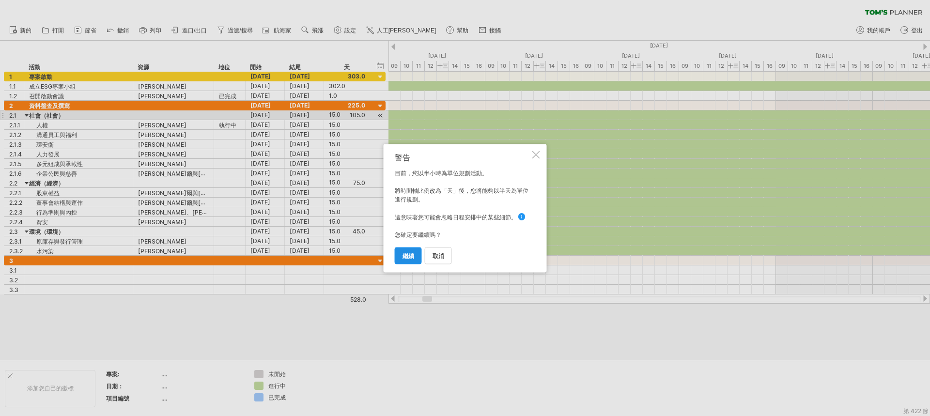
click at [407, 254] on font "繼續" at bounding box center [409, 255] width 12 height 7
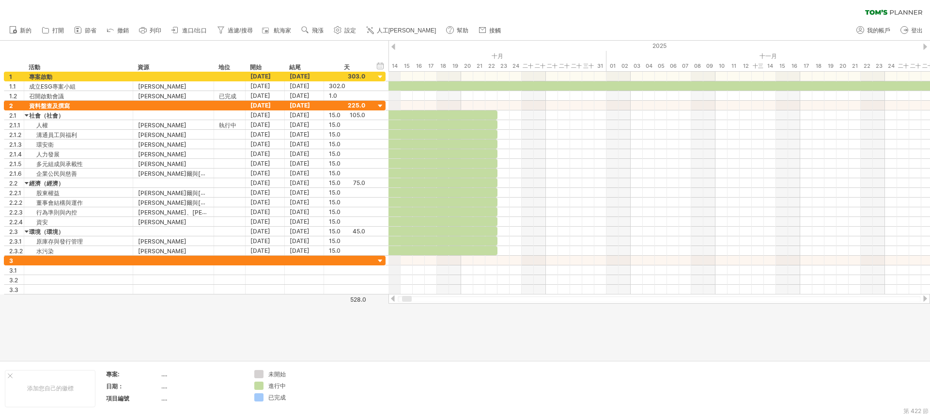
click at [395, 45] on div "2025" at bounding box center [400, 46] width 1889 height 10
click at [394, 47] on div at bounding box center [393, 47] width 4 height 6
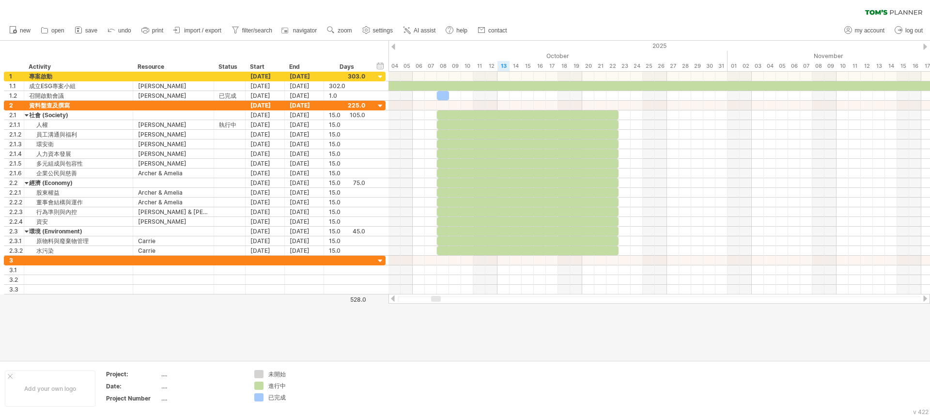
click at [669, 322] on div at bounding box center [465, 201] width 930 height 320
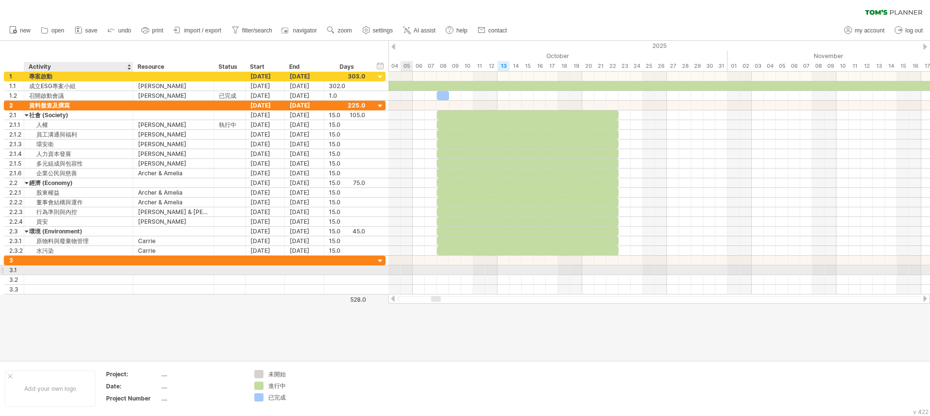
click at [54, 266] on div at bounding box center [78, 269] width 99 height 9
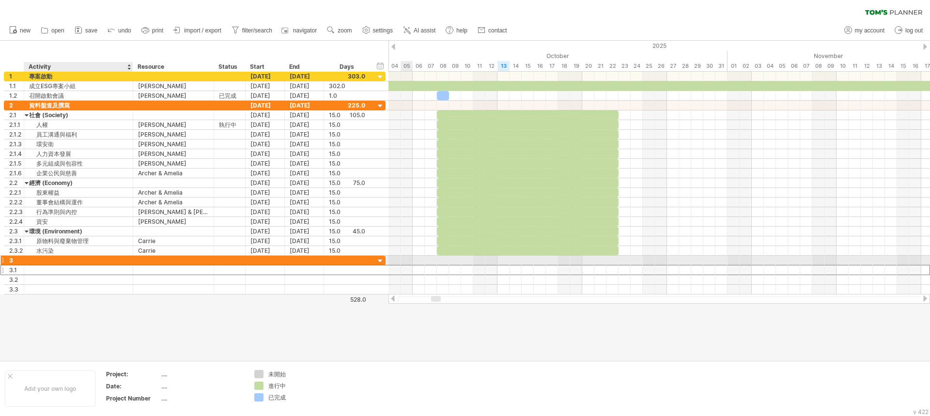
click at [45, 263] on div at bounding box center [78, 260] width 99 height 9
click at [43, 259] on div at bounding box center [78, 260] width 99 height 9
paste input "**********"
type input "**********"
click at [62, 260] on input "**********" at bounding box center [78, 260] width 99 height 9
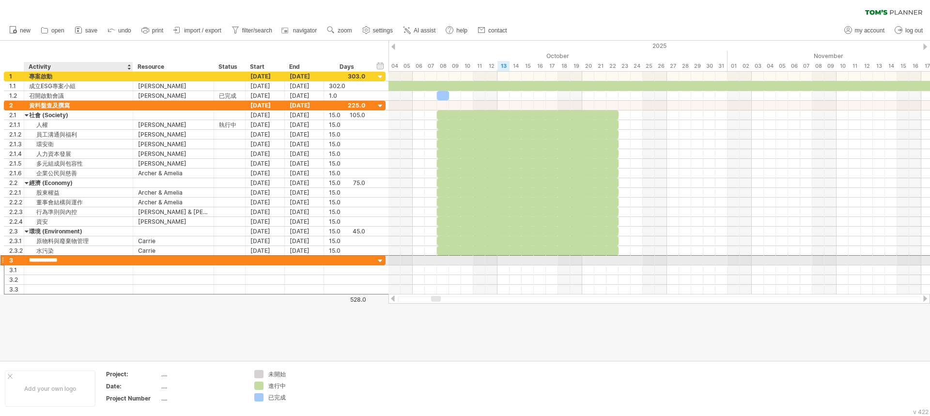
click at [105, 263] on input "**********" at bounding box center [78, 260] width 99 height 9
click at [279, 261] on div at bounding box center [265, 260] width 39 height 9
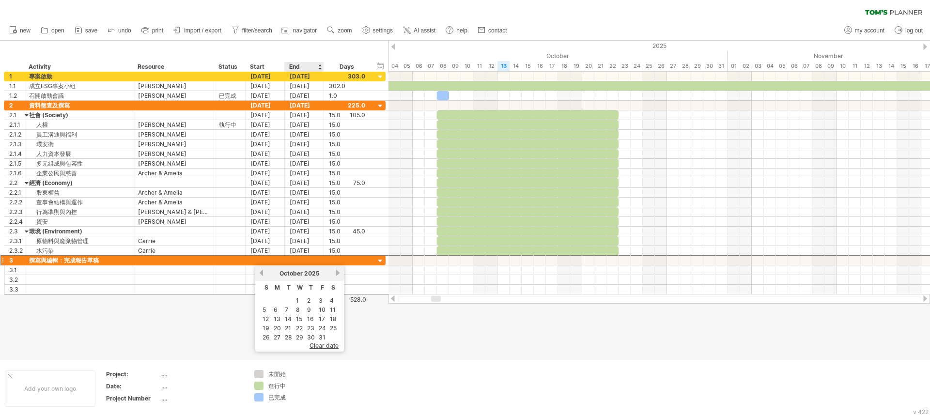
click at [310, 327] on link "23" at bounding box center [310, 328] width 9 height 9
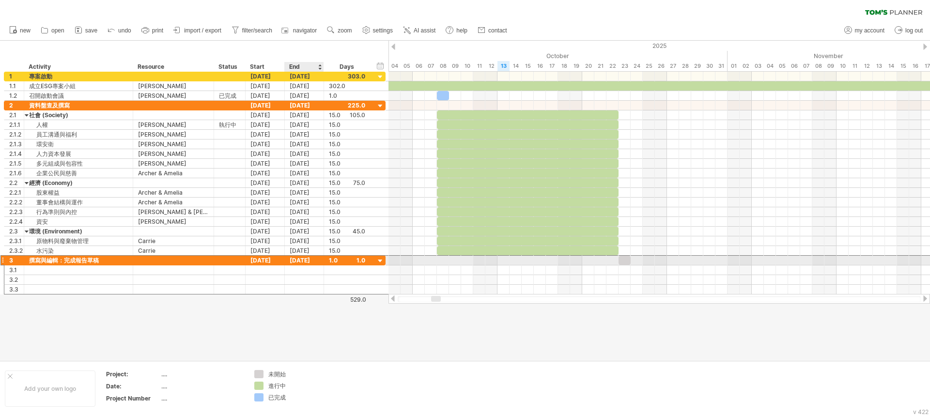
click at [312, 262] on div "[DATE]" at bounding box center [304, 260] width 39 height 9
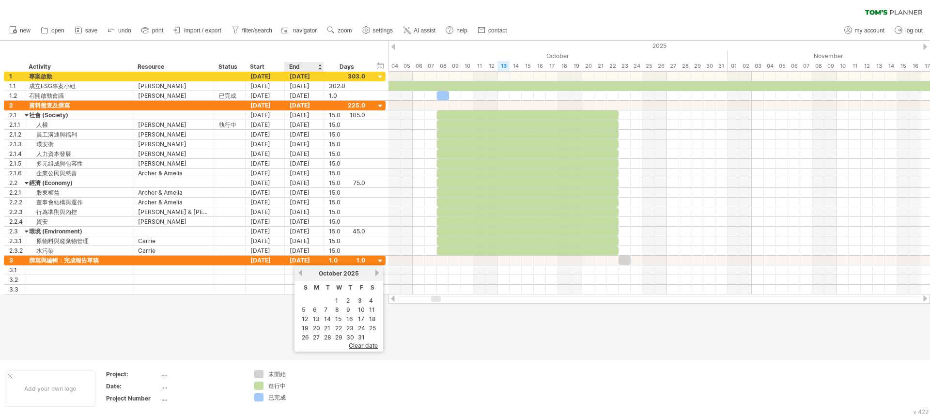
click at [328, 336] on link "28" at bounding box center [327, 337] width 9 height 9
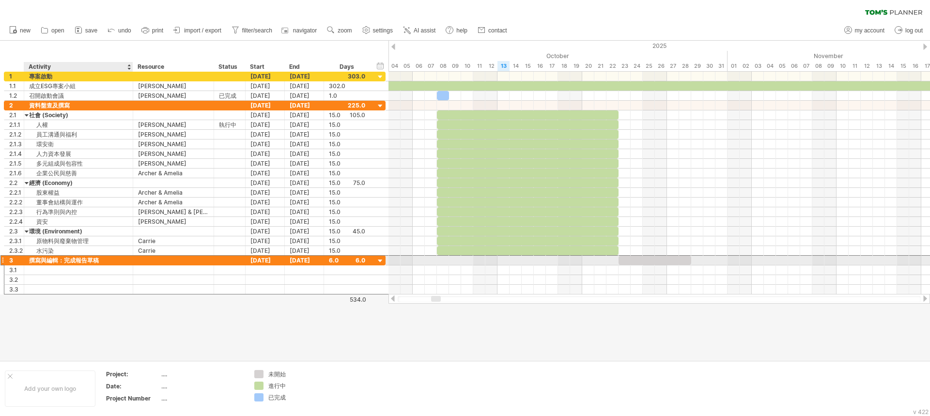
click at [30, 260] on div "撰寫與編輯：完成報告草稿" at bounding box center [78, 260] width 99 height 9
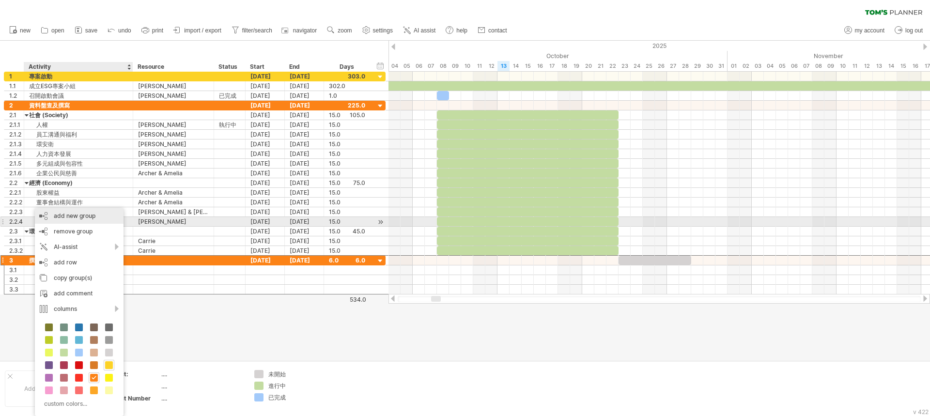
click at [78, 218] on div "add new group" at bounding box center [79, 215] width 89 height 15
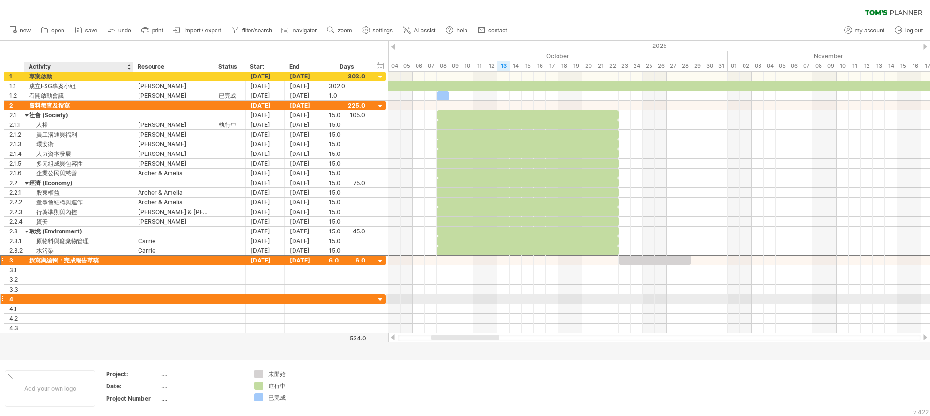
click at [35, 301] on div at bounding box center [78, 298] width 99 height 9
paste input "**********"
type input "**********"
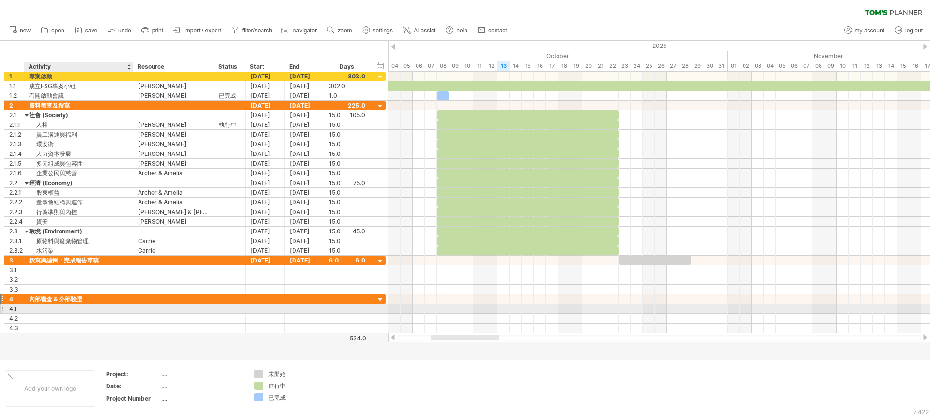
click at [55, 311] on div at bounding box center [78, 308] width 99 height 9
paste input "**********"
type input "**********"
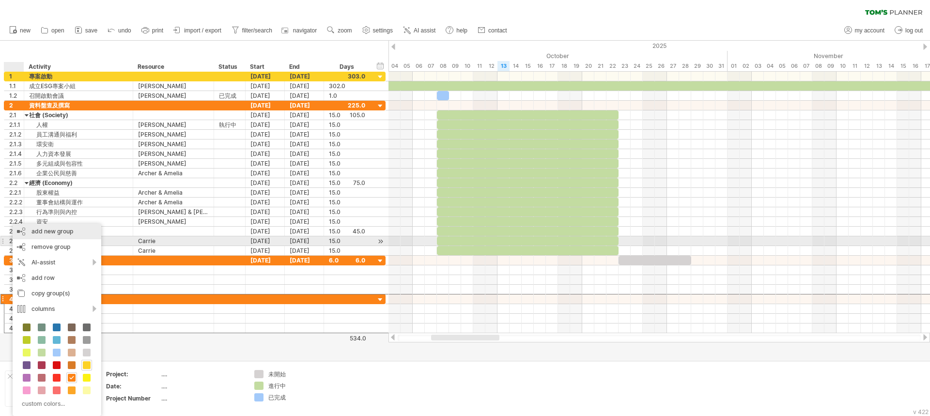
click at [58, 236] on div "add new group" at bounding box center [57, 231] width 89 height 15
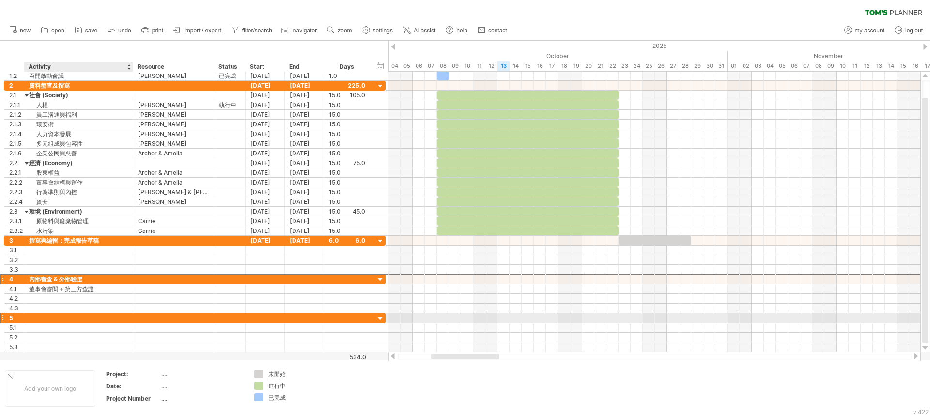
click at [48, 317] on div at bounding box center [78, 317] width 99 height 9
paste input "**********"
click at [35, 318] on input "**********" at bounding box center [78, 317] width 99 height 9
type input "********"
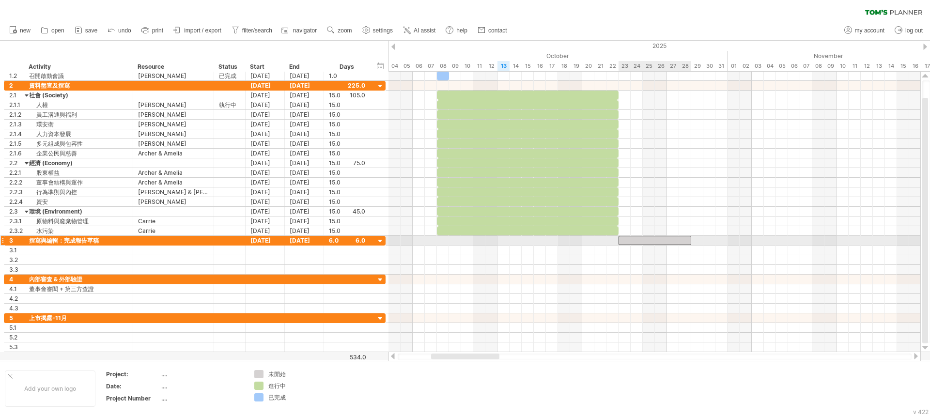
click at [666, 243] on div at bounding box center [655, 240] width 73 height 9
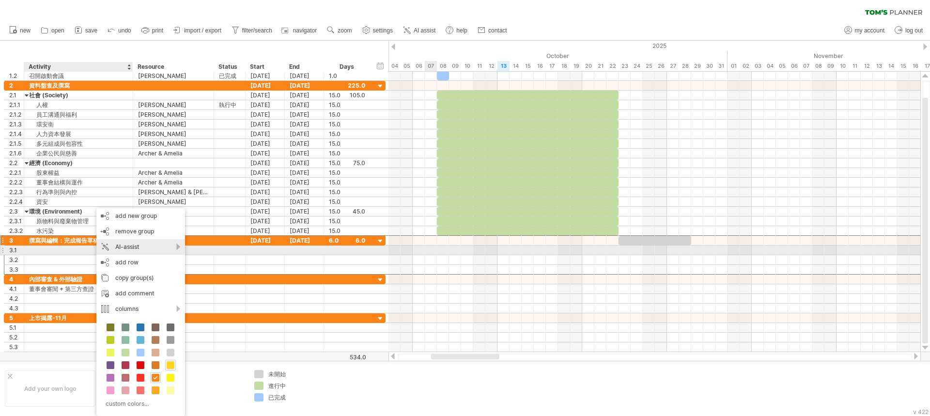
click at [157, 249] on div "AI-assist" at bounding box center [140, 246] width 89 height 15
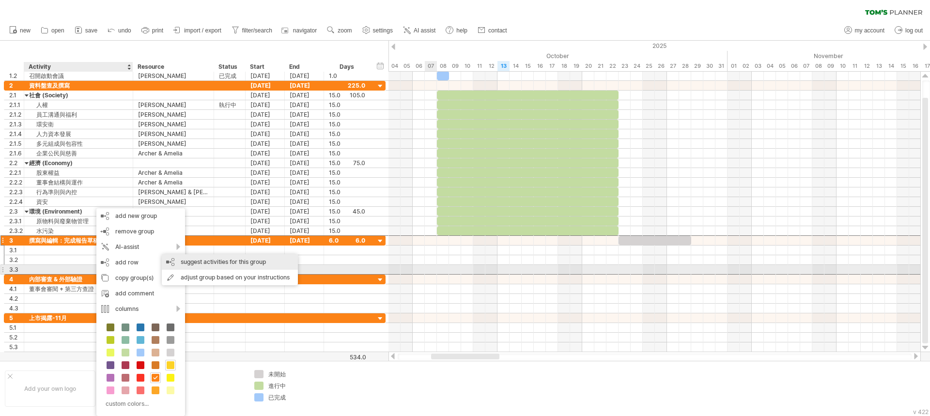
click at [203, 265] on div "suggest activities for this group" at bounding box center [230, 261] width 136 height 15
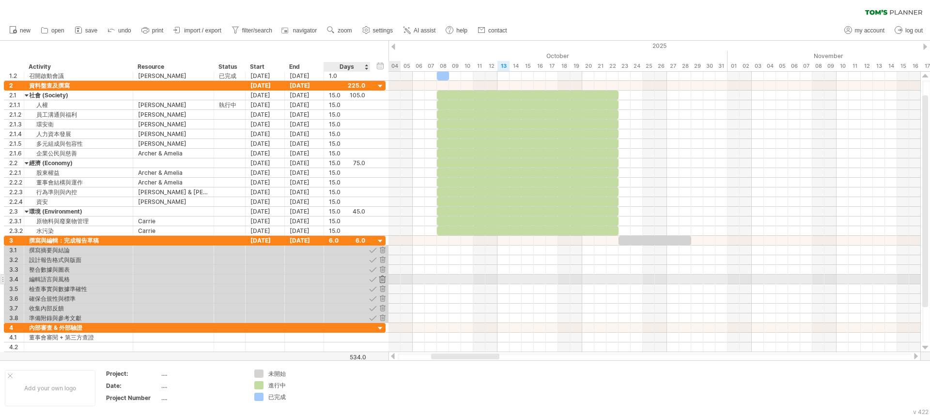
click at [383, 280] on div at bounding box center [382, 279] width 9 height 9
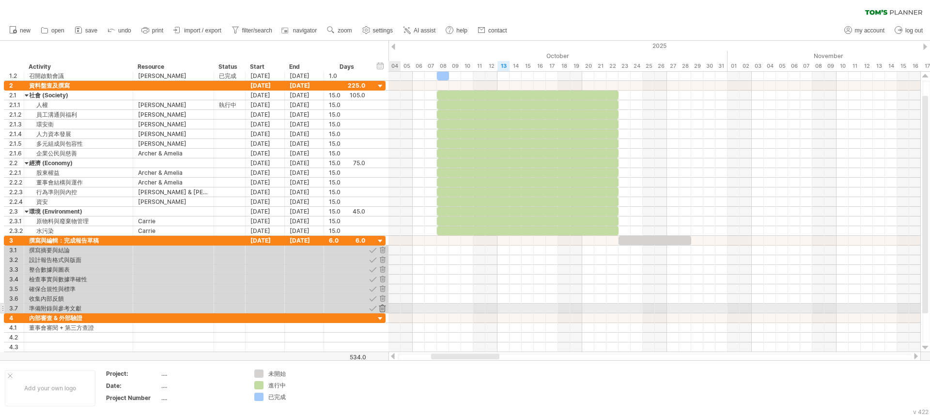
click at [383, 307] on div at bounding box center [382, 308] width 9 height 9
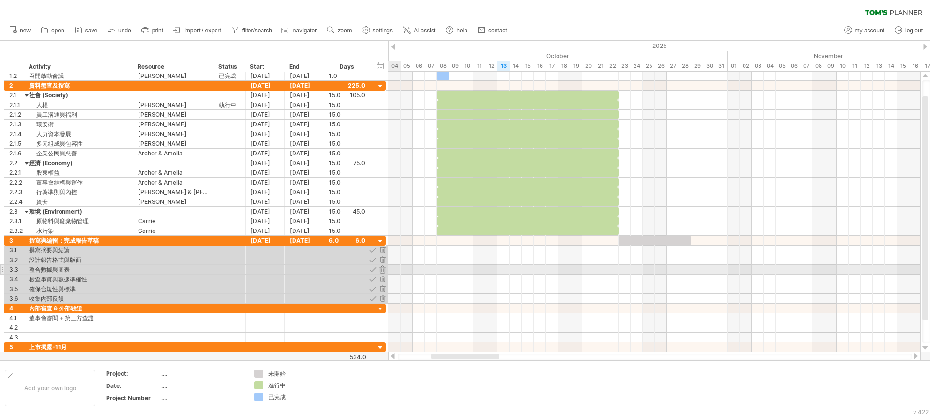
click at [382, 271] on div at bounding box center [382, 269] width 9 height 9
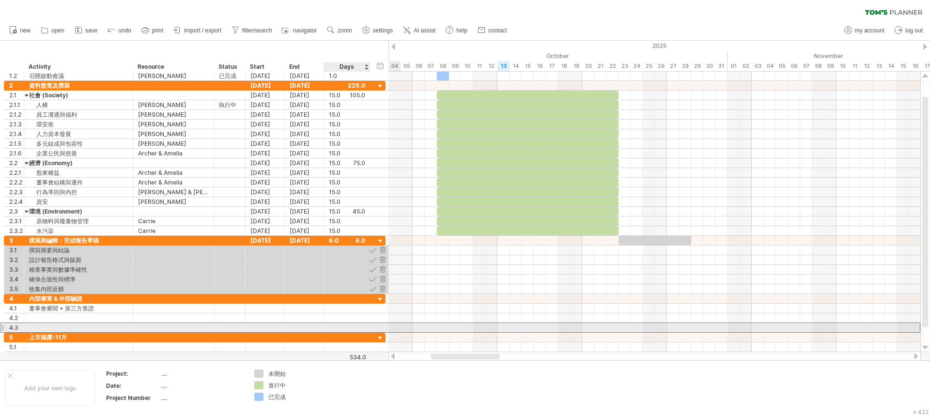
click at [348, 325] on div at bounding box center [347, 327] width 36 height 9
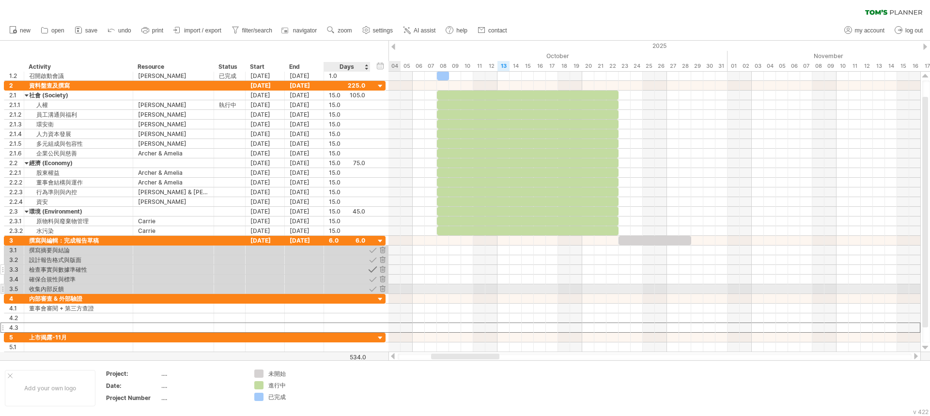
click at [369, 272] on div at bounding box center [372, 269] width 9 height 9
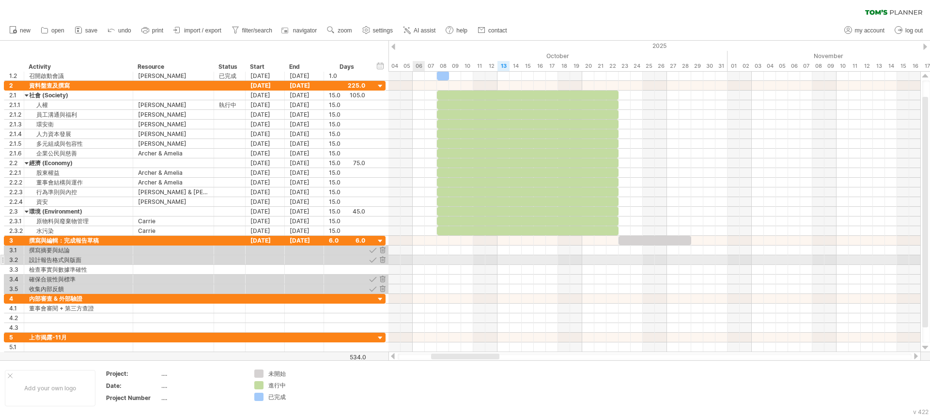
click at [421, 258] on div at bounding box center [654, 260] width 532 height 10
click at [373, 251] on div at bounding box center [372, 250] width 9 height 9
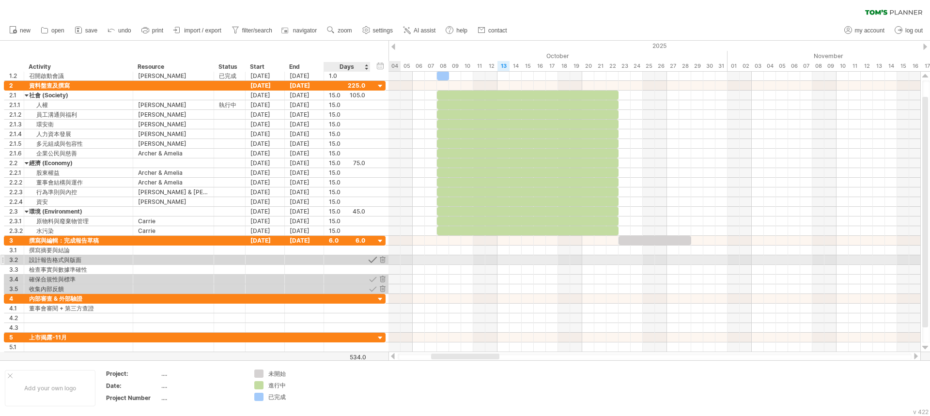
click at [373, 260] on div at bounding box center [372, 259] width 9 height 9
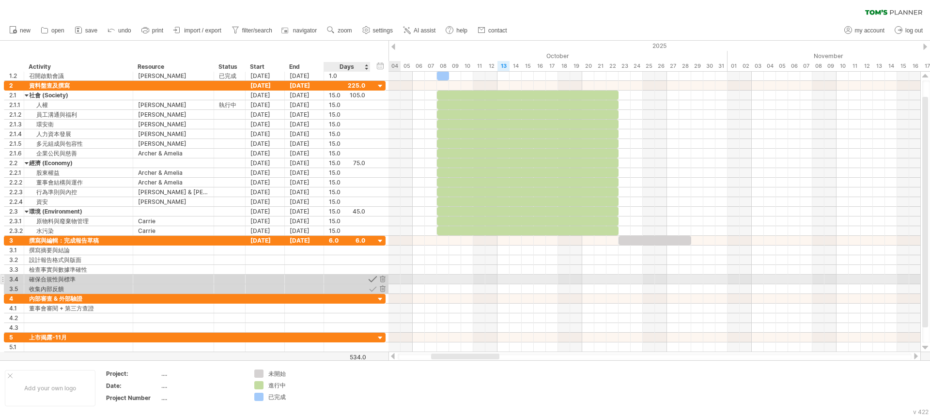
click at [371, 278] on div at bounding box center [372, 279] width 9 height 9
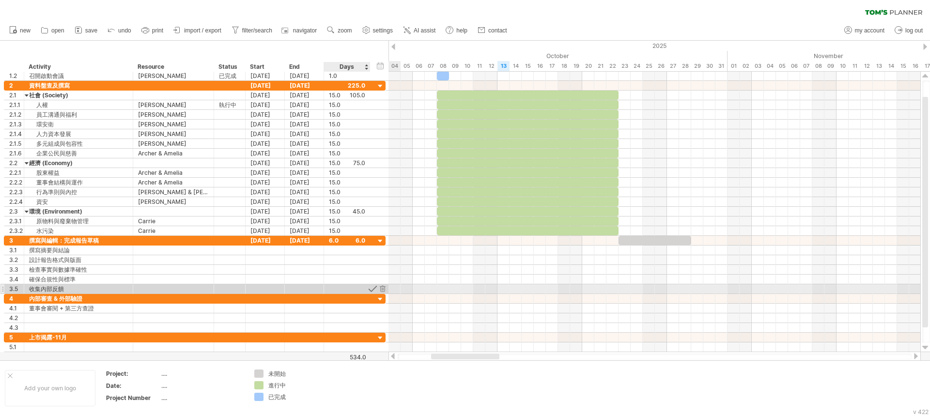
click at [373, 290] on div at bounding box center [372, 288] width 9 height 9
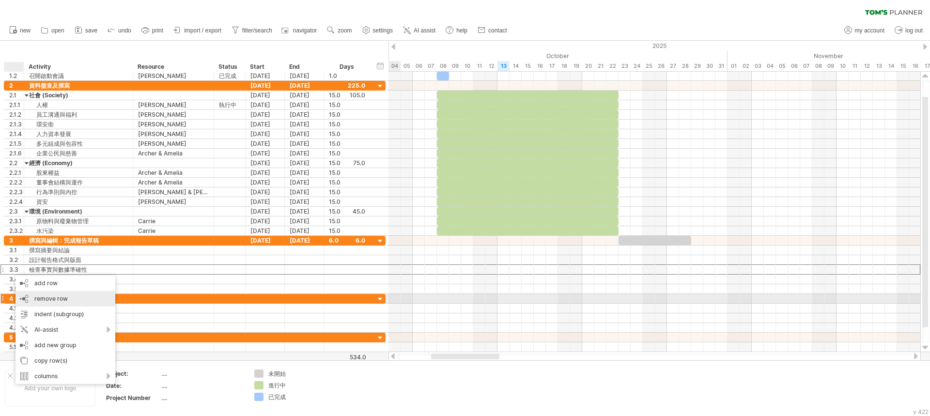
click at [42, 301] on span "remove row" at bounding box center [50, 298] width 33 height 7
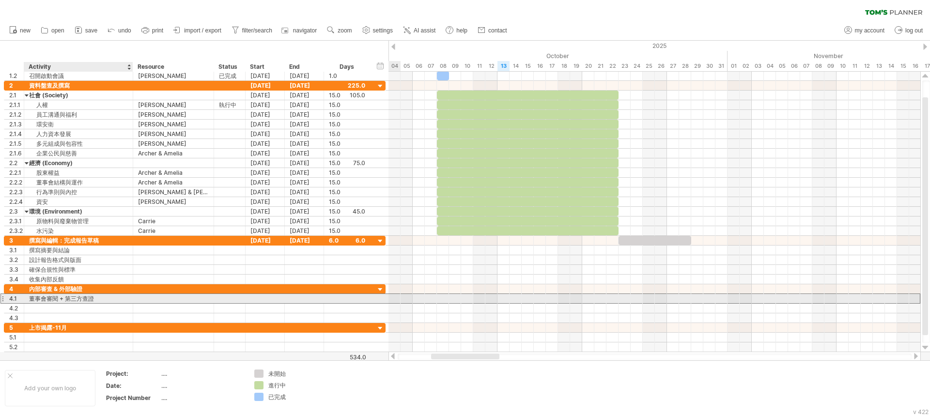
click at [75, 296] on div "董事會審閱 + 第三方查證" at bounding box center [78, 298] width 99 height 9
click at [74, 298] on input "**********" at bounding box center [78, 298] width 99 height 9
click at [99, 294] on input "**********" at bounding box center [78, 298] width 99 height 9
drag, startPoint x: 100, startPoint y: 296, endPoint x: 61, endPoint y: 299, distance: 39.3
click at [61, 299] on input "**********" at bounding box center [78, 298] width 99 height 9
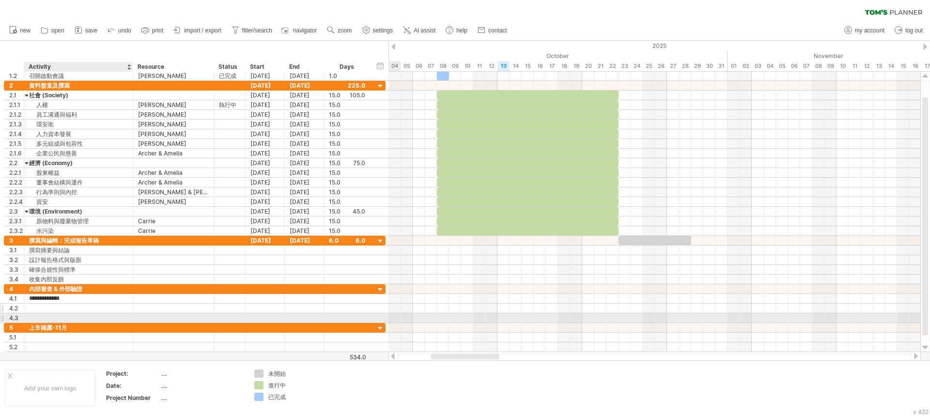
click at [57, 311] on div at bounding box center [78, 308] width 99 height 9
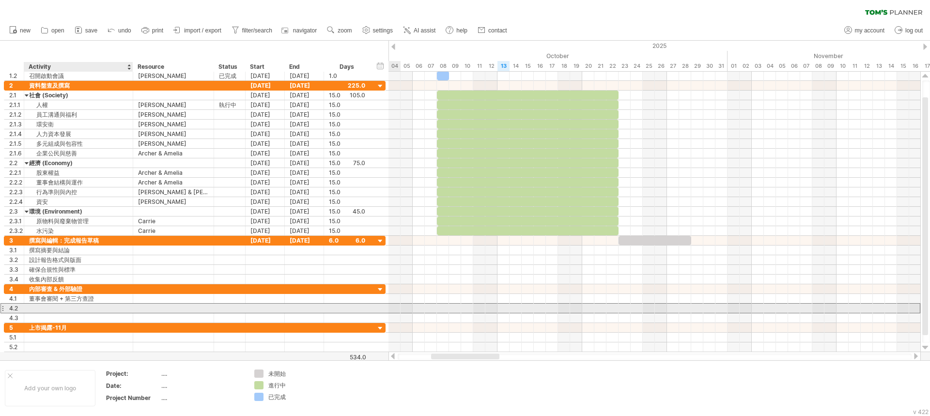
paste input "*******"
click at [36, 306] on input "*******" at bounding box center [78, 308] width 99 height 9
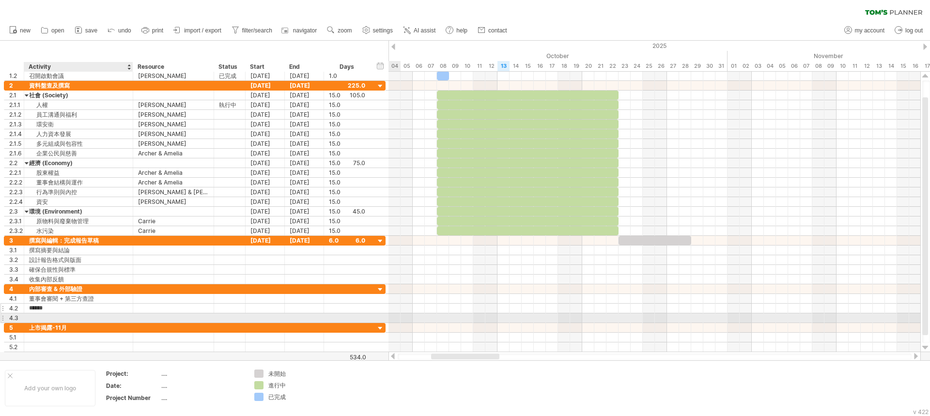
type input "*****"
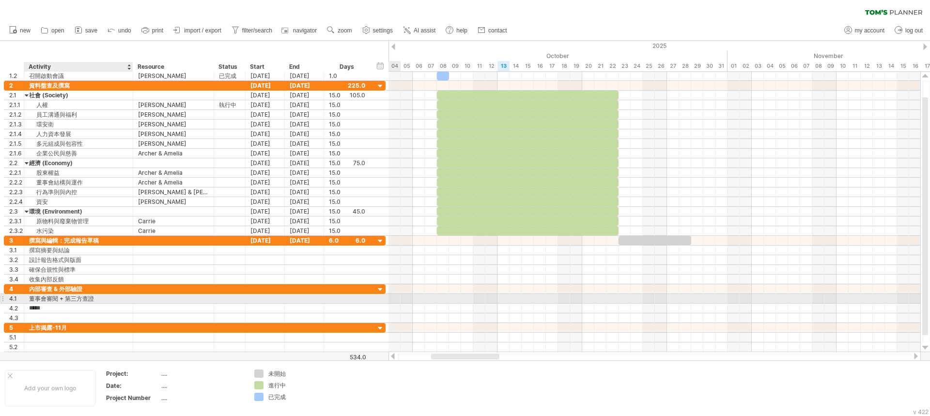
click at [103, 297] on div "董事會審閱 + 第三方查證" at bounding box center [78, 298] width 99 height 9
type input "*****"
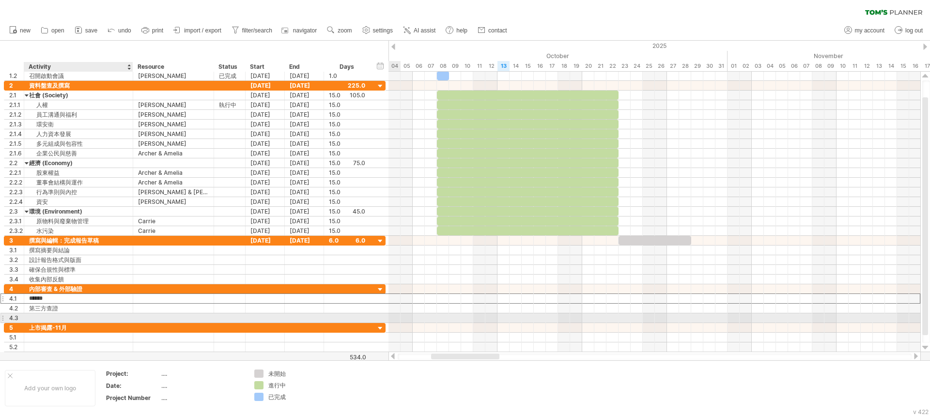
click at [57, 319] on div at bounding box center [78, 317] width 99 height 9
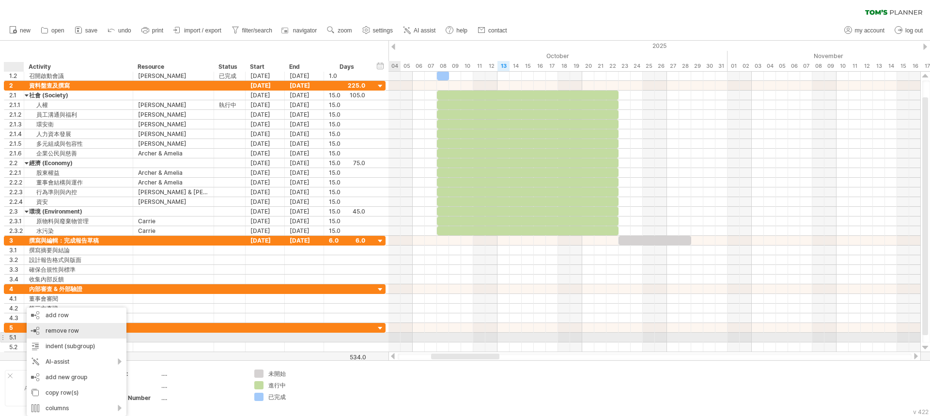
click at [65, 334] on div "remove row remove selected rows" at bounding box center [77, 330] width 100 height 15
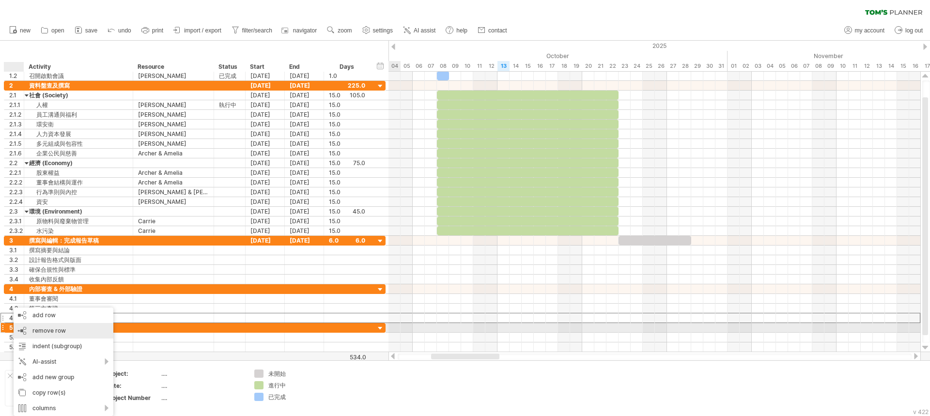
click at [42, 333] on span "remove row" at bounding box center [48, 330] width 33 height 7
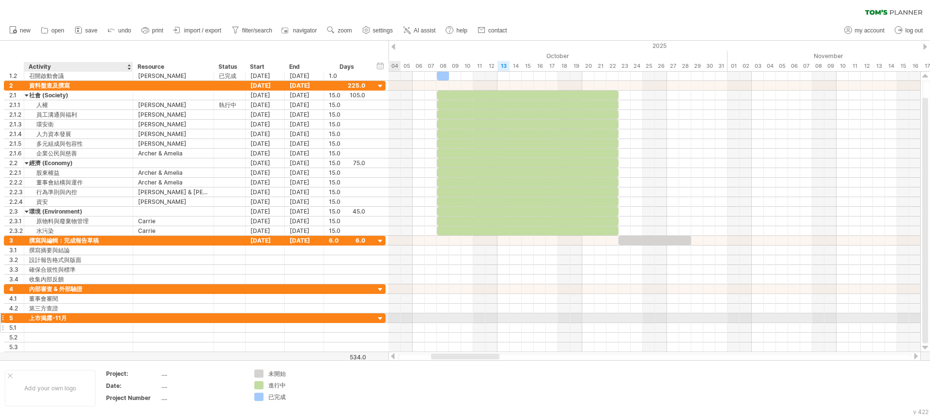
click at [62, 332] on div at bounding box center [78, 327] width 99 height 9
click at [63, 322] on div "上市揭露-11月" at bounding box center [78, 317] width 99 height 9
click at [68, 317] on input "********" at bounding box center [78, 317] width 99 height 9
type input "****"
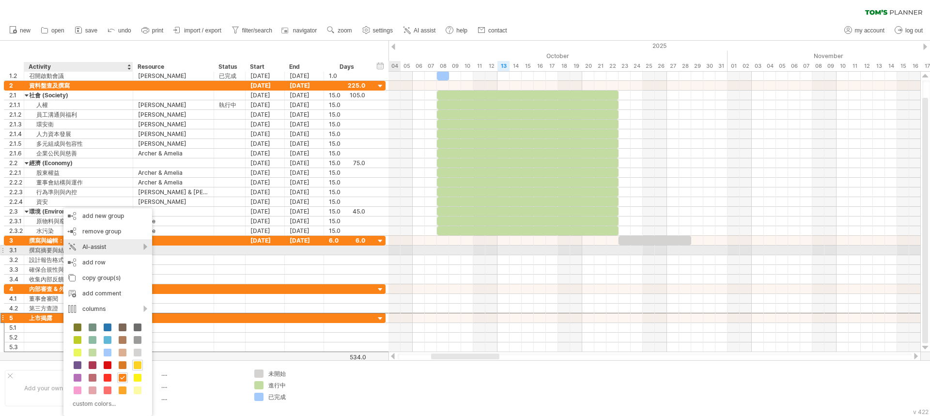
click at [109, 248] on div "AI-assist" at bounding box center [107, 246] width 89 height 15
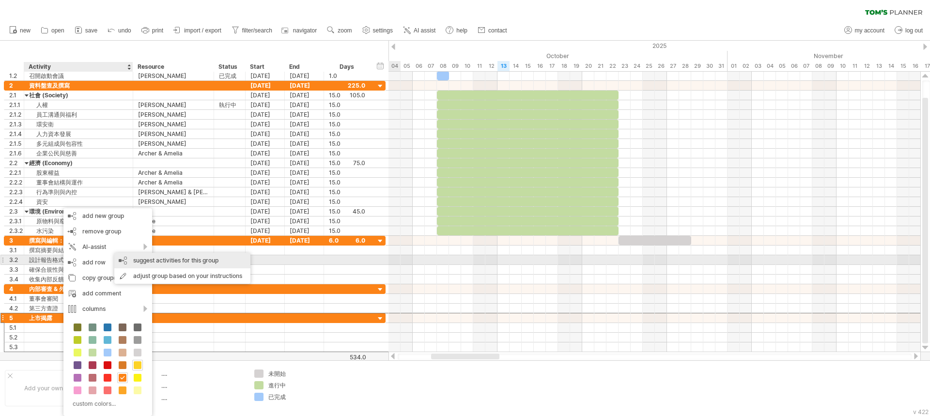
click at [148, 261] on div "suggest activities for this group" at bounding box center [182, 260] width 136 height 15
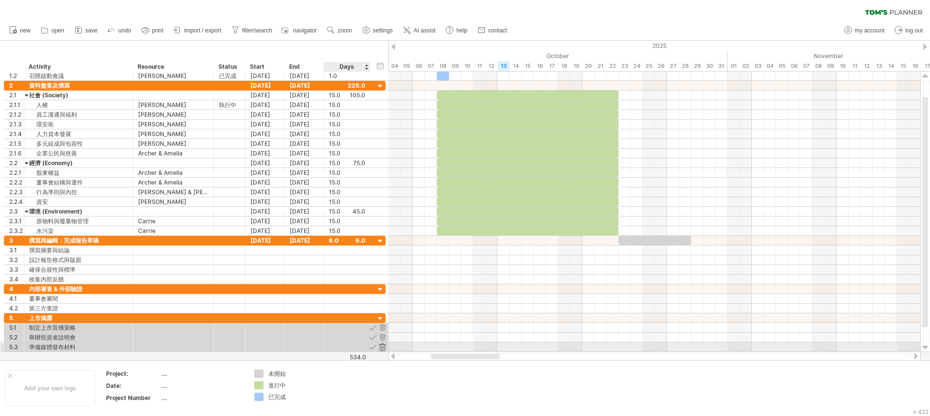
click at [380, 348] on div at bounding box center [382, 346] width 9 height 9
click at [382, 345] on div at bounding box center [382, 346] width 9 height 9
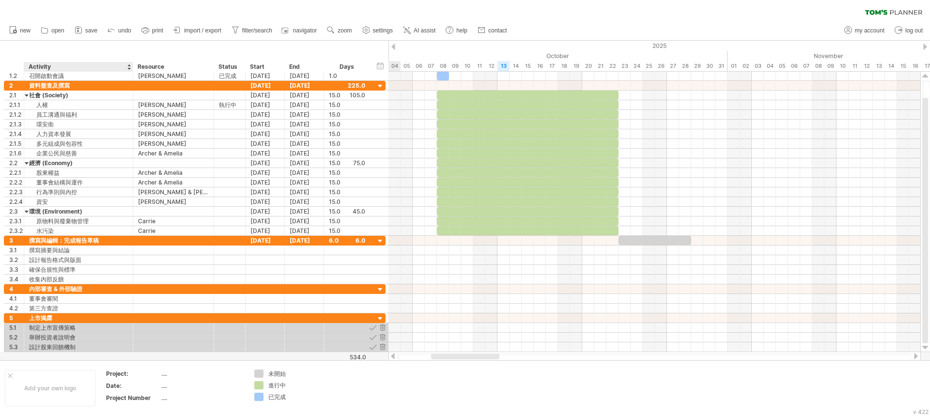
click at [33, 354] on div at bounding box center [465, 201] width 930 height 320
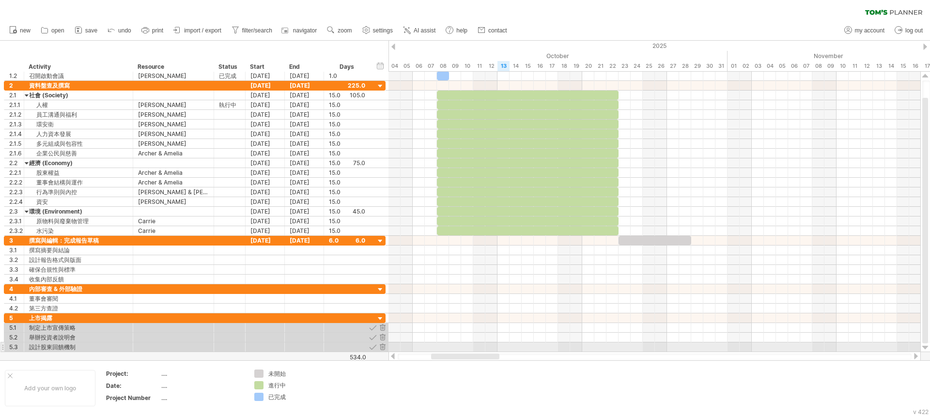
click at [926, 351] on div at bounding box center [925, 348] width 6 height 8
click at [926, 350] on div at bounding box center [925, 348] width 6 height 8
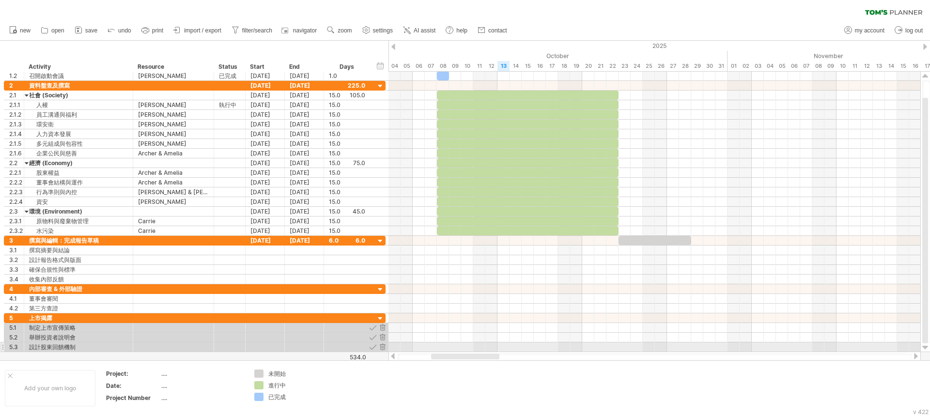
drag, startPoint x: 926, startPoint y: 350, endPoint x: 634, endPoint y: 354, distance: 291.6
click at [920, 350] on div "Trying to reach [DOMAIN_NAME] Connected again... 0% clear filter new 1" at bounding box center [465, 208] width 930 height 416
click at [381, 344] on div at bounding box center [382, 346] width 9 height 9
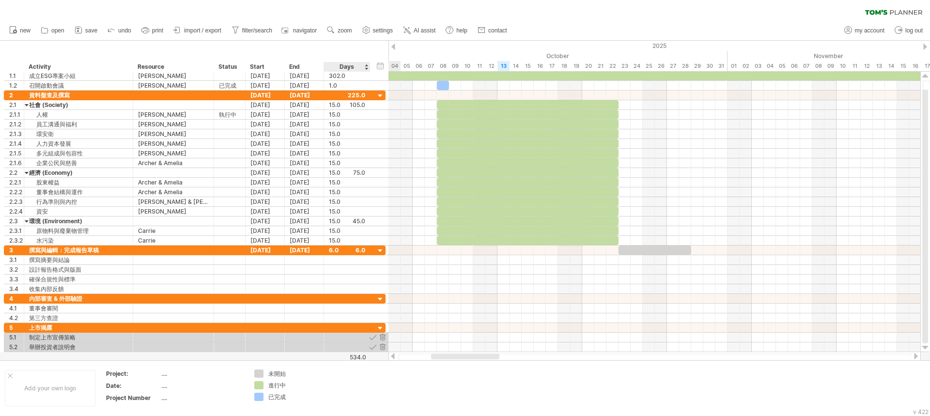
click at [381, 344] on div at bounding box center [382, 346] width 9 height 9
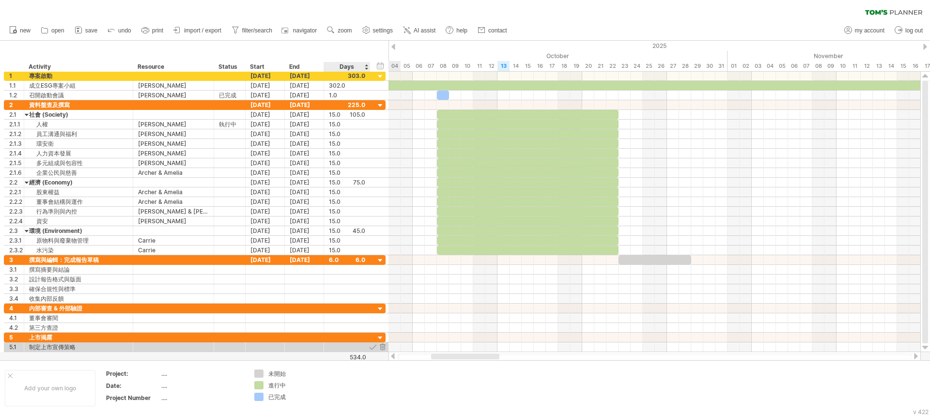
click at [381, 344] on div at bounding box center [382, 346] width 9 height 9
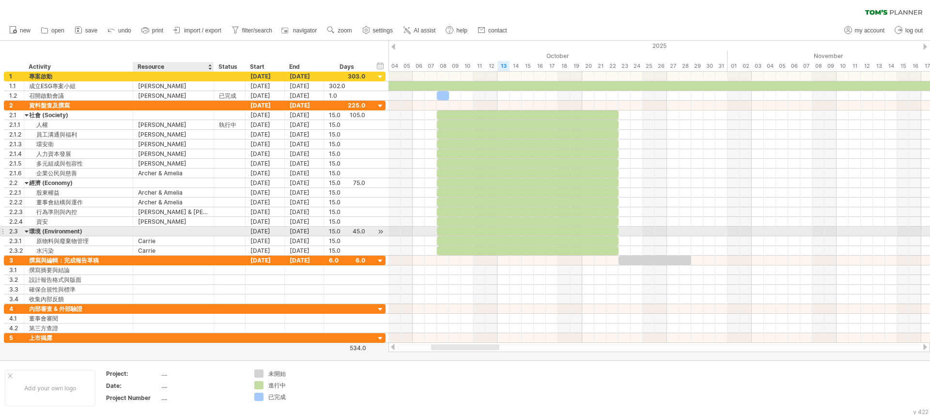
click at [162, 233] on div at bounding box center [173, 231] width 71 height 9
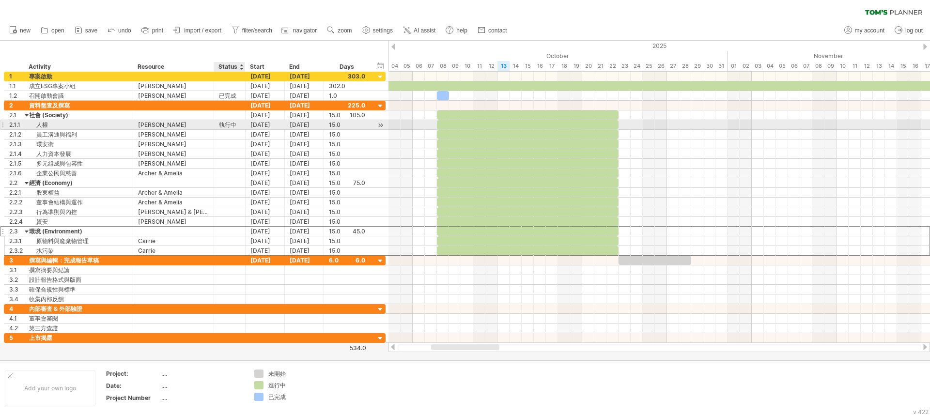
click at [232, 124] on div "執行中" at bounding box center [229, 124] width 21 height 9
drag, startPoint x: 236, startPoint y: 126, endPoint x: 212, endPoint y: 128, distance: 23.8
click at [212, 128] on div "2.1.1 ** 人權 ***** [PERSON_NAME] *** 執行中 [DATE] [DATE] 15.0 15.0" at bounding box center [195, 125] width 382 height 10
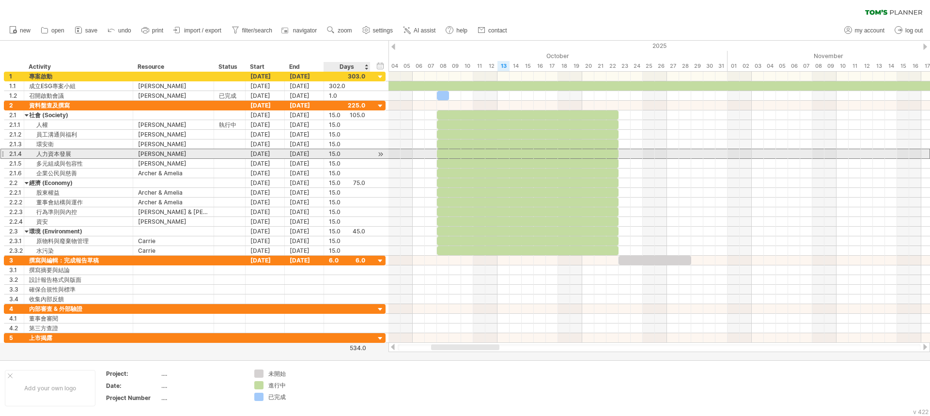
click at [356, 155] on div "15.0" at bounding box center [347, 153] width 36 height 9
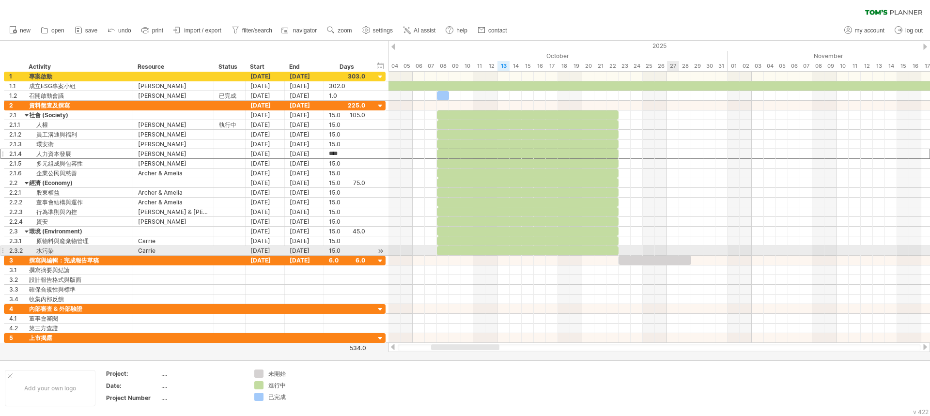
click at [672, 251] on div at bounding box center [659, 251] width 542 height 10
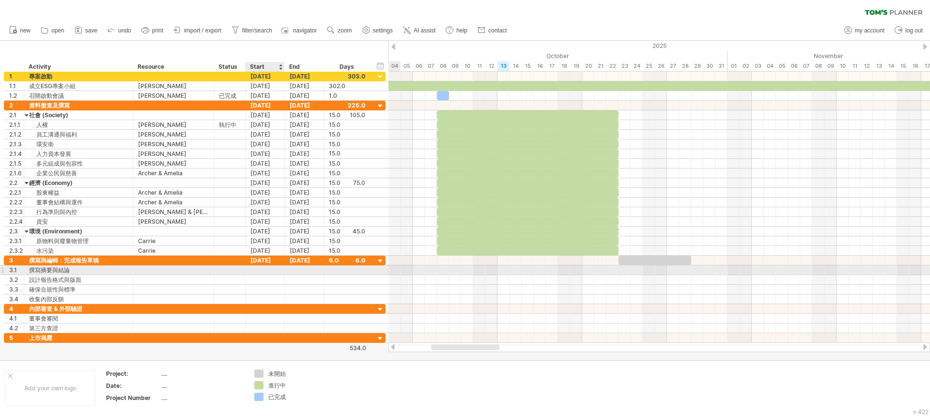
click at [265, 270] on div at bounding box center [265, 269] width 39 height 9
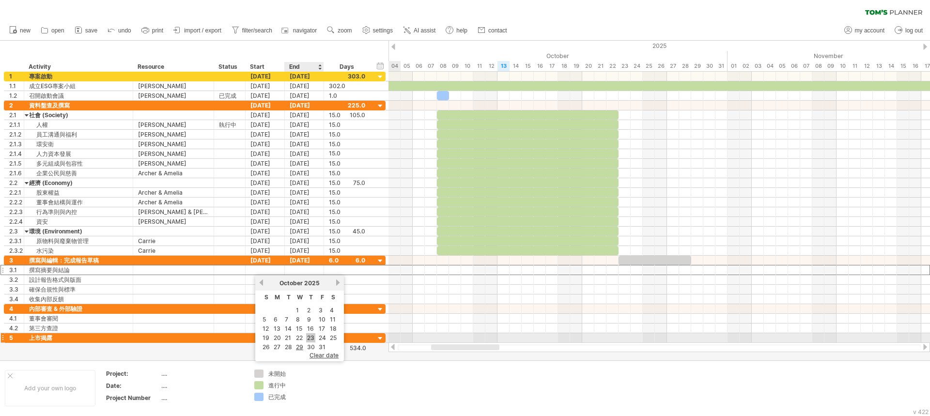
click at [313, 337] on link "23" at bounding box center [310, 337] width 9 height 9
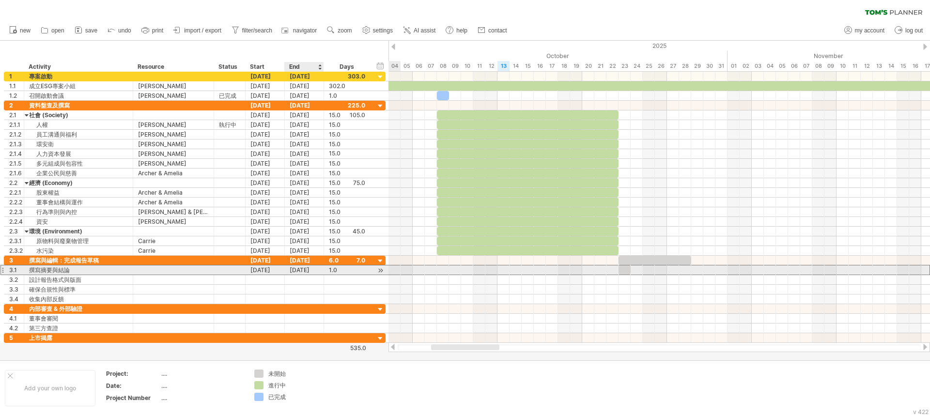
click at [298, 270] on div "[DATE]" at bounding box center [304, 269] width 39 height 9
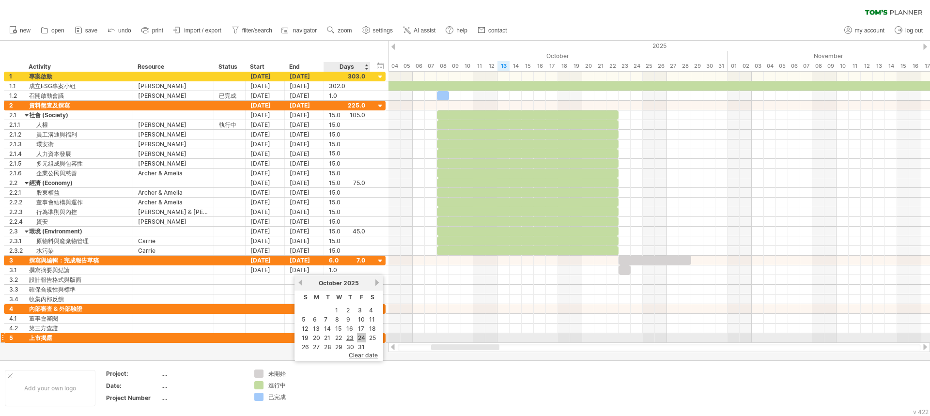
click at [362, 340] on link "24" at bounding box center [361, 337] width 9 height 9
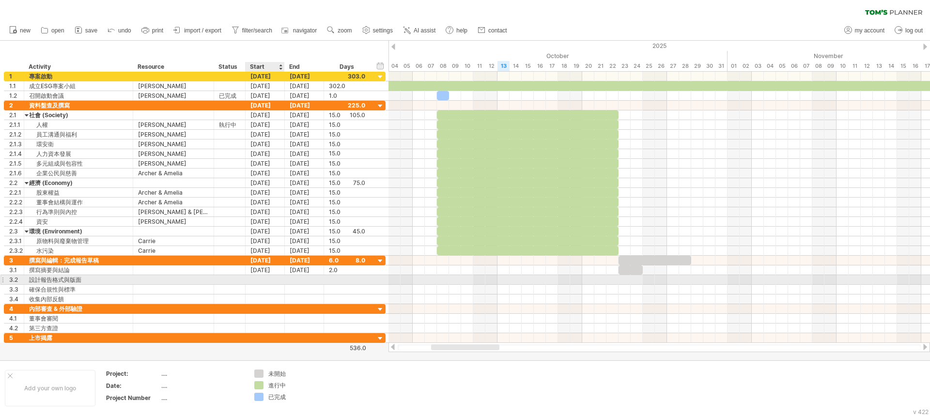
click at [256, 279] on div at bounding box center [265, 279] width 39 height 9
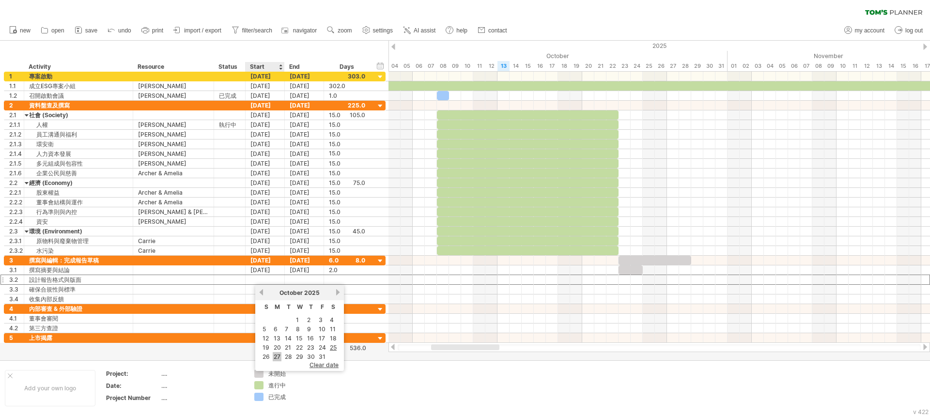
click at [276, 357] on link "27" at bounding box center [277, 356] width 9 height 9
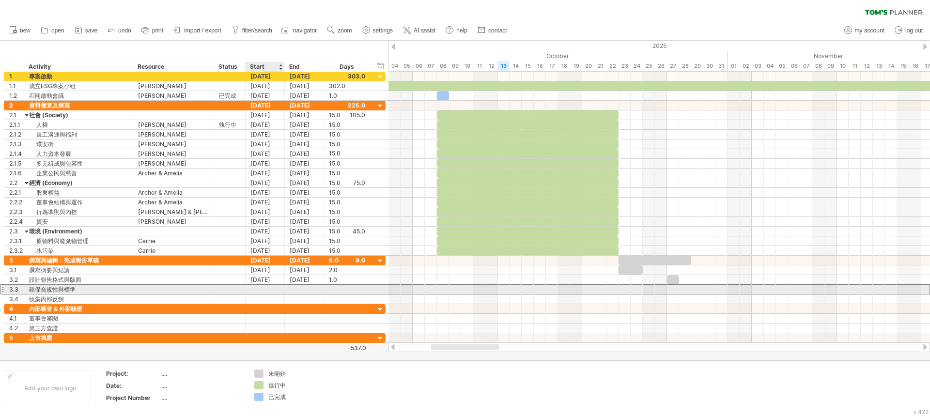
click at [259, 288] on div at bounding box center [265, 289] width 39 height 9
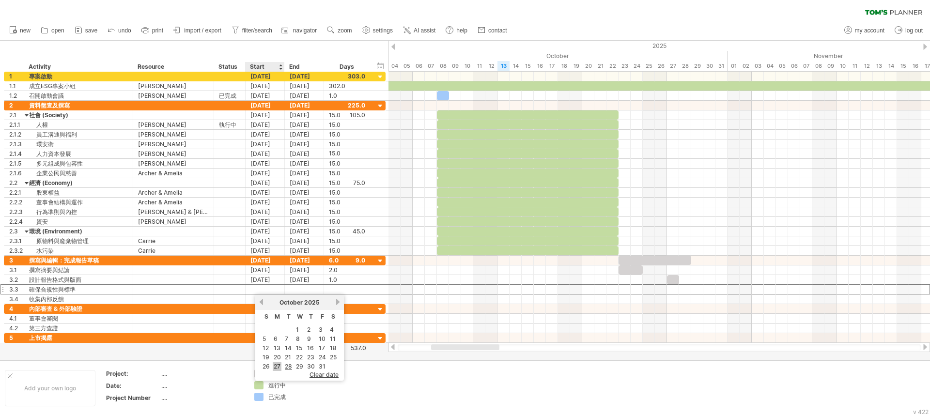
click at [279, 364] on link "27" at bounding box center [277, 366] width 9 height 9
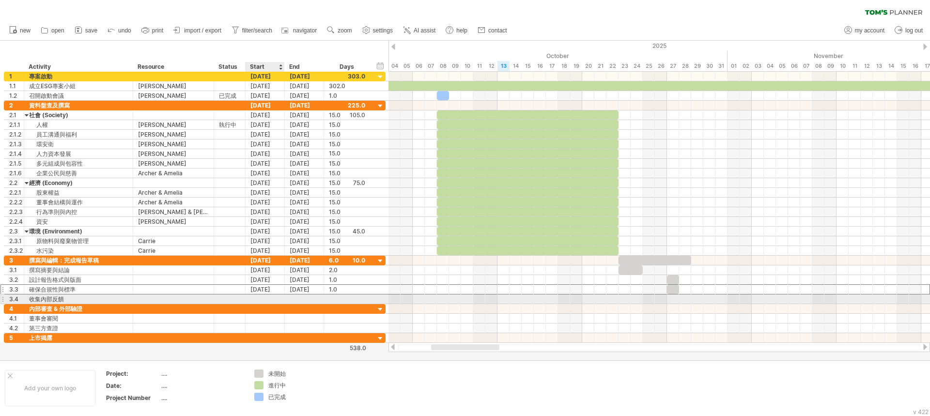
click at [256, 297] on div at bounding box center [265, 298] width 39 height 9
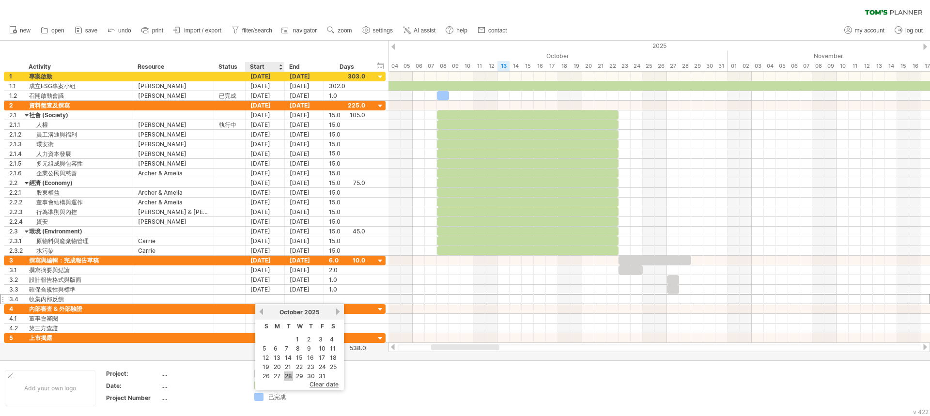
click at [286, 377] on link "28" at bounding box center [288, 376] width 9 height 9
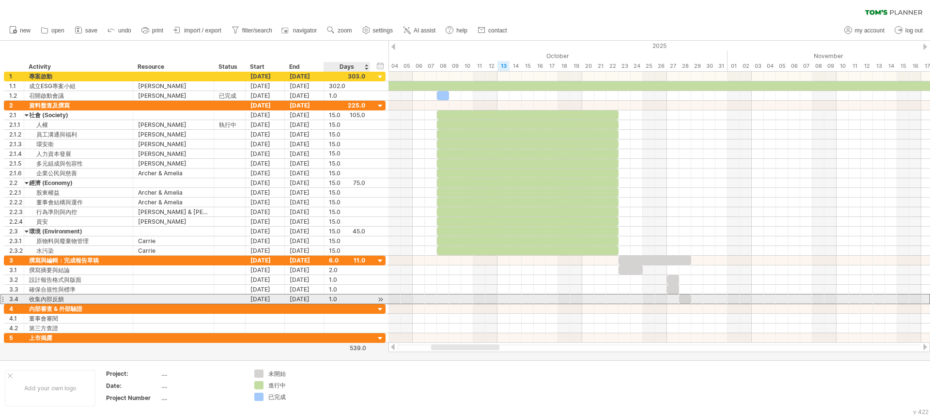
click at [383, 301] on div at bounding box center [380, 299] width 9 height 10
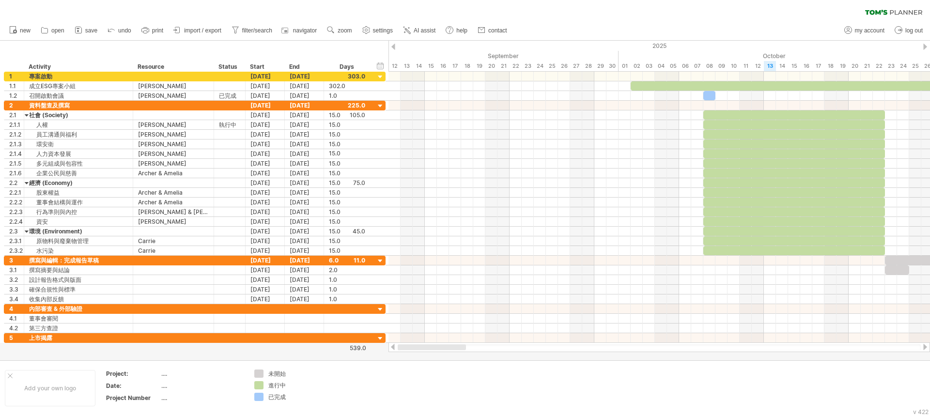
drag, startPoint x: 498, startPoint y: 347, endPoint x: 423, endPoint y: 348, distance: 75.1
click at [423, 348] on div at bounding box center [432, 347] width 68 height 6
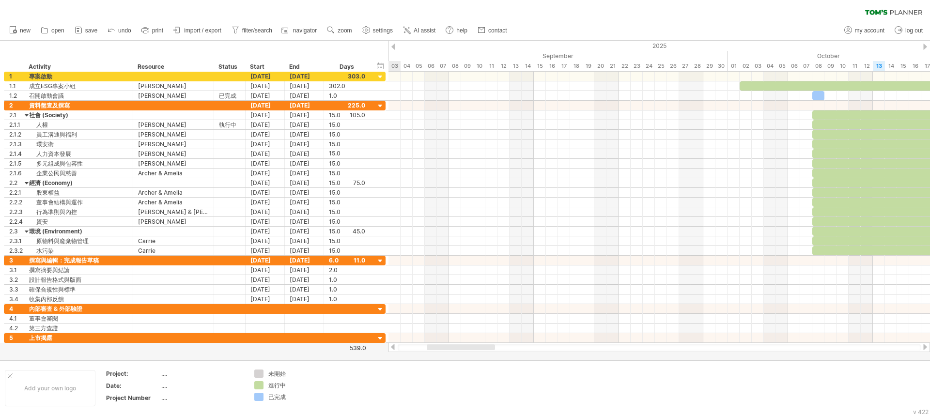
drag, startPoint x: 423, startPoint y: 347, endPoint x: 436, endPoint y: 345, distance: 12.7
click at [435, 346] on div at bounding box center [461, 347] width 68 height 6
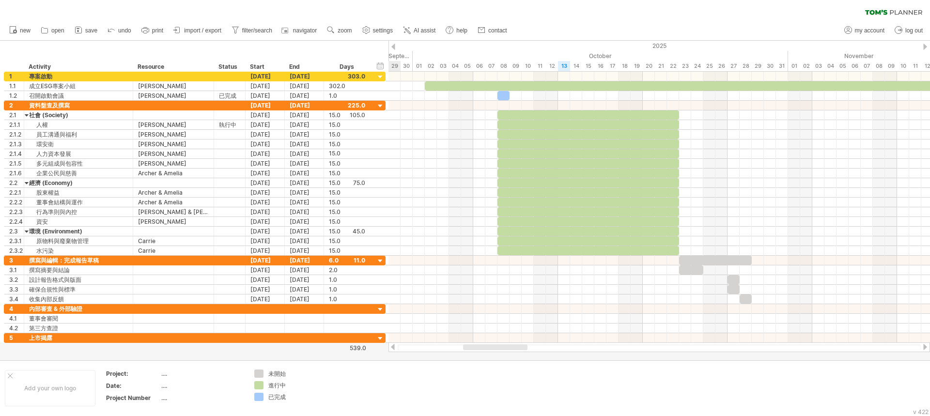
drag, startPoint x: 451, startPoint y: 346, endPoint x: 489, endPoint y: 348, distance: 37.3
click at [489, 348] on div at bounding box center [495, 347] width 64 height 6
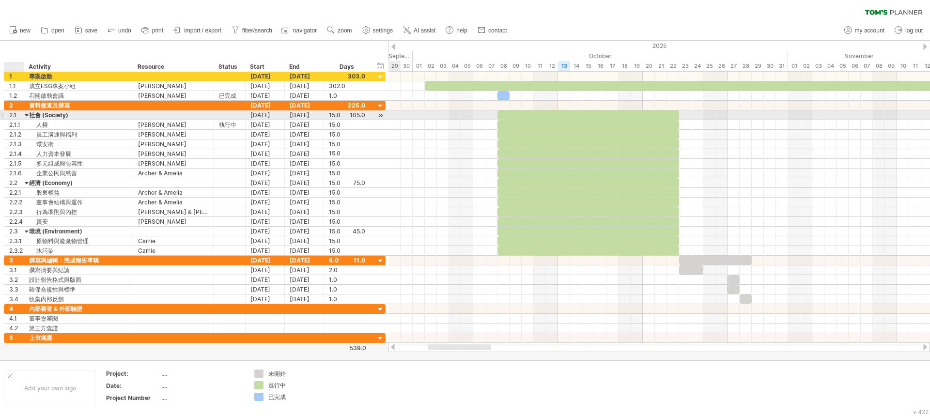
click at [26, 116] on div at bounding box center [27, 114] width 4 height 9
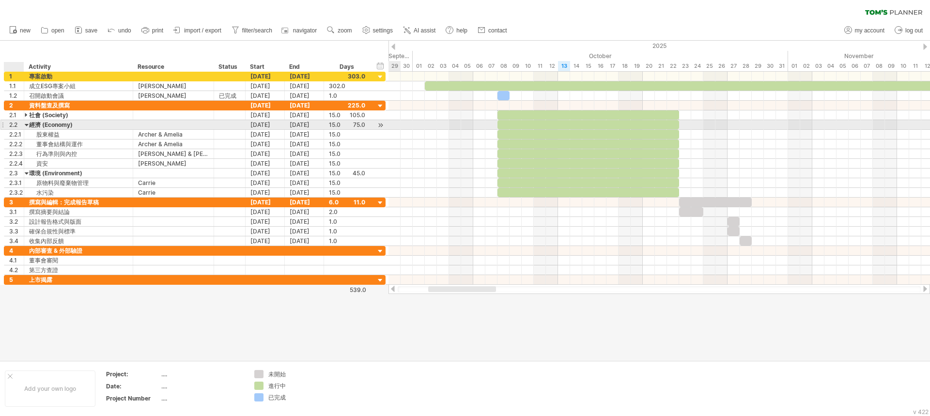
click at [27, 124] on div at bounding box center [27, 124] width 4 height 9
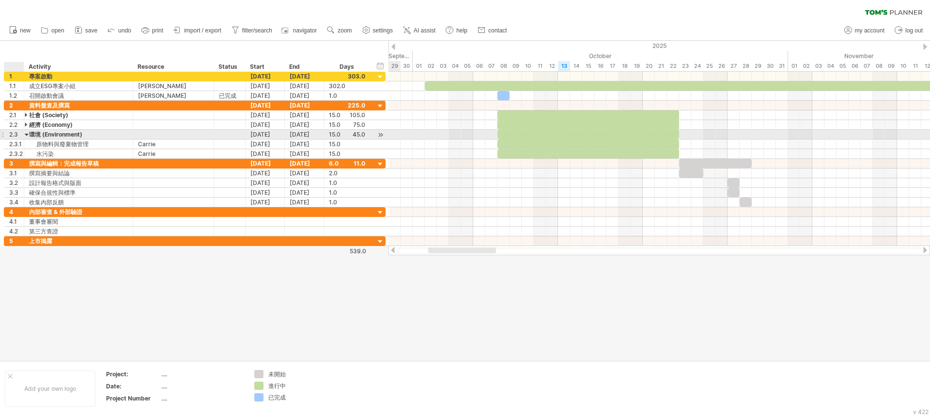
click at [28, 134] on div at bounding box center [27, 134] width 4 height 9
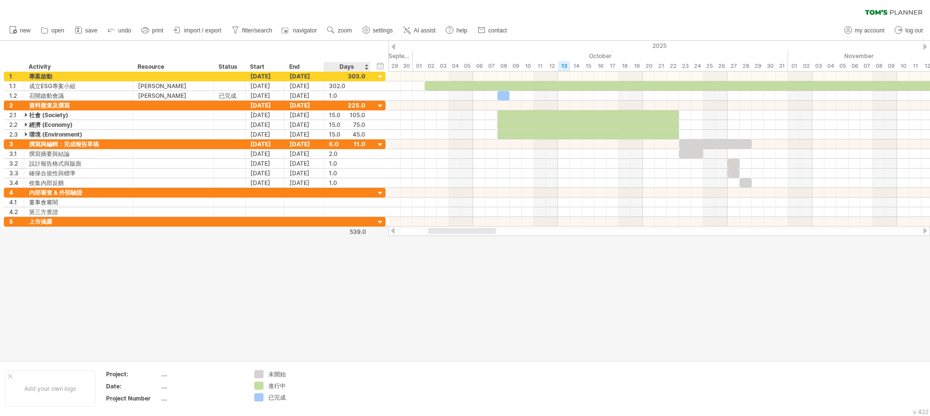
click at [363, 278] on div at bounding box center [465, 201] width 930 height 320
click at [81, 28] on icon at bounding box center [78, 30] width 6 height 6
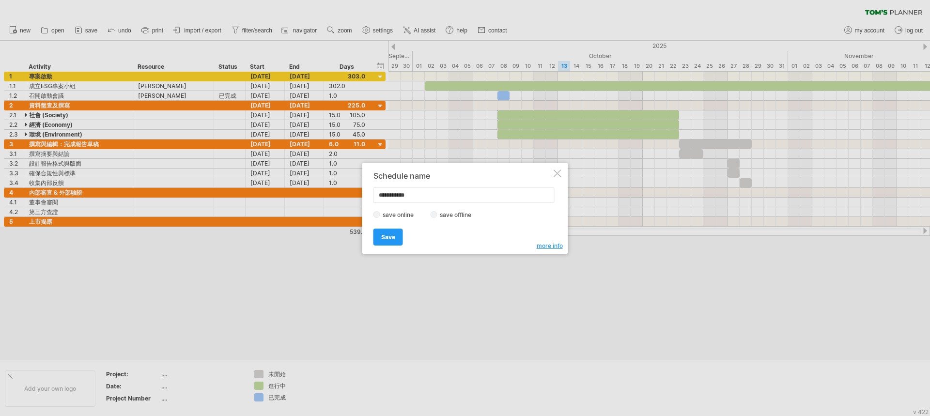
drag, startPoint x: 462, startPoint y: 200, endPoint x: 336, endPoint y: 197, distance: 126.0
click at [338, 197] on div "Trying to reach [DOMAIN_NAME] Connected again... 0% clear filter new 1" at bounding box center [465, 208] width 930 height 416
type input "*****"
click at [389, 237] on span "Save" at bounding box center [388, 236] width 14 height 7
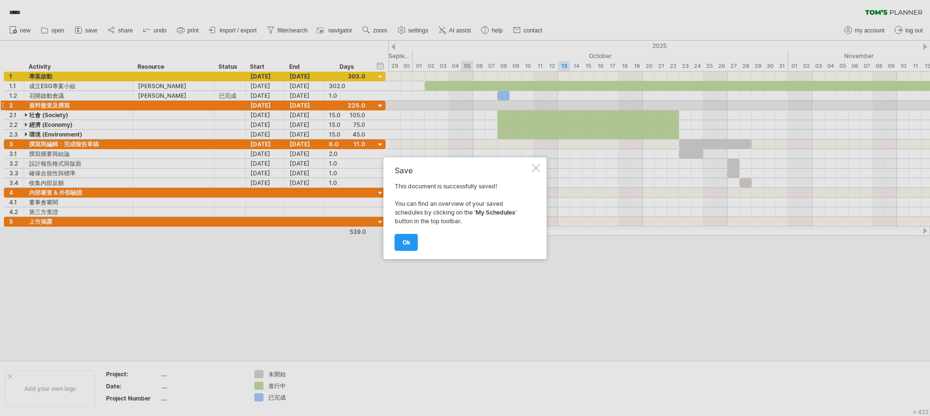
click at [410, 243] on link "ok" at bounding box center [406, 242] width 23 height 17
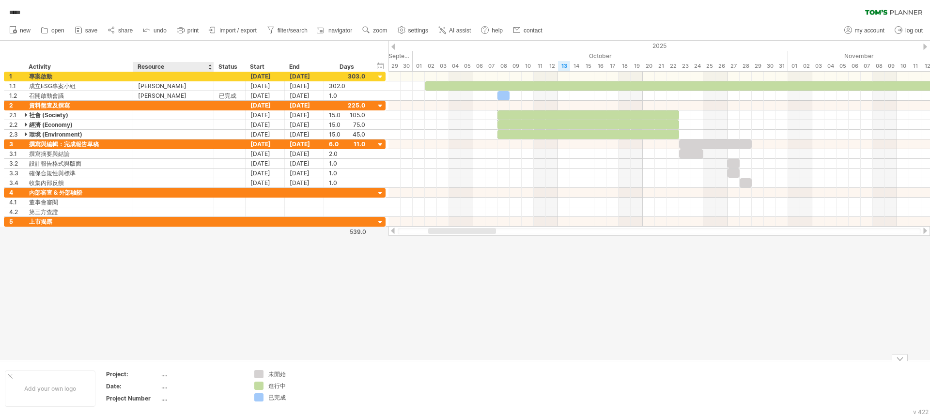
click at [158, 377] on div "Project:" at bounding box center [132, 374] width 53 height 8
click at [112, 375] on input "********" at bounding box center [130, 374] width 49 height 8
click at [141, 373] on input "********" at bounding box center [130, 374] width 49 height 8
click at [142, 373] on input "********" at bounding box center [130, 374] width 49 height 8
drag, startPoint x: 142, startPoint y: 373, endPoint x: 104, endPoint y: 374, distance: 38.8
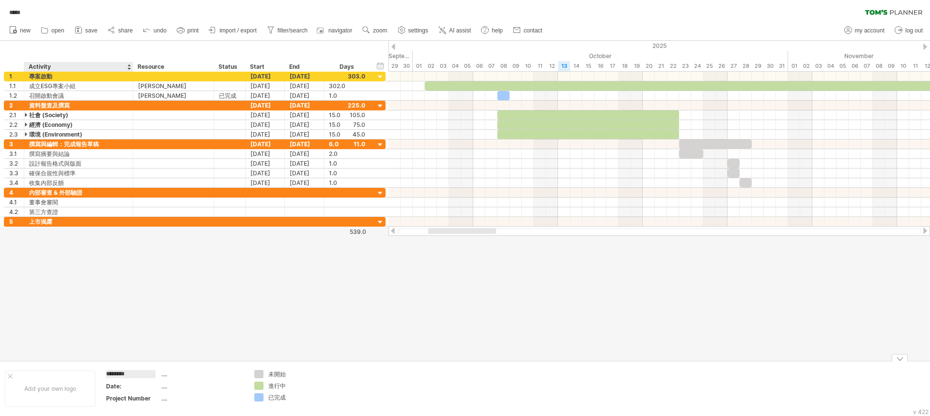
click at [104, 374] on td "******** .... Date: .... Project Number ...." at bounding box center [174, 388] width 149 height 37
type input "******"
click at [159, 400] on div "Project Number" at bounding box center [132, 398] width 53 height 8
click at [148, 385] on div "Date:" at bounding box center [132, 386] width 53 height 8
click at [162, 385] on div "...." at bounding box center [201, 386] width 81 height 8
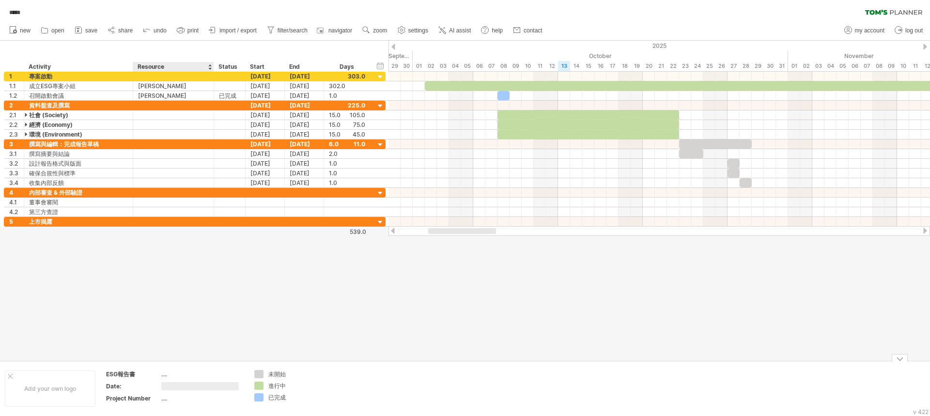
click at [163, 385] on input "text" at bounding box center [199, 386] width 77 height 8
click at [131, 388] on div "Date:" at bounding box center [132, 386] width 53 height 8
click at [136, 387] on input "*****" at bounding box center [130, 386] width 49 height 8
click at [143, 375] on div "ESG報告書" at bounding box center [132, 374] width 53 height 8
click at [139, 372] on input "******" at bounding box center [130, 374] width 49 height 8
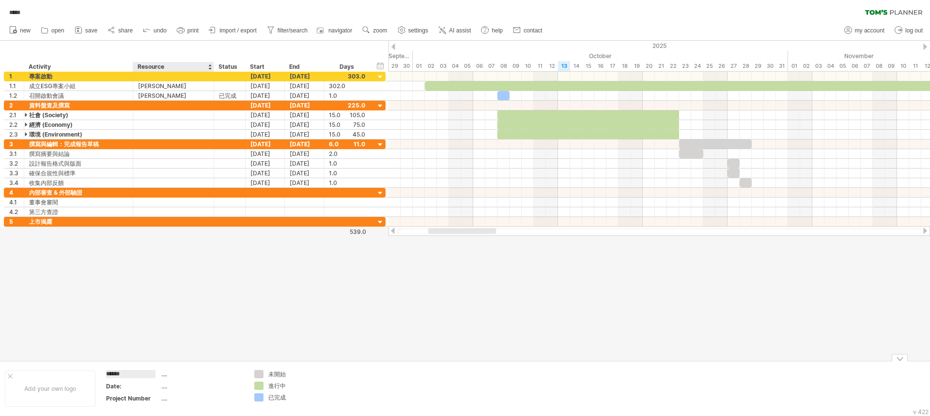
click at [162, 375] on div "...." at bounding box center [201, 374] width 81 height 8
click at [138, 376] on div "ESG報告書" at bounding box center [132, 374] width 53 height 8
drag, startPoint x: 148, startPoint y: 376, endPoint x: 97, endPoint y: 375, distance: 50.9
click at [97, 375] on tr "Add your own logo ****** .... Date: .... Project Number .... 未開始 進行中 已完成" at bounding box center [201, 388] width 403 height 37
click at [158, 373] on th at bounding box center [133, 375] width 54 height 11
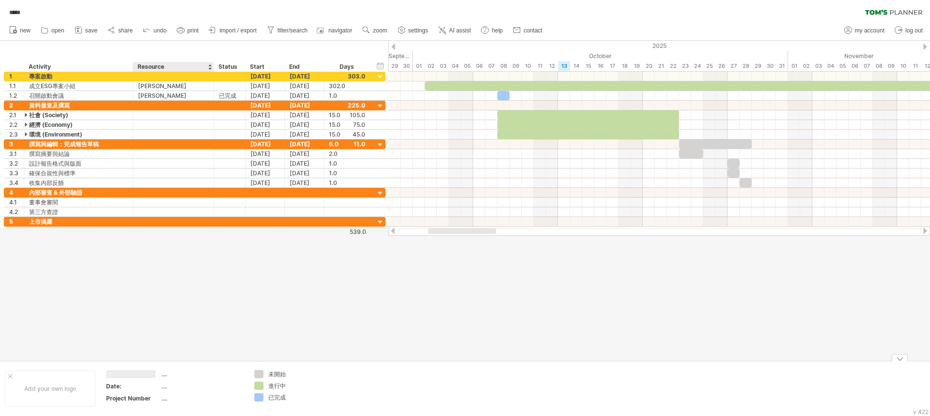
click at [162, 374] on div "...." at bounding box center [201, 374] width 81 height 8
click at [166, 374] on input "text" at bounding box center [199, 374] width 77 height 8
click at [147, 377] on div at bounding box center [132, 374] width 53 height 8
click at [144, 374] on input "text" at bounding box center [130, 374] width 49 height 8
click at [153, 33] on link "undo" at bounding box center [154, 30] width 29 height 13
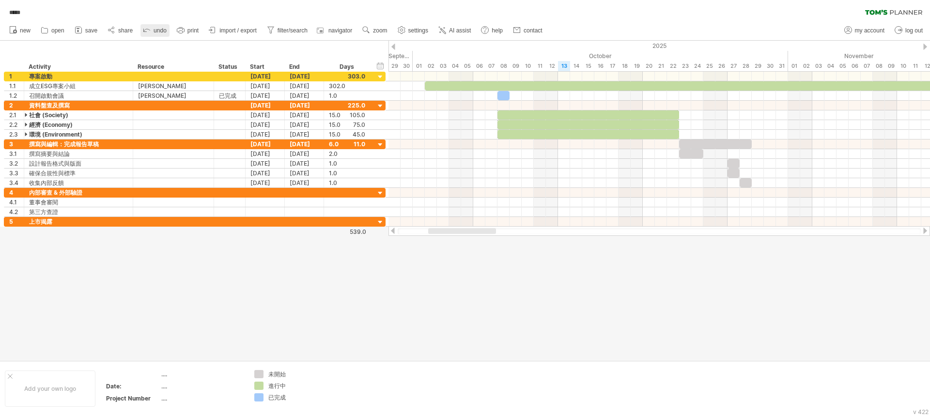
click at [153, 33] on link "undo" at bounding box center [154, 30] width 29 height 13
click at [151, 29] on icon at bounding box center [147, 30] width 10 height 10
click at [149, 30] on icon at bounding box center [147, 30] width 10 height 10
click at [170, 372] on div "...." at bounding box center [201, 374] width 81 height 8
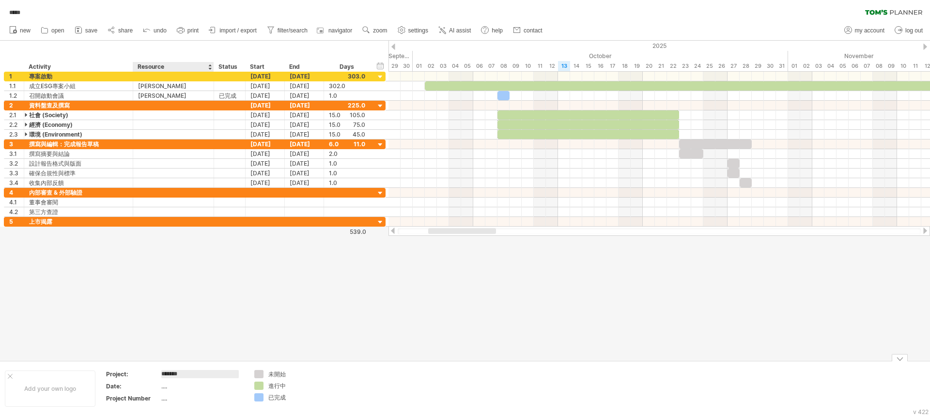
type input "******"
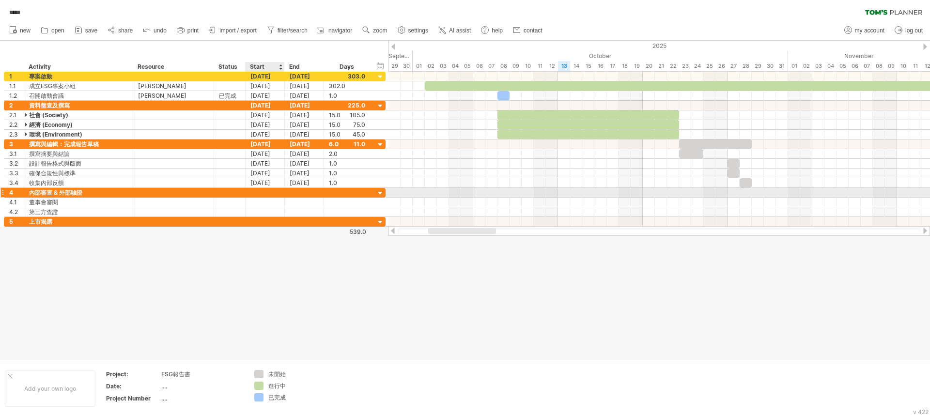
click at [265, 194] on div at bounding box center [265, 192] width 39 height 9
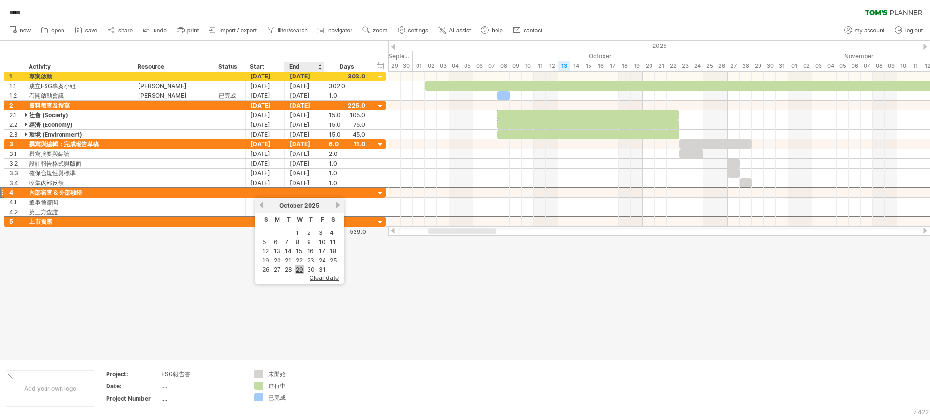
click at [296, 269] on link "29" at bounding box center [299, 269] width 9 height 9
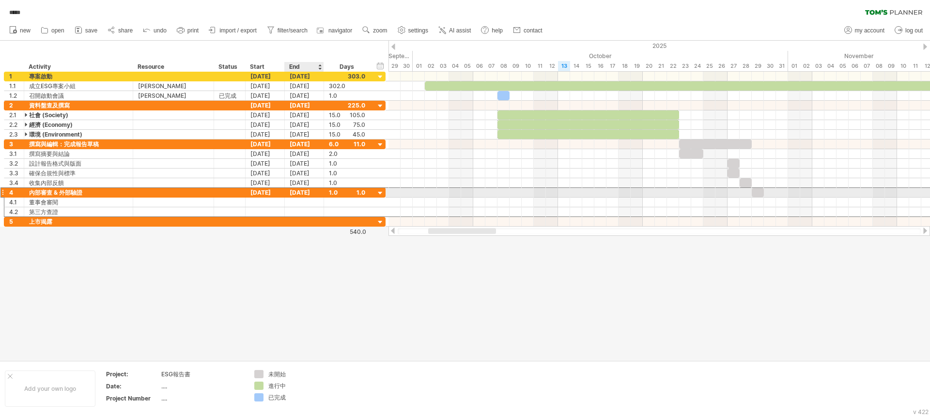
click at [314, 192] on div "[DATE]" at bounding box center [304, 192] width 39 height 9
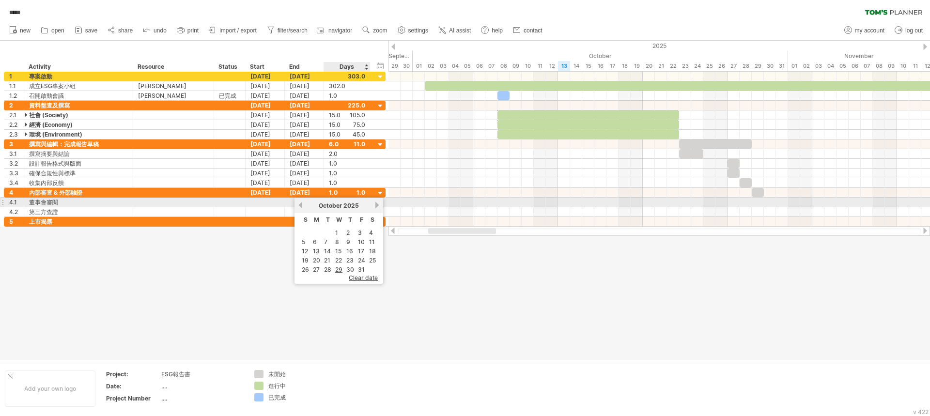
click at [377, 203] on link "next" at bounding box center [376, 204] width 7 height 7
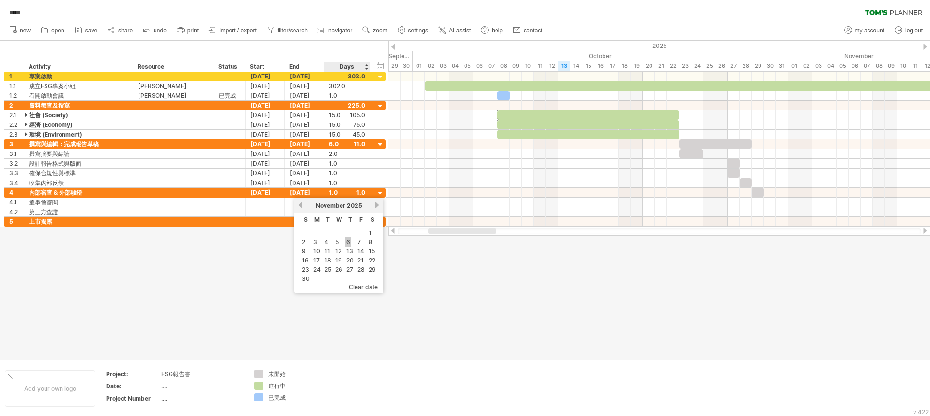
click at [345, 243] on link "6" at bounding box center [348, 241] width 6 height 9
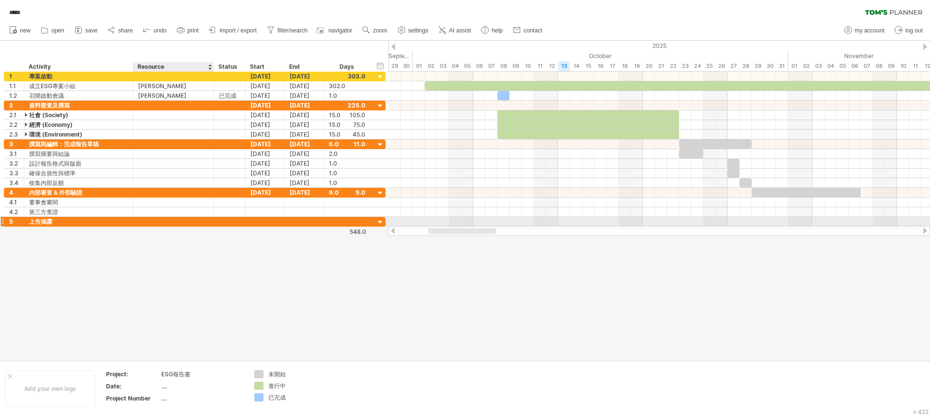
click at [193, 224] on div at bounding box center [173, 221] width 71 height 9
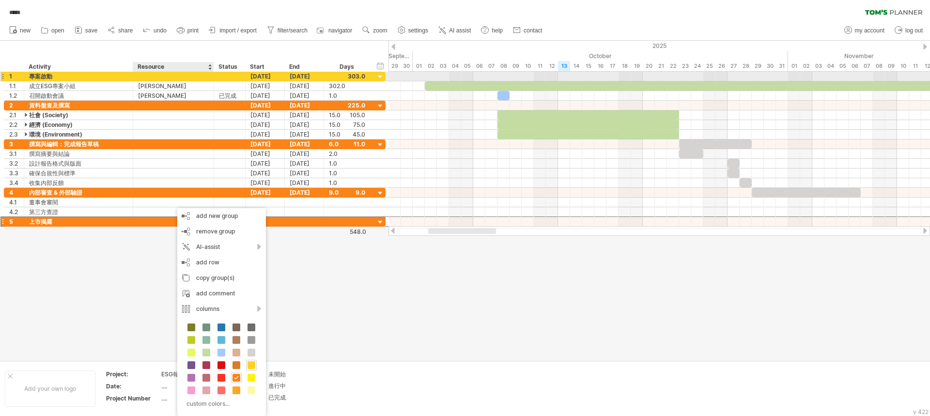
click at [137, 75] on div at bounding box center [173, 76] width 81 height 9
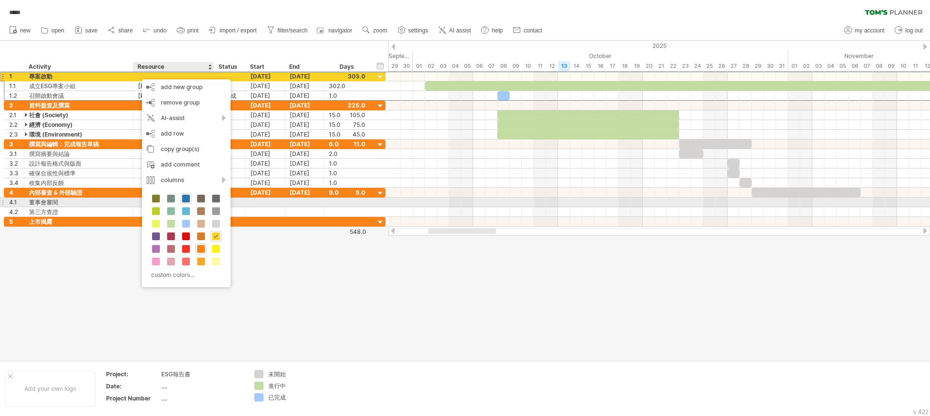
click at [185, 201] on span at bounding box center [186, 199] width 8 height 8
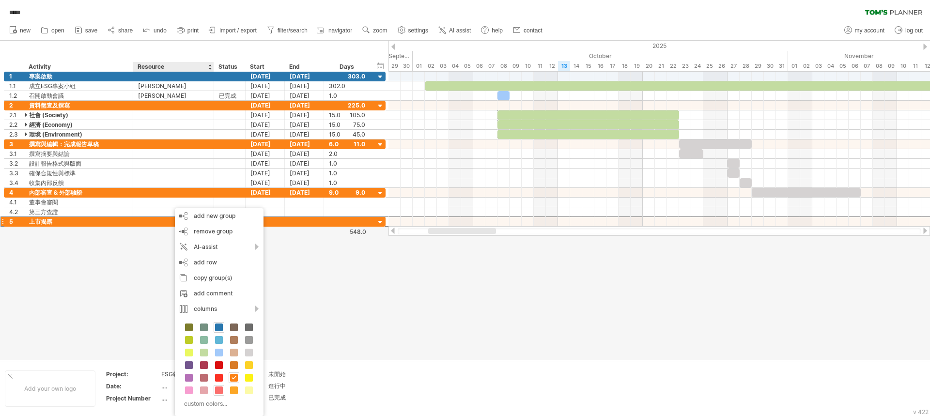
click at [223, 390] on div at bounding box center [219, 390] width 11 height 11
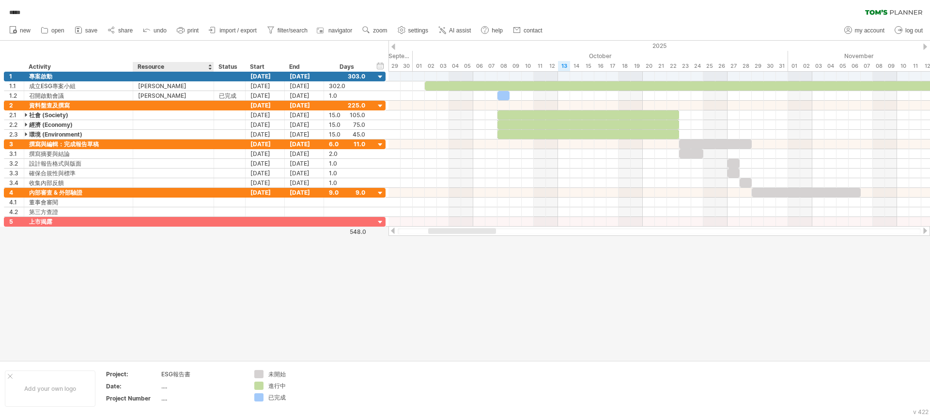
click at [282, 267] on div at bounding box center [465, 201] width 930 height 320
click at [179, 252] on div at bounding box center [465, 201] width 930 height 320
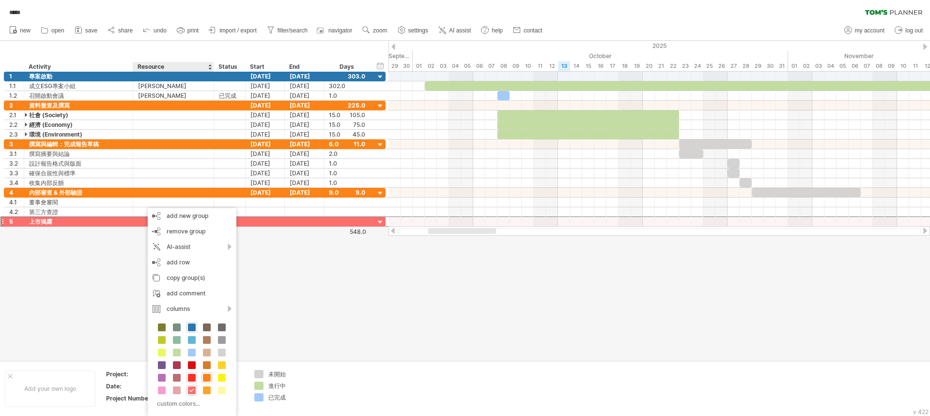
click at [191, 375] on span at bounding box center [192, 378] width 8 height 8
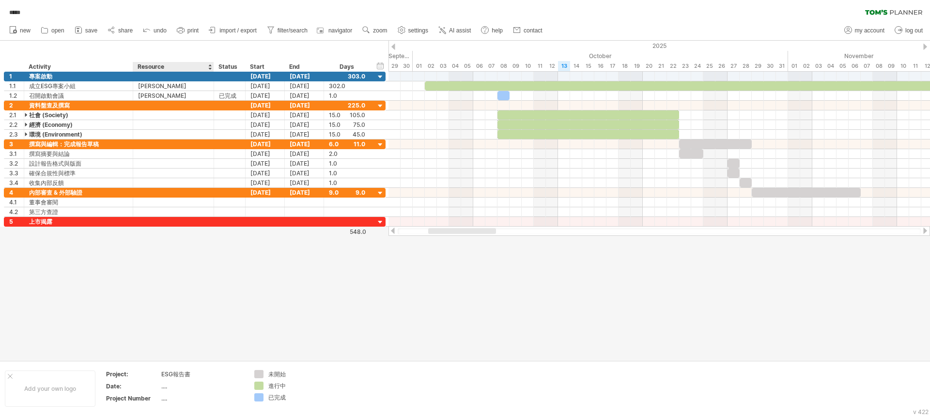
click at [201, 310] on div at bounding box center [465, 201] width 930 height 320
click at [372, 313] on div at bounding box center [465, 201] width 930 height 320
click at [166, 391] on td "...." at bounding box center [202, 387] width 82 height 11
click at [162, 398] on div "...." at bounding box center [201, 398] width 81 height 8
click at [164, 389] on div "...." at bounding box center [201, 386] width 81 height 8
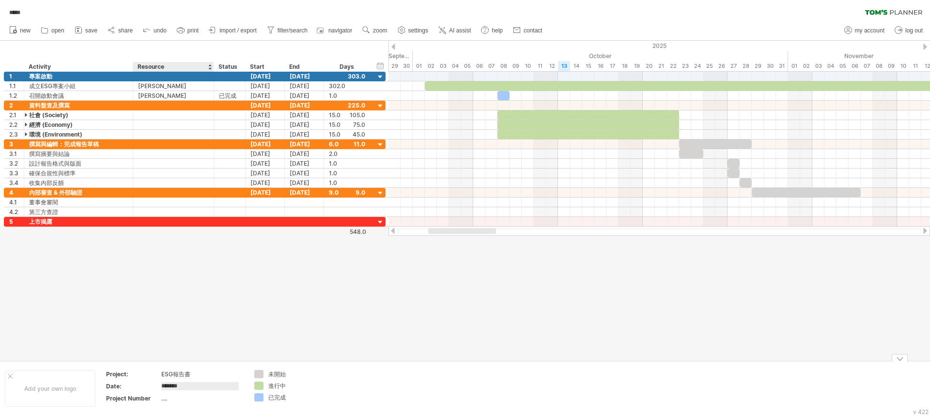
type input "********"
click at [332, 384] on td at bounding box center [364, 388] width 77 height 37
click at [88, 29] on span "save" at bounding box center [91, 30] width 12 height 7
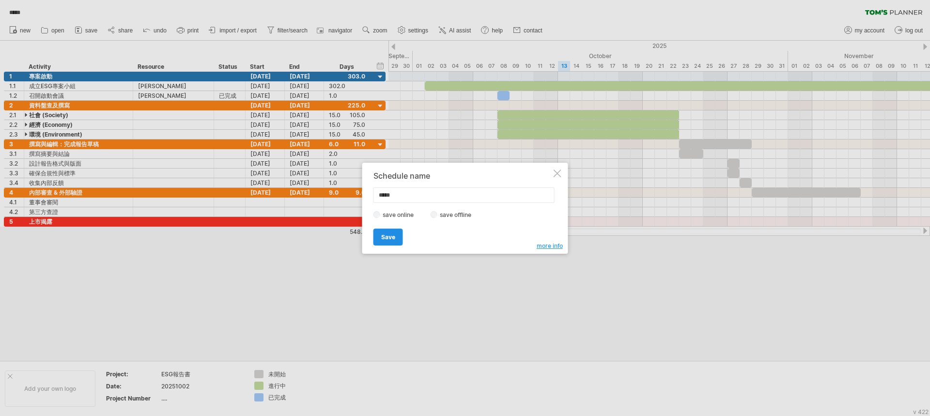
click at [397, 232] on link "Save" at bounding box center [388, 237] width 30 height 17
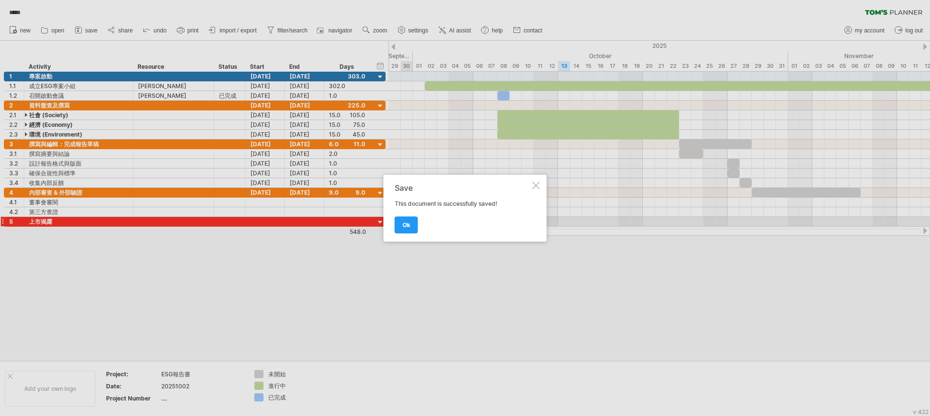
click at [408, 227] on span "ok" at bounding box center [407, 224] width 8 height 7
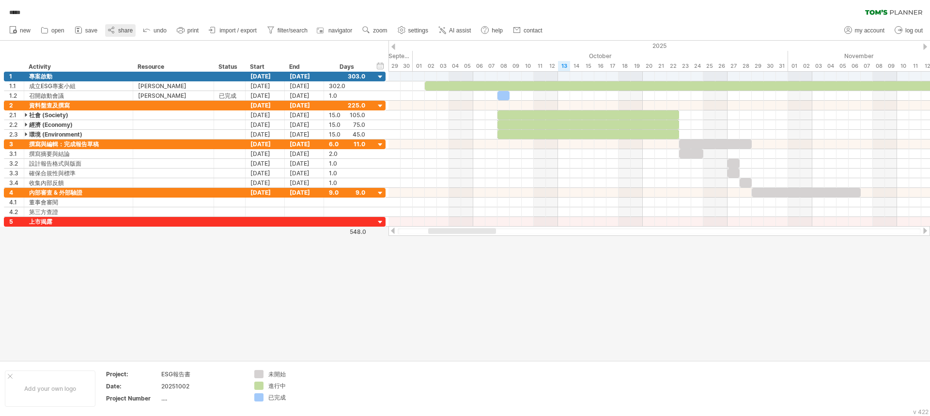
click at [124, 29] on span "share" at bounding box center [125, 30] width 15 height 7
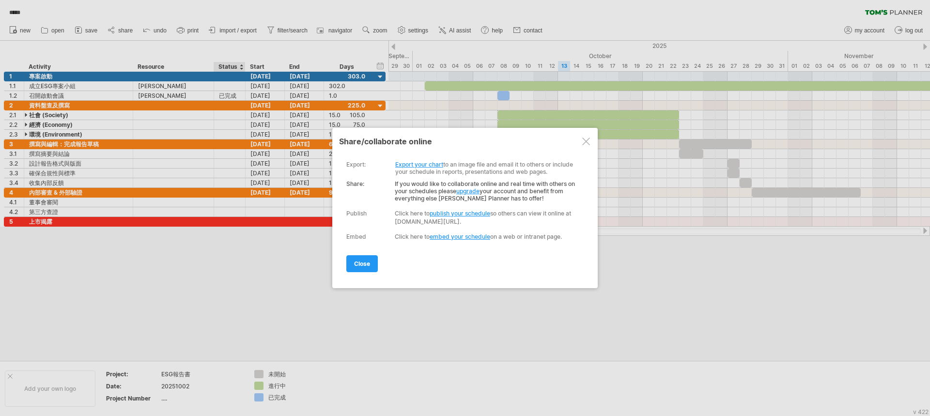
click at [425, 164] on link "Export your chart" at bounding box center [419, 164] width 48 height 7
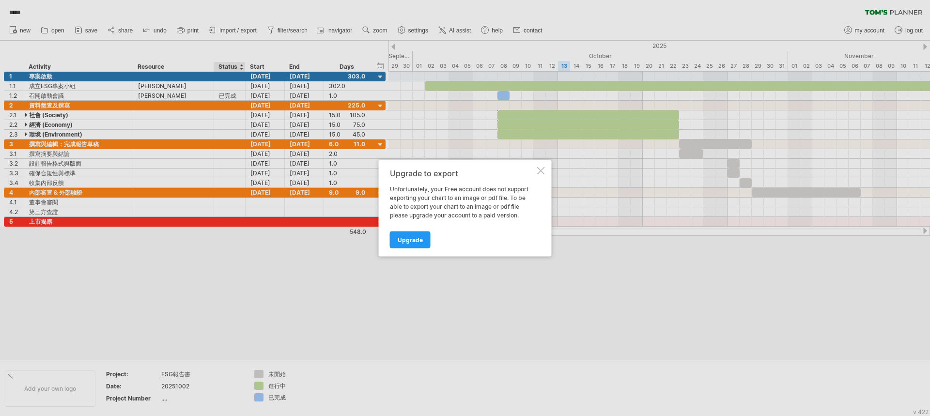
click at [540, 169] on div at bounding box center [541, 171] width 8 height 8
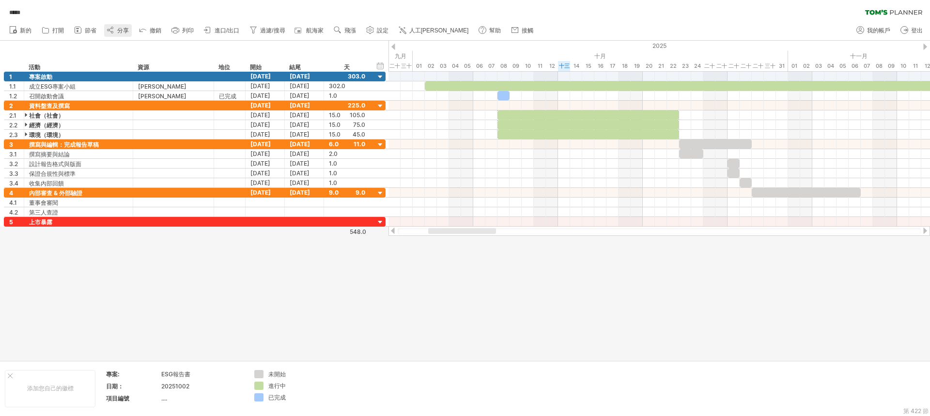
click at [117, 34] on link "分享" at bounding box center [118, 30] width 28 height 13
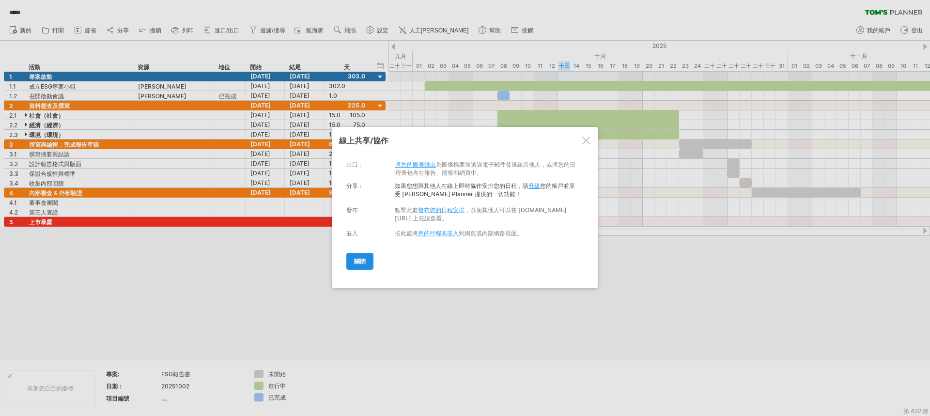
click at [359, 263] on font "關閉" at bounding box center [360, 261] width 12 height 7
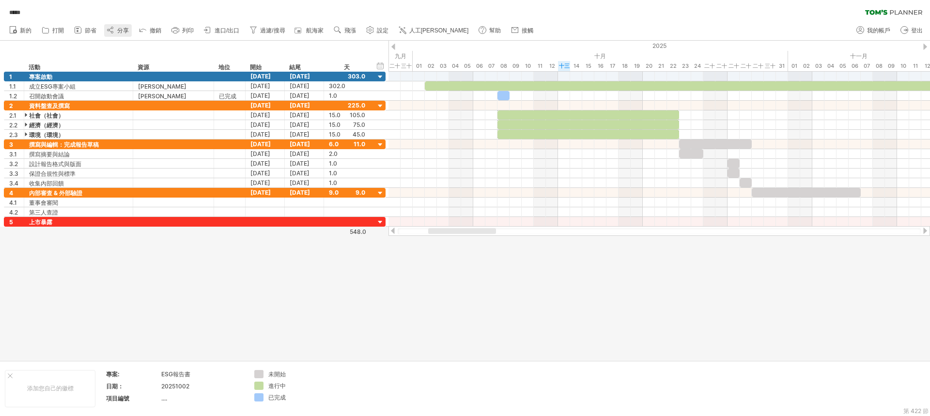
click at [122, 27] on link "分享" at bounding box center [118, 30] width 28 height 13
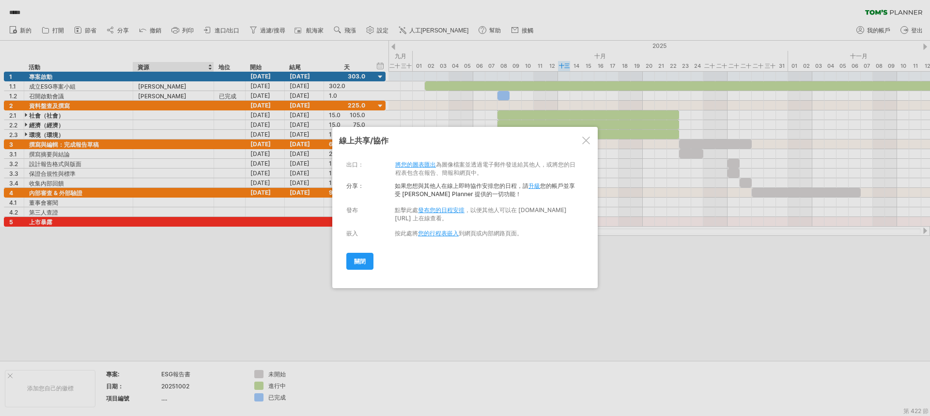
click at [383, 168] on div "出口： 將您的圖表匯出 為圖像檔案並透過電子郵件發送給其他人，或將您的日程表包含在報告、簡報和網頁中。" at bounding box center [462, 166] width 233 height 24
click at [403, 220] on font "，以便其他人可以在 [DOMAIN_NAME][URL] 上在線查看。" at bounding box center [481, 213] width 172 height 15
drag, startPoint x: 395, startPoint y: 219, endPoint x: 483, endPoint y: 218, distance: 88.2
click at [476, 218] on font "，以便其他人可以在 [DOMAIN_NAME][URL] 上在線查看。" at bounding box center [481, 213] width 172 height 15
click at [456, 209] on font "發布您的日程安排" at bounding box center [441, 209] width 46 height 7
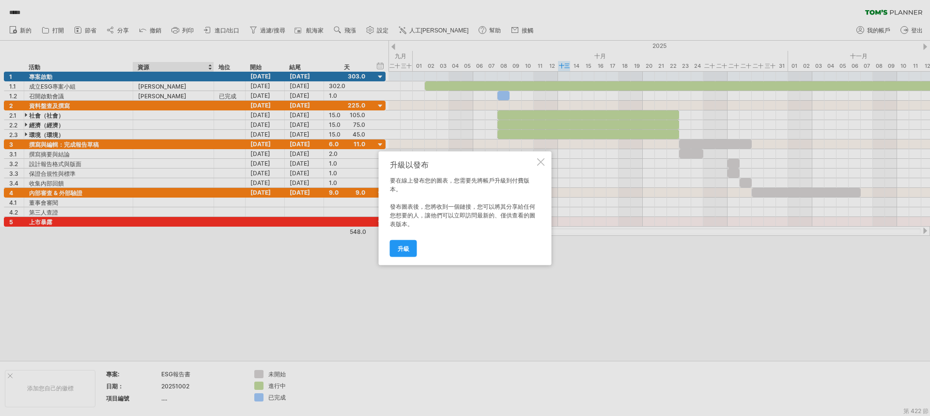
click at [538, 164] on div at bounding box center [541, 162] width 8 height 8
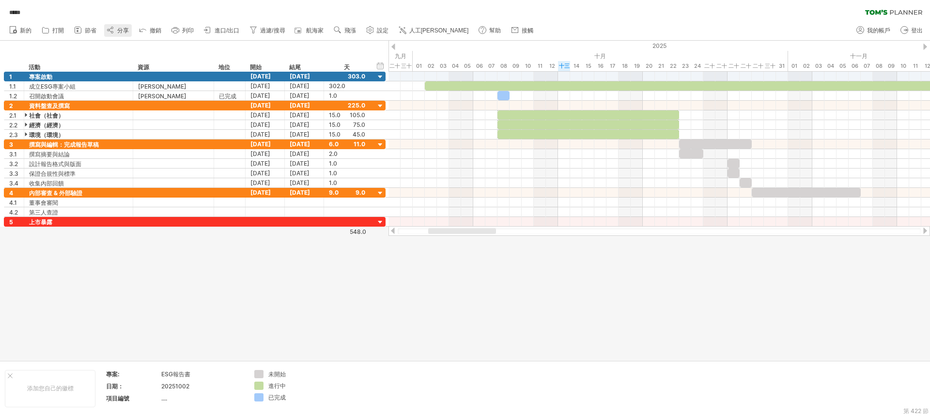
click at [109, 31] on circle at bounding box center [109, 30] width 2 height 2
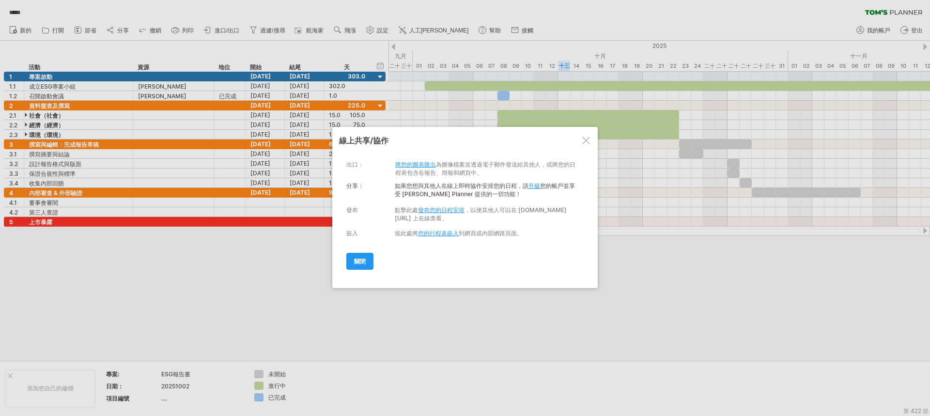
click at [584, 142] on div at bounding box center [586, 141] width 8 height 8
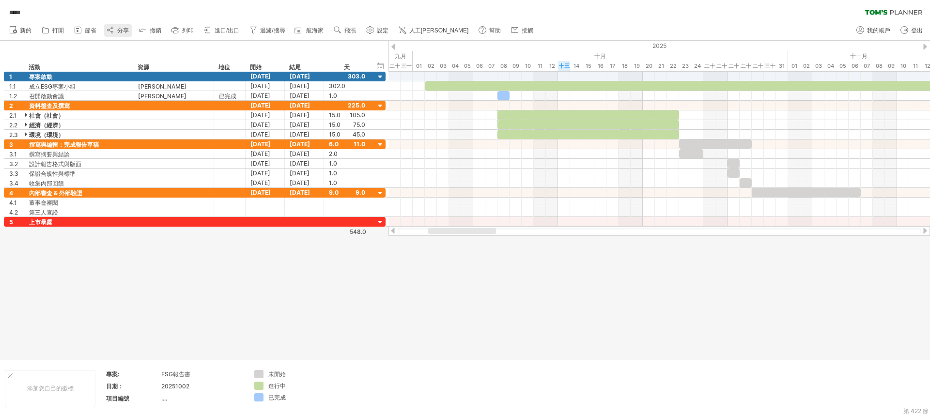
click at [124, 29] on font "分享" at bounding box center [123, 30] width 12 height 7
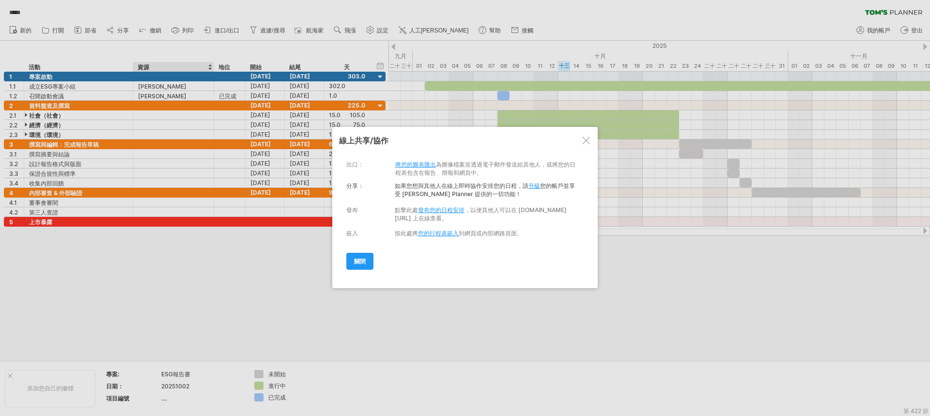
drag, startPoint x: 536, startPoint y: 218, endPoint x: 494, endPoint y: 221, distance: 41.7
click at [494, 221] on font "，以便其他人可以在 [DOMAIN_NAME][URL] 上在線查看。" at bounding box center [481, 213] width 172 height 15
click at [436, 214] on font "發布您的日程安排" at bounding box center [441, 209] width 46 height 7
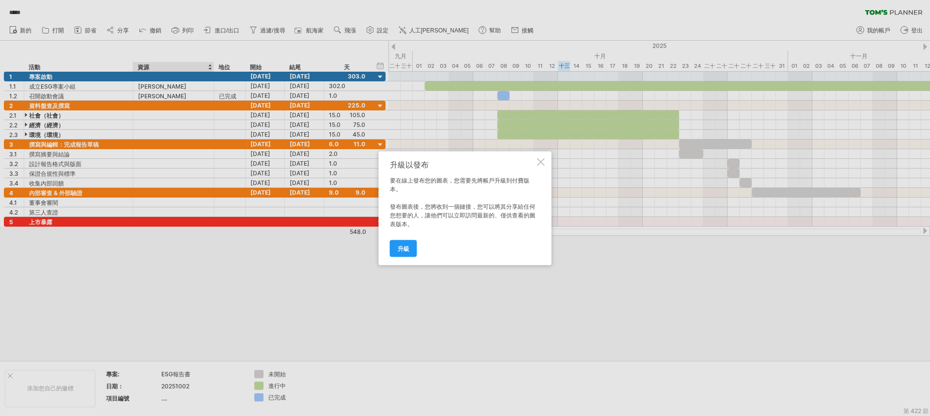
click at [542, 165] on div at bounding box center [541, 162] width 8 height 8
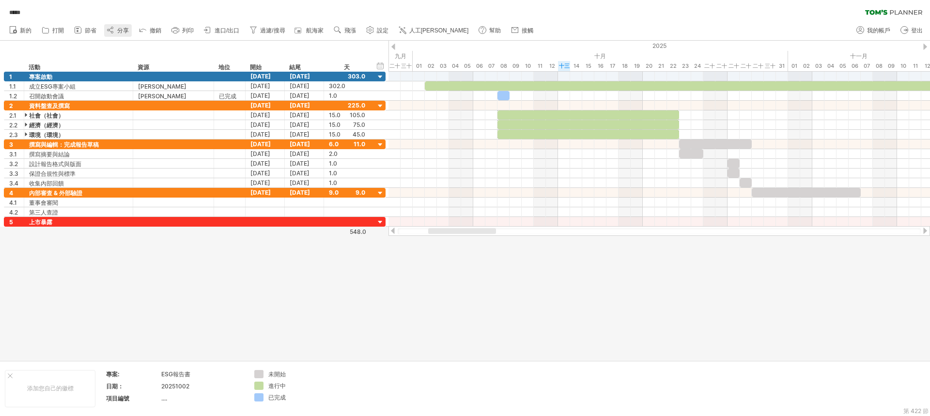
click at [126, 29] on font "分享" at bounding box center [123, 30] width 12 height 7
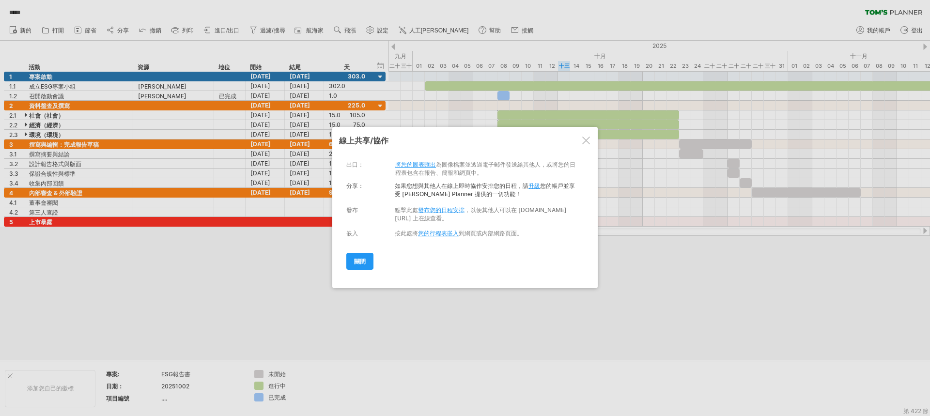
click at [435, 237] on font "您的行程表嵌入" at bounding box center [438, 233] width 41 height 7
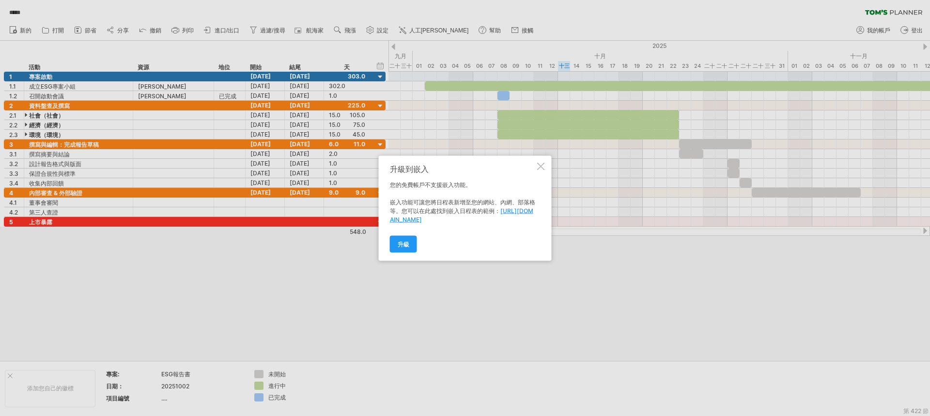
click at [545, 163] on div "升級到嵌入 您的免費帳戶不支援嵌入功能。 嵌入功能可讓您將日程表新增至您的網站、內網、部落格等。您可以在此處找到嵌入日程表的範例： [URL][DOMAIN_…" at bounding box center [465, 207] width 173 height 105
click at [542, 165] on div at bounding box center [541, 166] width 8 height 8
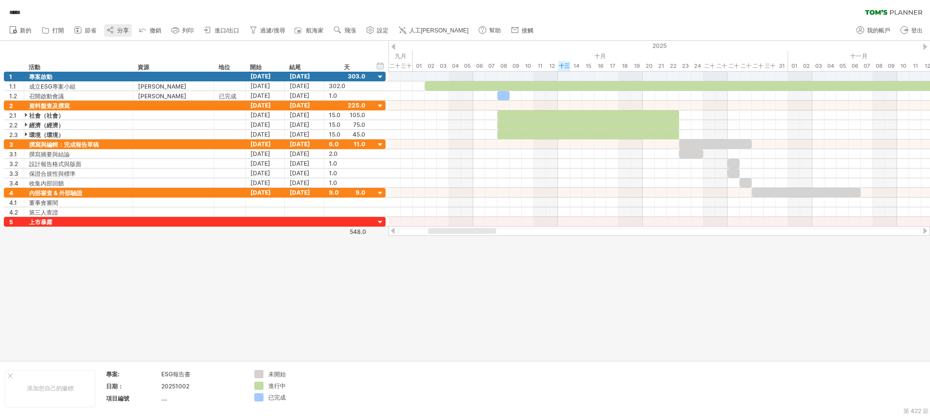
click at [122, 31] on font "分享" at bounding box center [123, 30] width 12 height 7
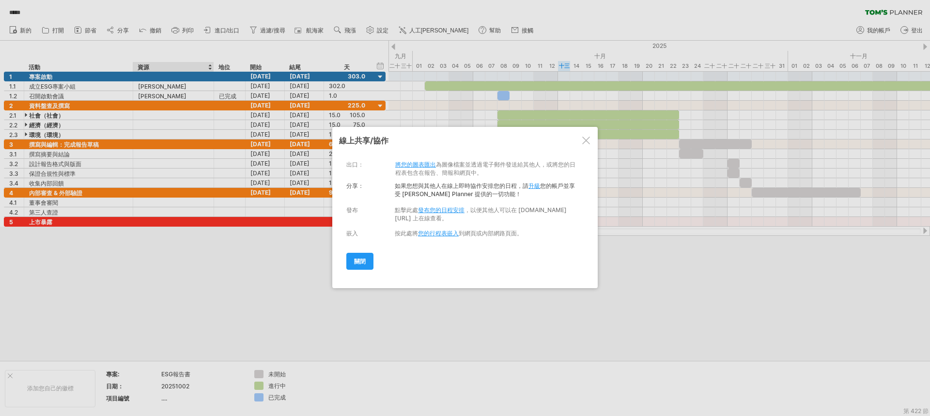
click at [419, 168] on font "將您的圖表匯出" at bounding box center [415, 164] width 41 height 7
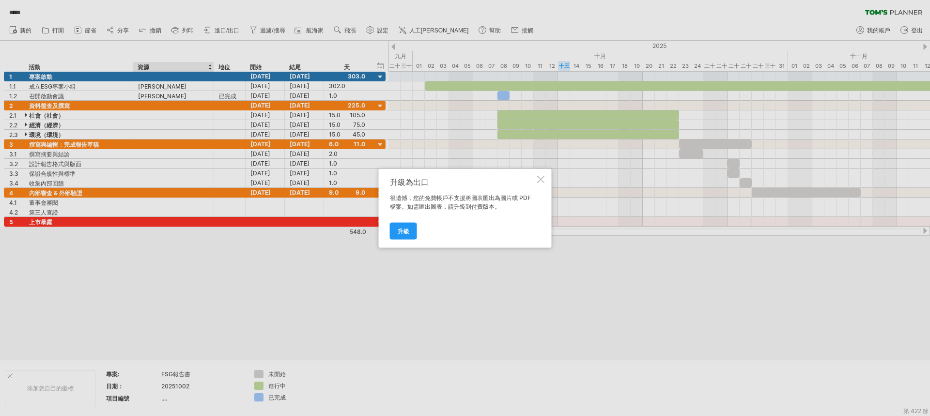
click at [537, 180] on div at bounding box center [541, 179] width 8 height 8
